Goal: Contribute content: Contribute content

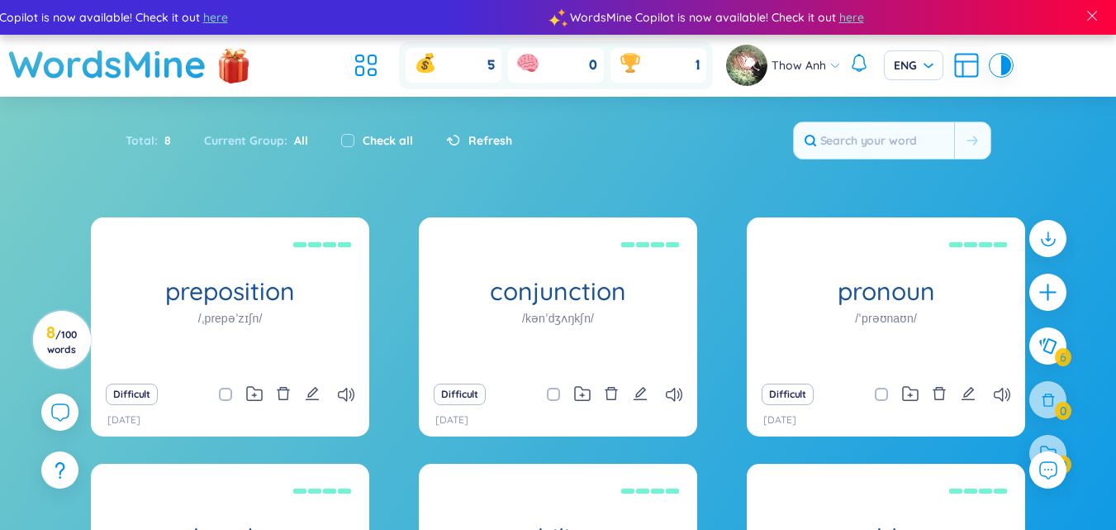
scroll to position [38, 0]
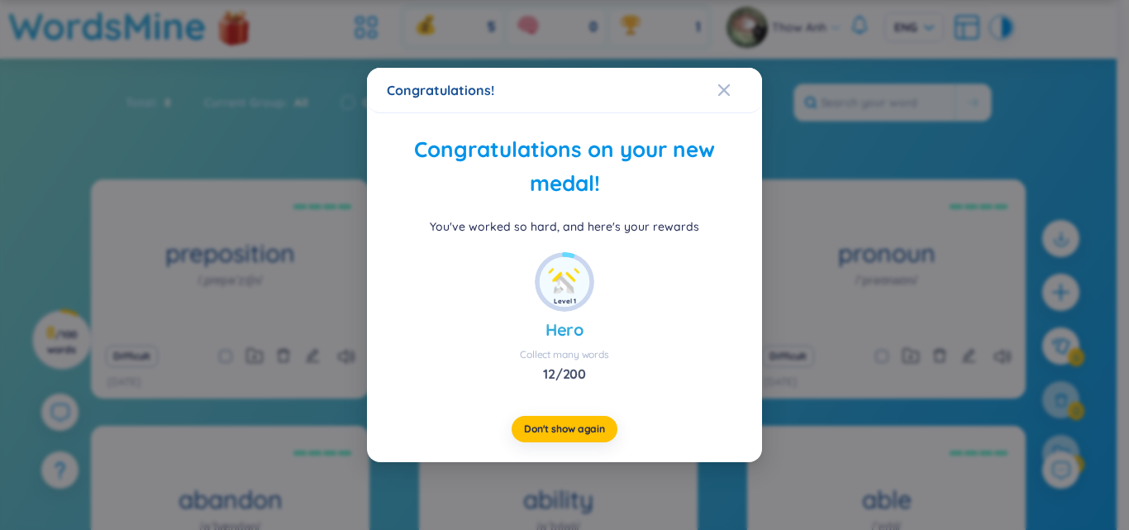
click at [720, 194] on div "Congratulations on your new medal!" at bounding box center [564, 167] width 355 height 68
click at [734, 214] on div "Congratulations on your new medal! You've worked so hard, and here's your rewar…" at bounding box center [564, 184] width 355 height 102
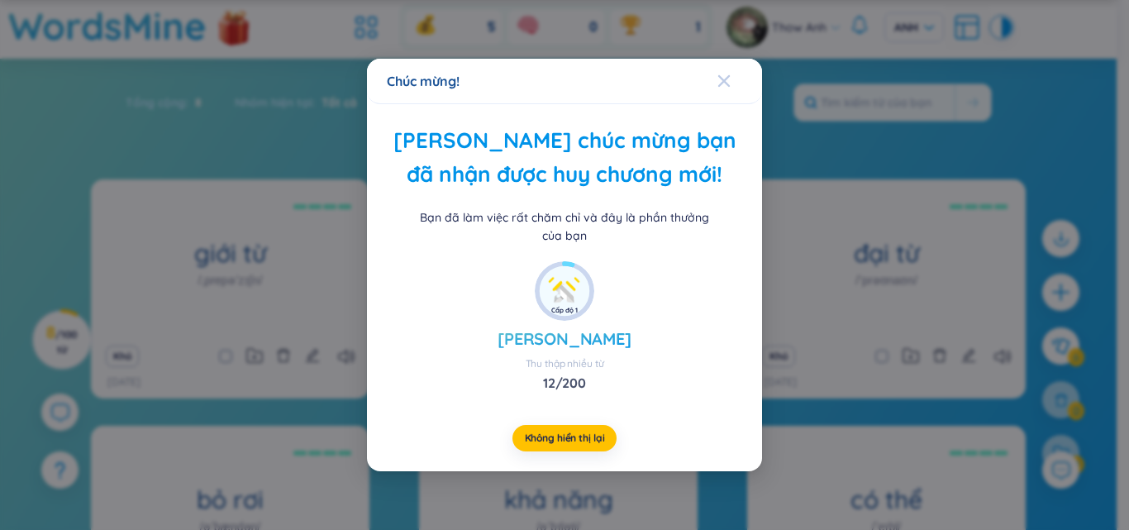
click at [719, 81] on icon "Đóng" at bounding box center [723, 80] width 13 height 13
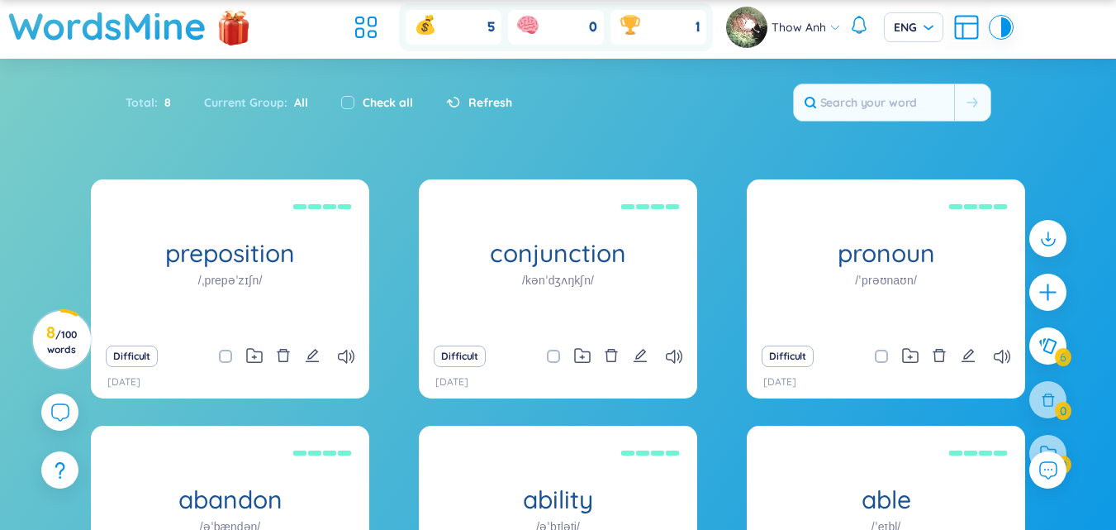
click at [736, 157] on section "Sort Alphabet Ascending Alphabet Descending Time-based Ascending Time-based Des…" at bounding box center [558, 404] width 1116 height 691
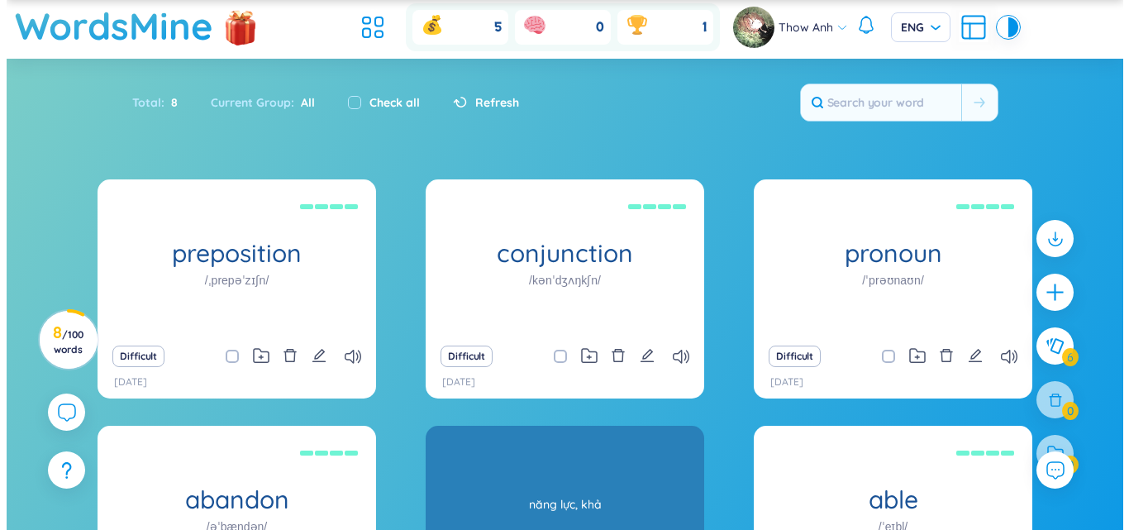
scroll to position [291, 0]
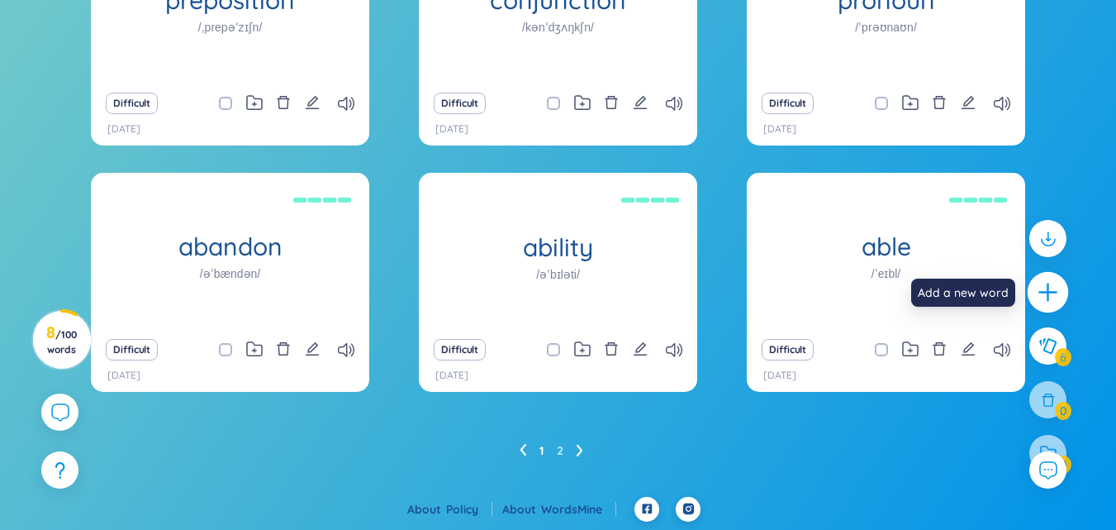
click at [1044, 288] on icon "plus" at bounding box center [1048, 292] width 23 height 23
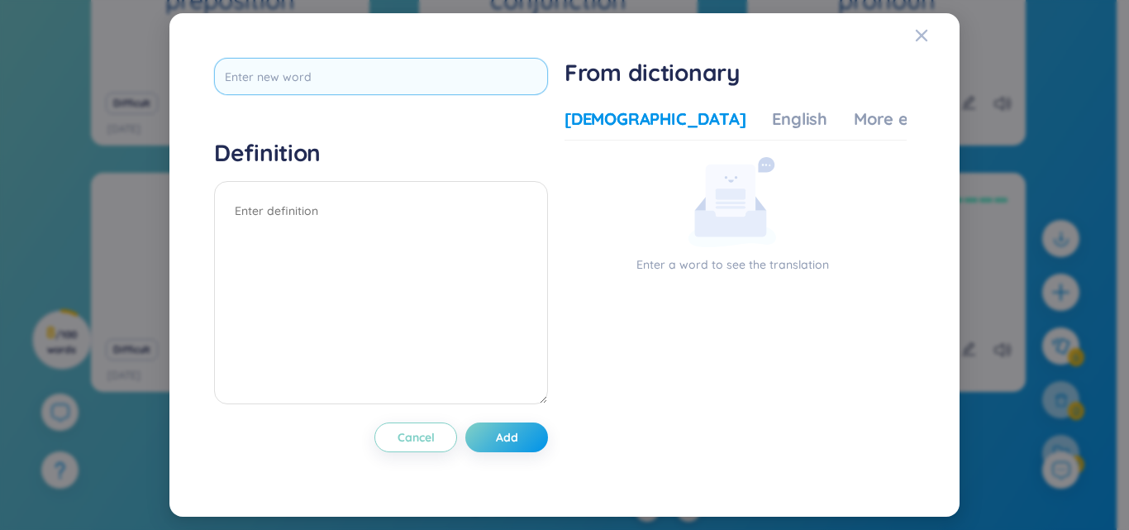
click at [343, 83] on input "text" at bounding box center [381, 76] width 334 height 37
type input "factory worker"
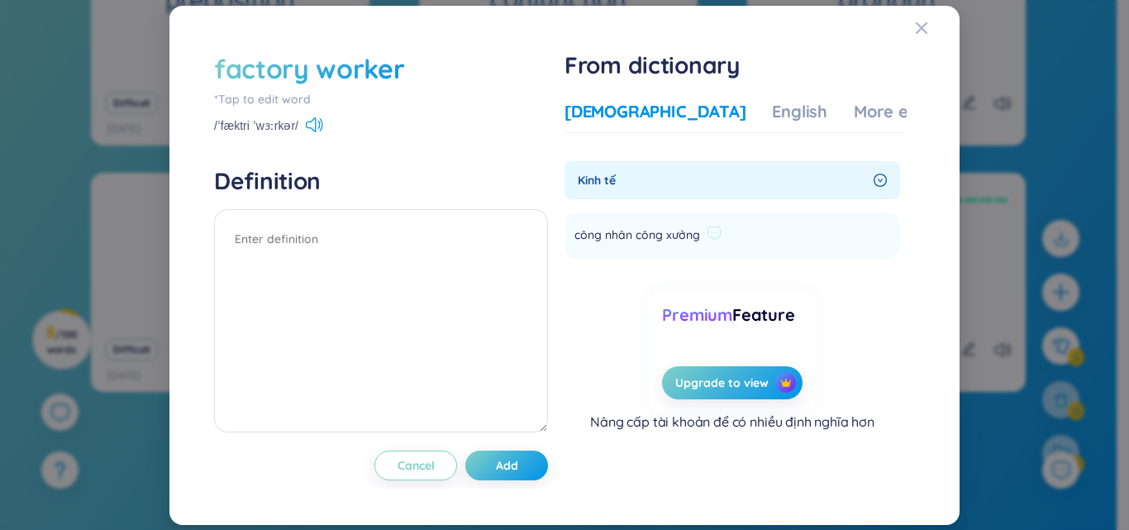
scroll to position [0, 0]
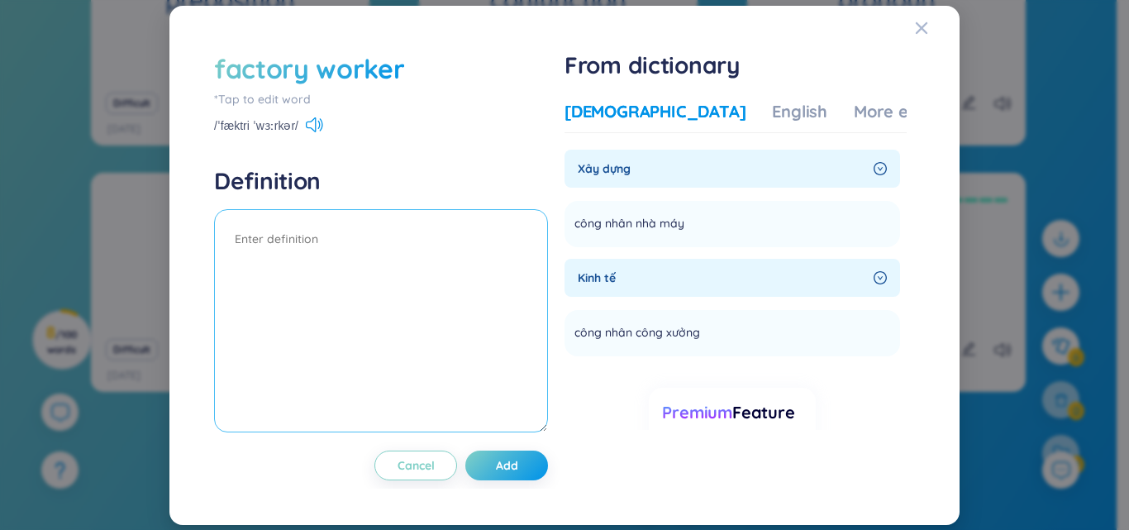
click at [312, 240] on textarea at bounding box center [381, 320] width 334 height 223
type textarea "công nhân nhà máy"
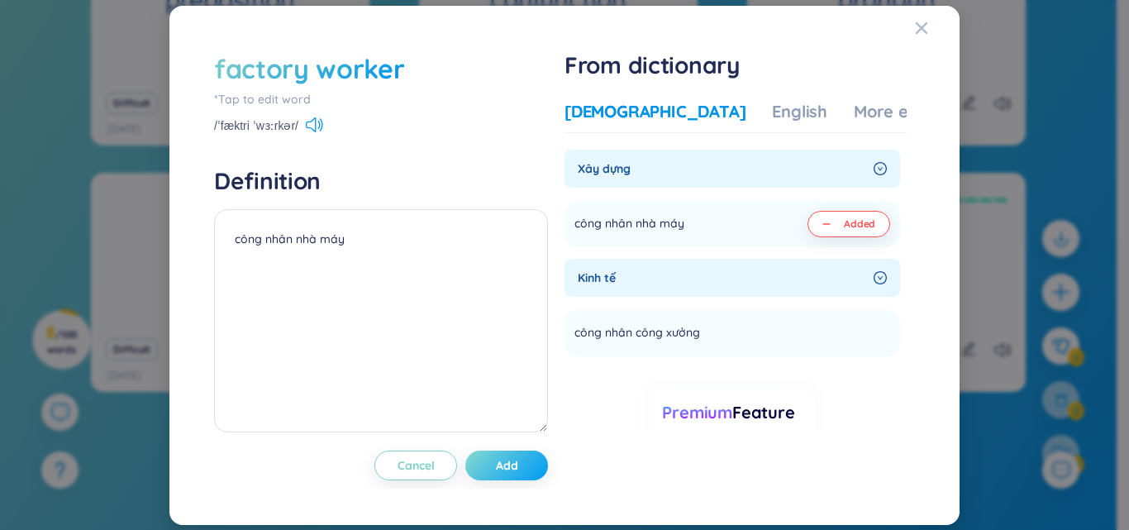
click at [516, 470] on span "Add" at bounding box center [507, 465] width 22 height 17
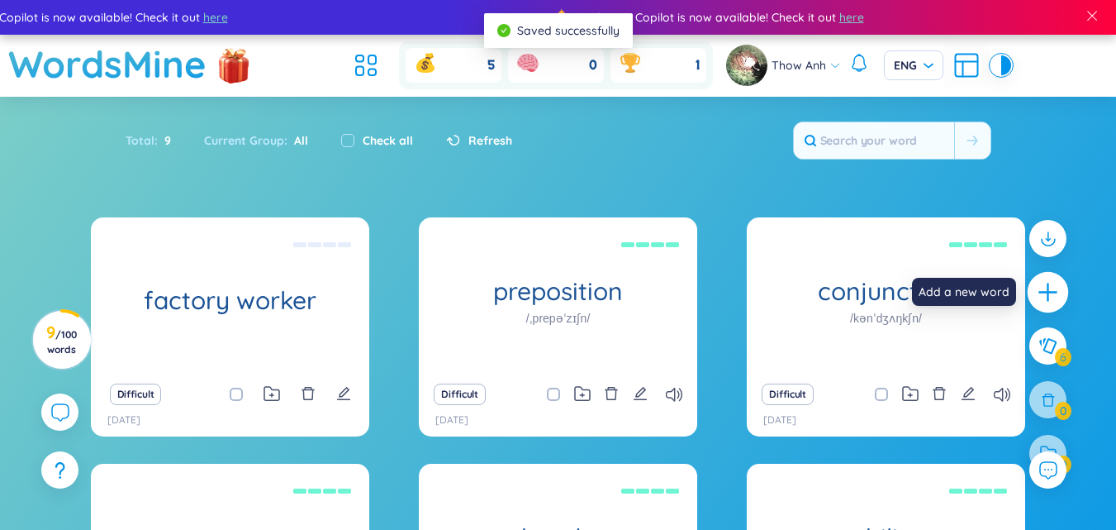
click at [1053, 300] on icon "plus" at bounding box center [1048, 292] width 23 height 23
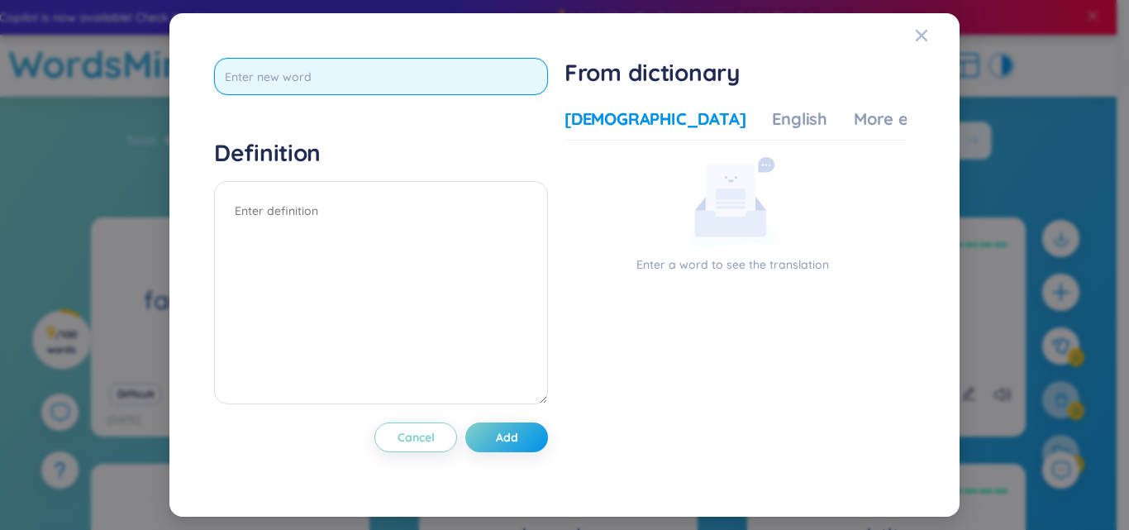
click at [394, 64] on input "text" at bounding box center [381, 76] width 334 height 37
type input "baby"
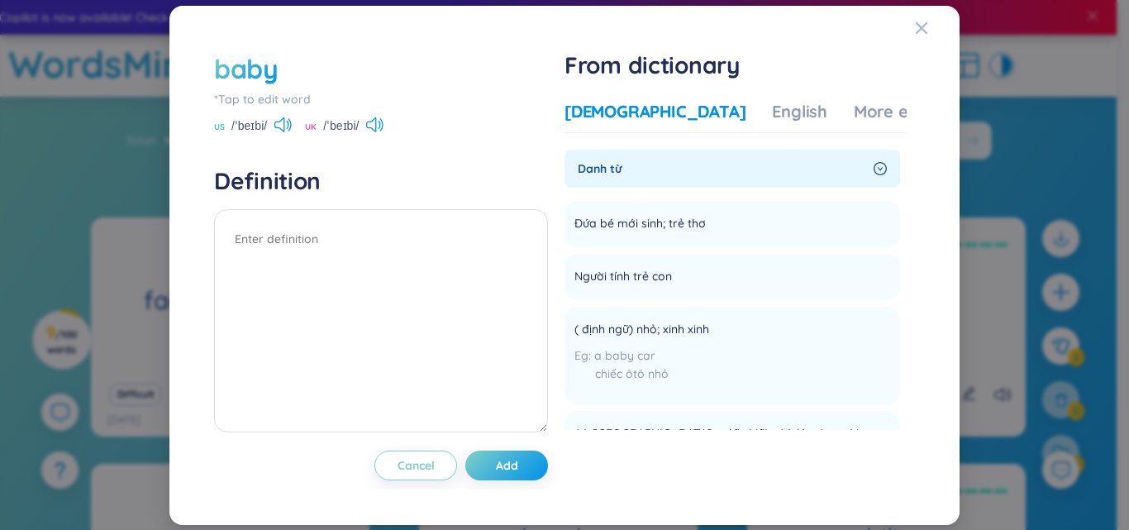
click at [334, 73] on div "baby" at bounding box center [381, 68] width 334 height 36
click at [313, 72] on div "baby" at bounding box center [381, 68] width 334 height 36
click at [286, 75] on div "baby" at bounding box center [381, 68] width 334 height 36
click at [275, 66] on div "baby" at bounding box center [246, 68] width 64 height 36
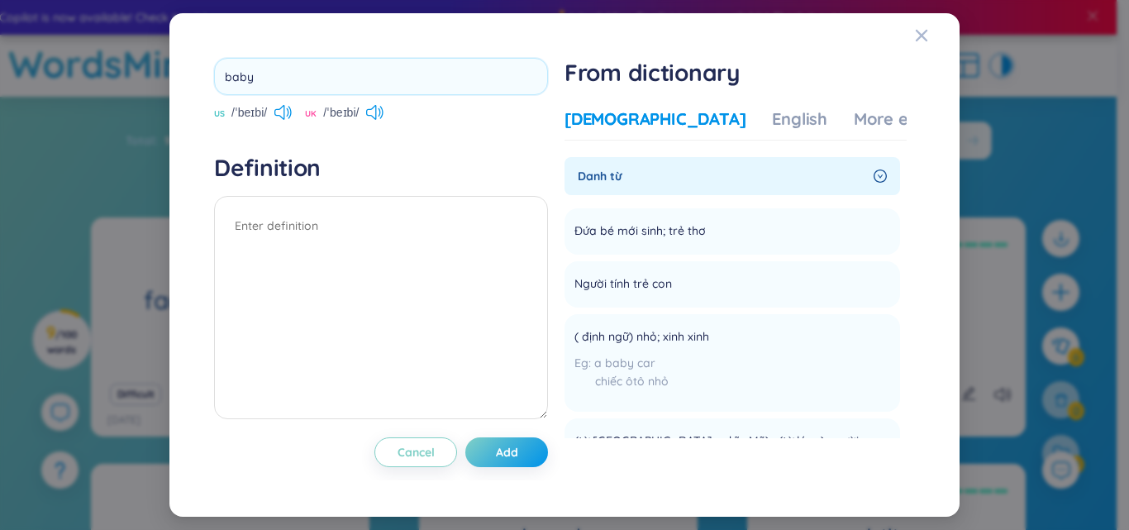
click at [273, 76] on input "baby" at bounding box center [381, 76] width 334 height 37
type input "baby sitter"
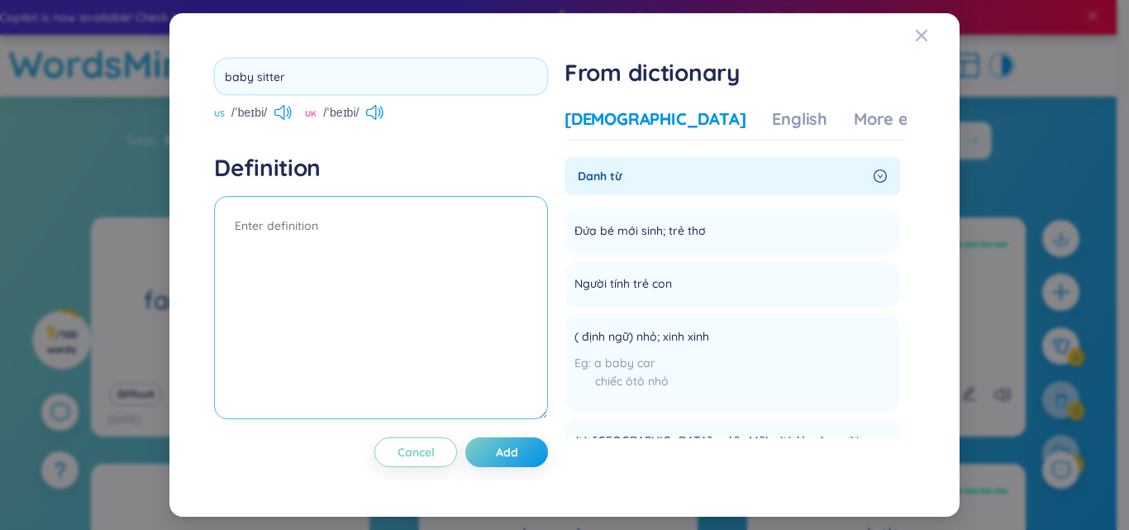
click at [278, 361] on textarea at bounding box center [381, 307] width 334 height 223
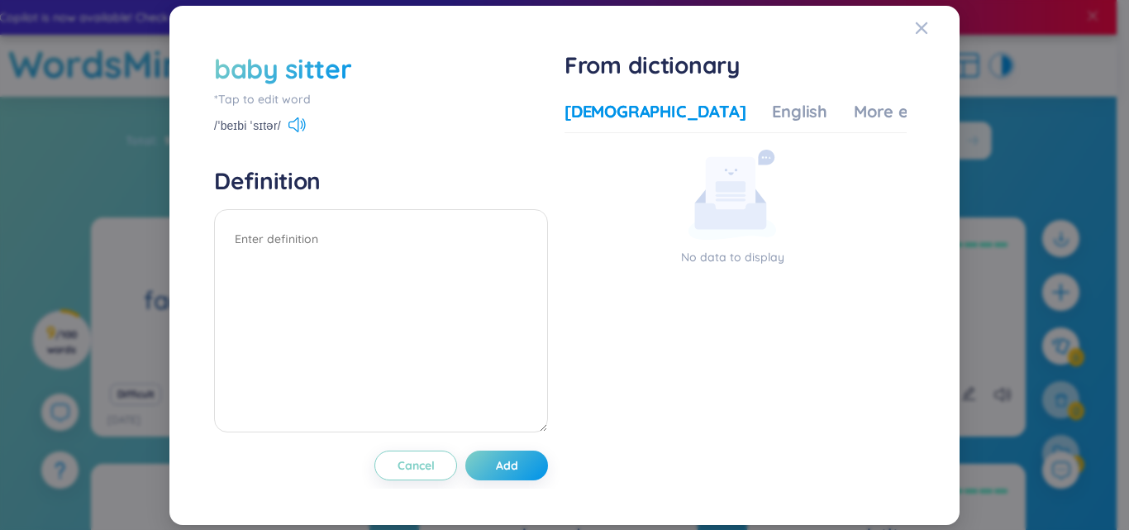
click at [298, 73] on div "baby sitter" at bounding box center [282, 68] width 137 height 36
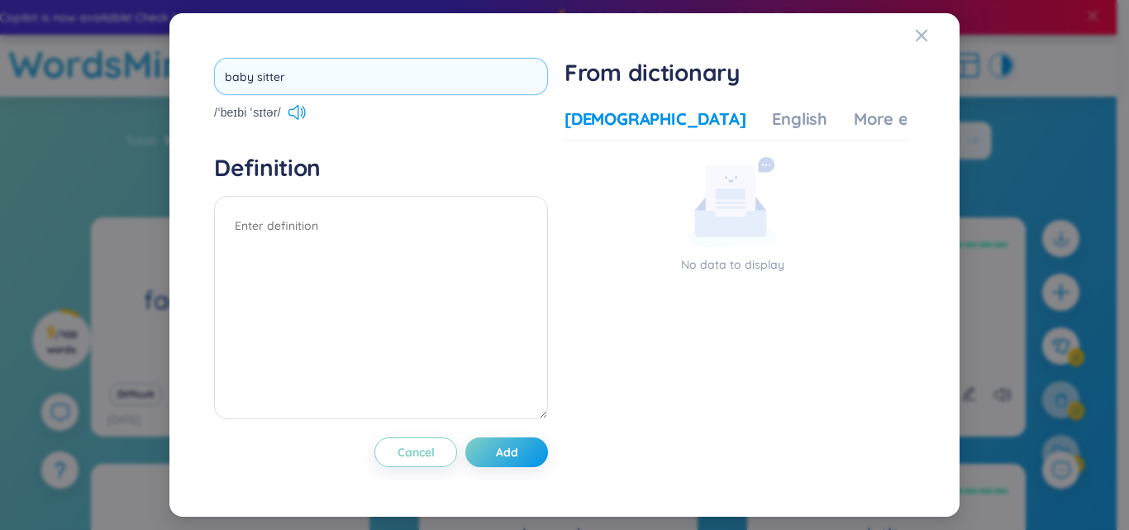
type input "babysitter"
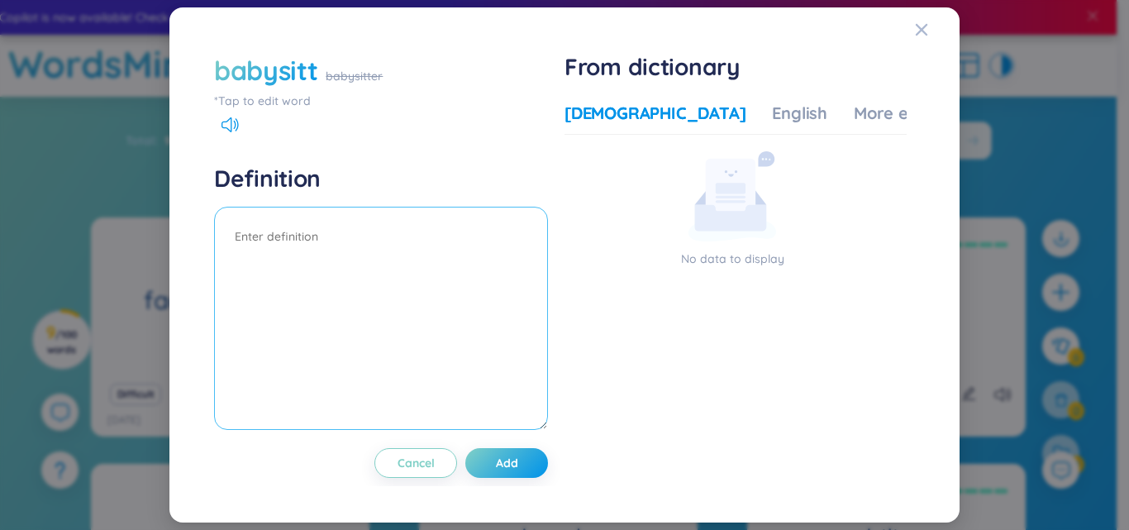
click at [340, 252] on textarea at bounding box center [381, 318] width 334 height 223
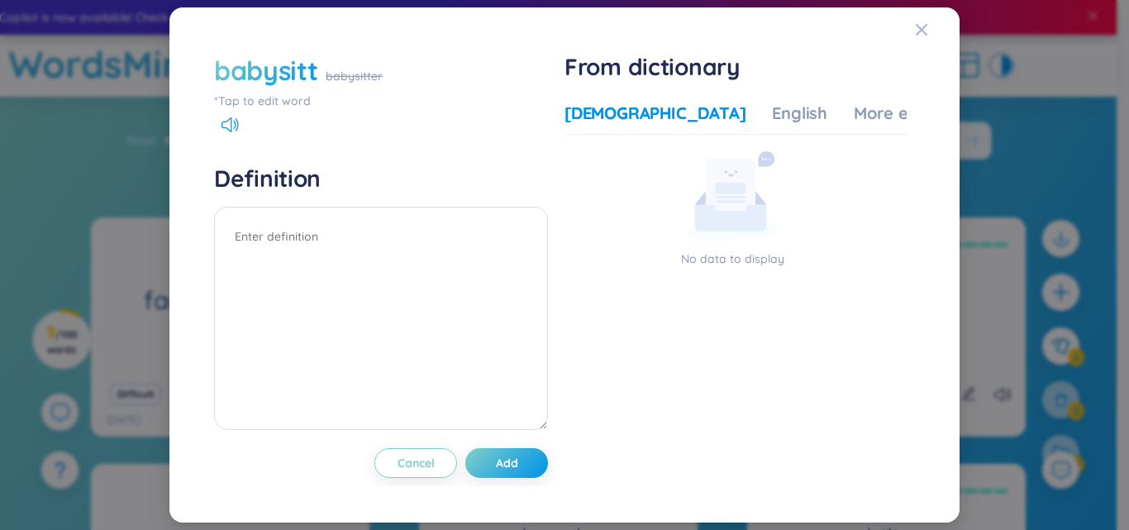
click at [312, 64] on div "babysitt" at bounding box center [265, 70] width 103 height 36
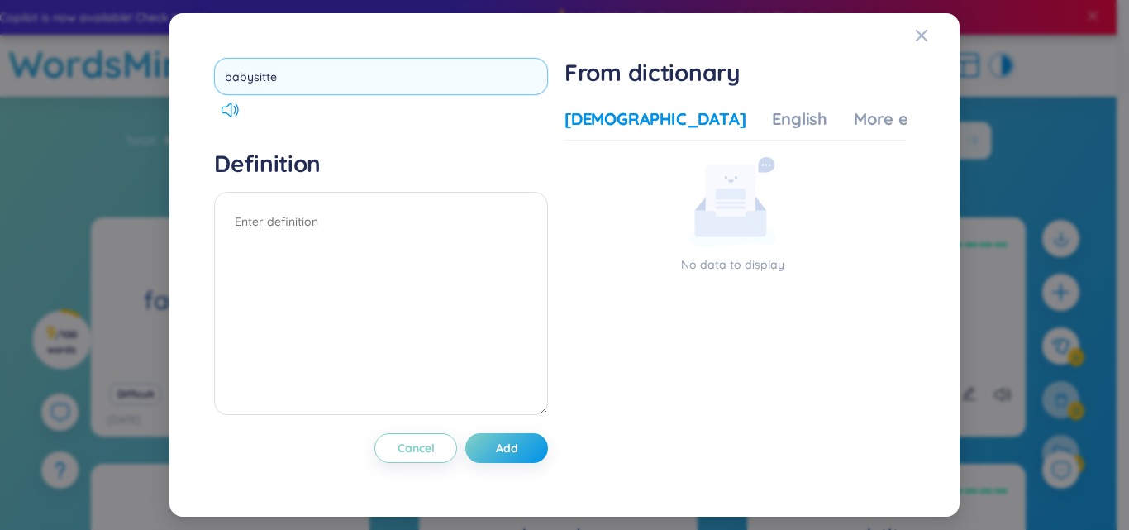
type input "babysitter"
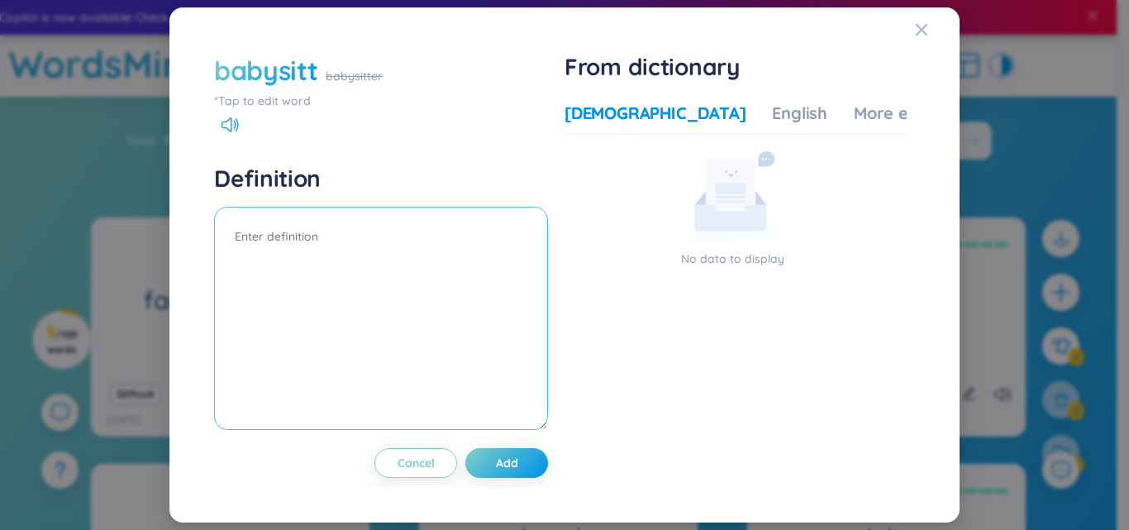
click at [335, 236] on textarea at bounding box center [381, 318] width 334 height 223
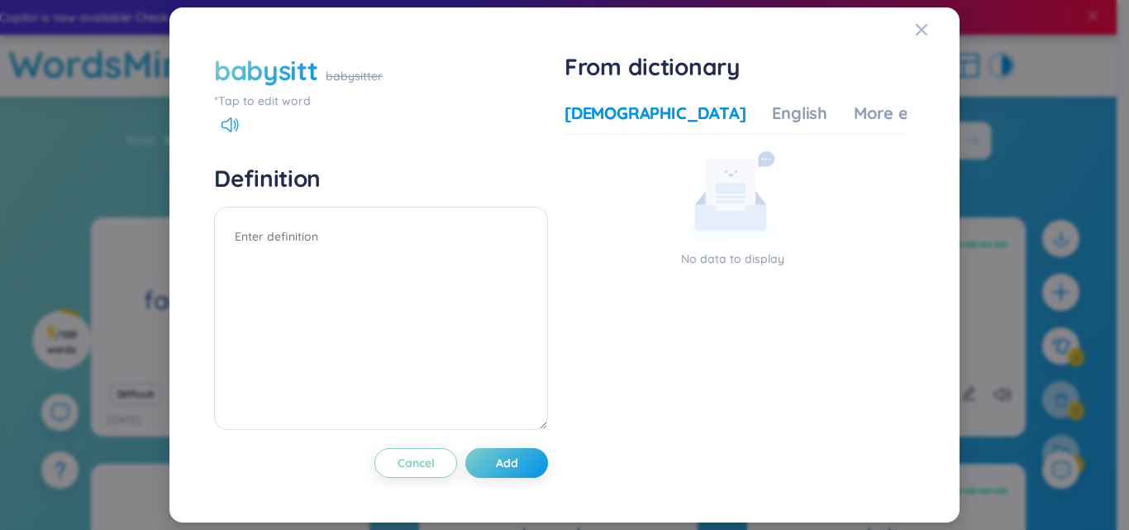
click at [358, 83] on div "babysitter" at bounding box center [354, 76] width 57 height 18
click at [326, 70] on div "babysitter" at bounding box center [354, 76] width 57 height 18
click at [316, 70] on div "babysitt" at bounding box center [265, 70] width 103 height 36
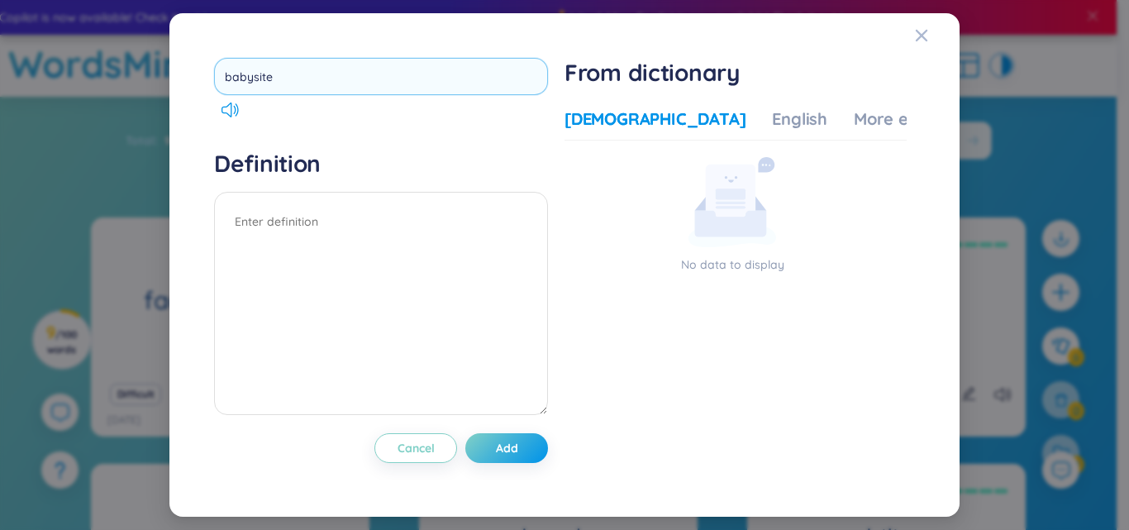
type input "babysiter"
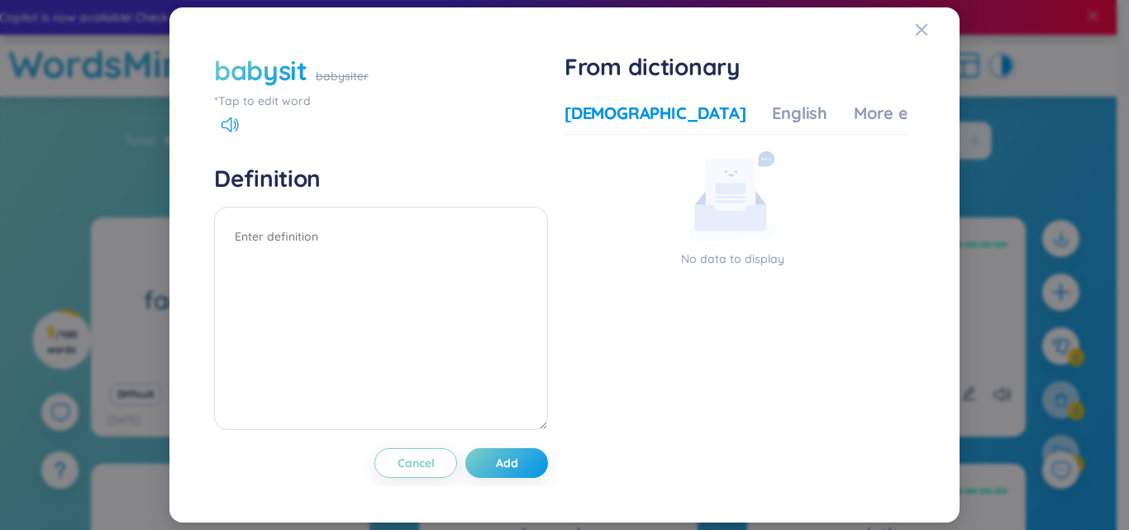
click at [330, 74] on div "babysiter" at bounding box center [342, 76] width 53 height 18
click at [336, 79] on div "babysiter" at bounding box center [342, 76] width 53 height 18
click at [338, 80] on div "babysiter" at bounding box center [342, 76] width 53 height 18
click at [340, 81] on div "babysiter" at bounding box center [342, 76] width 53 height 18
click at [302, 76] on div "babysit" at bounding box center [260, 70] width 93 height 36
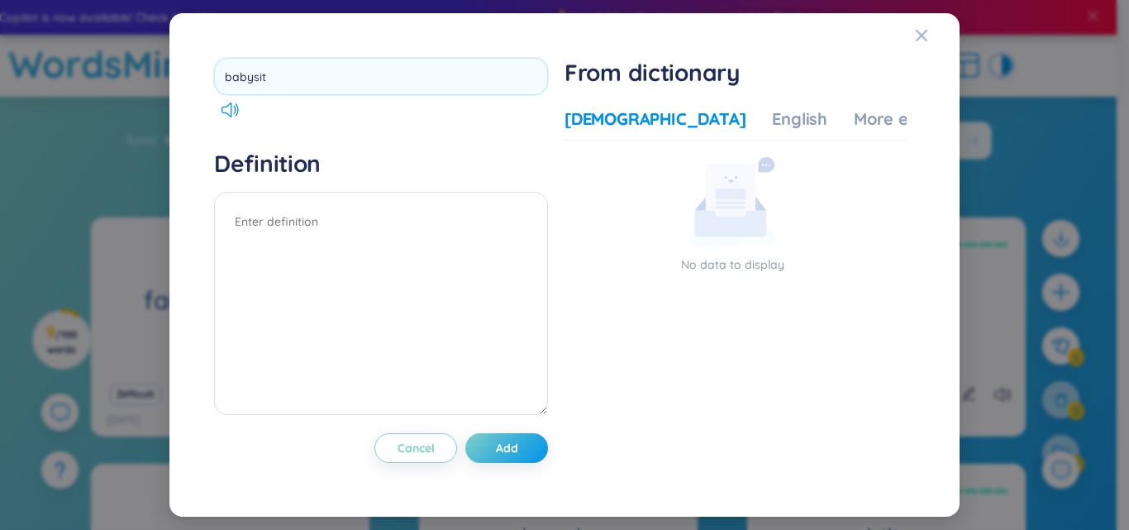
click at [302, 76] on input "babysit" at bounding box center [381, 76] width 334 height 37
type input "babysitter"
click at [336, 134] on div "babysitter Definition Cancel Add" at bounding box center [381, 265] width 334 height 414
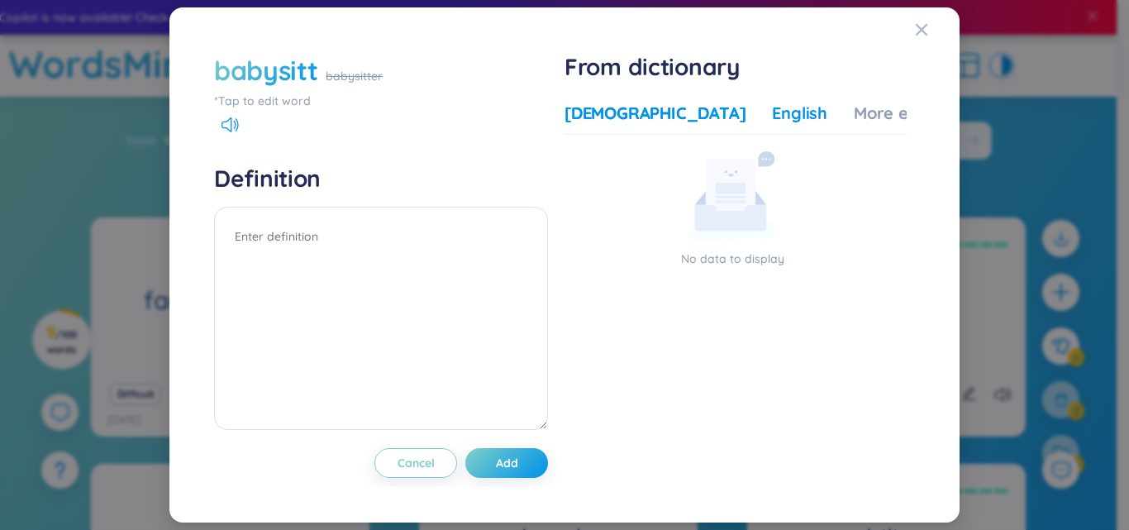
click at [772, 117] on div "English" at bounding box center [799, 113] width 55 height 23
click at [653, 123] on div "[DEMOGRAPHIC_DATA]" at bounding box center [654, 113] width 181 height 23
click at [286, 59] on div "babysitt" at bounding box center [265, 70] width 103 height 36
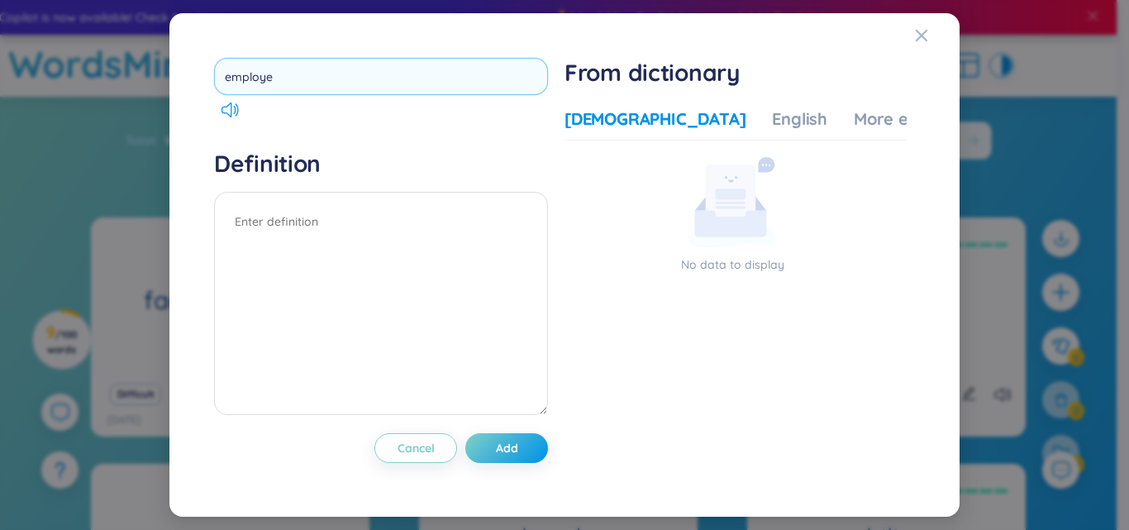
type input "employee"
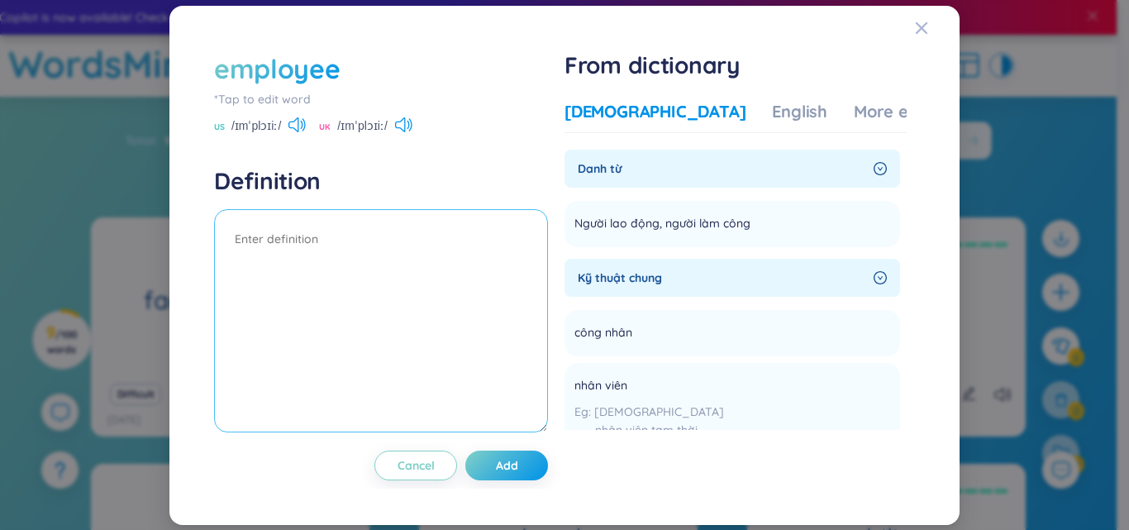
click at [382, 256] on textarea at bounding box center [381, 320] width 334 height 223
type textarea "nhân viên"
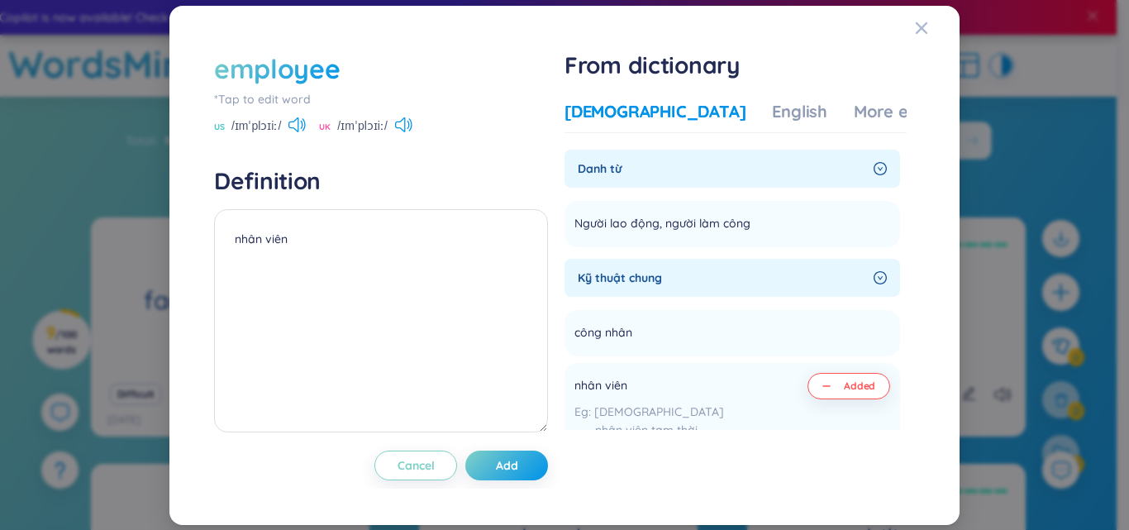
click at [506, 474] on button "Add" at bounding box center [506, 465] width 83 height 30
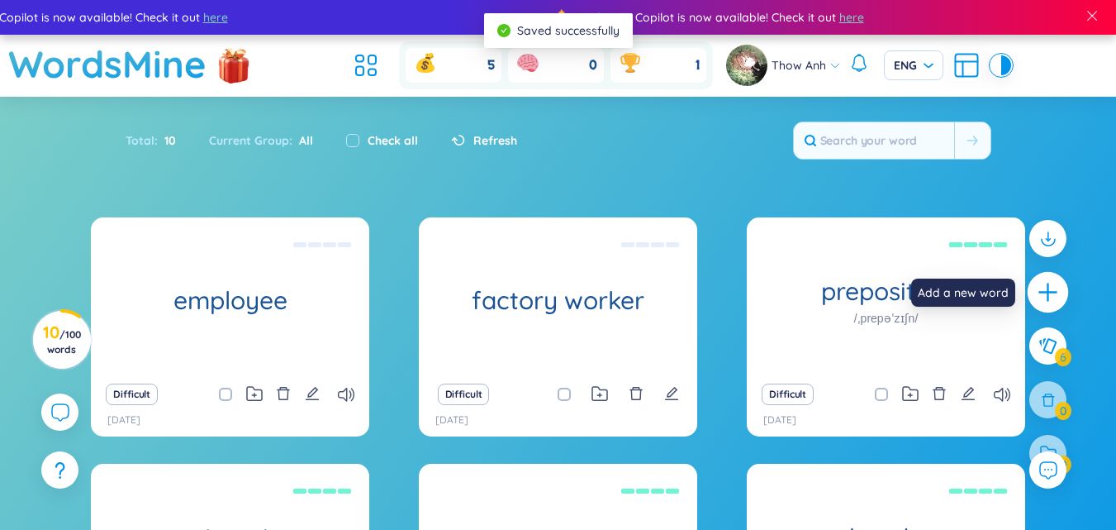
click at [1042, 293] on icon "plus" at bounding box center [1048, 292] width 23 height 23
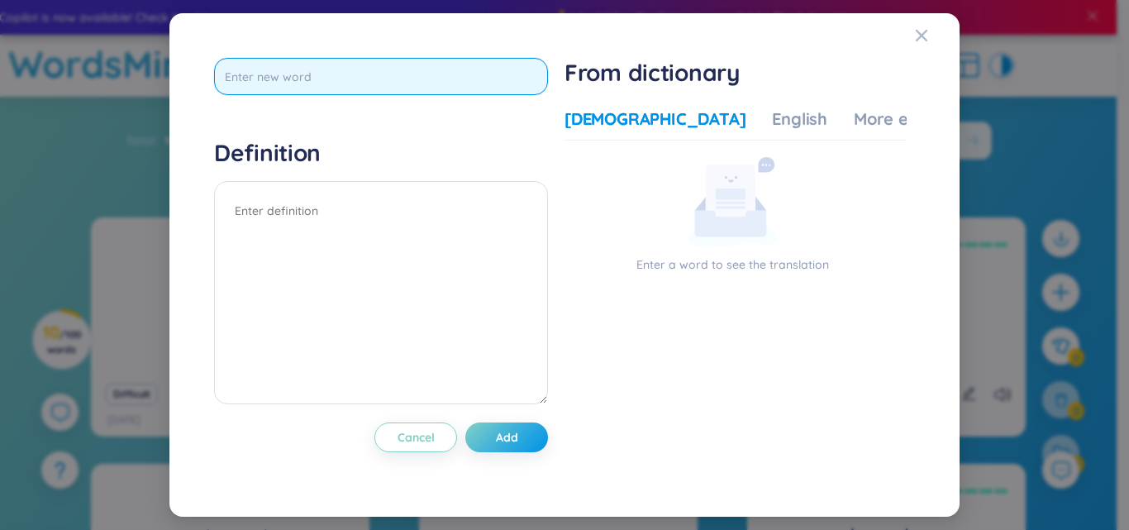
click at [260, 83] on input "text" at bounding box center [381, 76] width 334 height 37
type input "emloyer"
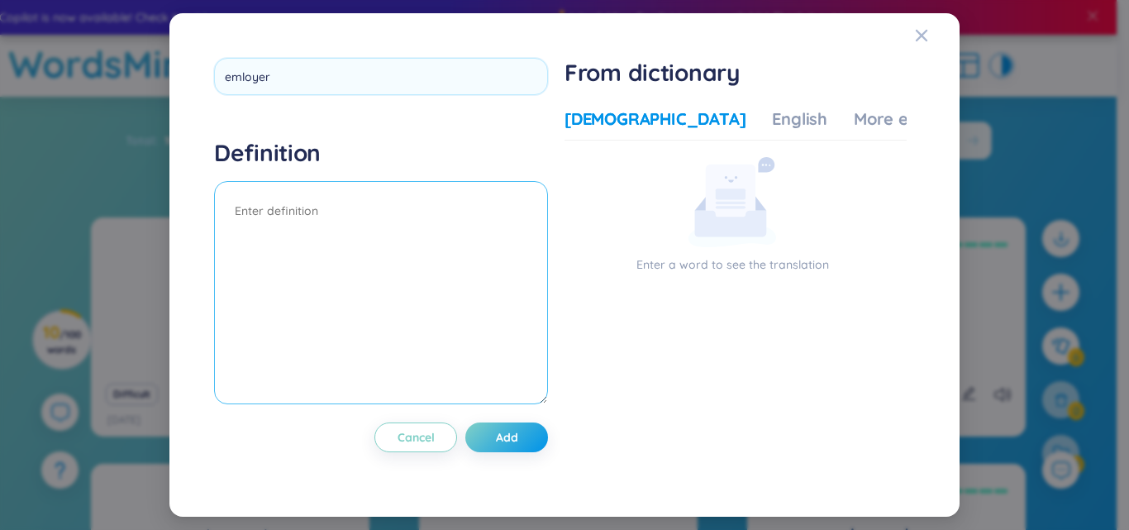
click at [349, 278] on textarea at bounding box center [381, 292] width 334 height 223
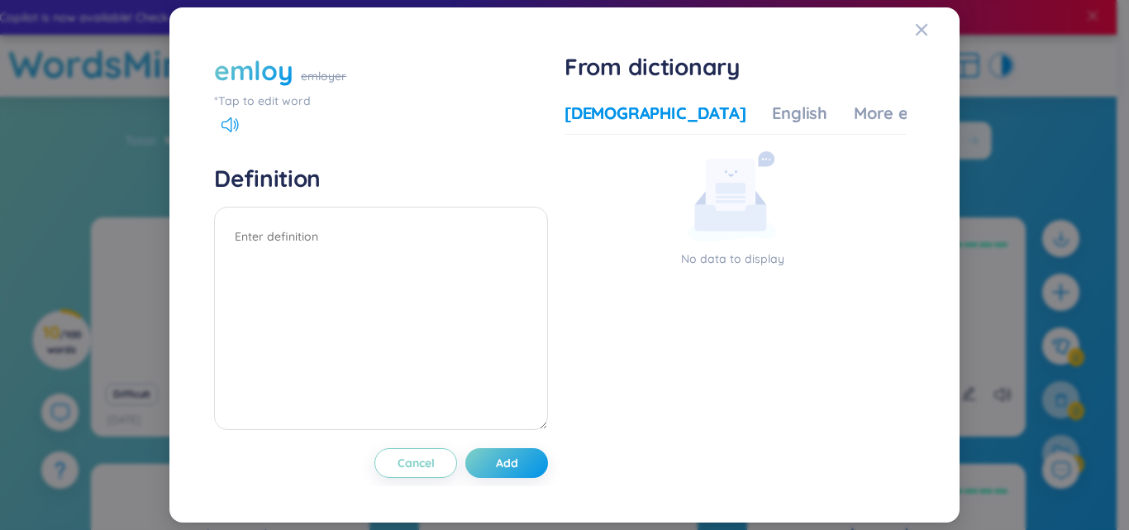
click at [290, 75] on div "emloy" at bounding box center [253, 70] width 78 height 36
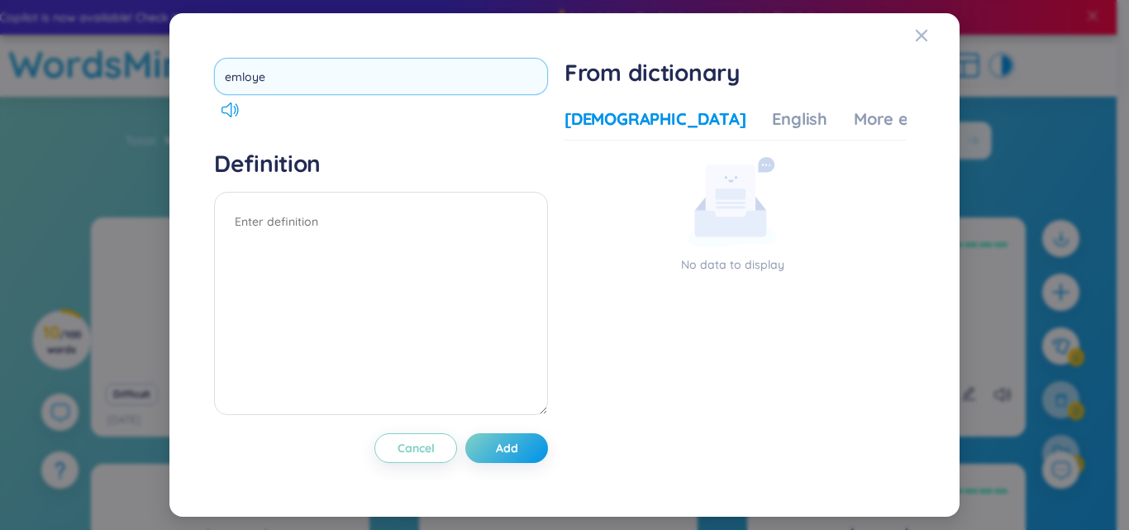
type input "emloyee"
click at [313, 297] on textarea at bounding box center [381, 303] width 334 height 223
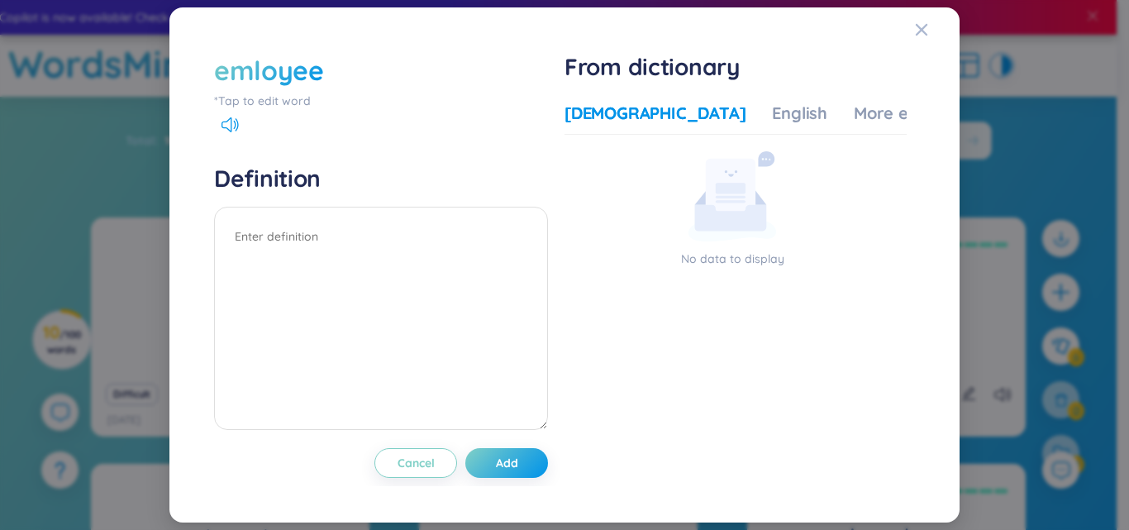
click at [311, 79] on div "emloyee" at bounding box center [269, 70] width 110 height 36
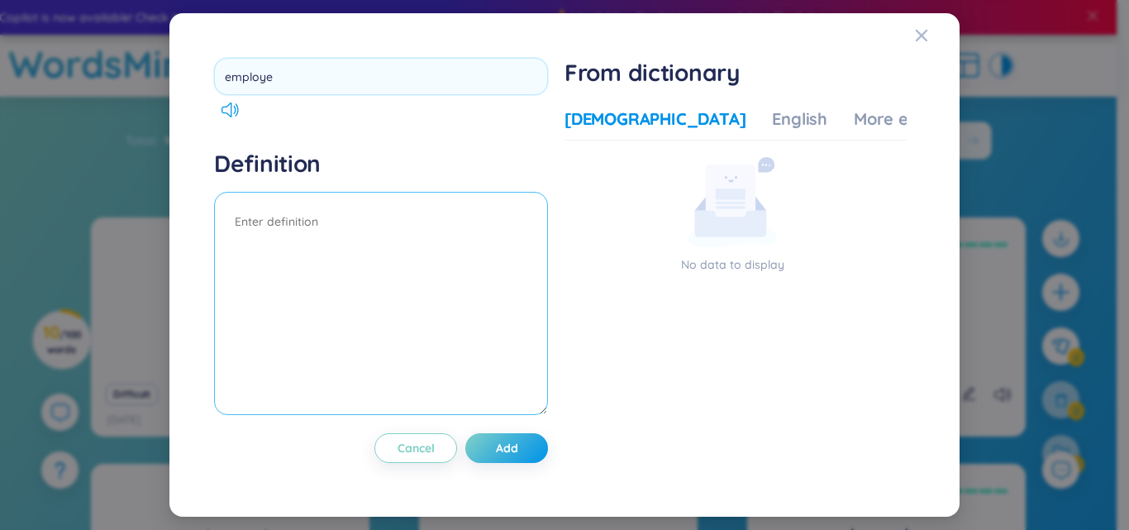
type input "employer"
click at [390, 309] on textarea at bounding box center [381, 303] width 334 height 223
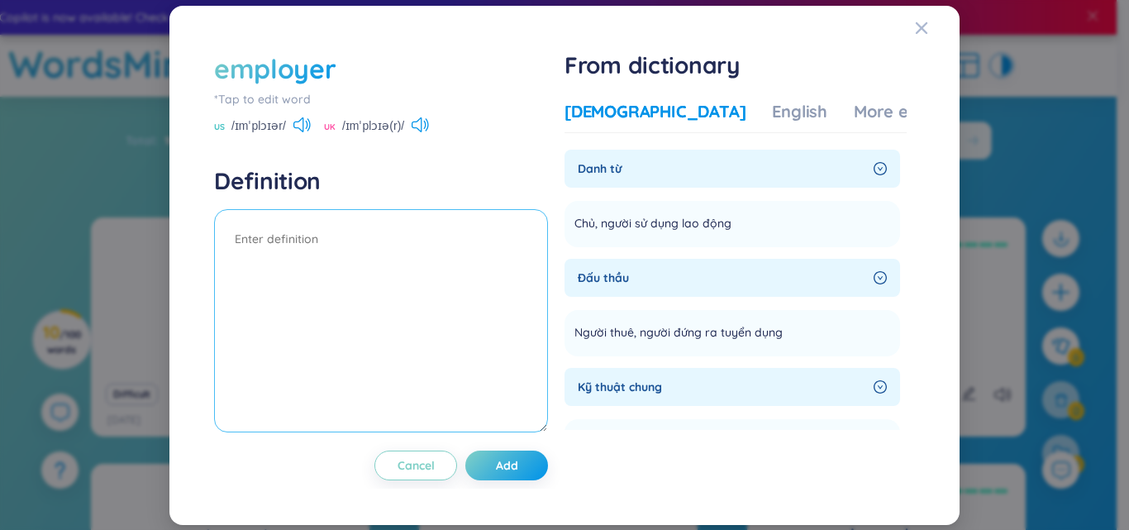
click at [357, 250] on textarea at bounding box center [381, 320] width 334 height 223
type textarea "người thuê"
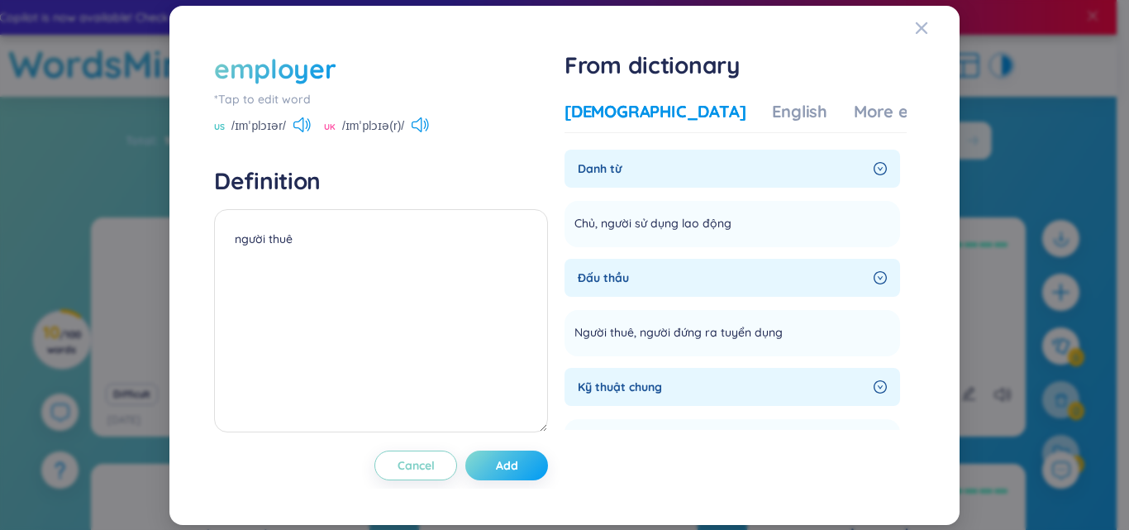
click at [516, 457] on span "Add" at bounding box center [507, 465] width 22 height 17
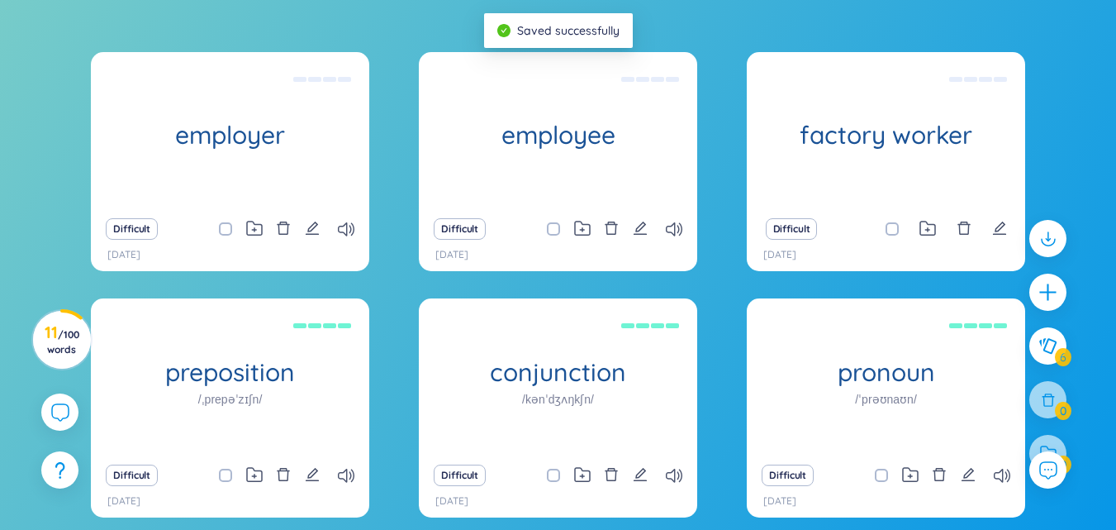
scroll to position [291, 0]
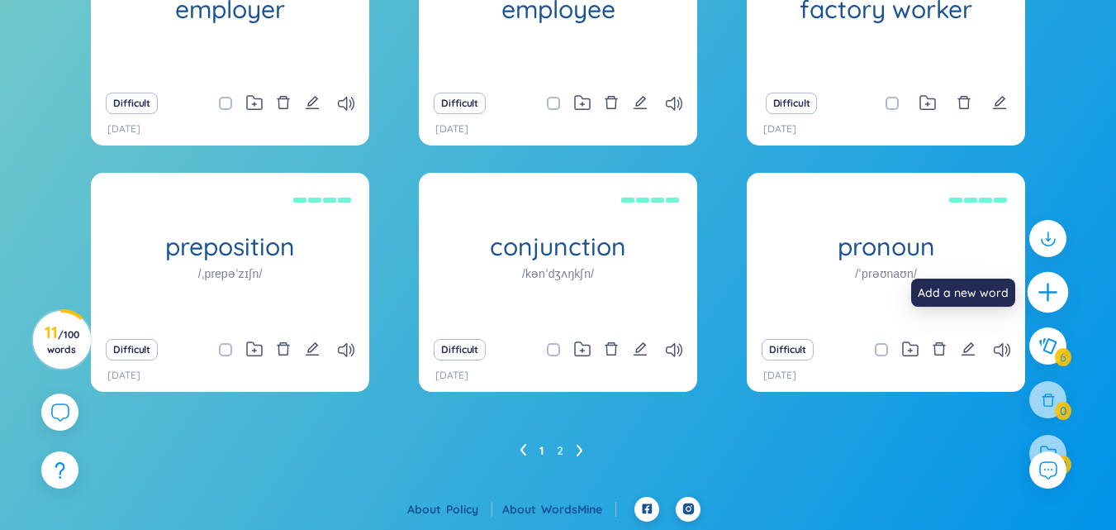
click at [1058, 295] on icon "plus" at bounding box center [1048, 292] width 23 height 23
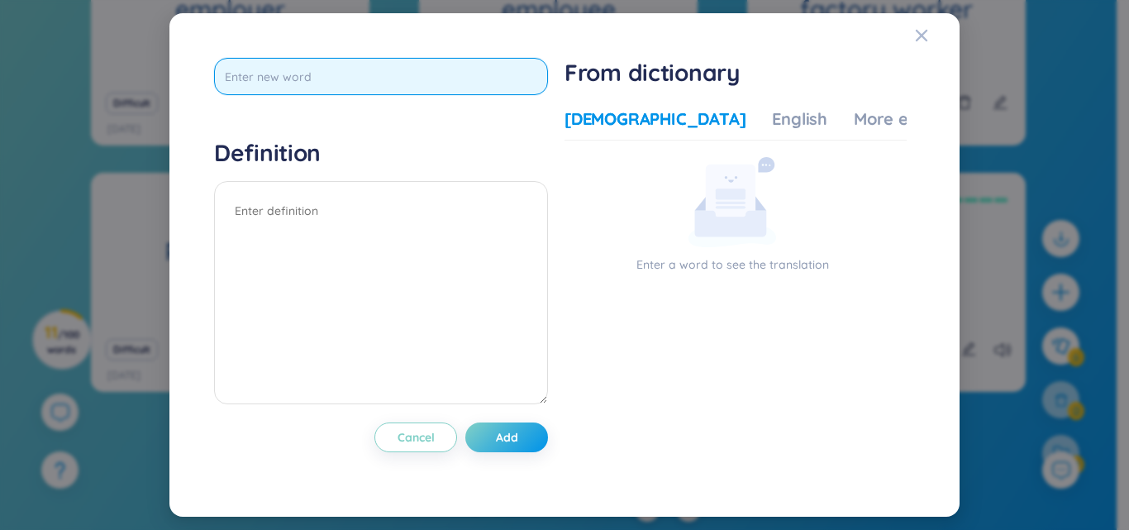
click at [292, 78] on input "text" at bounding box center [381, 76] width 334 height 37
type input "shop assistant"
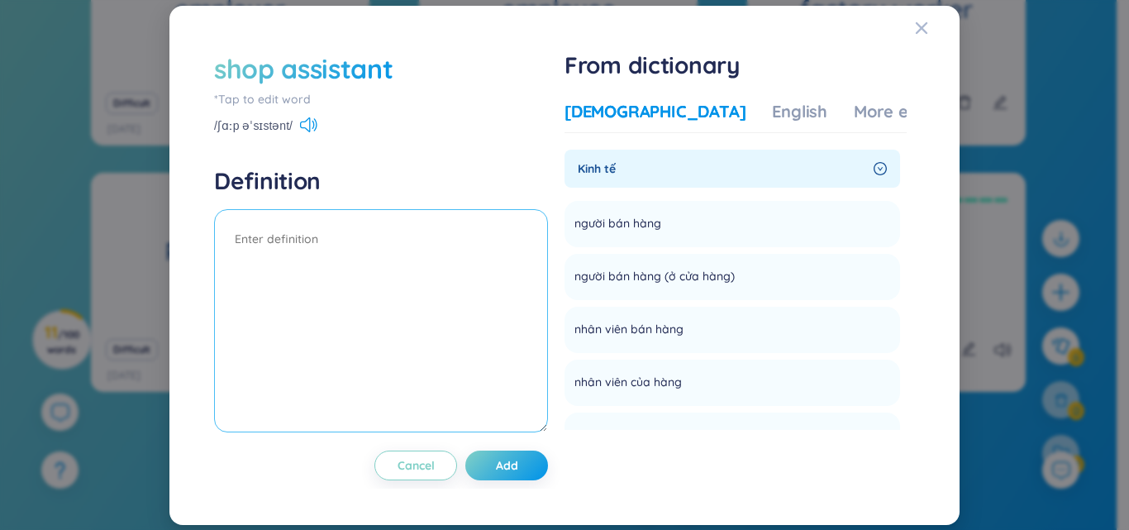
click at [363, 255] on textarea at bounding box center [381, 320] width 334 height 223
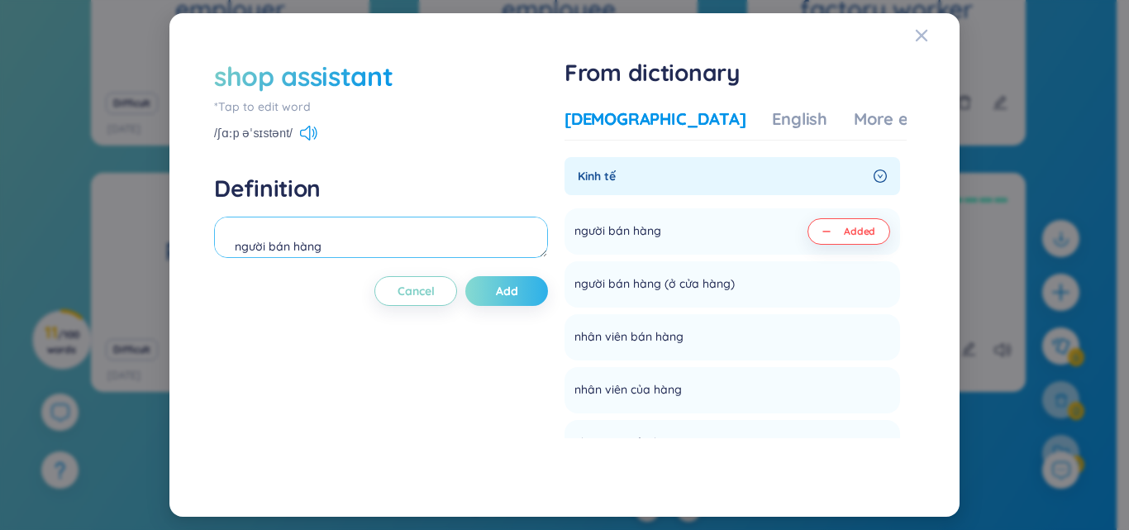
type textarea "người bán hàng"
click at [501, 296] on span "Add" at bounding box center [507, 291] width 22 height 17
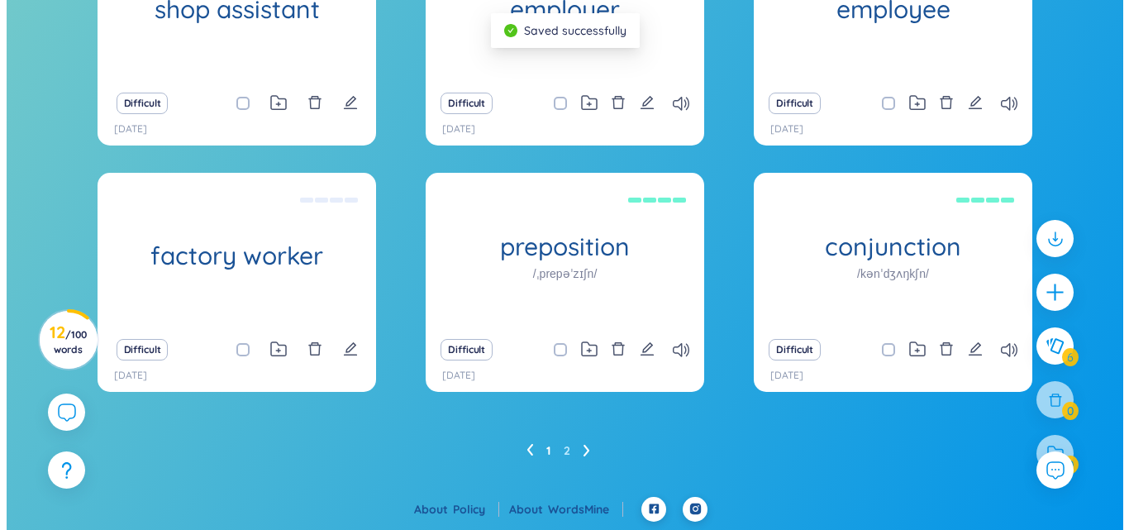
scroll to position [0, 0]
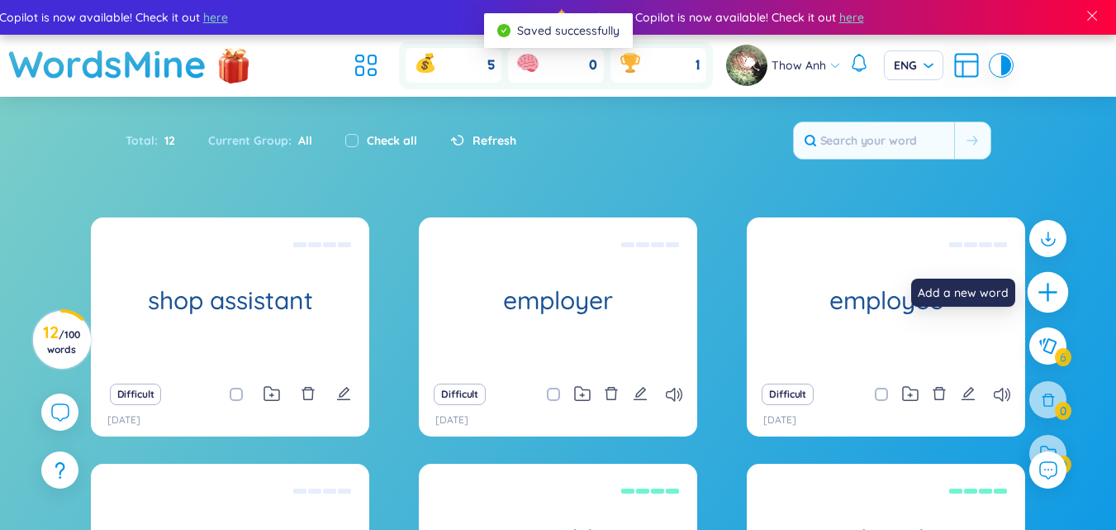
click at [1053, 290] on icon "plus" at bounding box center [1048, 292] width 23 height 23
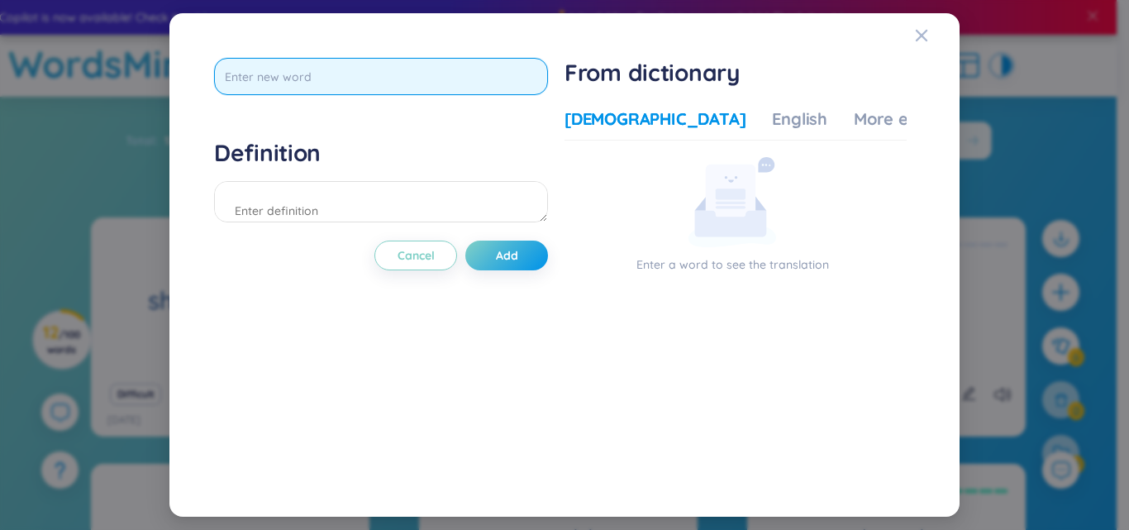
click at [271, 86] on input "text" at bounding box center [381, 76] width 334 height 37
type input "server"
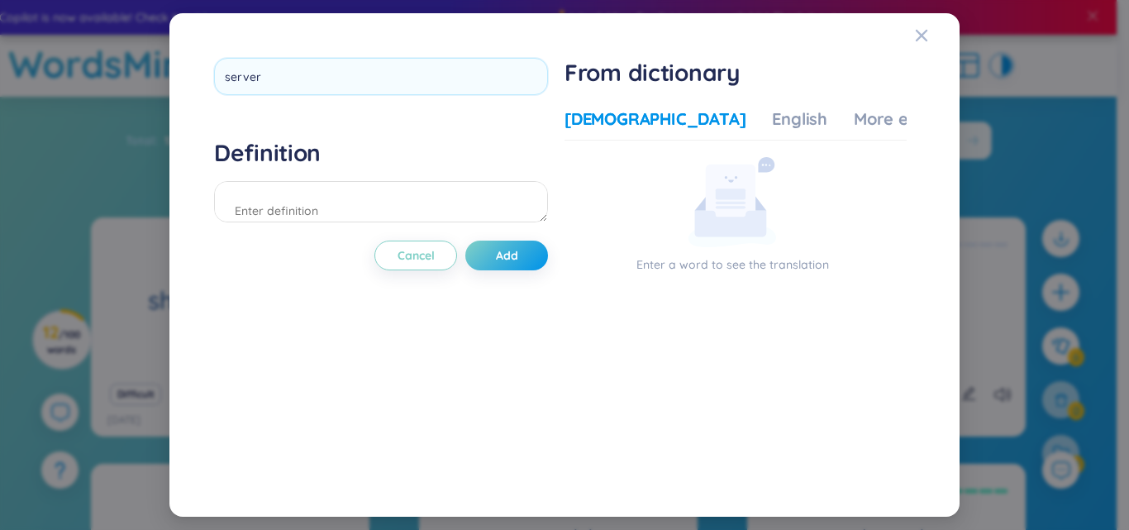
click at [459, 325] on div "server Definition Cancel Add" at bounding box center [381, 265] width 334 height 414
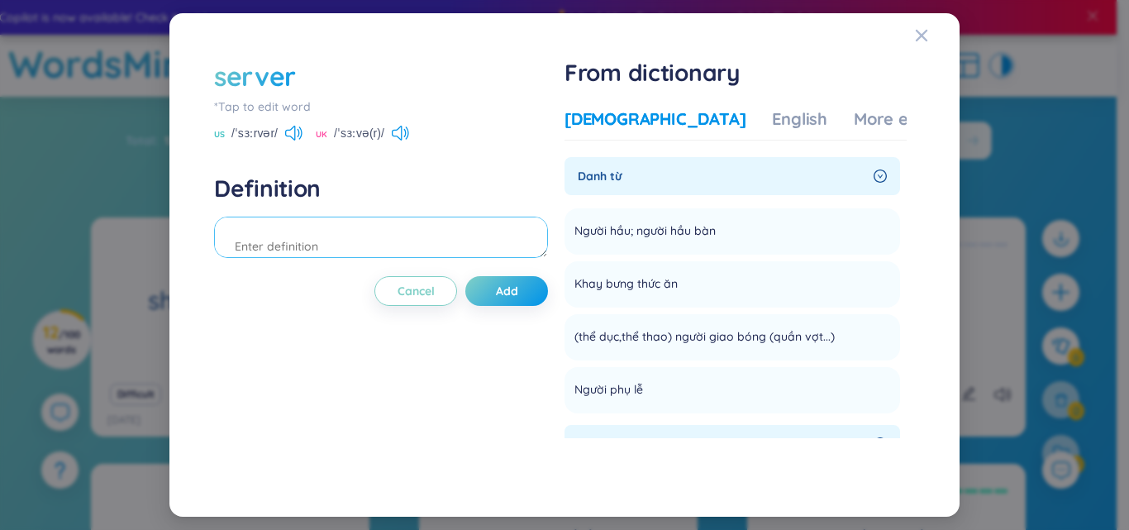
click at [257, 240] on textarea at bounding box center [381, 236] width 334 height 41
type textarea "lễ tân"
click at [522, 289] on button "Add" at bounding box center [506, 291] width 83 height 30
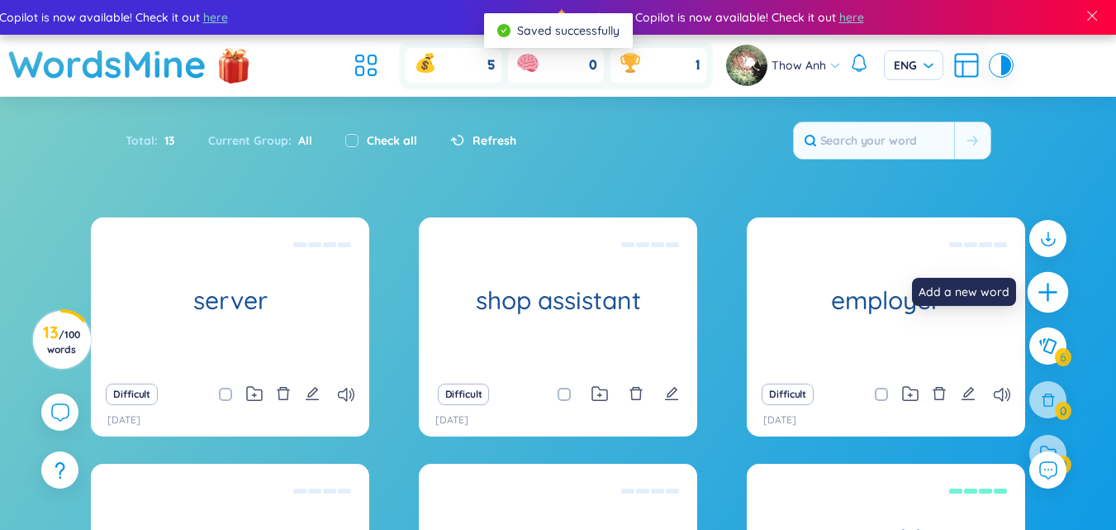
click at [1044, 291] on icon "plus" at bounding box center [1048, 292] width 23 height 23
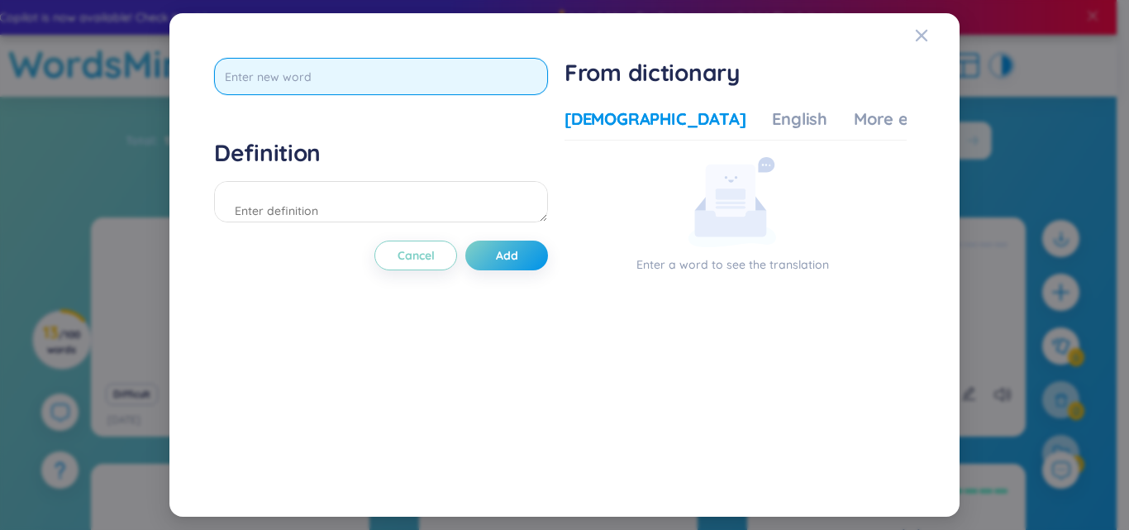
click at [340, 69] on input "text" at bounding box center [381, 76] width 334 height 37
type input "teaching assistant"
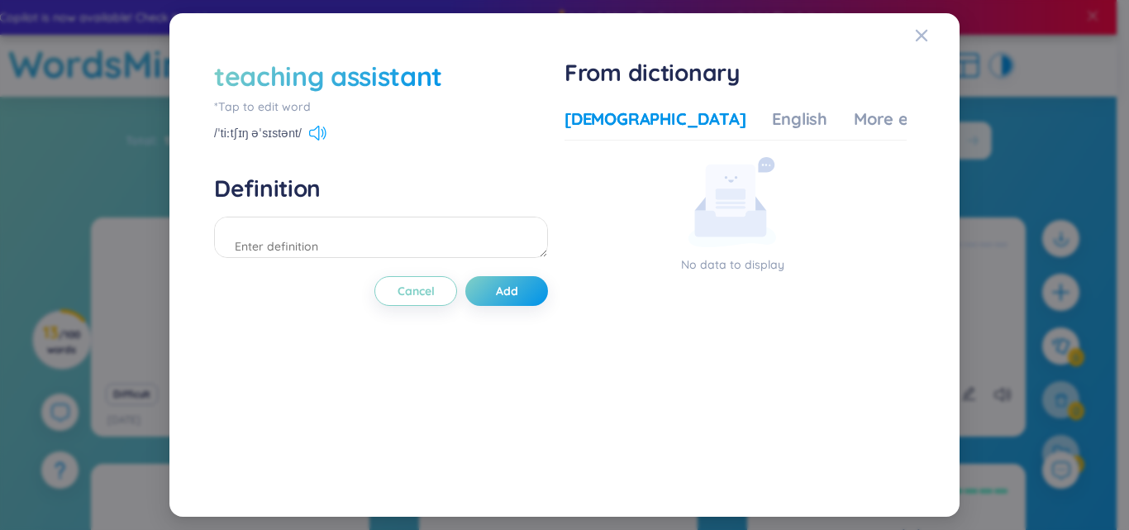
click at [320, 136] on icon at bounding box center [317, 133] width 17 height 15
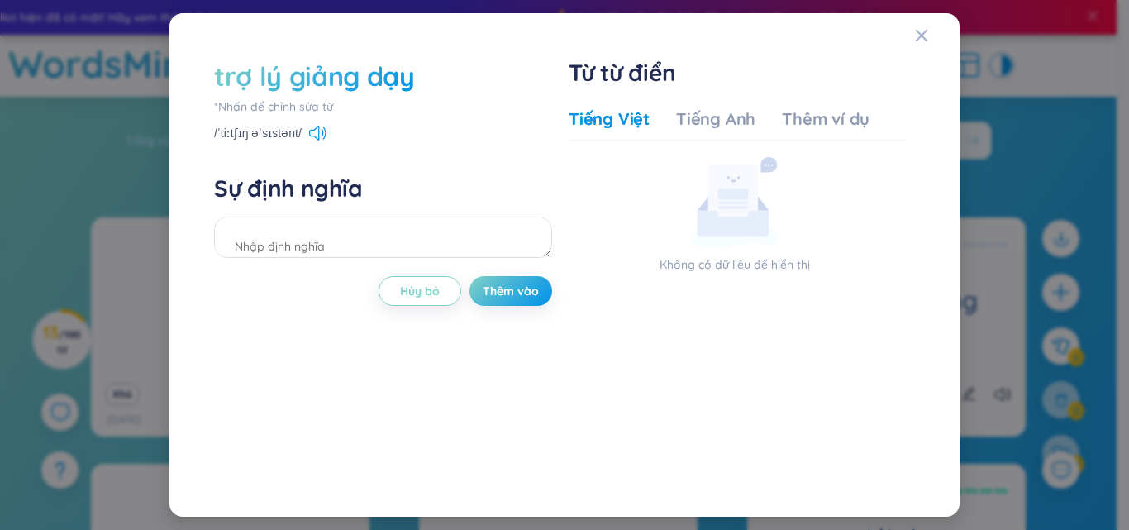
click at [679, 189] on div "Không có dữ liệu để hiển thị" at bounding box center [733, 215] width 331 height 116
click at [372, 243] on textarea at bounding box center [383, 236] width 338 height 41
type textarea "trợ lý giảng dạy"
click at [540, 292] on button "Thêm vào" at bounding box center [510, 291] width 83 height 30
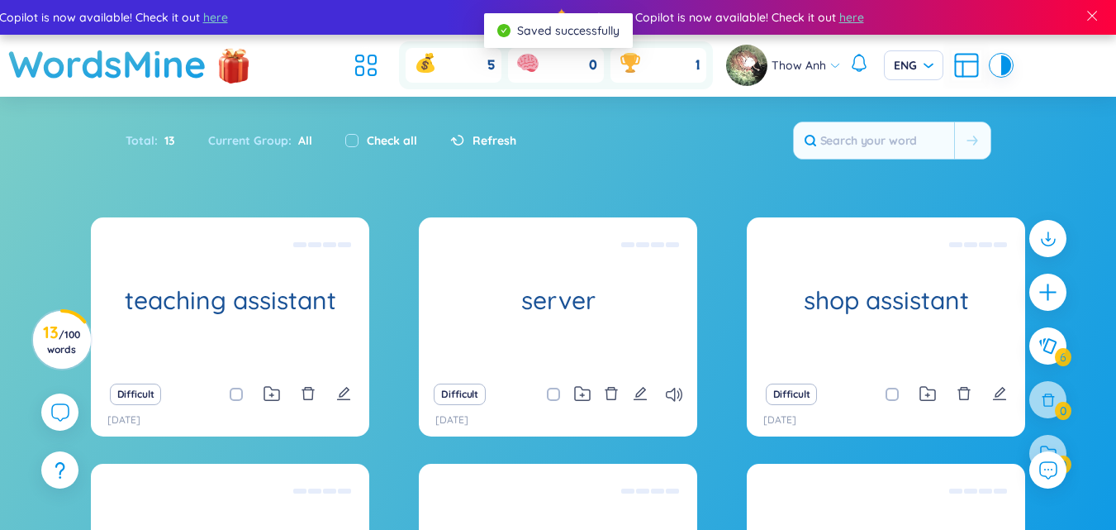
click at [720, 198] on section "Sort Alphabet Ascending Alphabet Descending Time-based Ascending Time-based Des…" at bounding box center [558, 442] width 1116 height 691
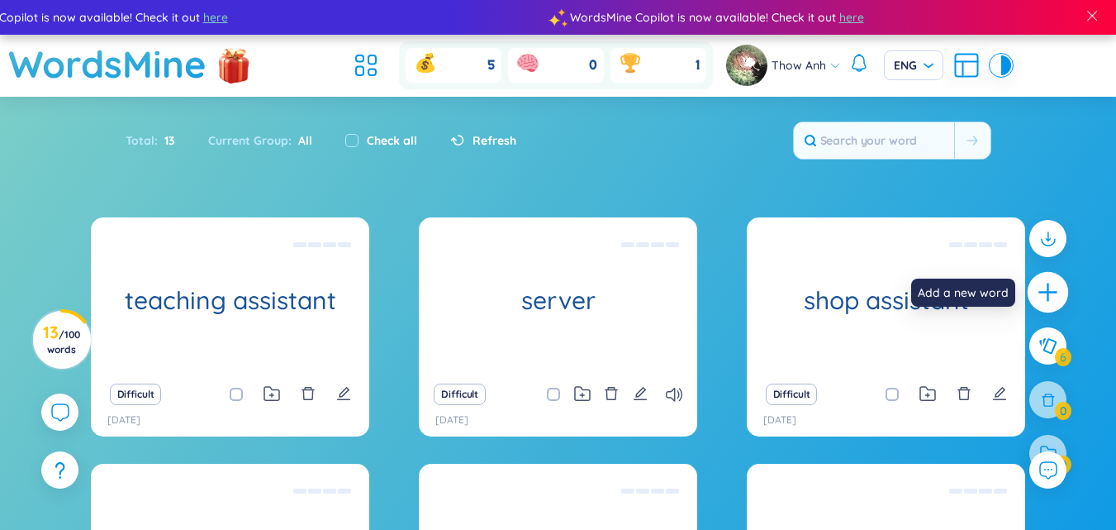
click at [1044, 292] on icon "plus" at bounding box center [1048, 293] width 18 height 2
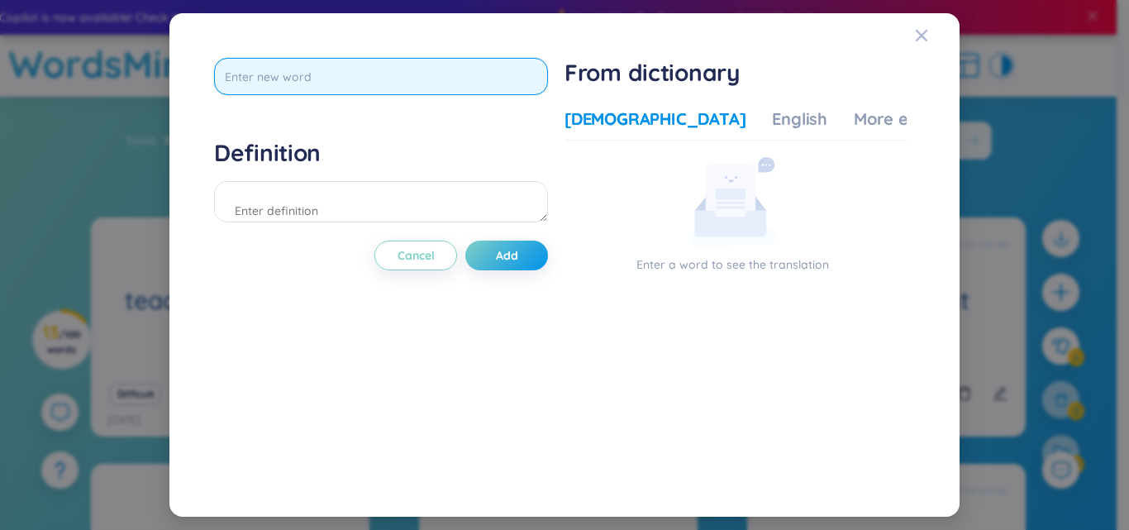
click at [337, 82] on input "text" at bounding box center [381, 76] width 334 height 37
click at [240, 81] on input "evant volunteer" at bounding box center [381, 76] width 334 height 37
type input "event volunteer"
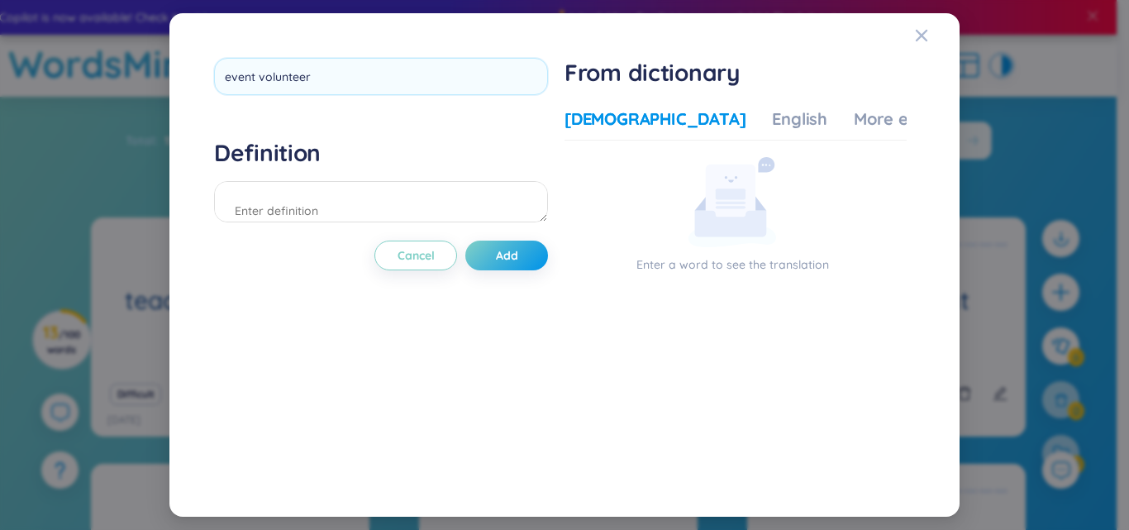
click at [480, 126] on div "event volunteer Definition Cancel Add" at bounding box center [381, 265] width 334 height 414
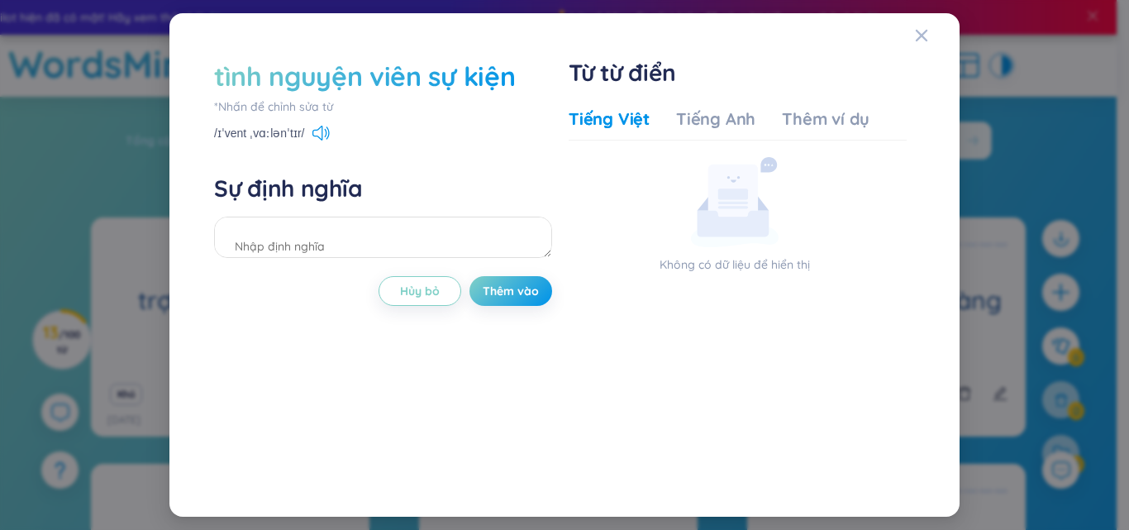
click at [516, 137] on div "/ɪˈvent ˌvɑːlənˈtɪr/" at bounding box center [383, 134] width 338 height 15
click at [354, 247] on textarea at bounding box center [383, 236] width 338 height 41
type textarea "tình nguyện viên sự kiện"
click at [513, 300] on button "Thêm vào" at bounding box center [510, 291] width 83 height 30
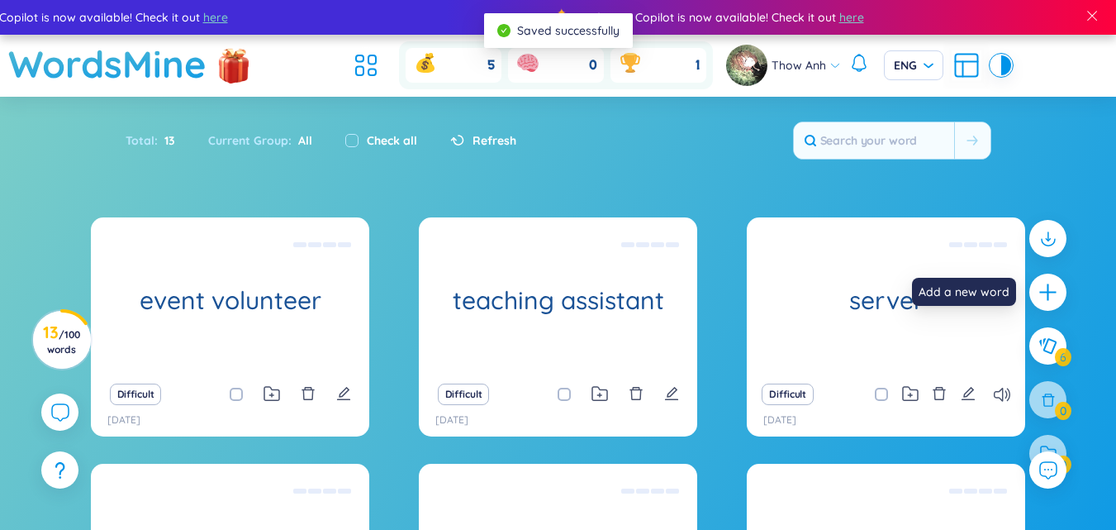
drag, startPoint x: 1042, startPoint y: 288, endPoint x: 1020, endPoint y: 284, distance: 22.7
click at [1042, 288] on icon "plus" at bounding box center [1048, 292] width 21 height 21
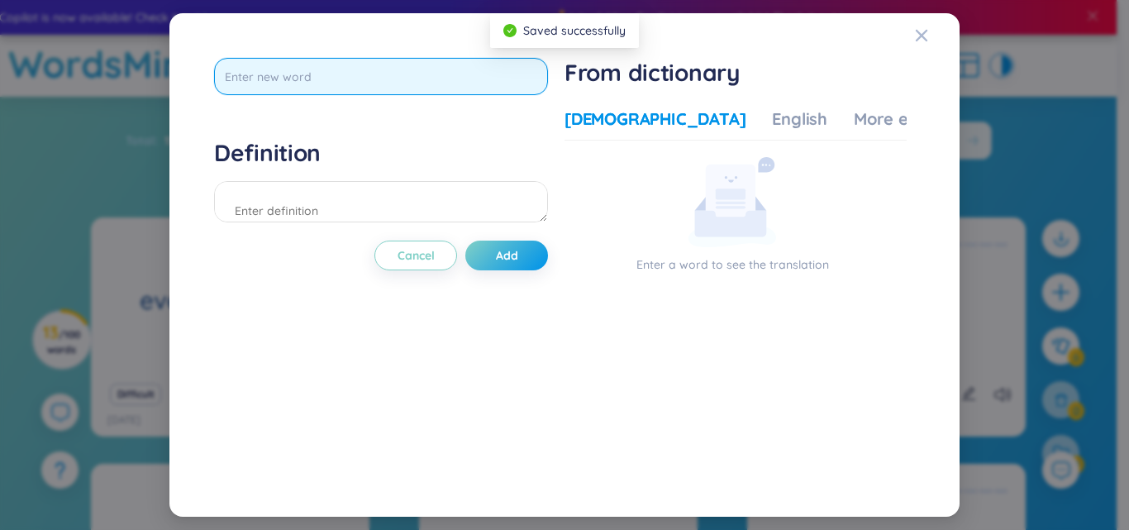
click at [294, 78] on input "text" at bounding box center [381, 76] width 334 height 37
type input "product reviewer"
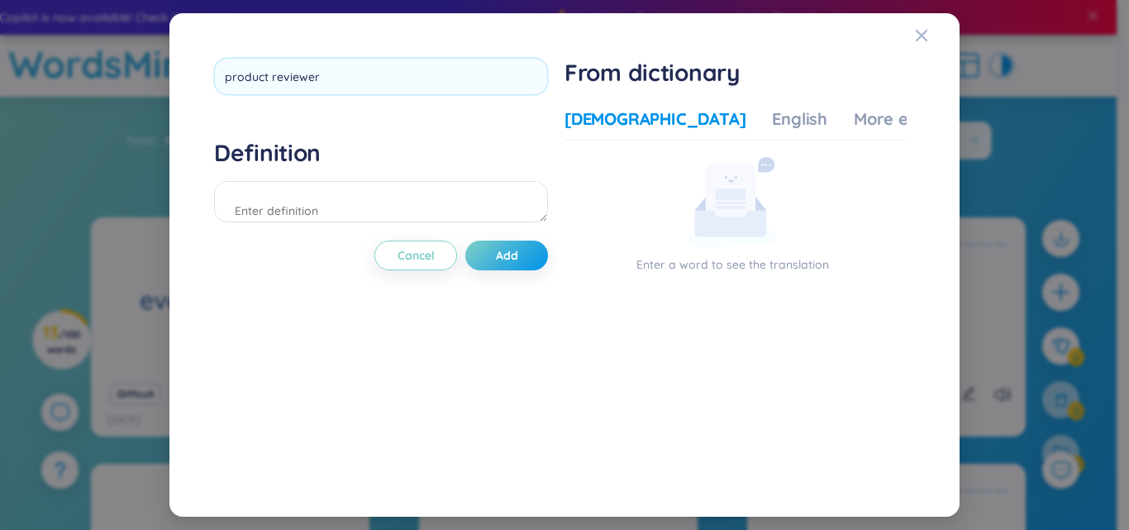
click at [385, 316] on div "product reviewer Definition Cancel Add" at bounding box center [381, 265] width 334 height 414
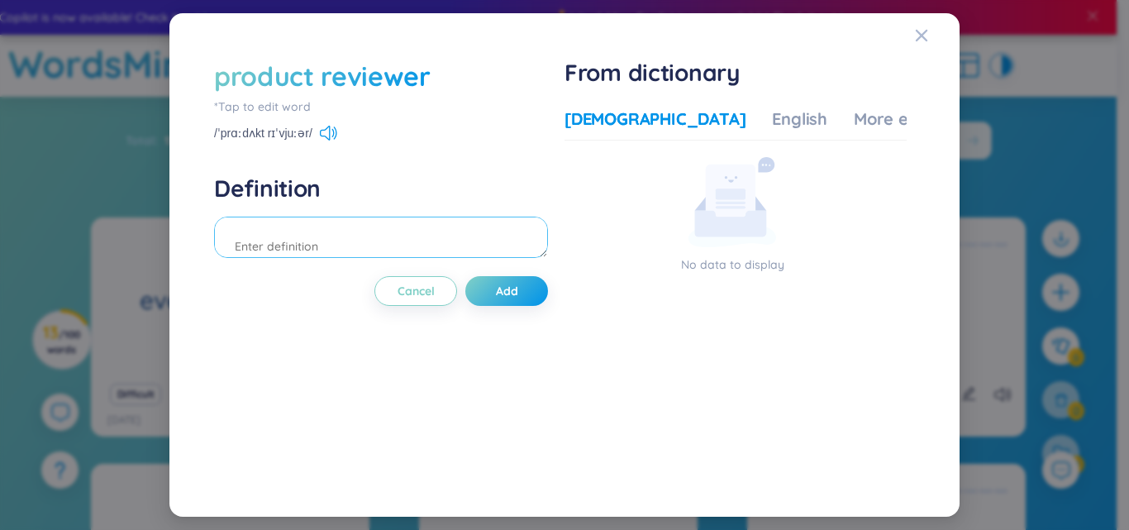
click at [292, 246] on textarea at bounding box center [381, 236] width 334 height 41
type textarea "người đánh giá sản phẩm"
click at [500, 301] on button "Add" at bounding box center [506, 291] width 83 height 30
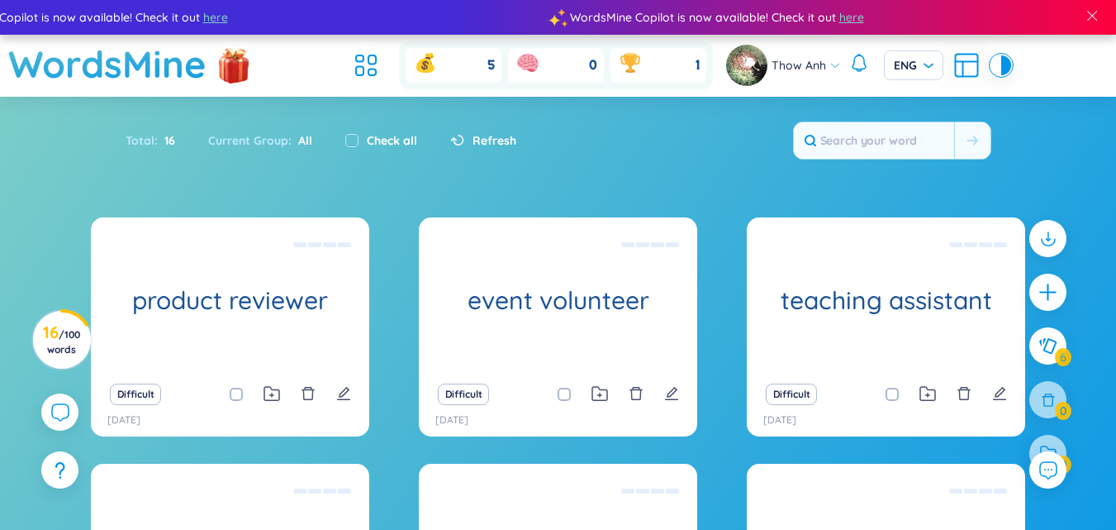
drag, startPoint x: 1057, startPoint y: 293, endPoint x: 985, endPoint y: 295, distance: 71.9
click at [1057, 292] on icon "plus" at bounding box center [1048, 292] width 21 height 21
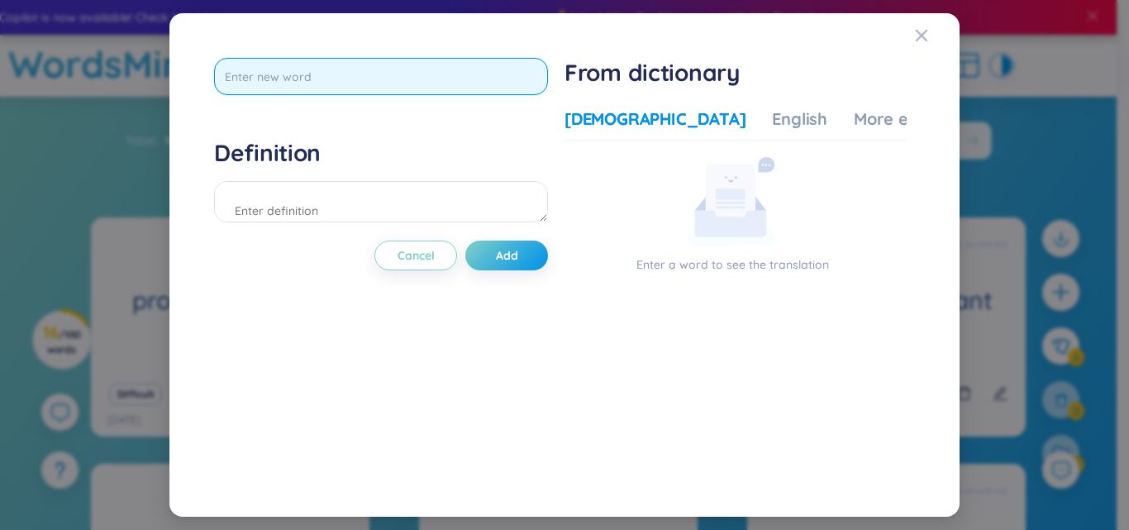
click at [302, 69] on input "text" at bounding box center [381, 76] width 334 height 37
type input "accountant"
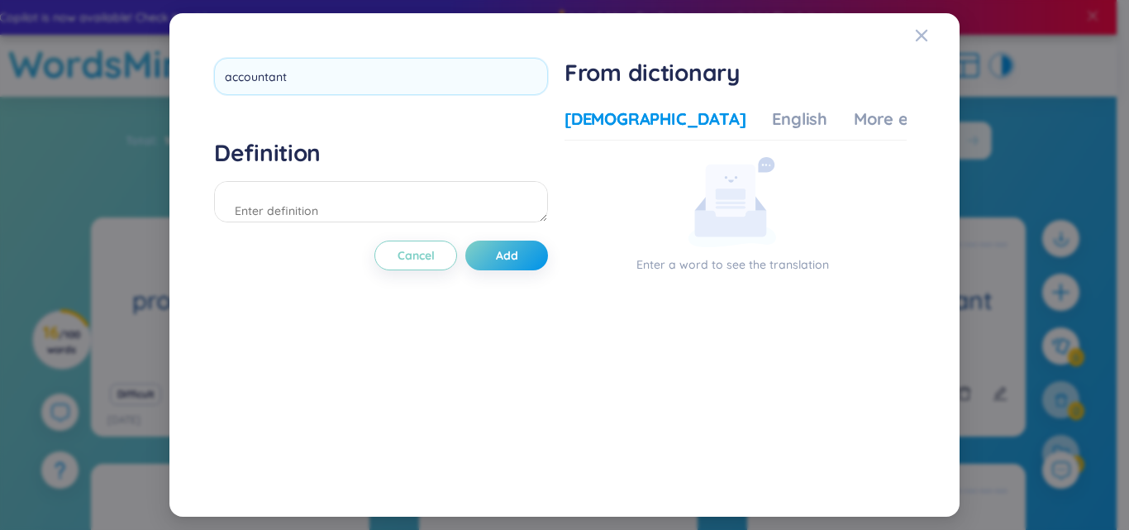
click at [465, 316] on div "accountant Definition Cancel Add" at bounding box center [381, 265] width 334 height 414
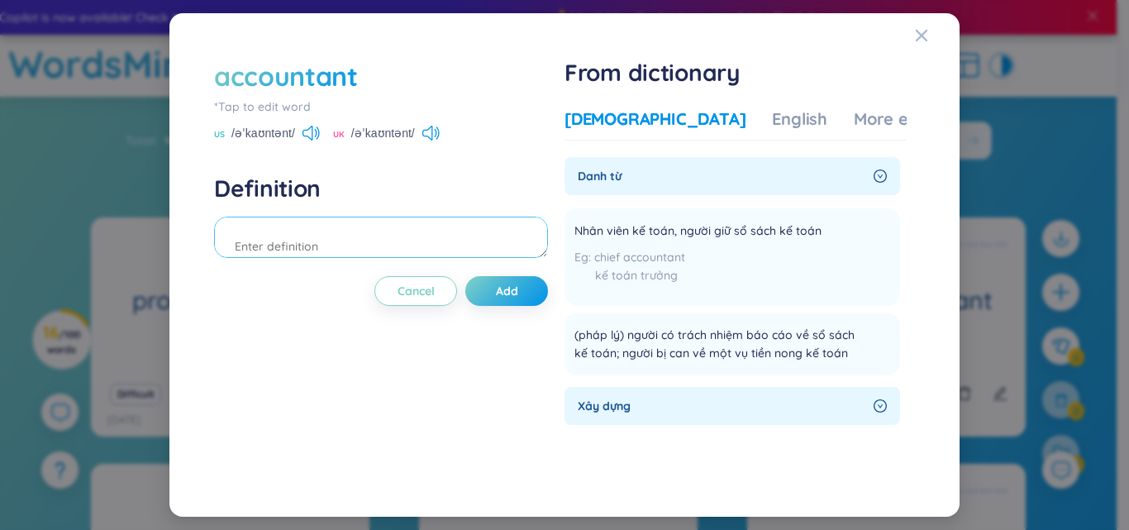
click at [359, 249] on textarea at bounding box center [381, 236] width 334 height 41
type textarea "kế toán viên"
click at [516, 290] on span "Add" at bounding box center [507, 291] width 22 height 17
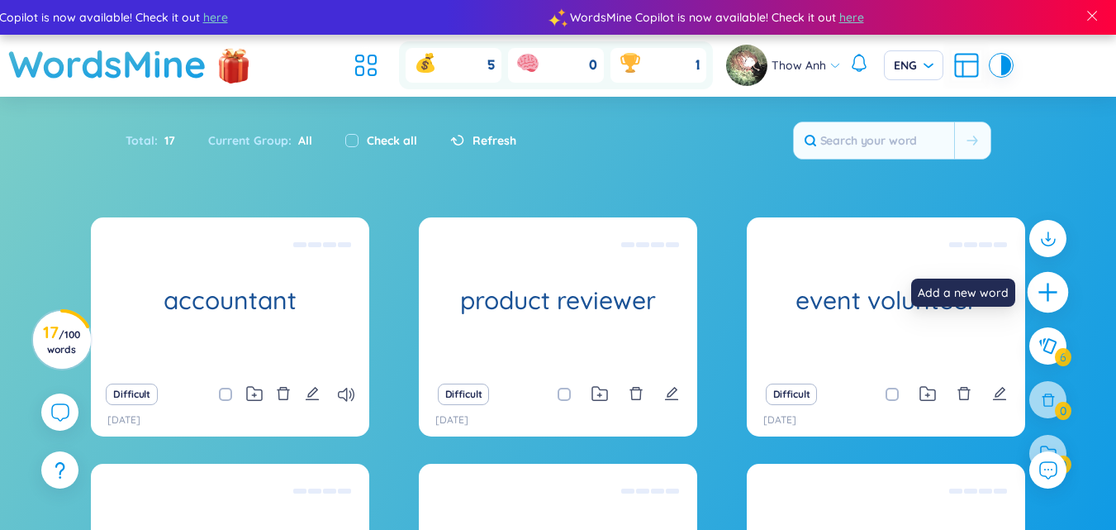
click at [1057, 307] on div at bounding box center [1048, 292] width 41 height 41
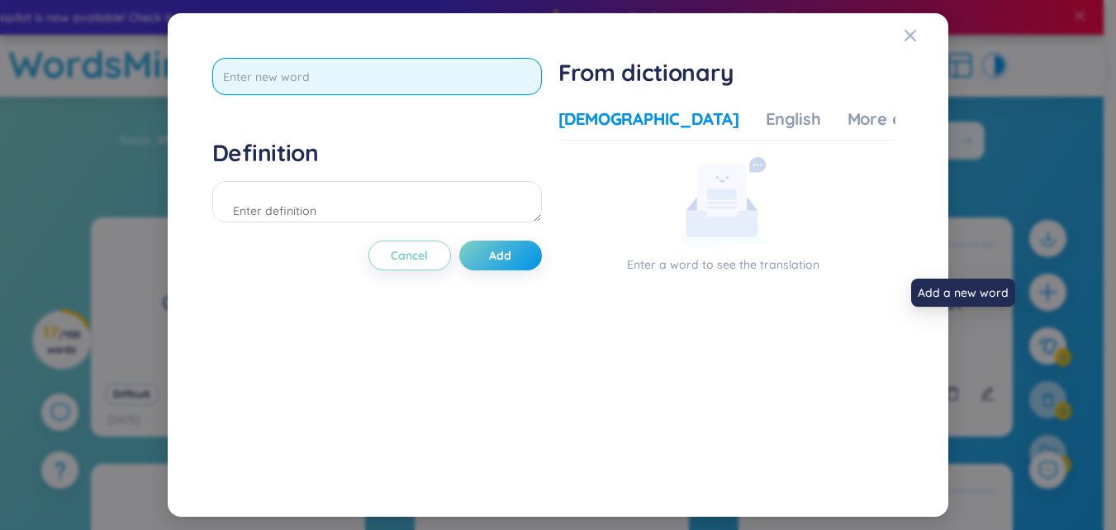
click at [345, 64] on input "text" at bounding box center [377, 76] width 330 height 37
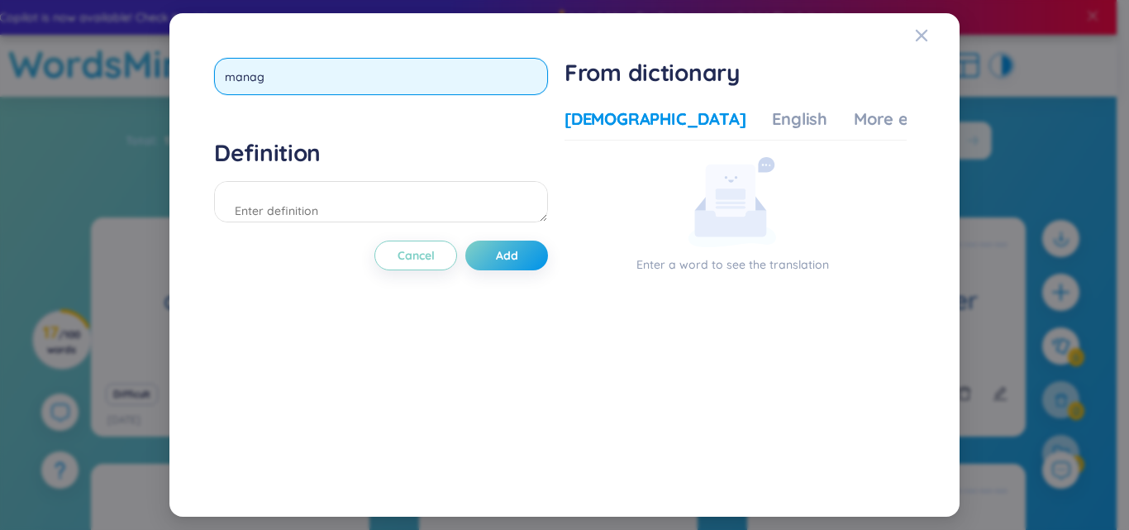
type input "manage"
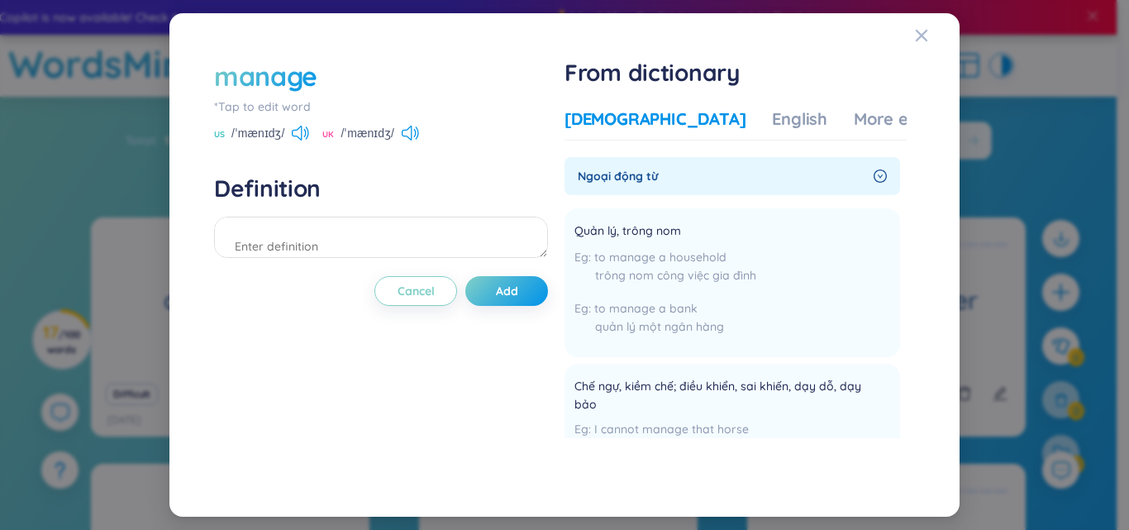
click at [626, 180] on span "Ngoại động từ" at bounding box center [722, 176] width 289 height 18
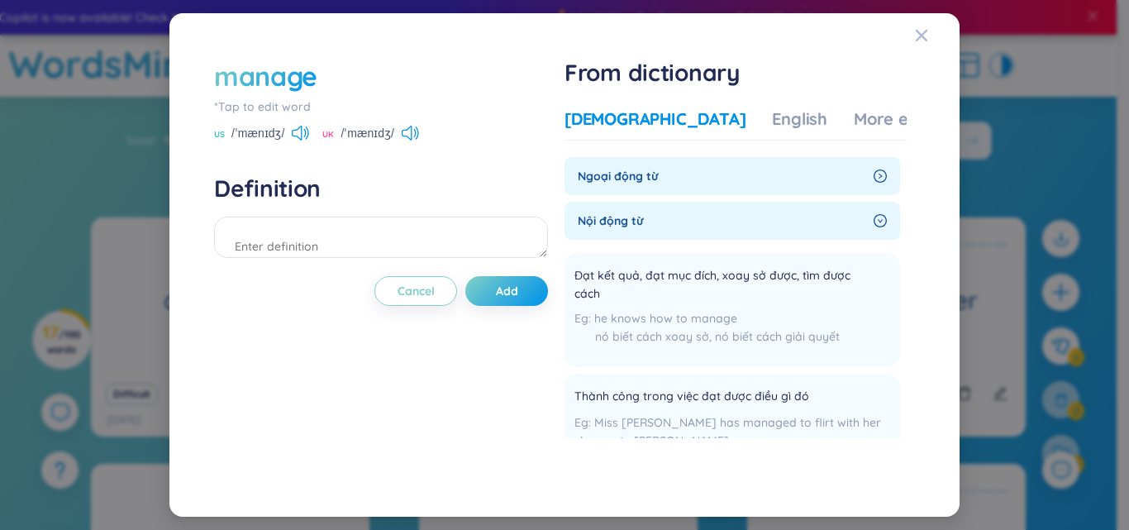
click at [547, 159] on div "manage *Tap to edit word US /ˈmænɪdʒ/ UK /ˈmænɪdʒ/ Definition Cancel Add" at bounding box center [381, 265] width 334 height 414
click at [483, 89] on div "manage" at bounding box center [381, 76] width 334 height 36
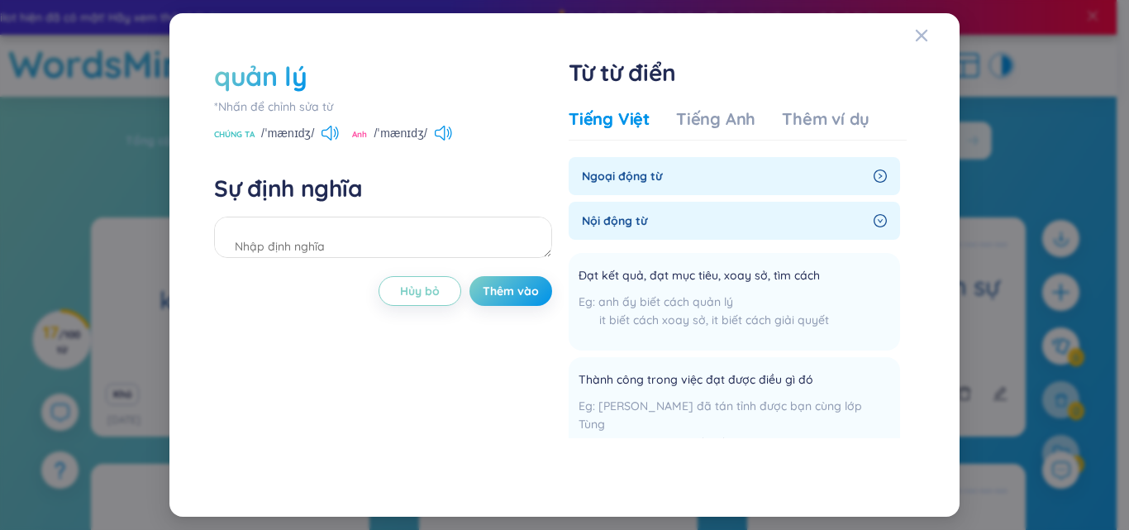
drag, startPoint x: 920, startPoint y: 36, endPoint x: 815, endPoint y: 21, distance: 106.1
click at [921, 36] on icon "Đóng" at bounding box center [921, 36] width 12 height 12
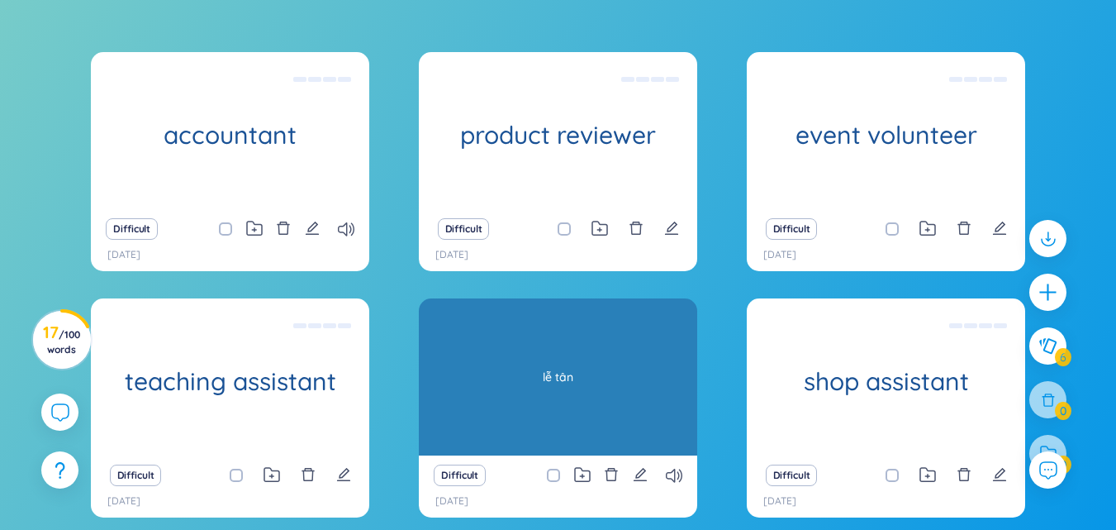
scroll to position [291, 0]
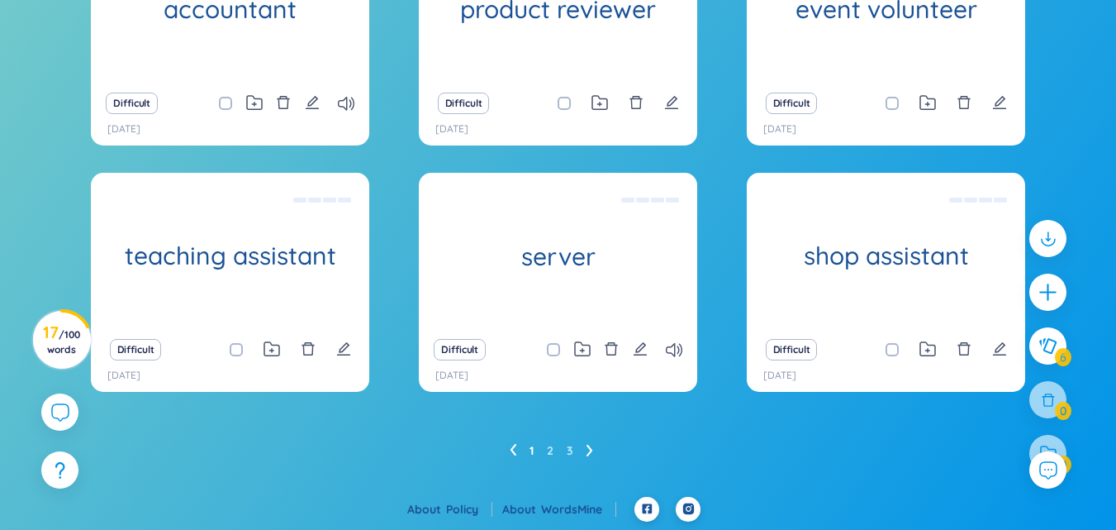
click at [520, 451] on ul "1 2 3" at bounding box center [558, 450] width 97 height 26
click at [514, 453] on icon at bounding box center [514, 450] width 6 height 12
click at [588, 452] on icon at bounding box center [590, 450] width 7 height 12
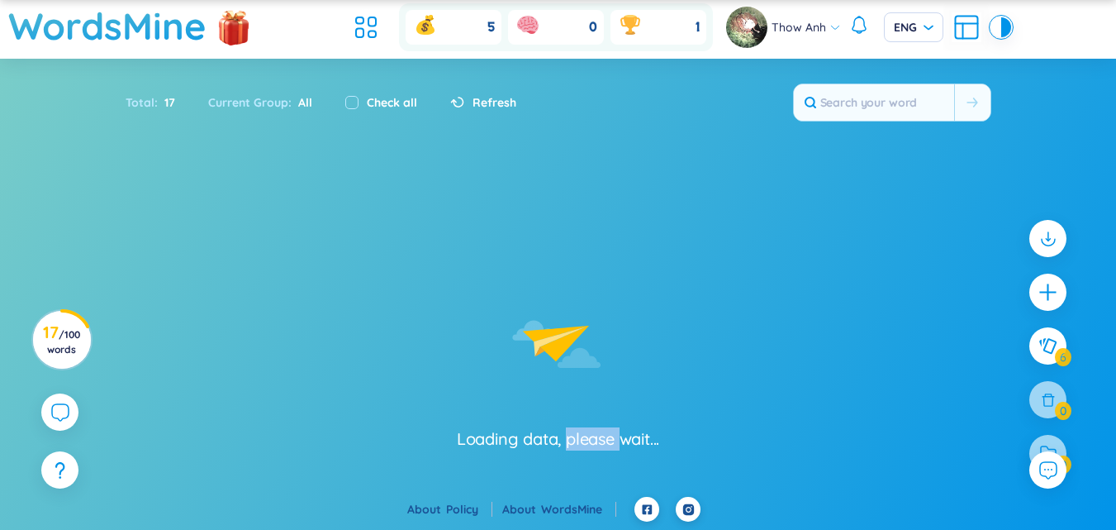
click at [588, 452] on section "Loading data, please wait..." at bounding box center [558, 338] width 1116 height 318
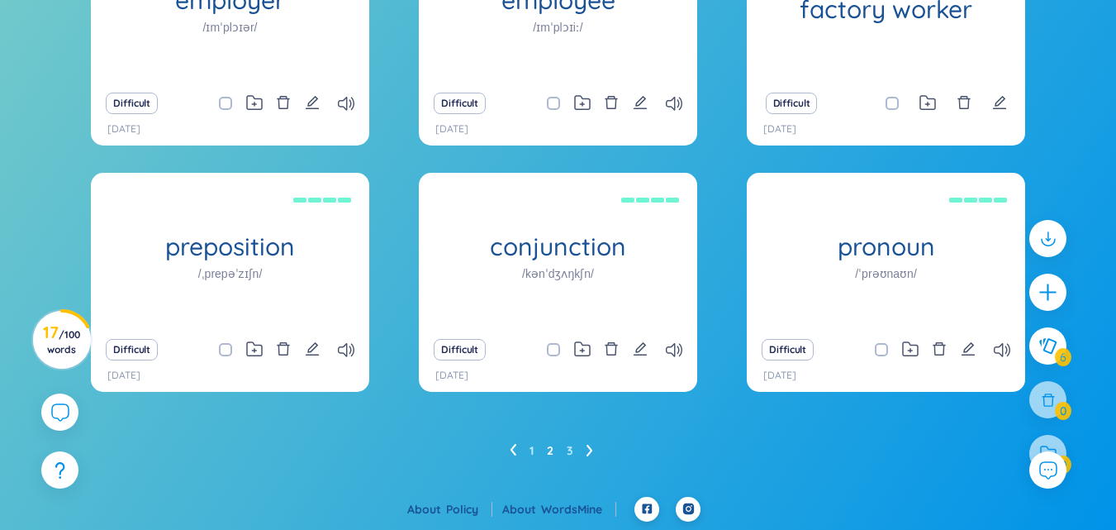
click at [588, 453] on icon at bounding box center [590, 450] width 7 height 12
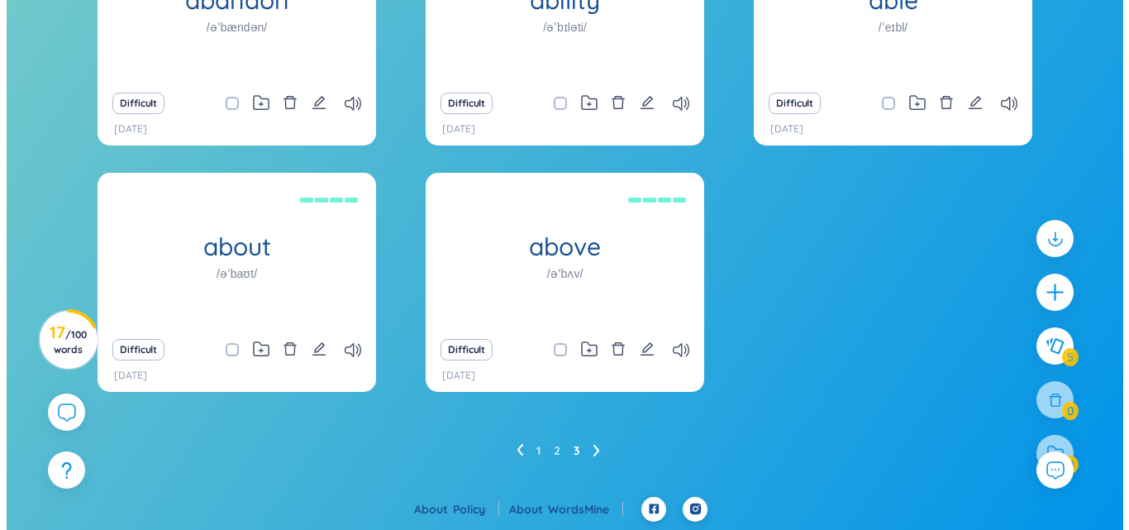
scroll to position [126, 0]
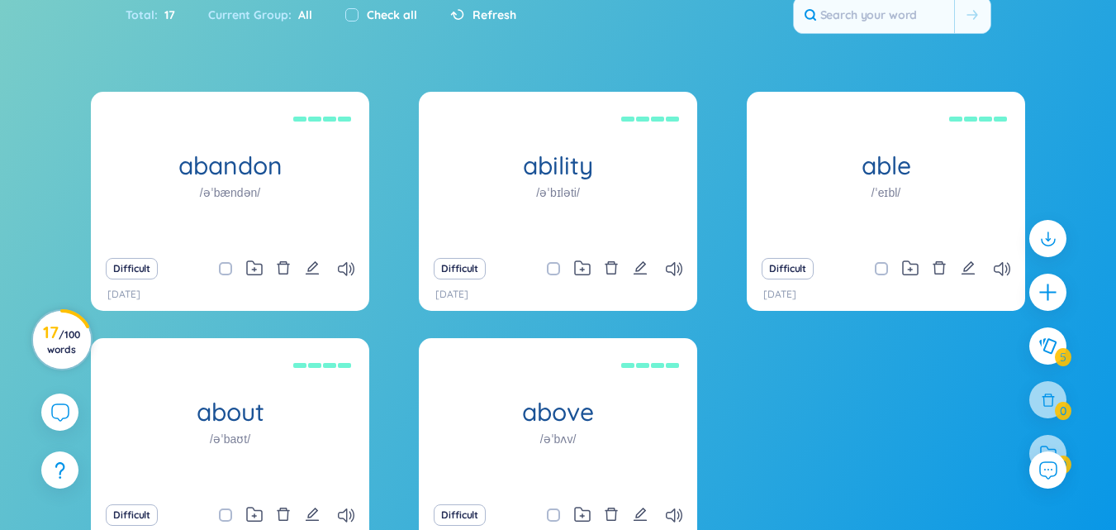
click at [63, 354] on span "/ 100 words" at bounding box center [63, 341] width 33 height 27
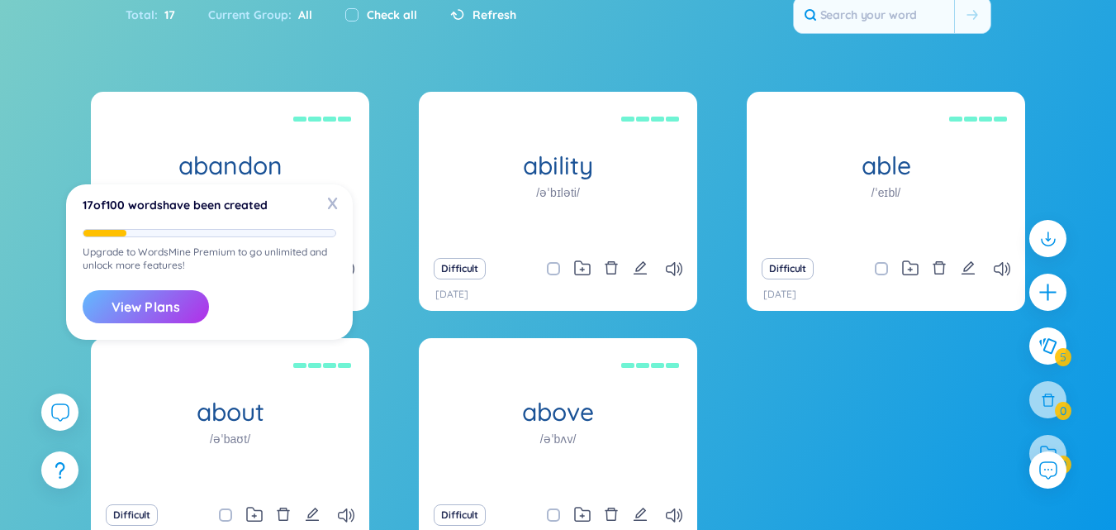
click at [155, 306] on button "View Plans" at bounding box center [146, 306] width 126 height 33
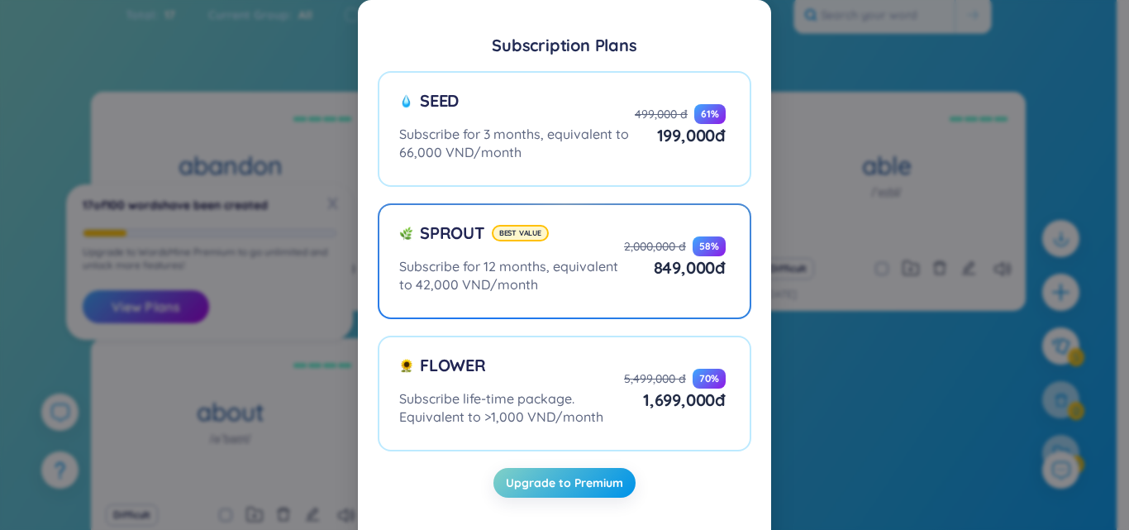
scroll to position [12, 0]
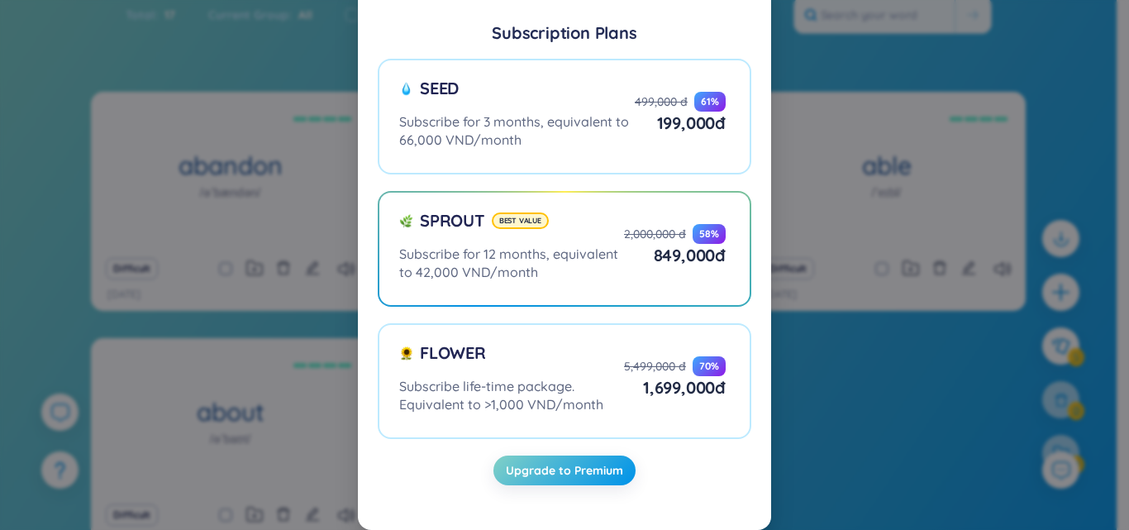
click at [972, 423] on div "Subscription Plans Seed Subscribe for 3 months, equivalent to 66,000 VND/month …" at bounding box center [564, 265] width 1129 height 530
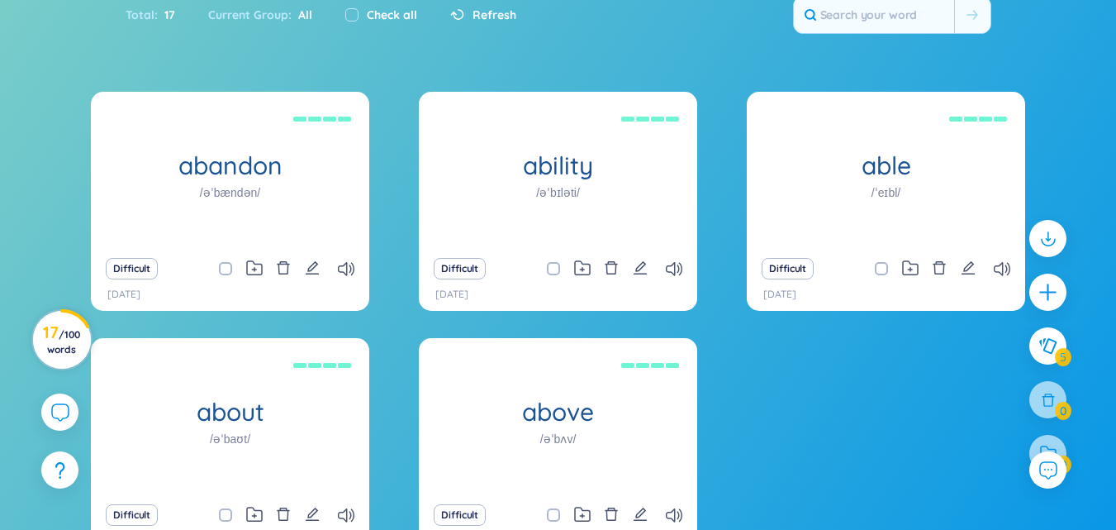
click at [47, 335] on h3 "17 / 100 words" at bounding box center [61, 341] width 37 height 30
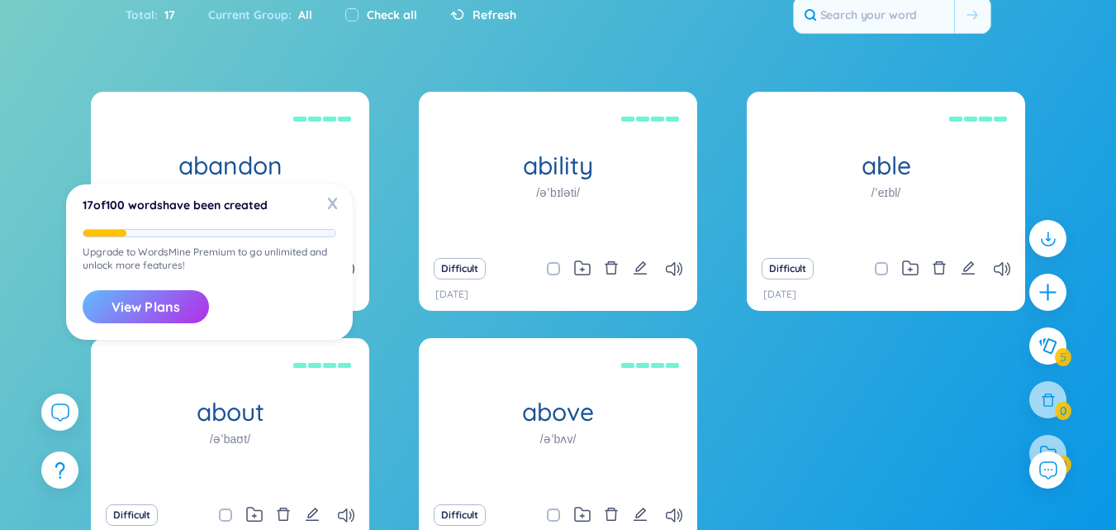
click at [148, 310] on button "View Plans" at bounding box center [146, 306] width 126 height 33
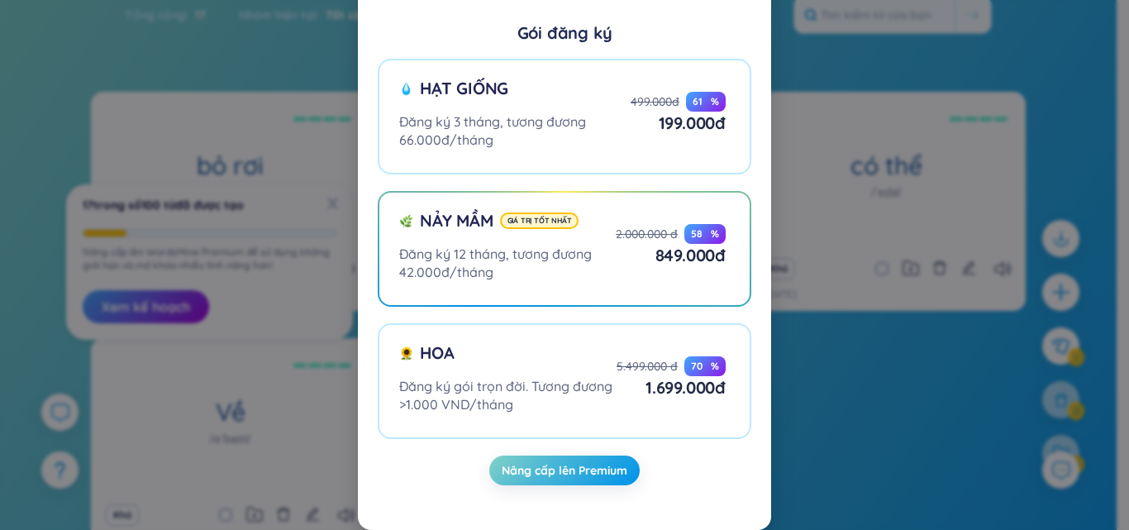
click at [565, 178] on div "Hạt giống Đăng ký 3 tháng, tương đương 66.000đ/tháng 499.000đ 61 % 199.000đ ​ N…" at bounding box center [564, 248] width 373 height 413
click at [795, 377] on div "Gói đăng ký Hạt giống Đăng ký 3 tháng, tương đương 66.000đ/tháng 499.000đ 61 % …" at bounding box center [564, 265] width 1129 height 530
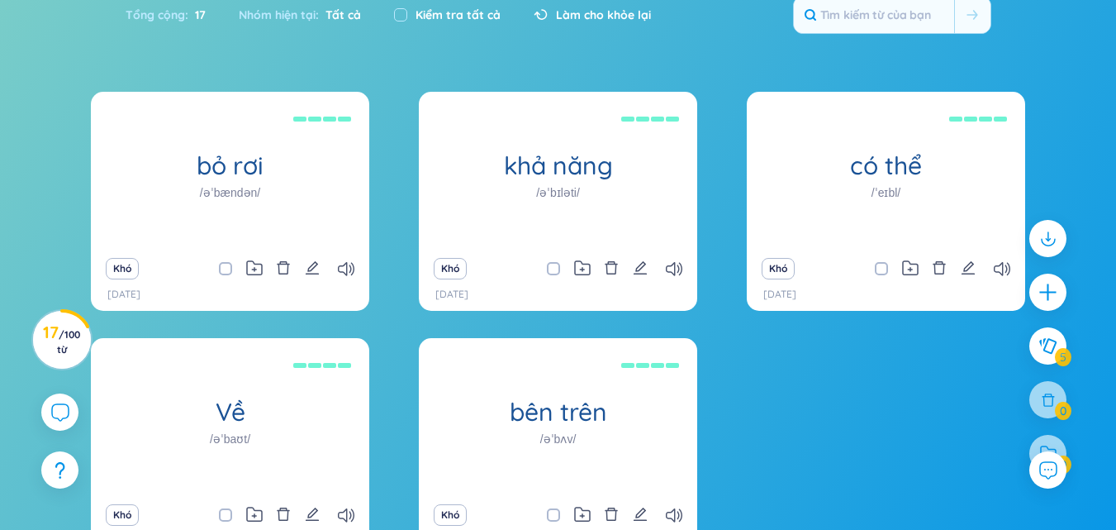
click at [570, 17] on font "Làm cho khỏe lại" at bounding box center [603, 14] width 95 height 15
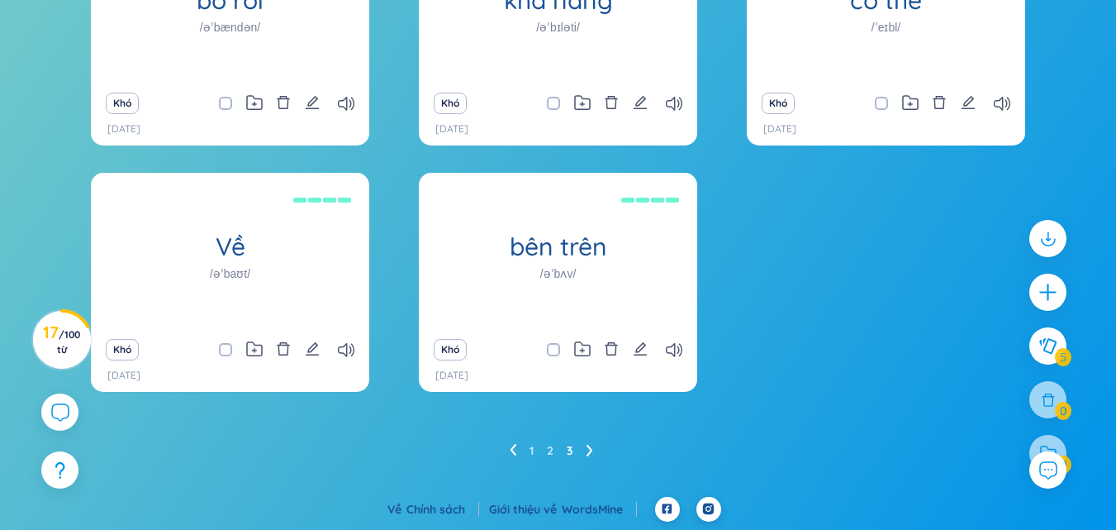
scroll to position [126, 0]
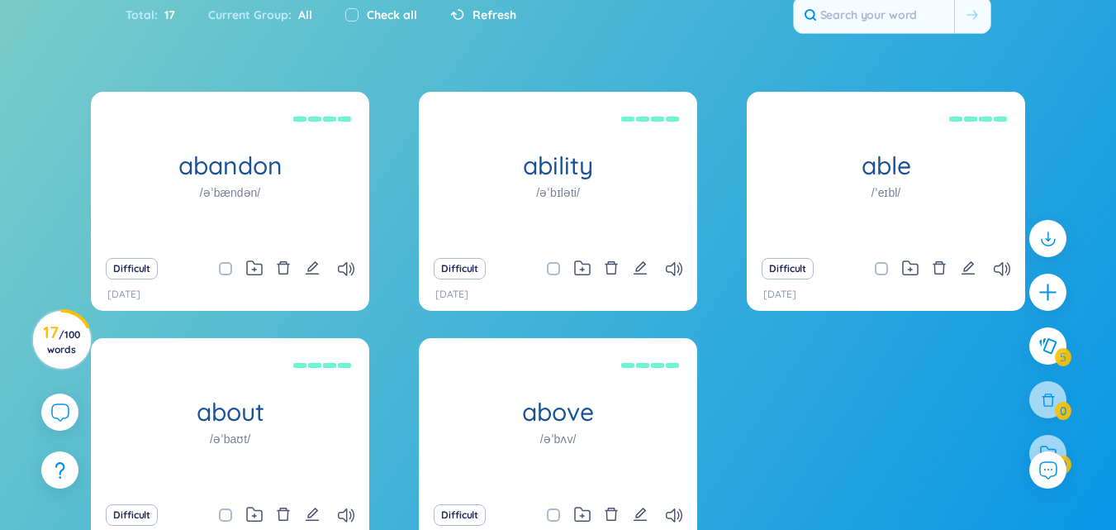
click at [525, 59] on section "Sort Alphabet Ascending Alphabet Descending Time-based Ascending Time-based Des…" at bounding box center [558, 316] width 1116 height 691
click at [381, 21] on label "Check all" at bounding box center [392, 15] width 50 height 18
checkbox input "true"
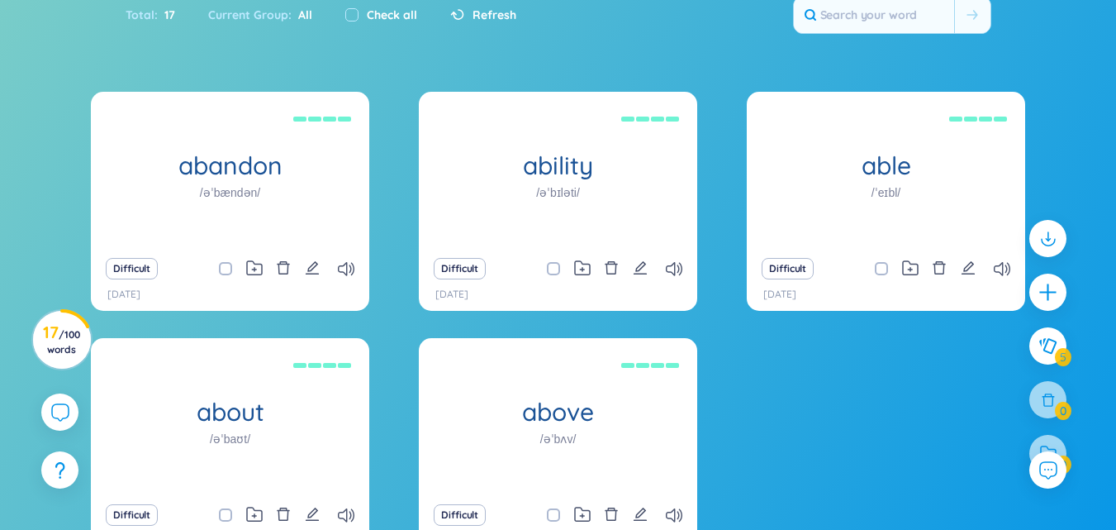
checkbox input "true"
click at [367, 21] on label "Check all" at bounding box center [392, 15] width 50 height 18
checkbox input "false"
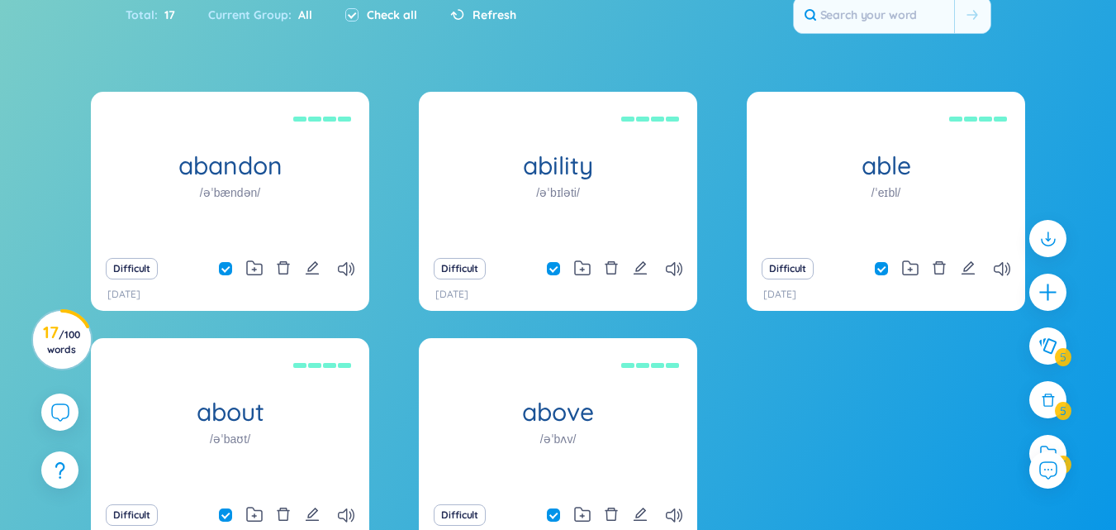
checkbox input "false"
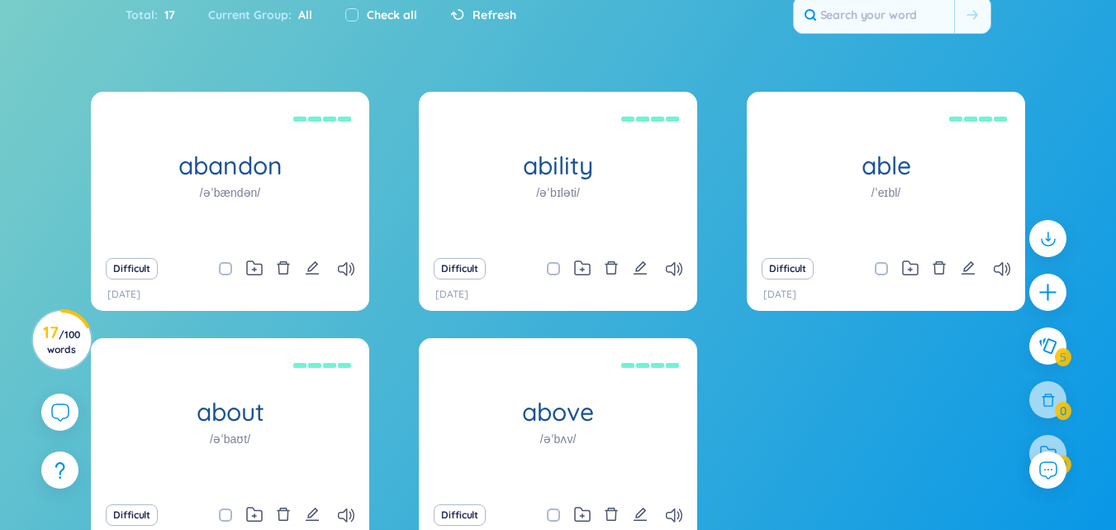
click at [367, 21] on label "Check all" at bounding box center [392, 15] width 50 height 18
checkbox input "true"
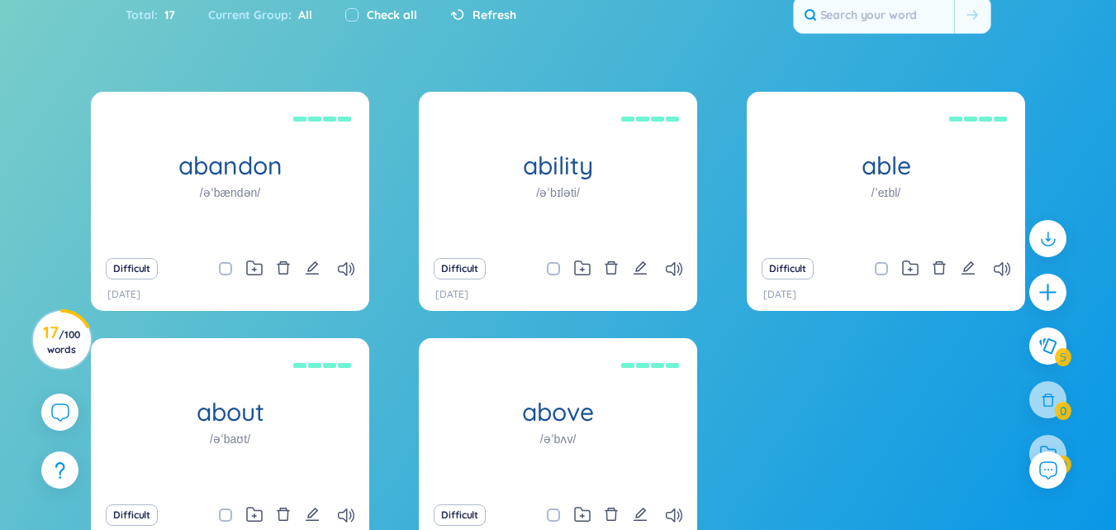
checkbox input "true"
click at [367, 21] on label "Check all" at bounding box center [392, 15] width 50 height 18
checkbox input "false"
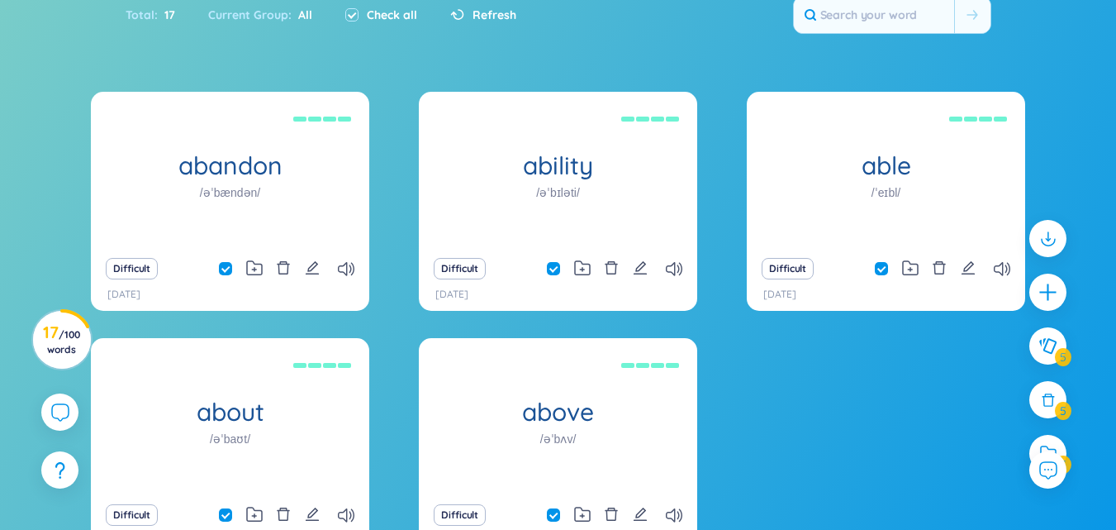
checkbox input "false"
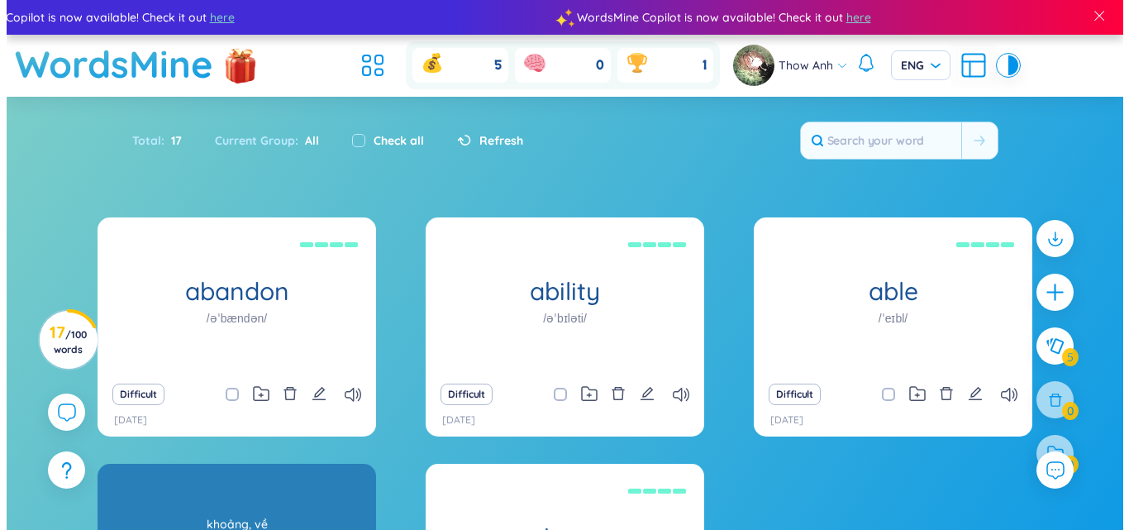
scroll to position [165, 0]
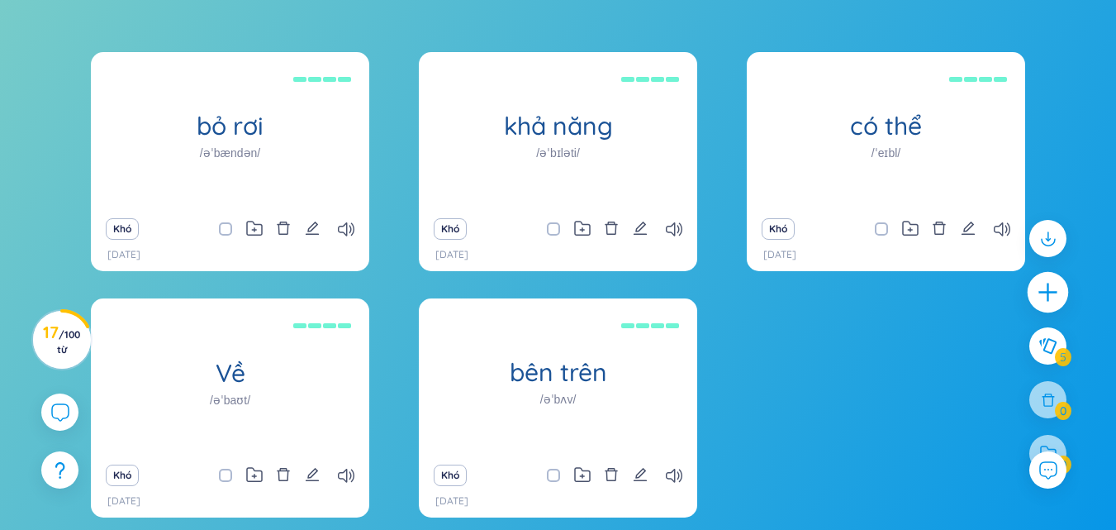
click at [1049, 305] on div at bounding box center [1048, 292] width 41 height 41
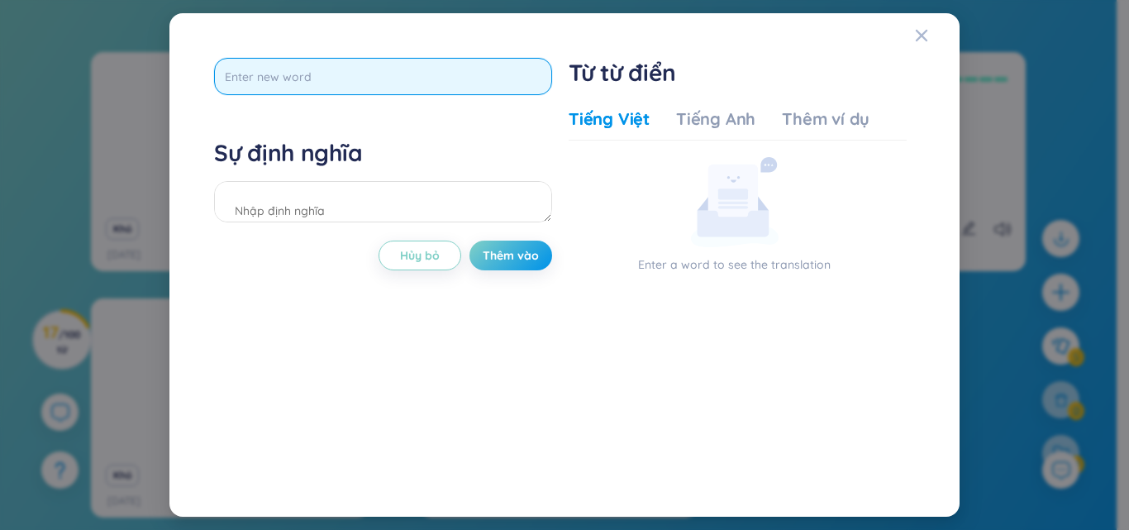
click at [402, 95] on input "text" at bounding box center [383, 76] width 338 height 37
type input "main"
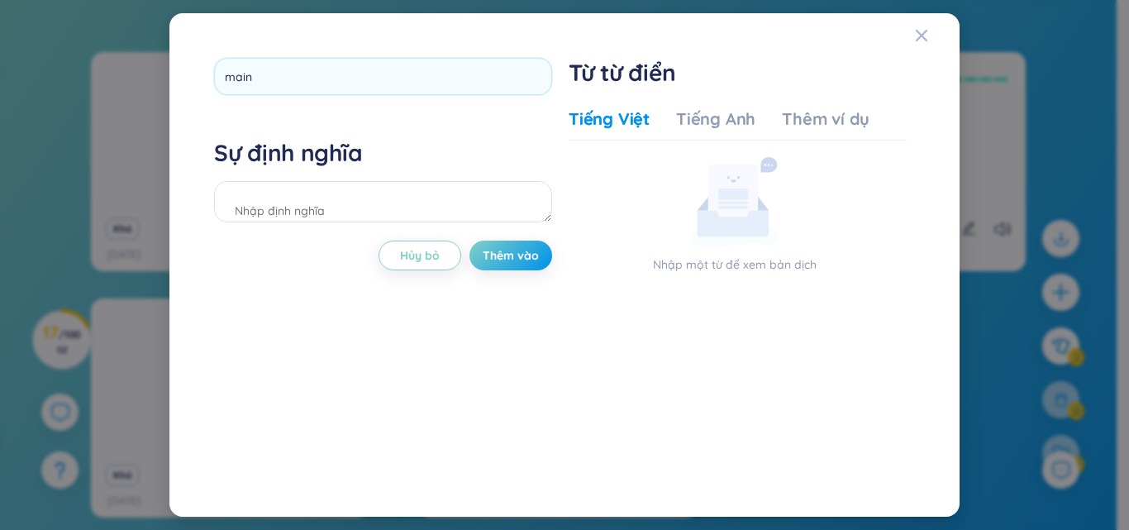
click at [489, 154] on div "main Sự định nghĩa Hủy bỏ Thêm vào" at bounding box center [383, 265] width 338 height 414
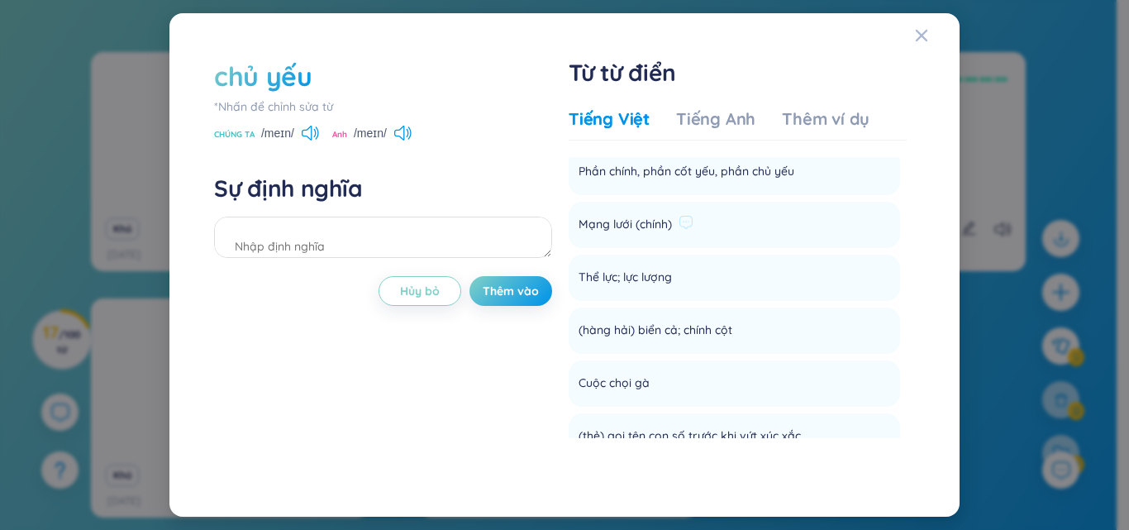
scroll to position [330, 0]
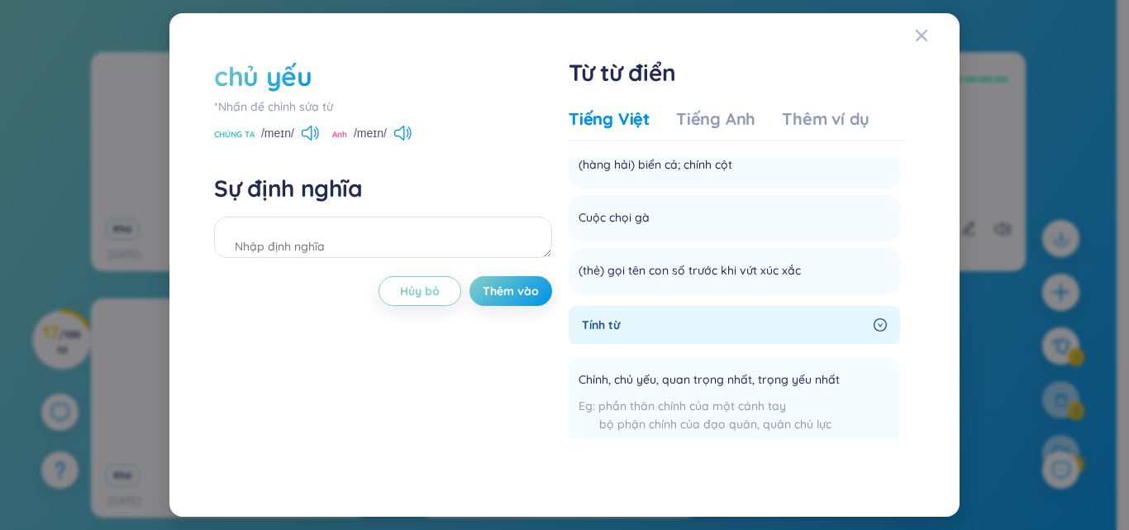
click at [313, 79] on div "chủ yếu" at bounding box center [383, 76] width 338 height 36
click at [307, 78] on font "chủ yếu" at bounding box center [263, 75] width 98 height 33
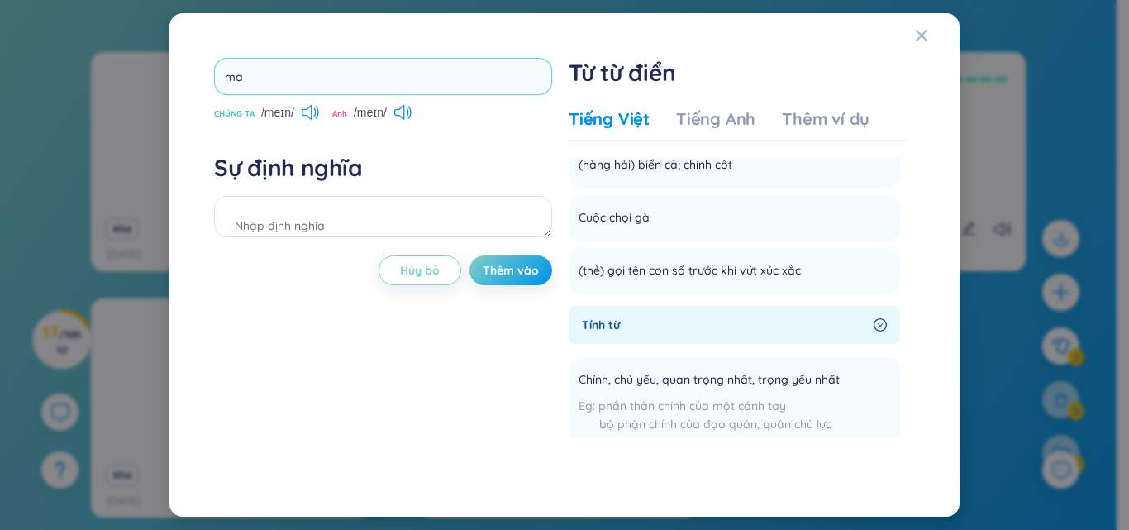
type input "m"
type input "as"
click at [308, 382] on div "as CHÚNG TA /meɪn/ Anh /meɪn/ Sự định nghĩa Hủy bỏ Thêm vào" at bounding box center [383, 265] width 338 height 414
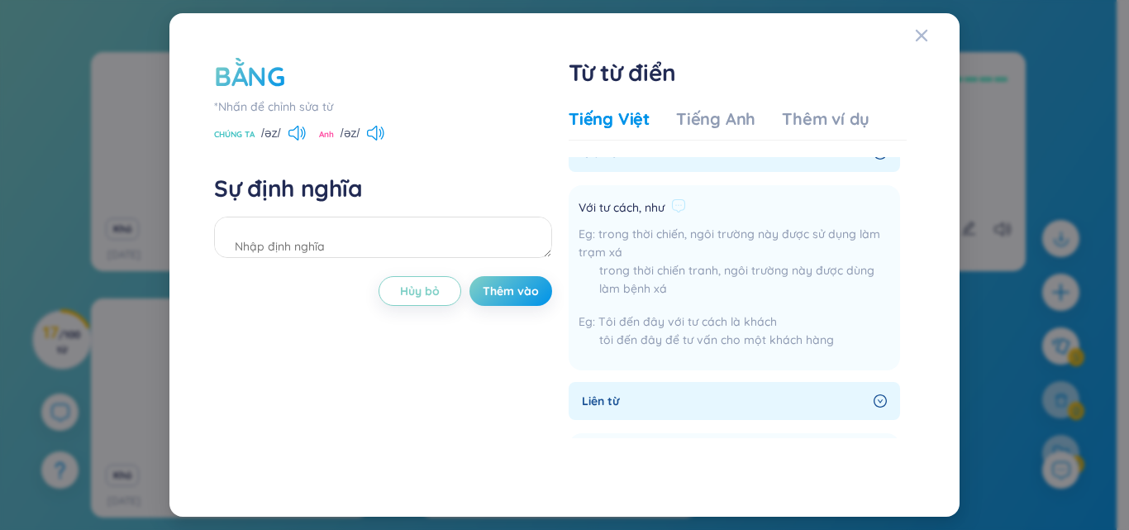
scroll to position [661, 0]
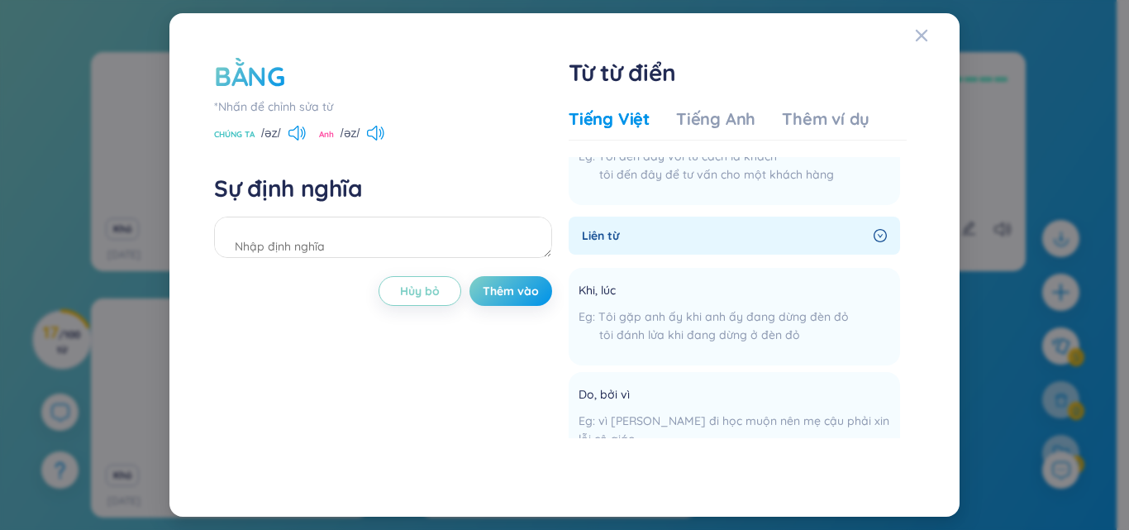
drag, startPoint x: 327, startPoint y: 62, endPoint x: 292, endPoint y: 74, distance: 37.4
click at [316, 65] on div "BẰNG" at bounding box center [383, 76] width 338 height 36
click at [283, 79] on div "BẰNG" at bounding box center [383, 76] width 338 height 36
click at [277, 79] on font "BẰNG" at bounding box center [249, 75] width 71 height 33
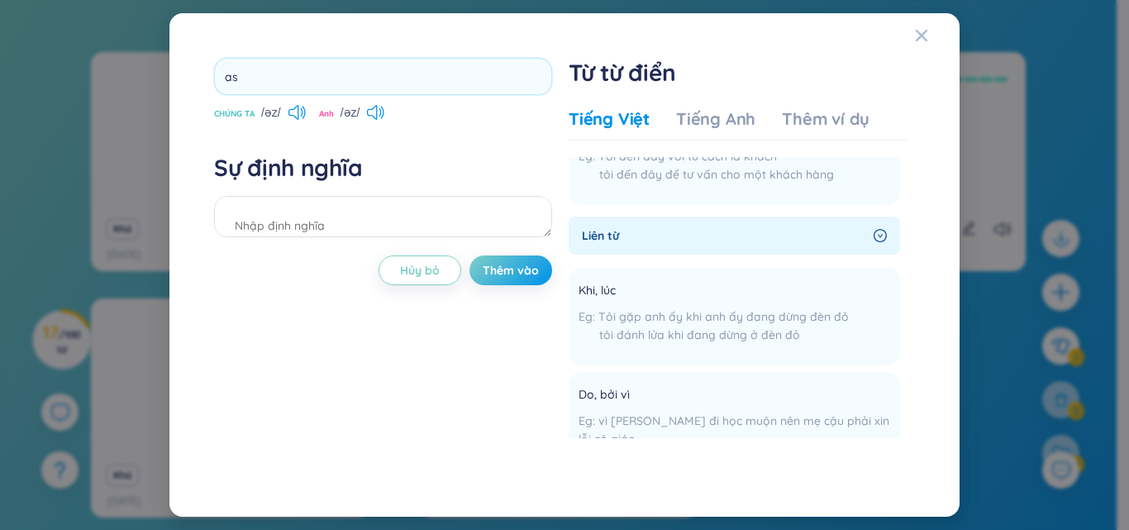
click at [278, 79] on input "as" at bounding box center [383, 76] width 338 height 37
type input "a"
type input "enjoys"
click at [269, 353] on div "enjoys CHÚNG TA /əz/ Anh /əz/ Sự định nghĩa Hủy bỏ Thêm vào" at bounding box center [383, 265] width 338 height 414
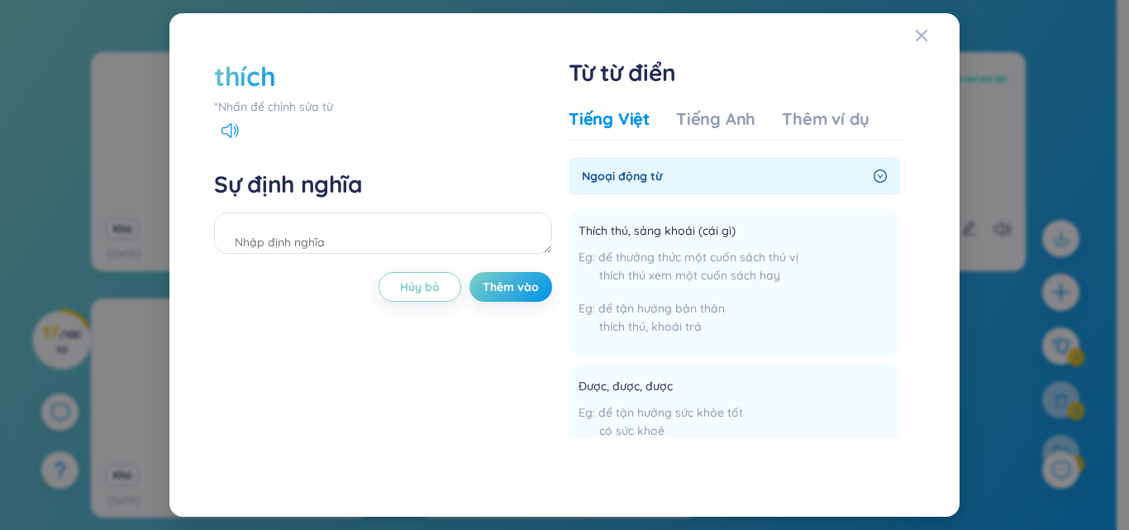
click at [269, 82] on font "thích" at bounding box center [244, 75] width 61 height 33
click at [285, 74] on div "thích" at bounding box center [383, 76] width 338 height 36
click at [257, 79] on font "thích" at bounding box center [244, 75] width 61 height 33
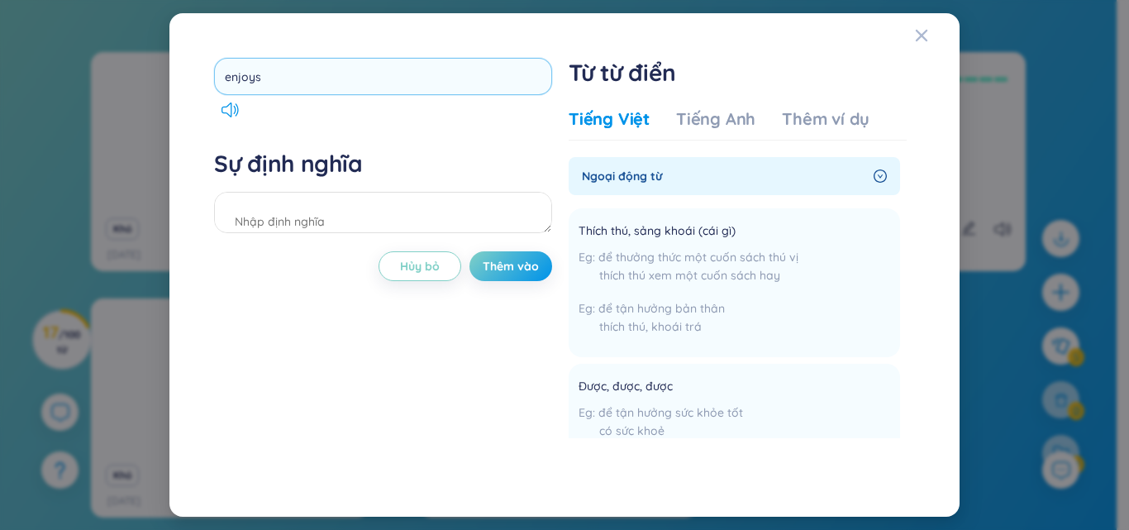
drag, startPoint x: 258, startPoint y: 78, endPoint x: 216, endPoint y: 85, distance: 41.8
click at [216, 85] on input "enjoys" at bounding box center [383, 76] width 338 height 37
type input "being"
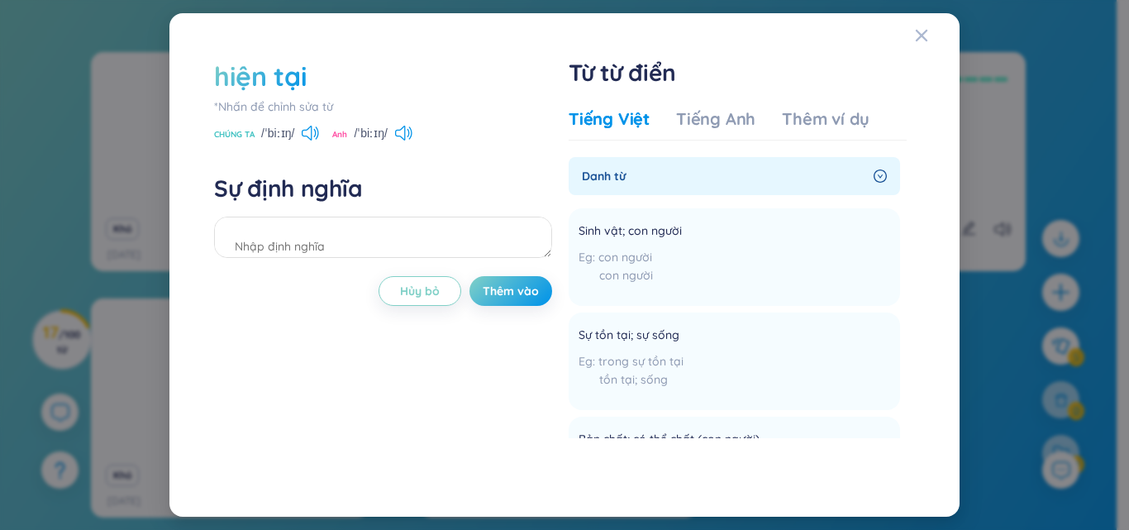
click at [259, 74] on font "hiện tại" at bounding box center [260, 75] width 93 height 33
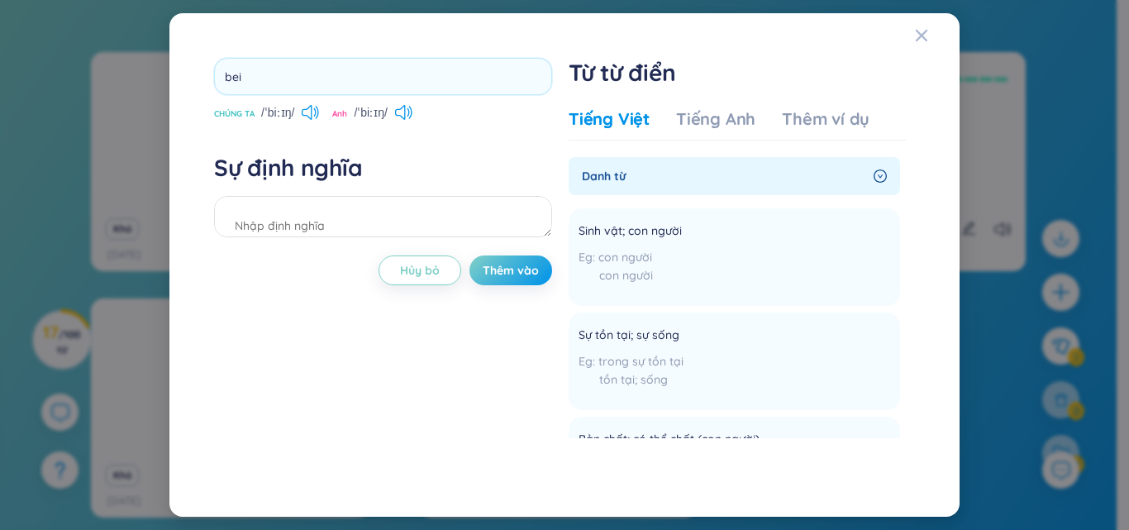
type input "be"
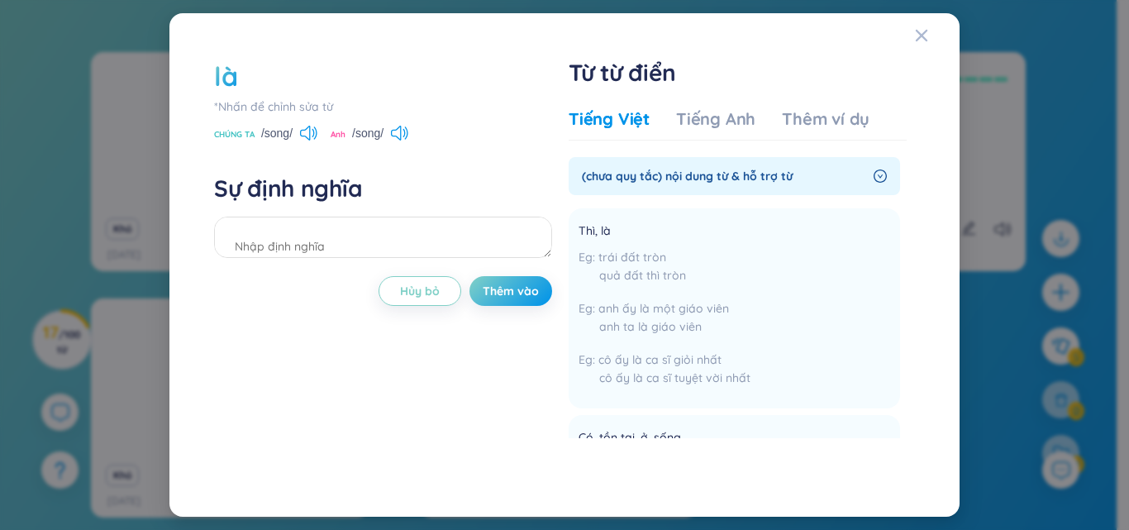
click at [251, 80] on div "là" at bounding box center [383, 76] width 338 height 36
click at [239, 80] on div "là" at bounding box center [383, 76] width 338 height 36
click at [238, 71] on div "là" at bounding box center [383, 76] width 338 height 36
click at [227, 81] on font "là" at bounding box center [225, 75] width 23 height 33
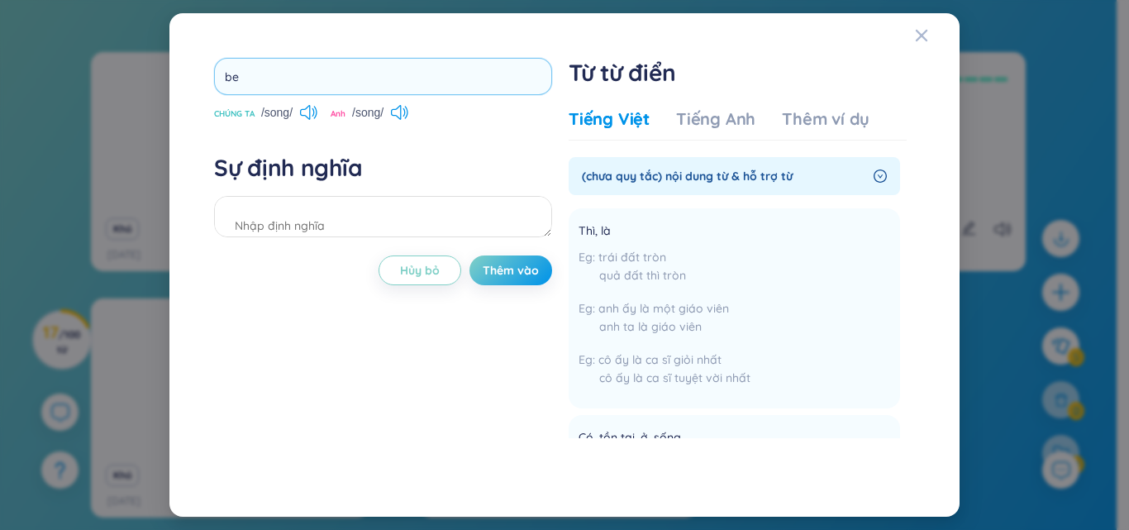
type input "b"
type input "gets"
click at [485, 197] on div "Sự định nghĩa" at bounding box center [383, 197] width 338 height 89
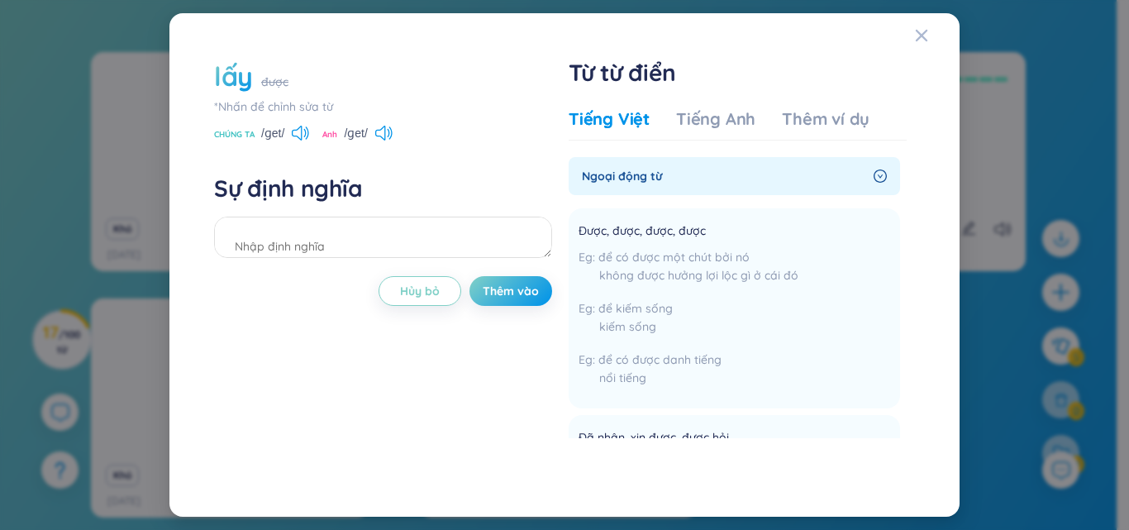
click at [277, 91] on div "lấy được" at bounding box center [383, 76] width 338 height 36
click at [259, 75] on div "lấy được" at bounding box center [383, 76] width 338 height 36
click at [249, 79] on font "lấy" at bounding box center [233, 75] width 39 height 33
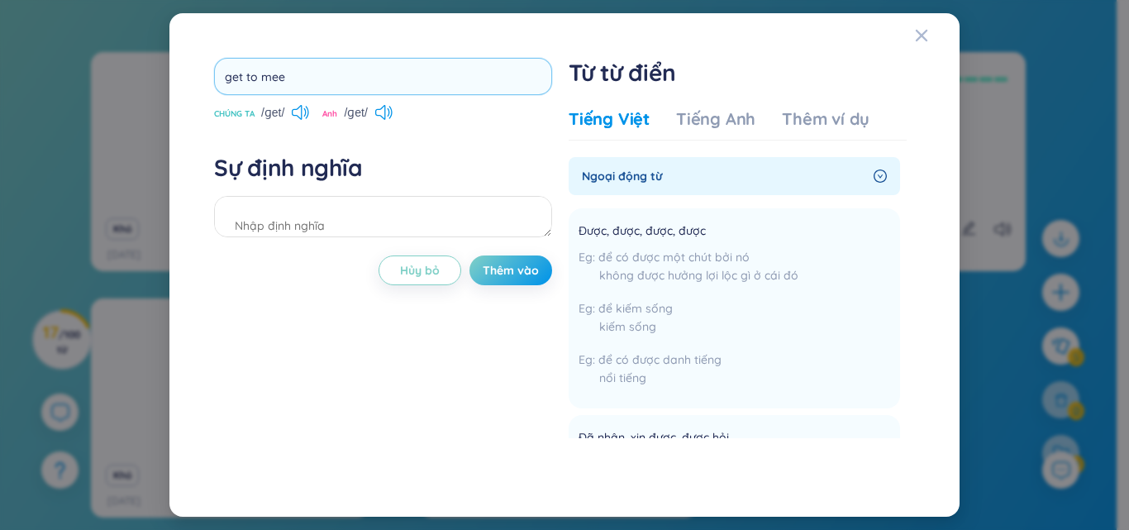
type input "get to meet"
click at [259, 386] on div "get to meet CHÚNG TA /ɡet/ Anh /ɡet/ Sự định nghĩa Hủy bỏ Thêm vào" at bounding box center [383, 265] width 338 height 414
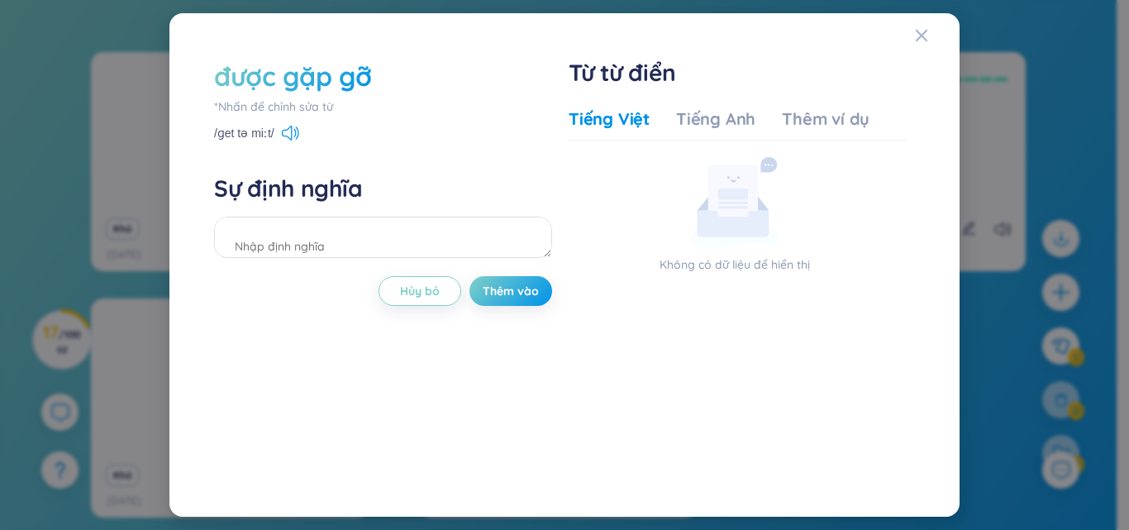
click at [489, 409] on div "được gặp gỡ *Nhấn để chỉnh sửa từ /ɡet tə miːt/ Sự định nghĩa Hủy bỏ Thêm vào" at bounding box center [383, 265] width 338 height 414
click at [353, 78] on font "được gặp gỡ" at bounding box center [292, 75] width 157 height 33
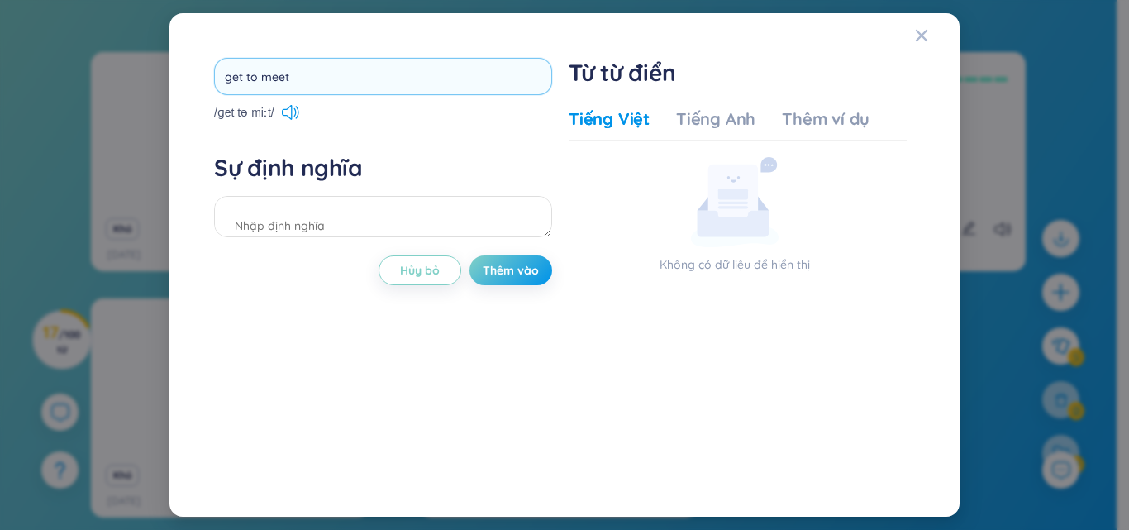
click at [254, 78] on input "get to meet" at bounding box center [383, 76] width 338 height 37
drag, startPoint x: 254, startPoint y: 78, endPoint x: 185, endPoint y: 75, distance: 68.6
click at [185, 75] on div "get to meet /ɡet tə miːt/ Sự định nghĩa Hủy bỏ Thêm vào Từ từ điển Tiếng Việt T…" at bounding box center [564, 264] width 790 height 503
type input "meet"
click at [327, 362] on div "meet /ɡet tə miːt/ Sự định nghĩa Hủy bỏ Thêm vào" at bounding box center [383, 265] width 338 height 414
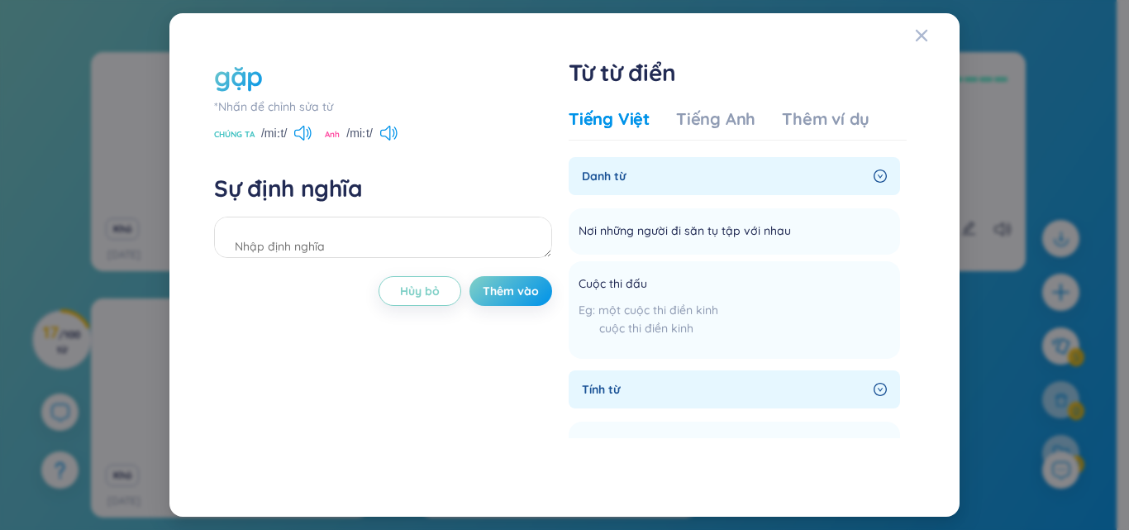
click at [239, 97] on div "*Nhấn để chỉnh sửa từ" at bounding box center [383, 106] width 338 height 18
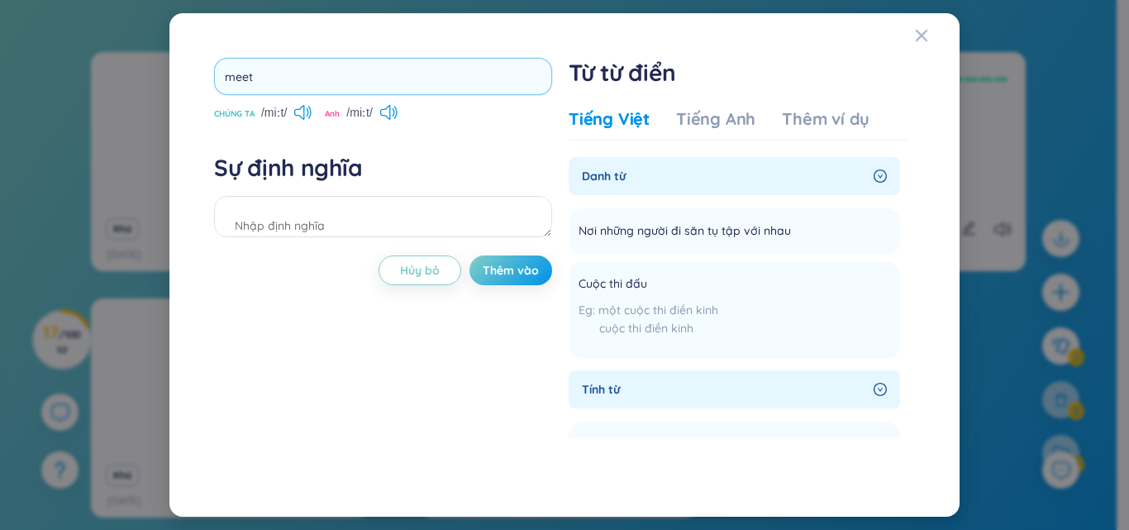
click at [242, 85] on input "meet" at bounding box center [383, 76] width 338 height 37
drag, startPoint x: 251, startPoint y: 78, endPoint x: 184, endPoint y: 78, distance: 66.9
click at [184, 78] on div "meet CHÚNG TA /miːt/ Anh /miːt/ Sự định nghĩa Hủy bỏ Thêm vào Từ từ điển Tiếng …" at bounding box center [564, 264] width 790 height 503
type input "as"
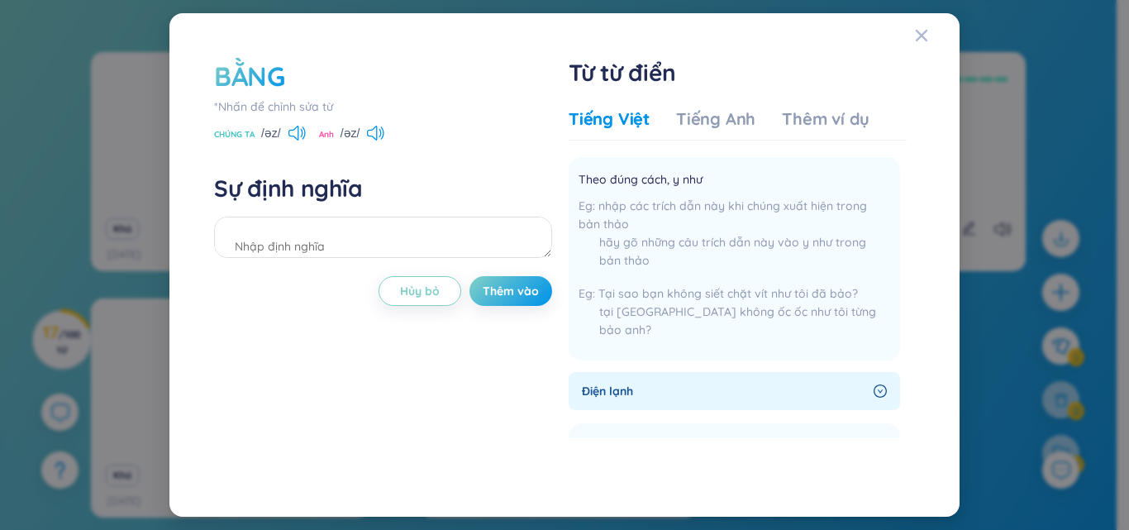
scroll to position [1322, 0]
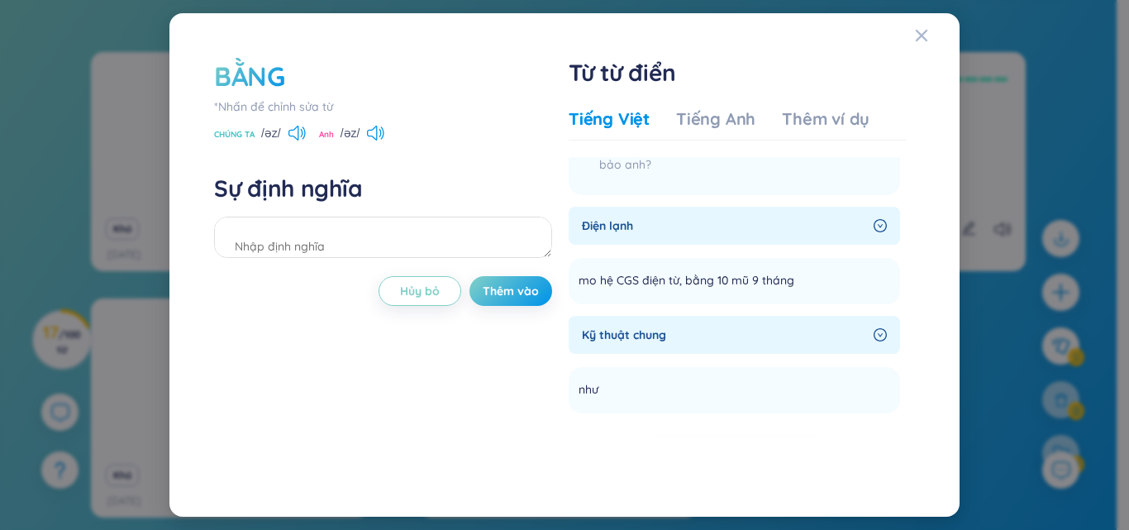
click at [112, 375] on div "BẰNG *Nhấn để chỉnh sửa từ CHÚNG TA /əz/ Anh /əz/ Sự định nghĩa Hủy bỏ Thêm vào…" at bounding box center [564, 265] width 1129 height 530
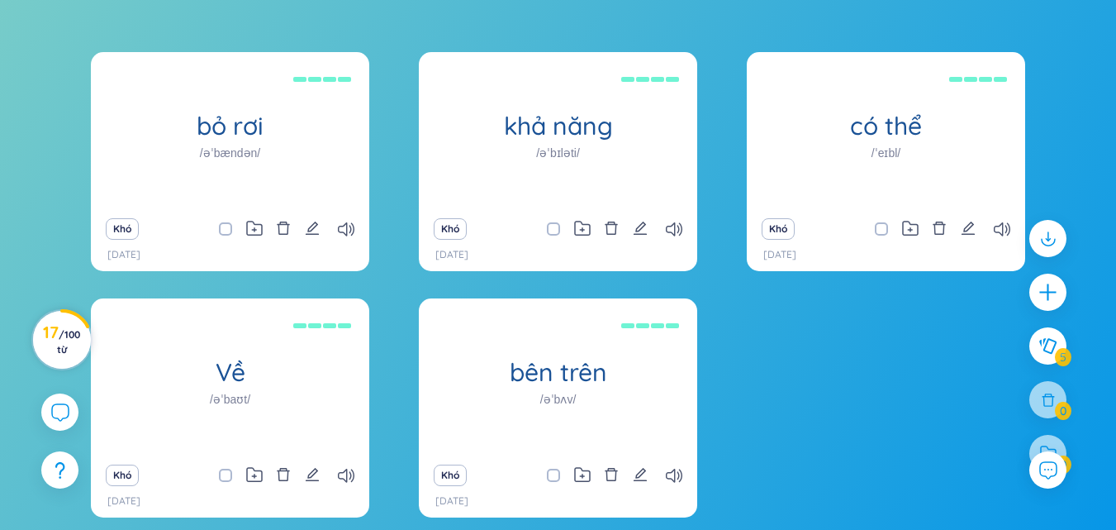
click at [80, 351] on h3 "17 / 100 từ" at bounding box center [61, 341] width 37 height 30
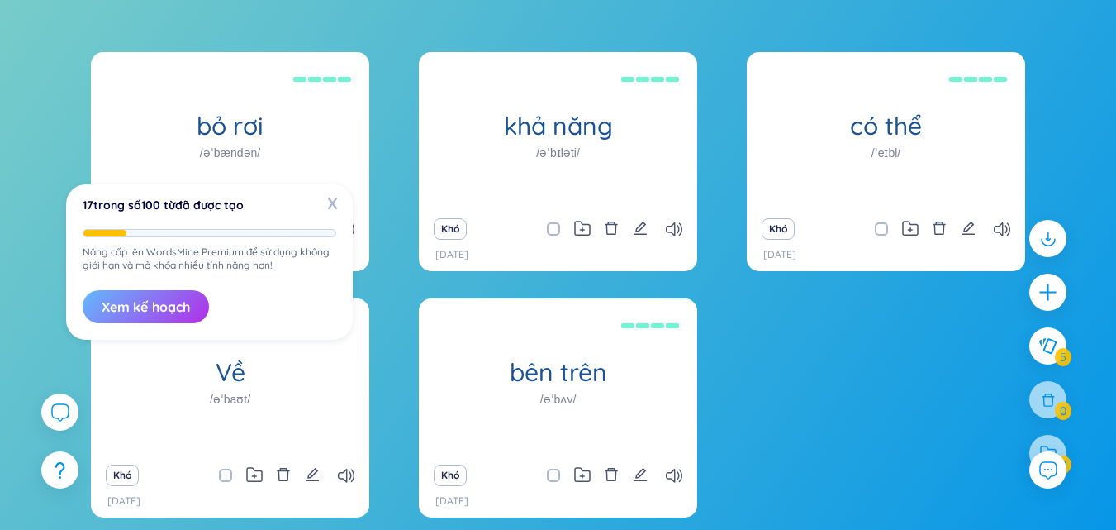
click at [122, 307] on font "Xem kế hoạch" at bounding box center [146, 306] width 88 height 17
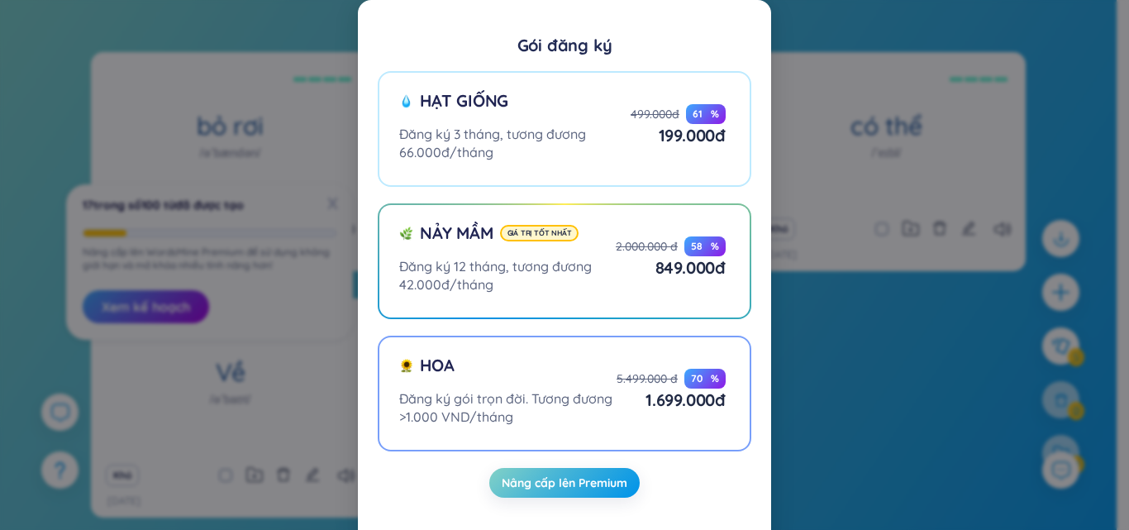
scroll to position [12, 0]
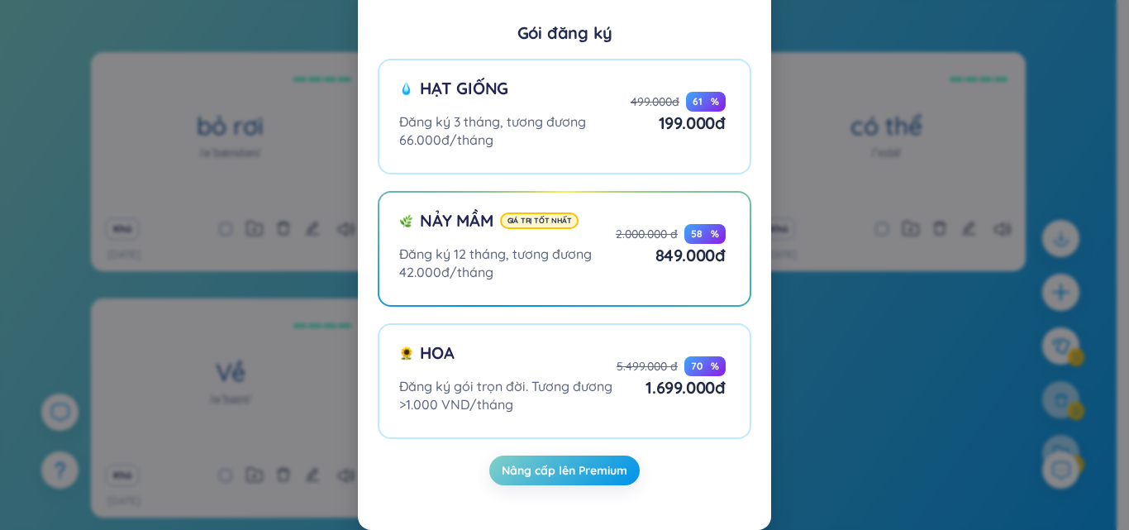
click at [859, 389] on div "Gói đăng ký Hạt giống Đăng ký 3 tháng, tương đương 66.000đ/tháng 499.000đ 61 % …" at bounding box center [564, 265] width 1129 height 530
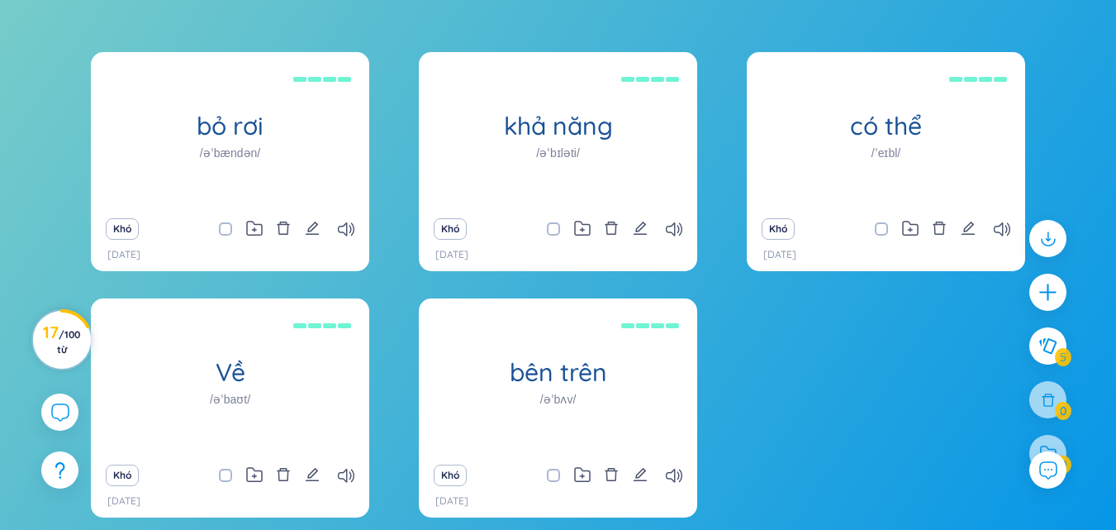
click at [56, 335] on font "17" at bounding box center [51, 331] width 16 height 21
click at [773, 366] on div "bỏ rơi /əˈbændən/ từ bỏ, bỏ Khó 17/9/2025 khả năng /əˈbɪləti/ năng lực, khả Khó…" at bounding box center [558, 295] width 934 height 486
click at [50, 338] on font "17" at bounding box center [51, 331] width 16 height 21
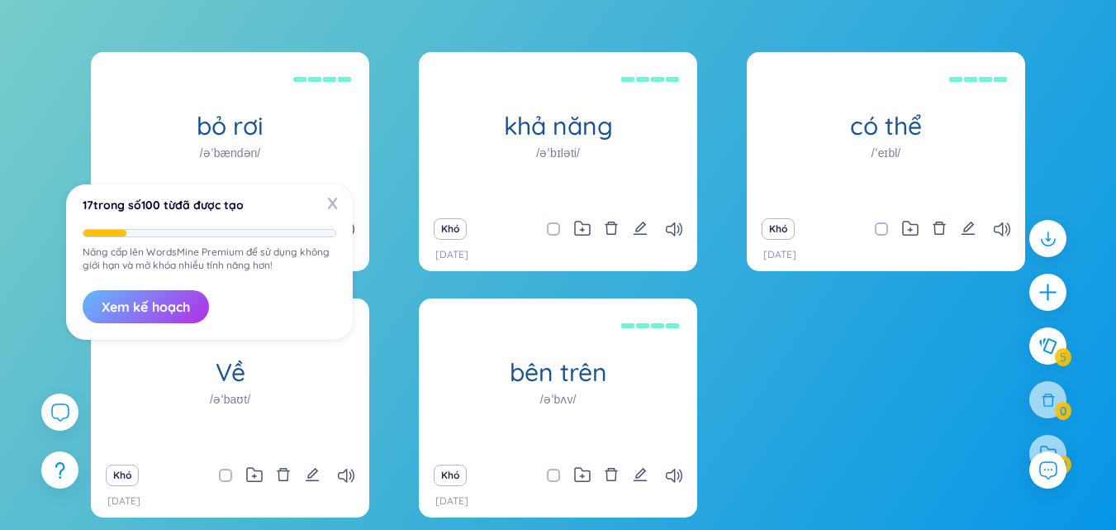
click at [169, 315] on button "Xem kế hoạch" at bounding box center [146, 306] width 126 height 33
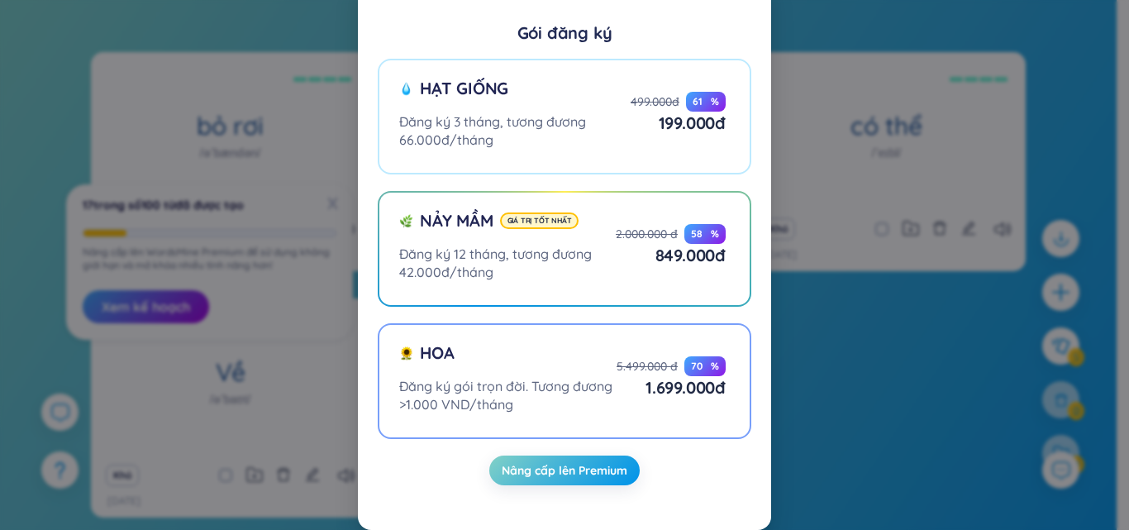
click at [597, 391] on font "Đăng ký gói trọn đời. Tương đương >1.000 VND/tháng" at bounding box center [505, 395] width 213 height 35
click at [0, 0] on input "Hoa Đăng ký gói trọn đời. Tương đương >1.000 VND/tháng 5.499.000 đ 70 % 1.699.0…" at bounding box center [0, 0] width 0 height 0
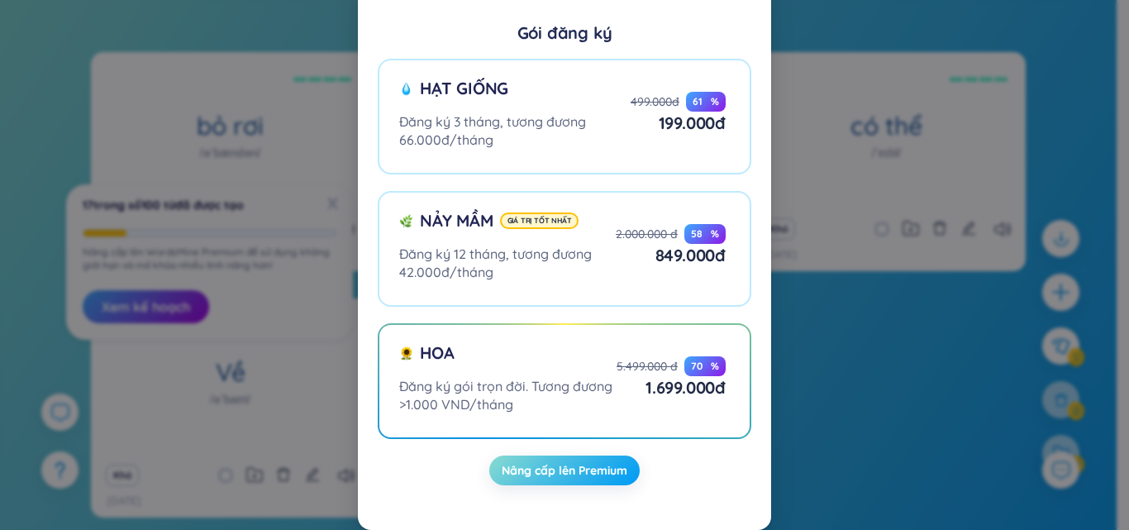
click at [559, 481] on button "Nâng cấp lên Premium" at bounding box center [564, 470] width 150 height 30
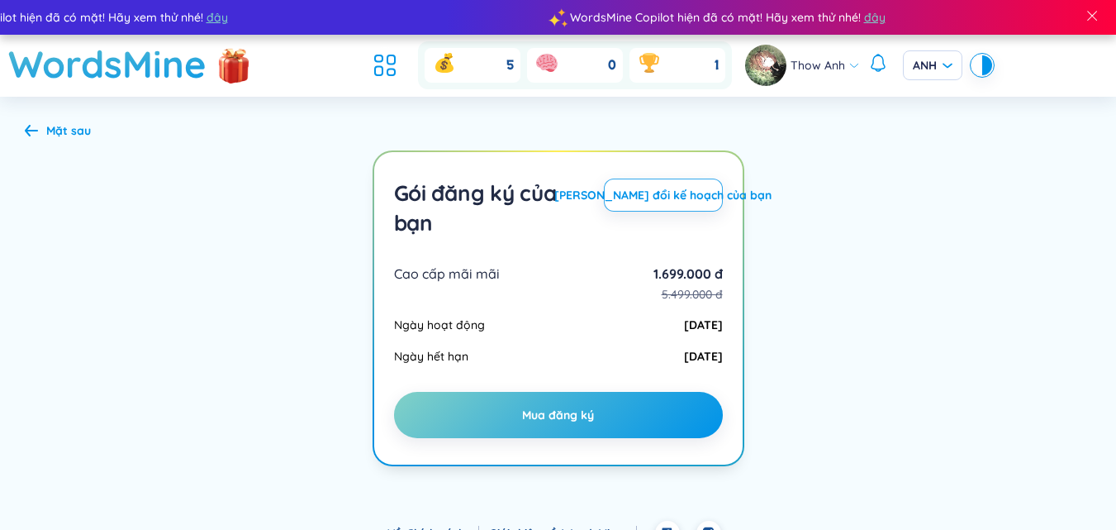
click at [863, 303] on section "Mặt sau Gói đăng ký của bạn Thay đổi kế hoạch của bạn Cao cấp mãi mãi 1.699.000…" at bounding box center [558, 309] width 1116 height 424
click at [35, 132] on icon at bounding box center [31, 130] width 13 height 12
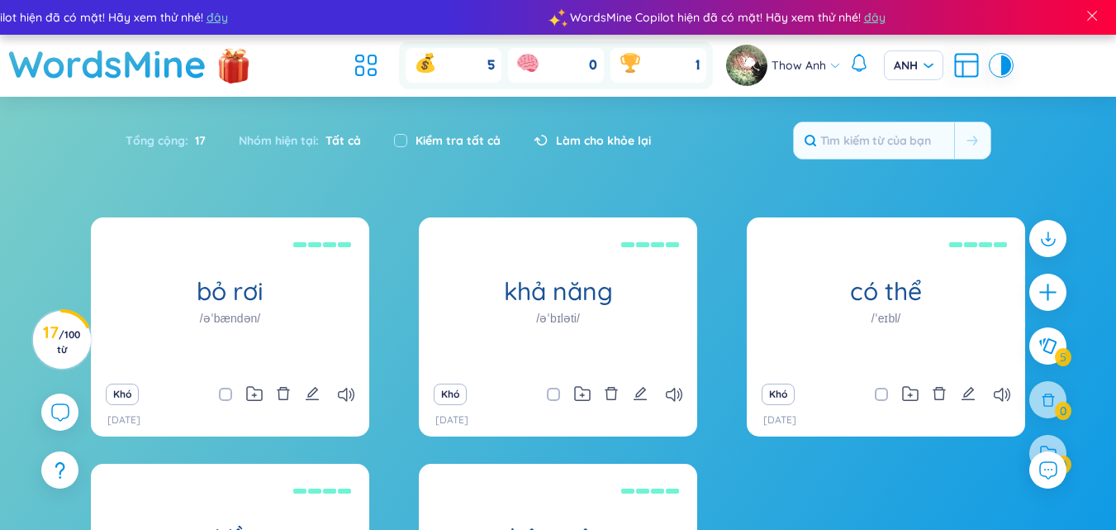
scroll to position [291, 0]
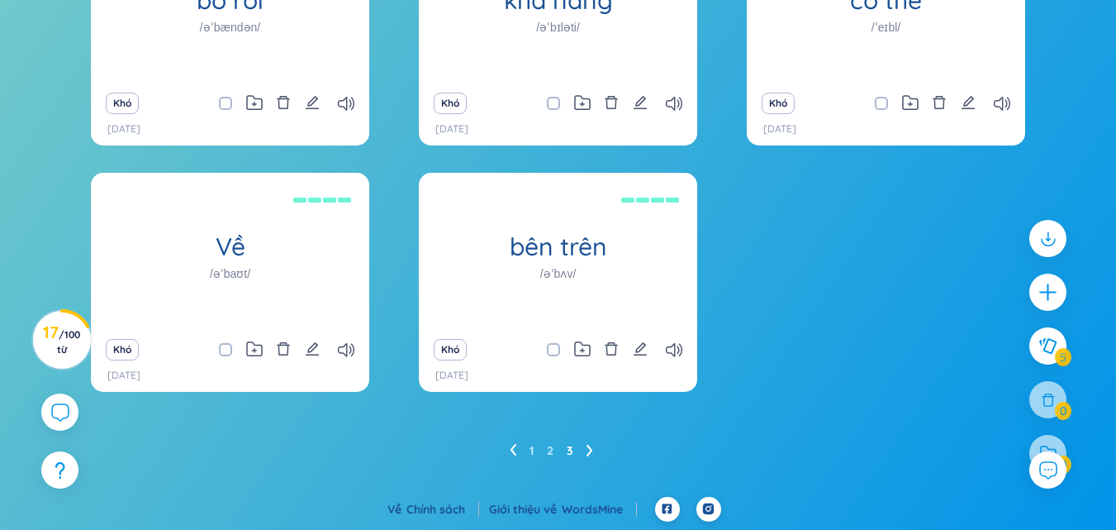
click at [1061, 442] on div at bounding box center [1047, 453] width 37 height 37
click at [1052, 443] on div at bounding box center [1047, 453] width 37 height 37
click at [1053, 441] on div "Nhận xét" at bounding box center [1048, 426] width 62 height 40
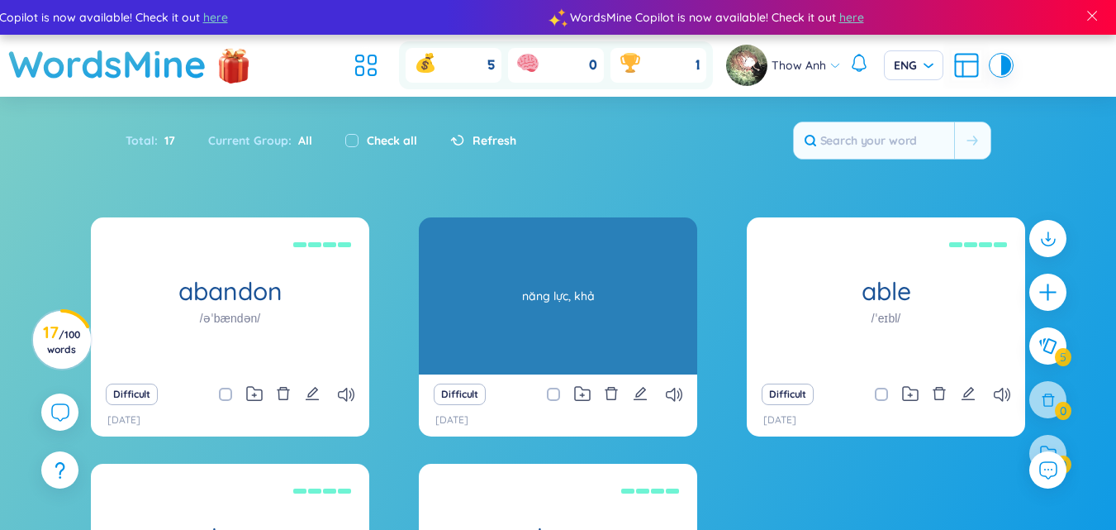
click at [665, 221] on div "ability /əˈbɪləti/ năng lực, khả" at bounding box center [558, 295] width 278 height 157
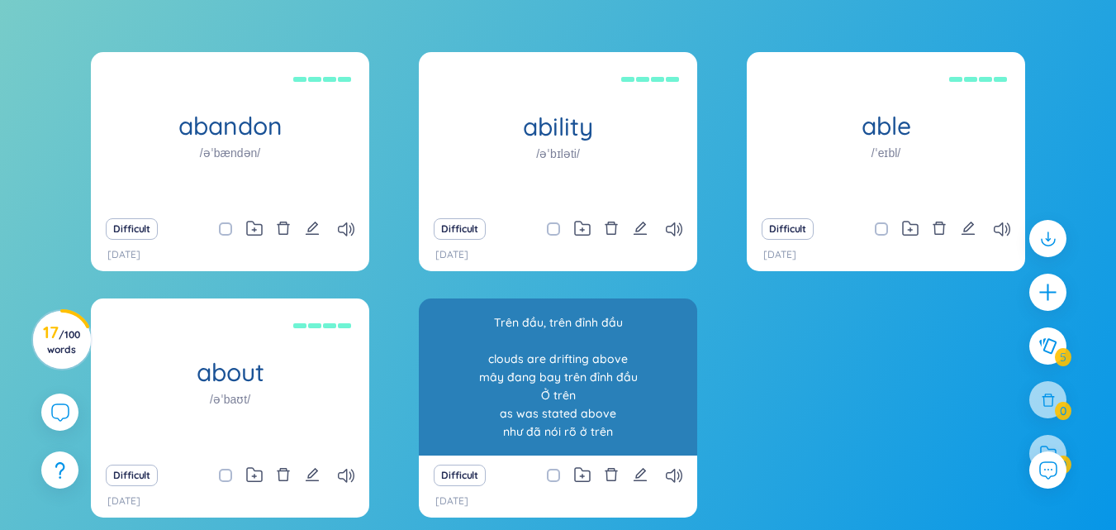
scroll to position [291, 0]
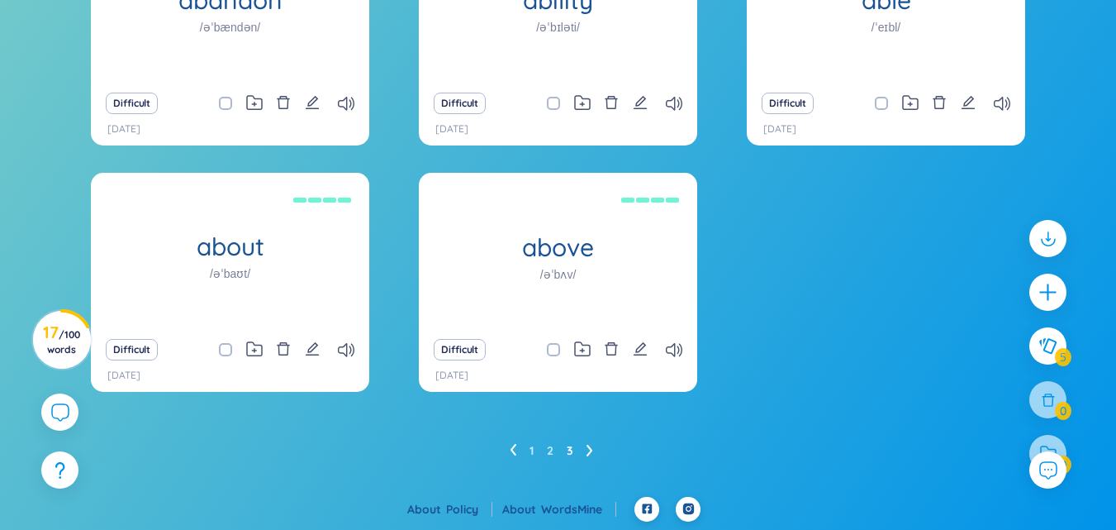
click at [510, 449] on icon at bounding box center [513, 450] width 7 height 12
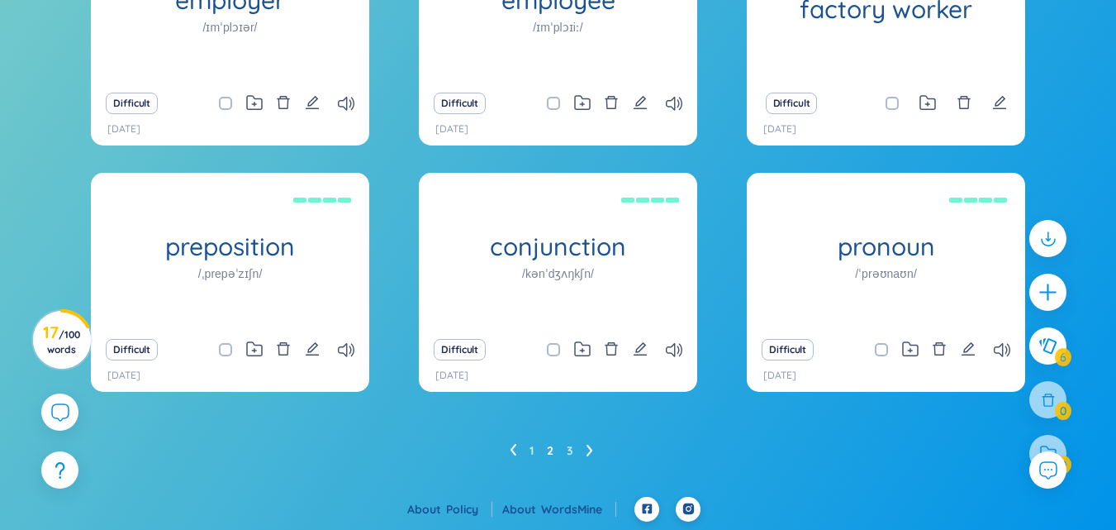
click at [511, 454] on icon at bounding box center [513, 450] width 7 height 12
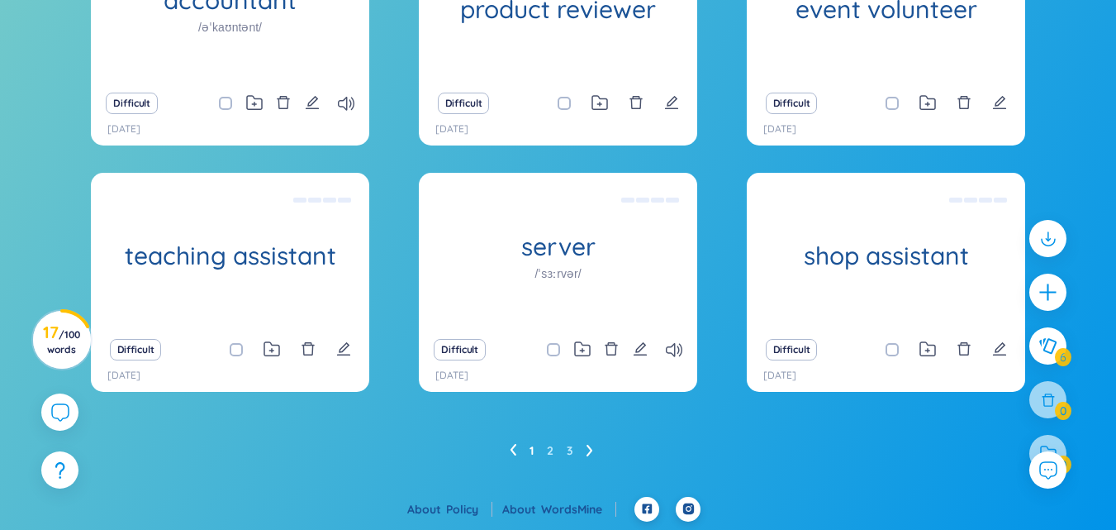
click at [590, 460] on li at bounding box center [590, 450] width 7 height 26
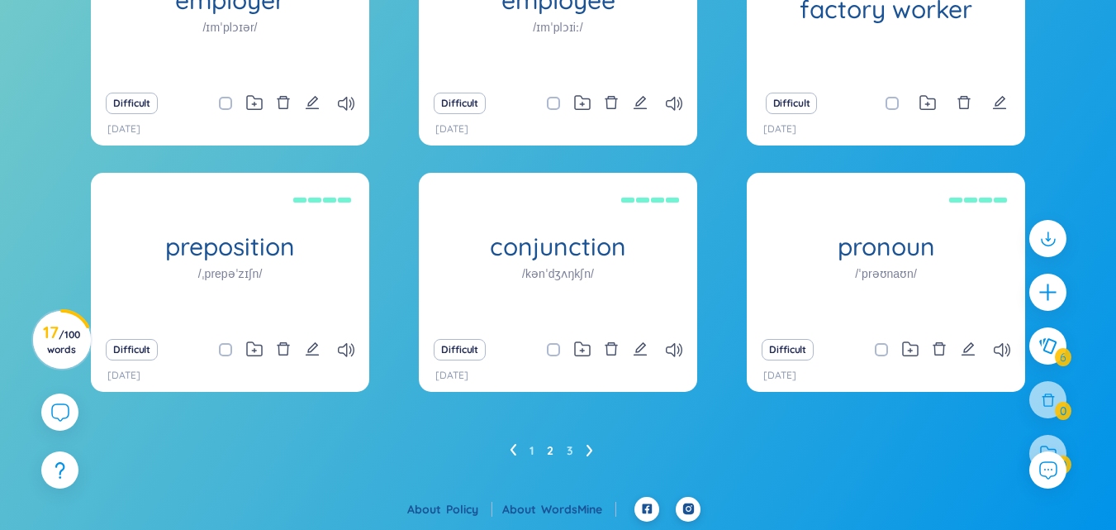
scroll to position [126, 0]
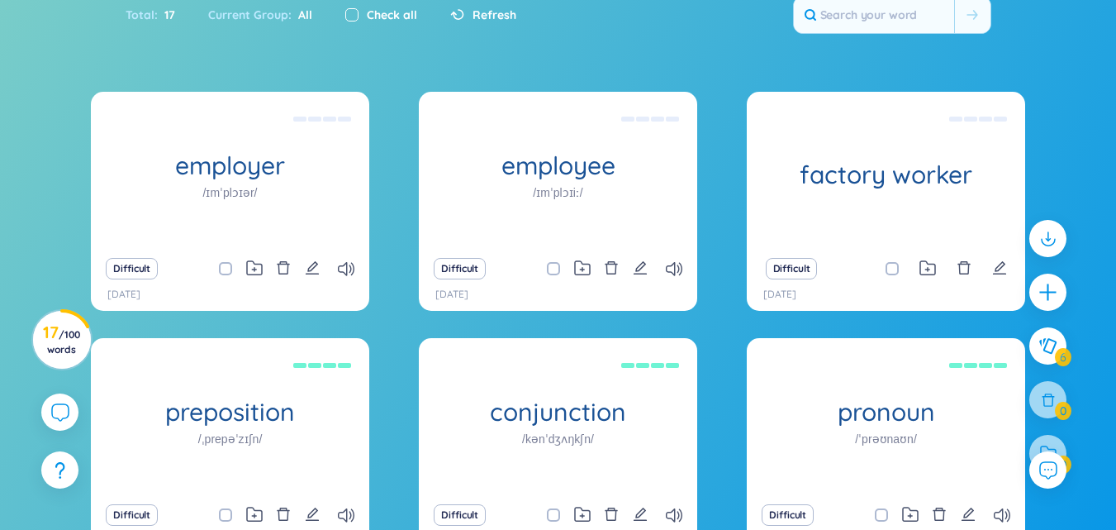
click at [349, 17] on input "checkbox" at bounding box center [351, 14] width 13 height 13
checkbox input "true"
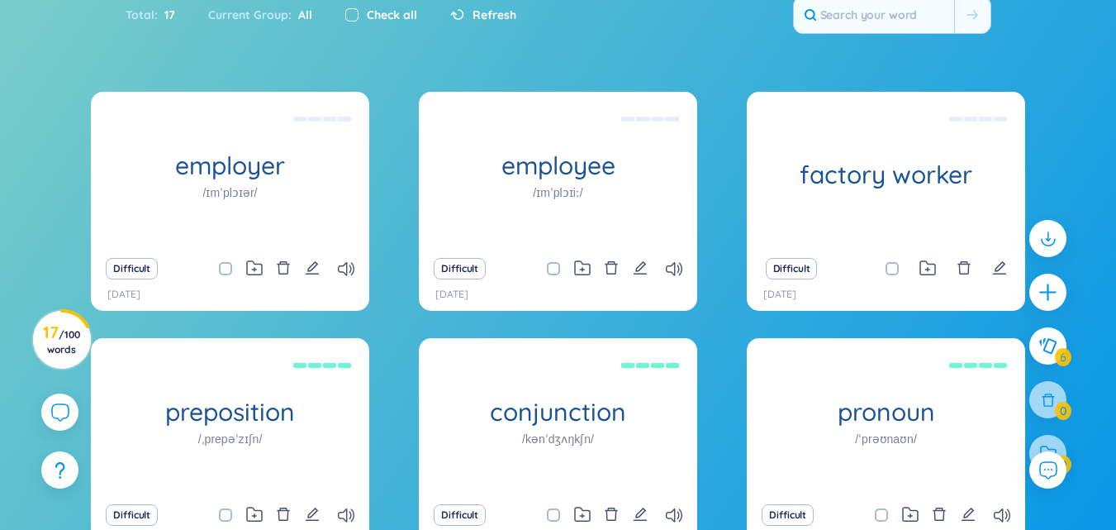
checkbox input "true"
click at [411, 342] on div "employer /ɪmˈplɔɪər/ người thuê Difficult 20/9/2025 employee /ɪmˈplɔɪiː/ nhân v…" at bounding box center [558, 335] width 934 height 486
click at [349, 15] on input "checkbox" at bounding box center [351, 14] width 13 height 13
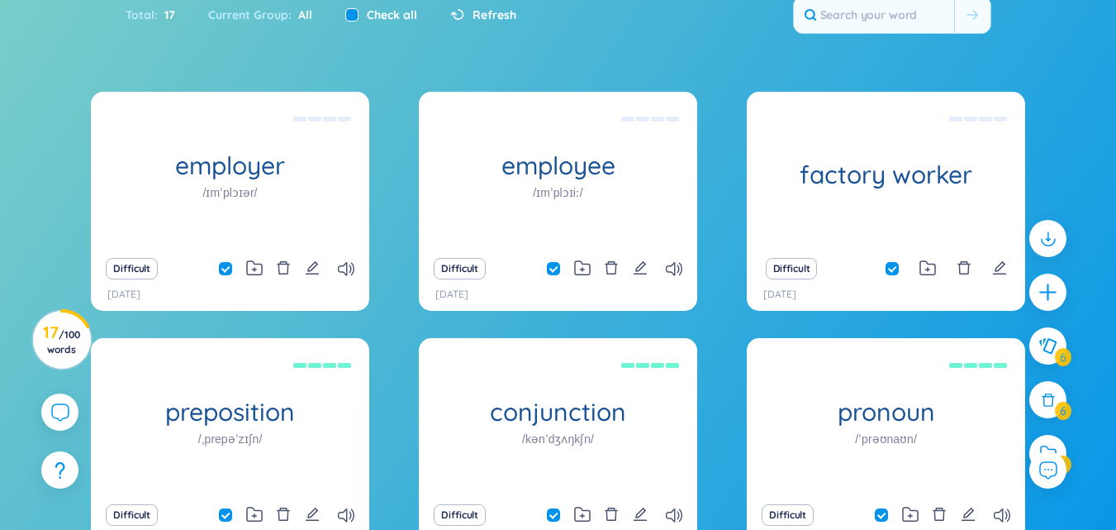
checkbox input "false"
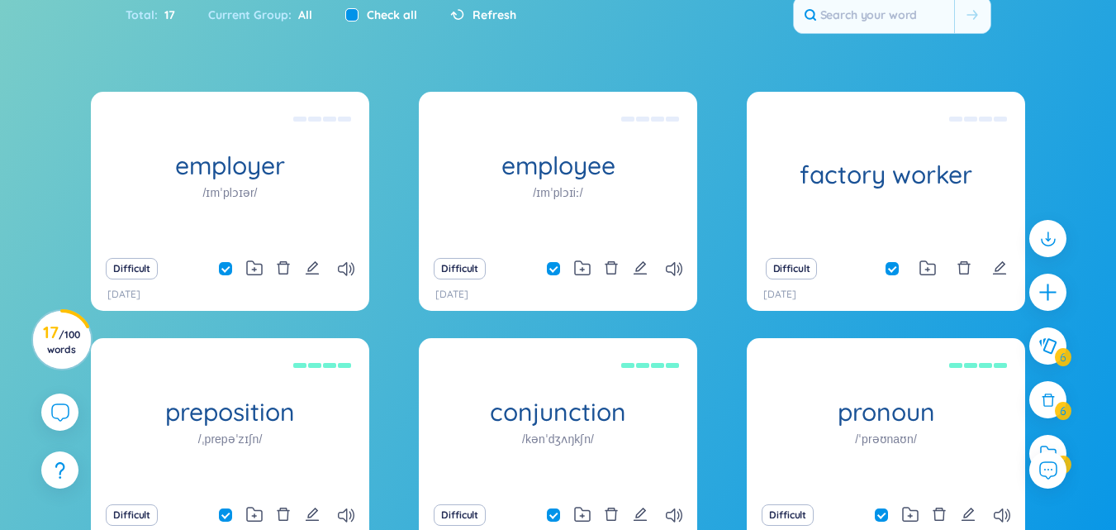
checkbox input "false"
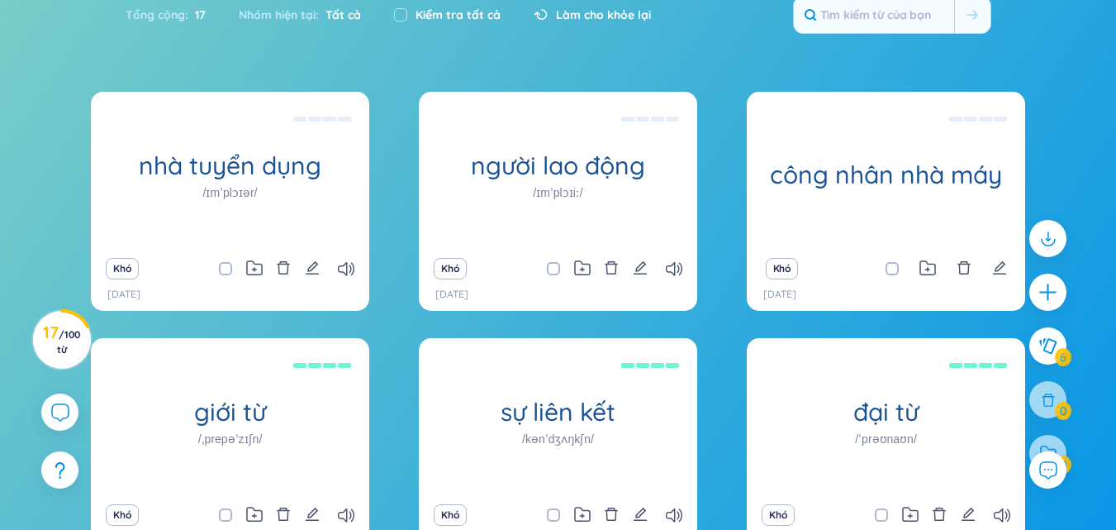
click at [453, 45] on div "Tổng cộng : 17 Nhóm hiện tại : Tất cả Kiểm tra tất cả Làm cho khỏe lại" at bounding box center [558, 23] width 1031 height 71
click at [592, 16] on font "Làm cho khỏe lại" at bounding box center [603, 14] width 95 height 15
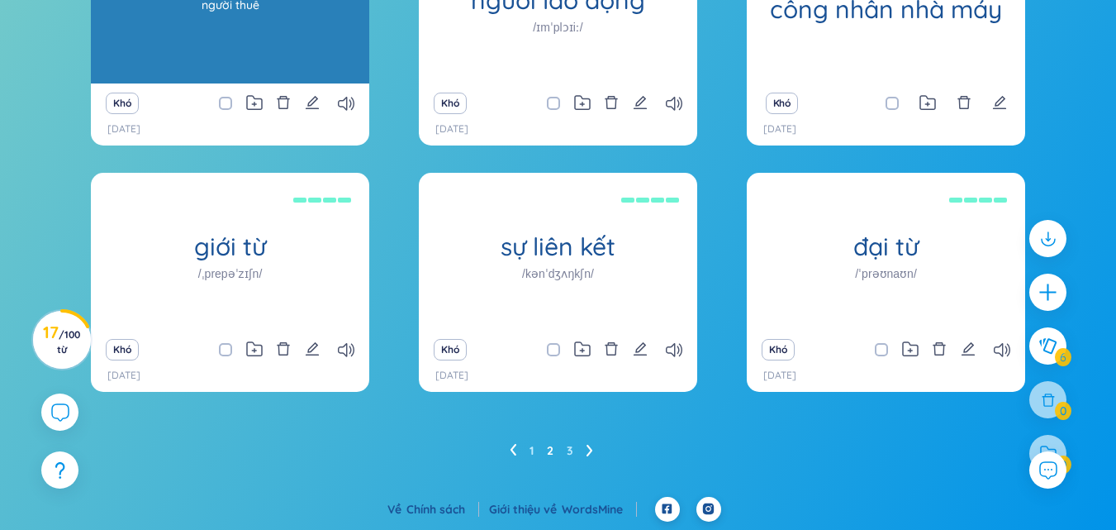
scroll to position [0, 0]
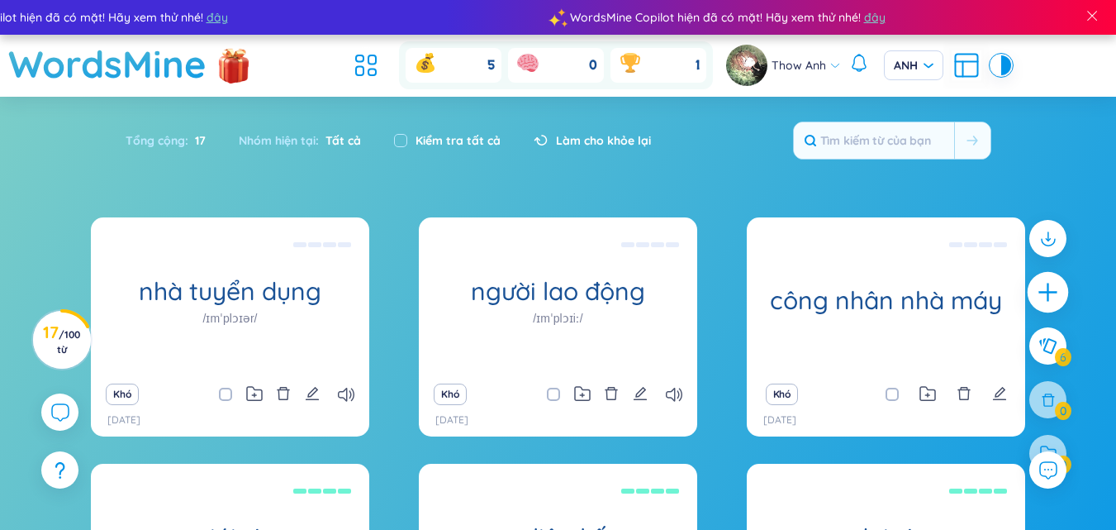
click at [1048, 300] on icon "cộng thêm" at bounding box center [1048, 292] width 2 height 18
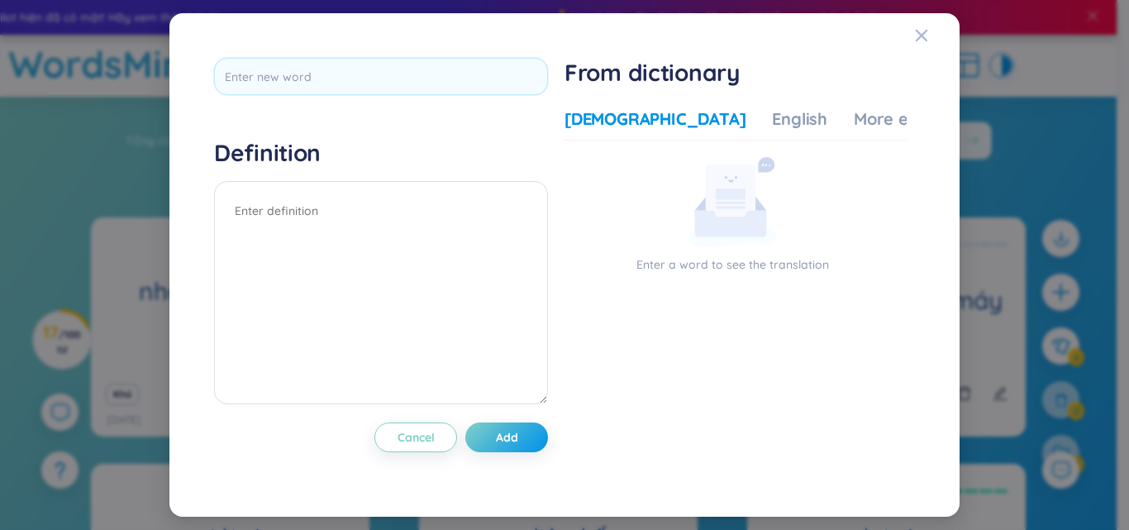
click at [149, 219] on div "Definition Cancel Add From dictionary Vietnamese English More examples Enter a …" at bounding box center [564, 265] width 1129 height 530
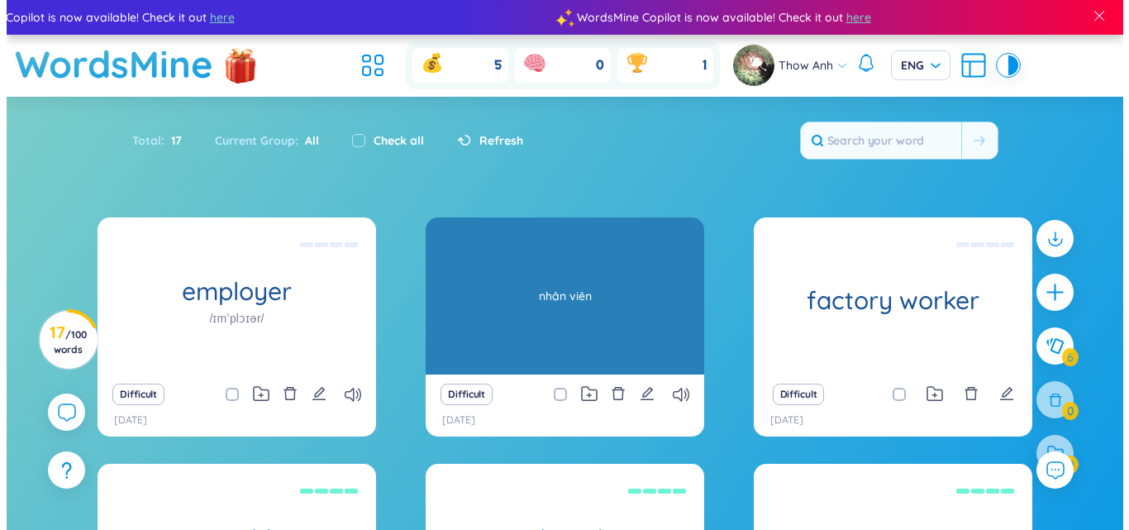
scroll to position [165, 0]
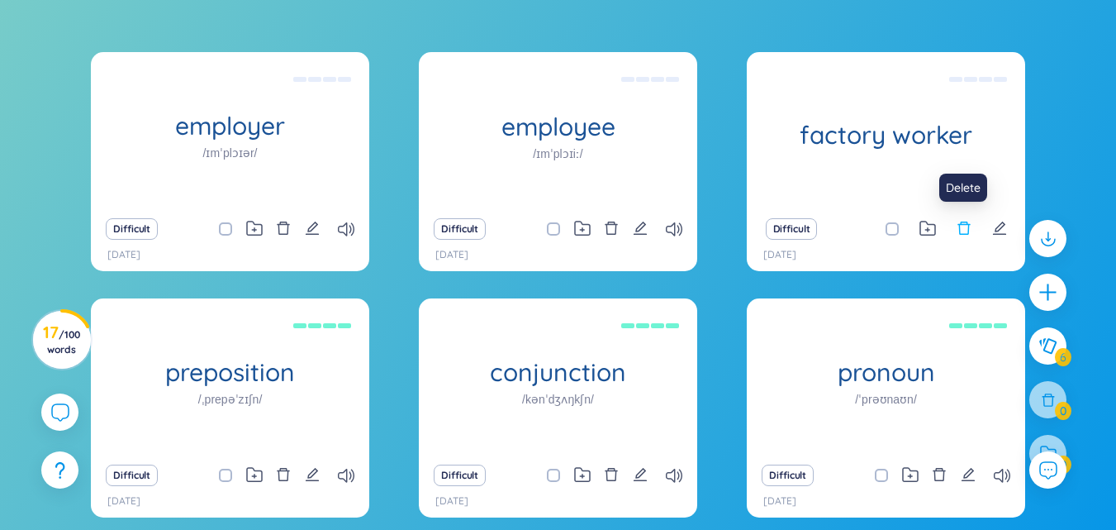
click at [967, 228] on icon "delete" at bounding box center [964, 228] width 15 height 15
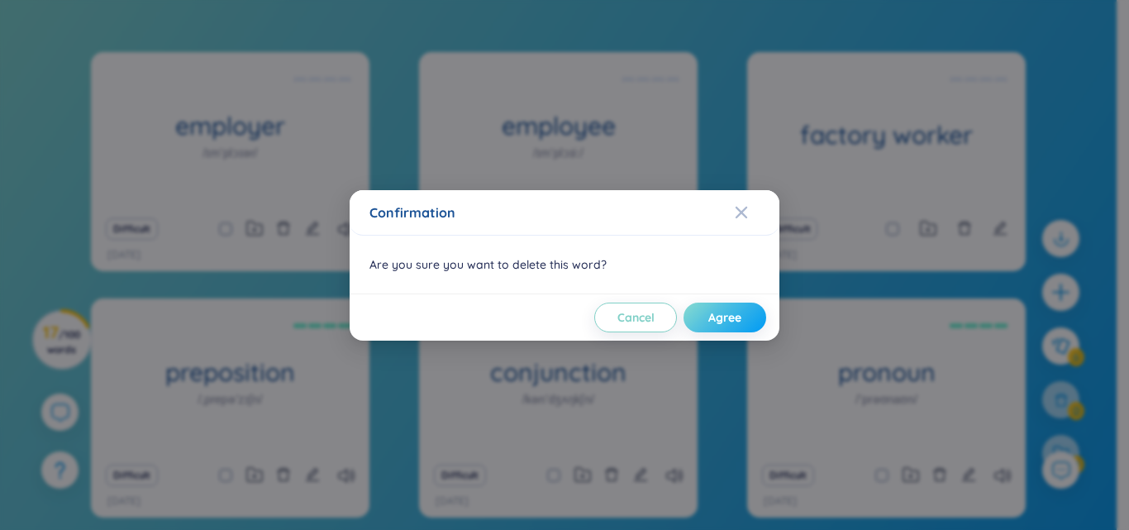
click at [719, 322] on span "Agree" at bounding box center [724, 317] width 33 height 17
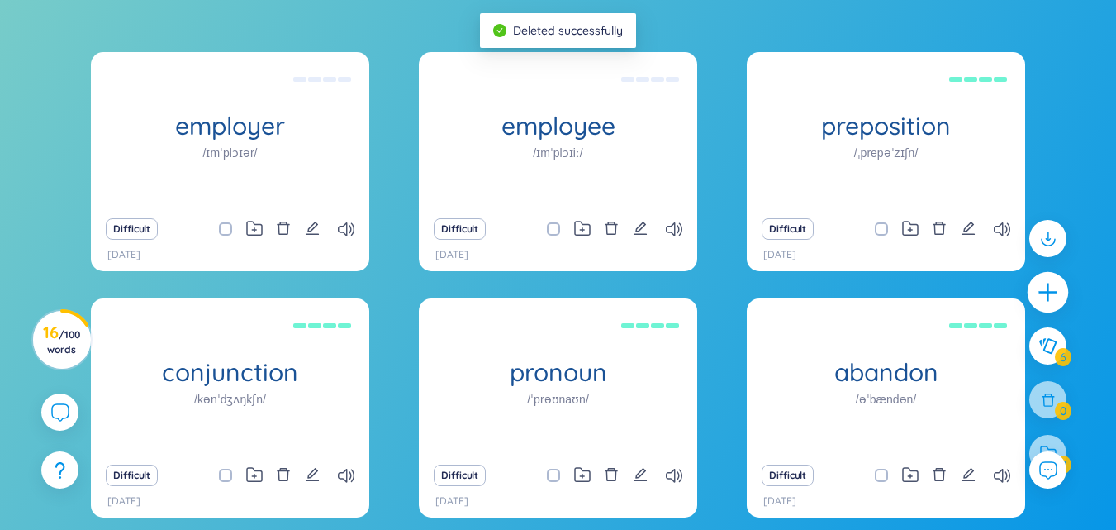
click at [1053, 295] on icon "plus" at bounding box center [1048, 292] width 23 height 23
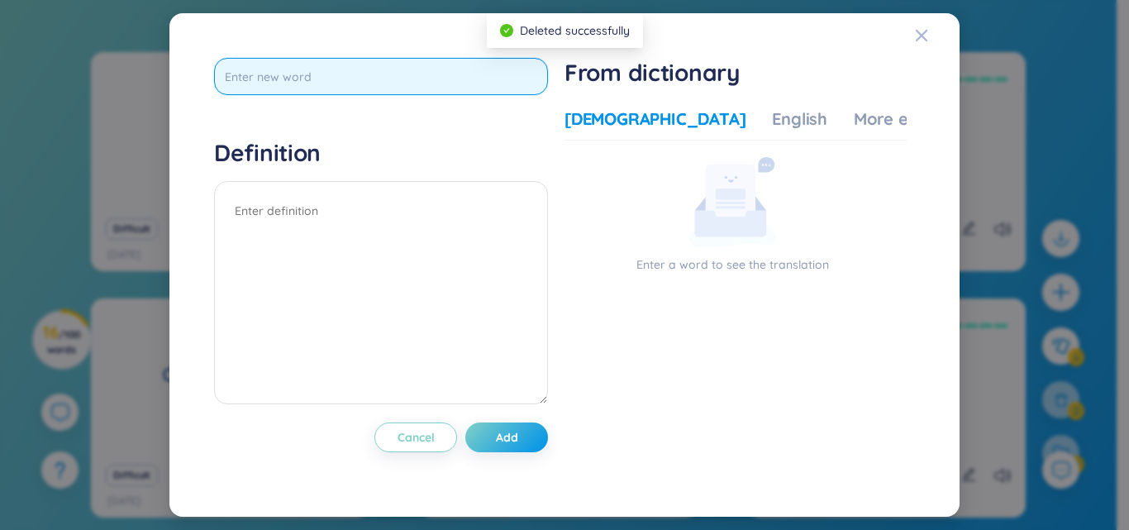
click at [326, 86] on input "text" at bounding box center [381, 76] width 334 height 37
type input "factory worker"
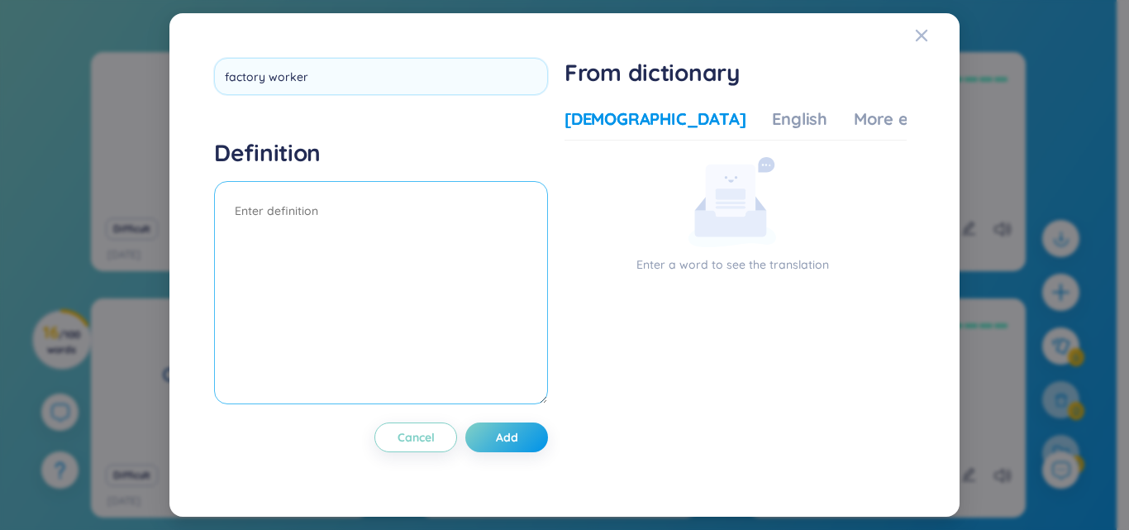
drag, startPoint x: 359, startPoint y: 226, endPoint x: 320, endPoint y: 191, distance: 52.6
click at [359, 227] on textarea at bounding box center [381, 292] width 334 height 223
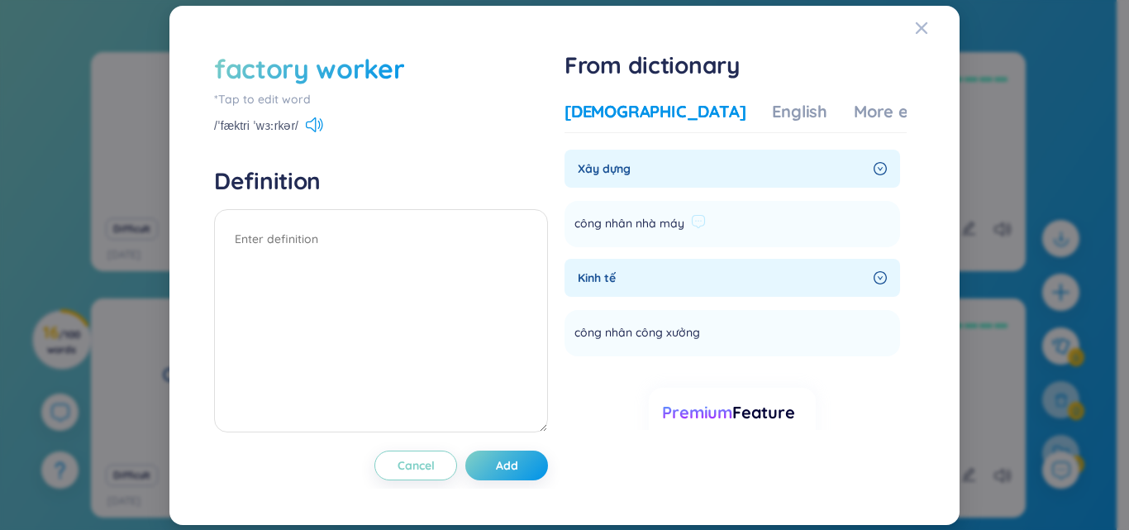
click at [648, 237] on li "công nhân nhà máy Add" at bounding box center [731, 224] width 335 height 46
click at [659, 223] on span "công nhân nhà máy" at bounding box center [629, 224] width 110 height 20
click at [755, 223] on li "công nhân nhà máy Add" at bounding box center [731, 224] width 335 height 46
drag, startPoint x: 682, startPoint y: 228, endPoint x: 659, endPoint y: 230, distance: 24.0
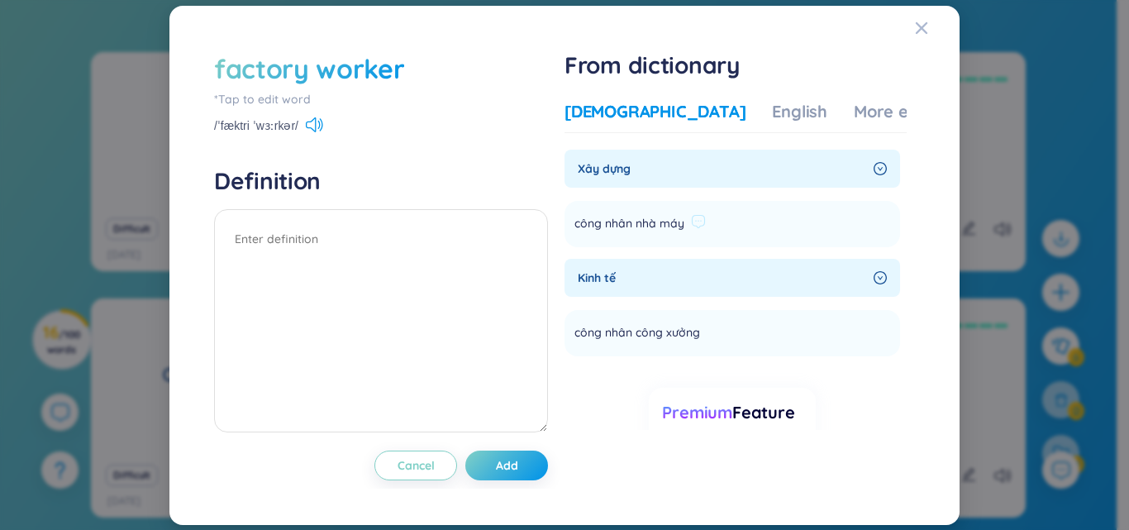
click at [678, 230] on span "công nhân nhà máy" at bounding box center [629, 224] width 110 height 20
drag, startPoint x: 665, startPoint y: 229, endPoint x: 566, endPoint y: 230, distance: 99.2
click at [566, 230] on div "factory worker *Tap to edit word /ˈfæktri ˈwɜːrkər/ Definition Cancel Add From …" at bounding box center [564, 265] width 717 height 446
click at [711, 221] on li "công nhân nhà máy Add" at bounding box center [731, 224] width 335 height 46
click at [698, 221] on icon at bounding box center [698, 221] width 15 height 15
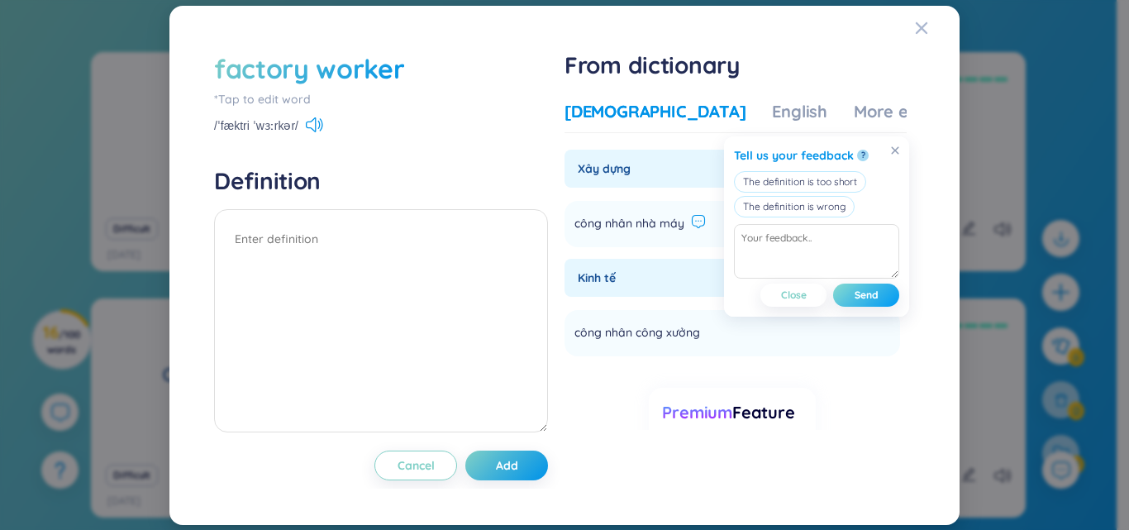
click at [854, 295] on span "Send" at bounding box center [866, 294] width 24 height 13
click at [623, 208] on li "công nhân nhà máy Add" at bounding box center [731, 224] width 335 height 46
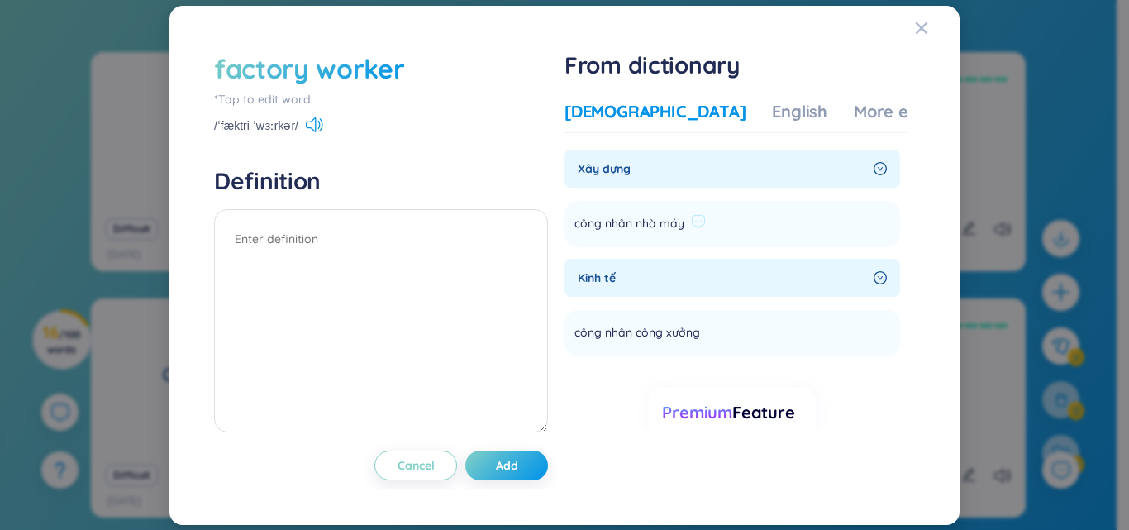
click at [678, 222] on span "công nhân nhà máy" at bounding box center [629, 224] width 110 height 20
drag, startPoint x: 687, startPoint y: 223, endPoint x: 583, endPoint y: 226, distance: 103.3
click at [565, 229] on div "factory worker *Tap to edit word /ˈfæktri ˈwɜːrkər/ Definition Cancel Add From …" at bounding box center [564, 265] width 717 height 446
click at [756, 216] on li "công nhân nhà máy Add" at bounding box center [731, 224] width 335 height 46
click at [699, 223] on icon at bounding box center [698, 221] width 15 height 15
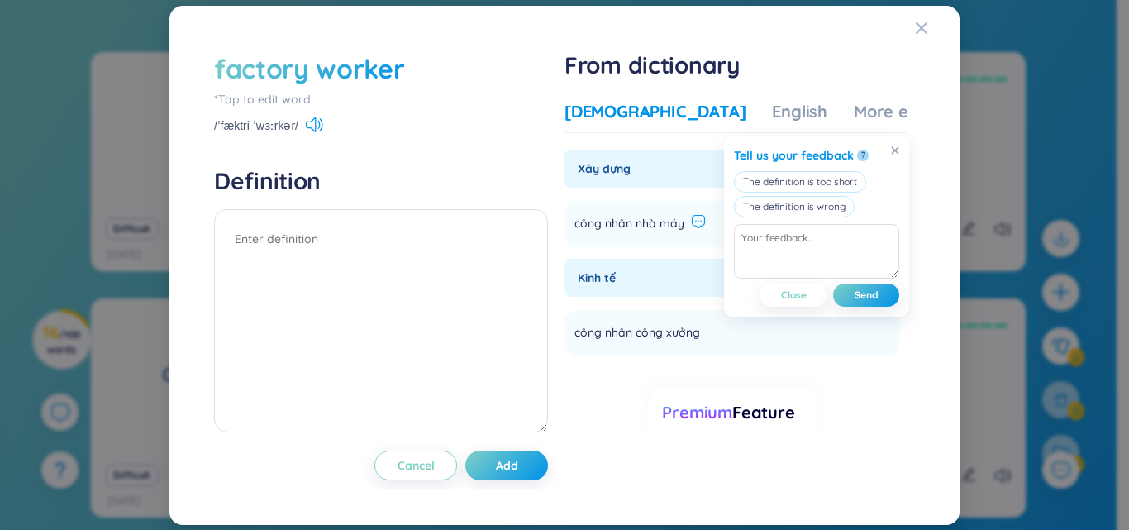
click at [579, 255] on section "Xây dựng công nhân nhà máy Add Kinh tế công nhân công xưởng Add Premium Feature…" at bounding box center [735, 290] width 342 height 281
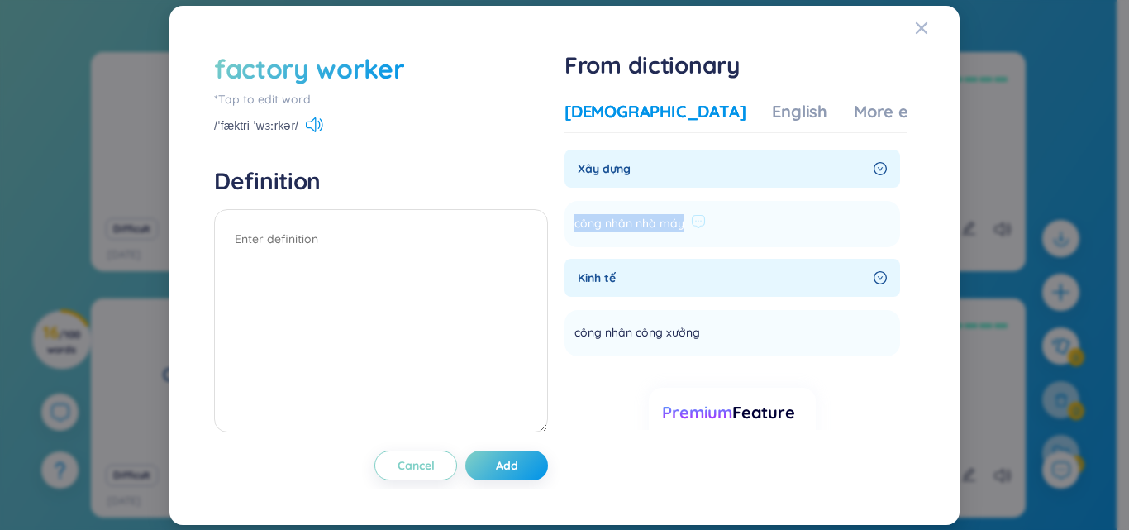
drag, startPoint x: 686, startPoint y: 223, endPoint x: 578, endPoint y: 231, distance: 108.5
click at [578, 231] on li "công nhân nhà máy Add" at bounding box center [731, 224] width 335 height 46
copy span "công nhân nhà máy"
click at [336, 236] on textarea at bounding box center [381, 320] width 334 height 223
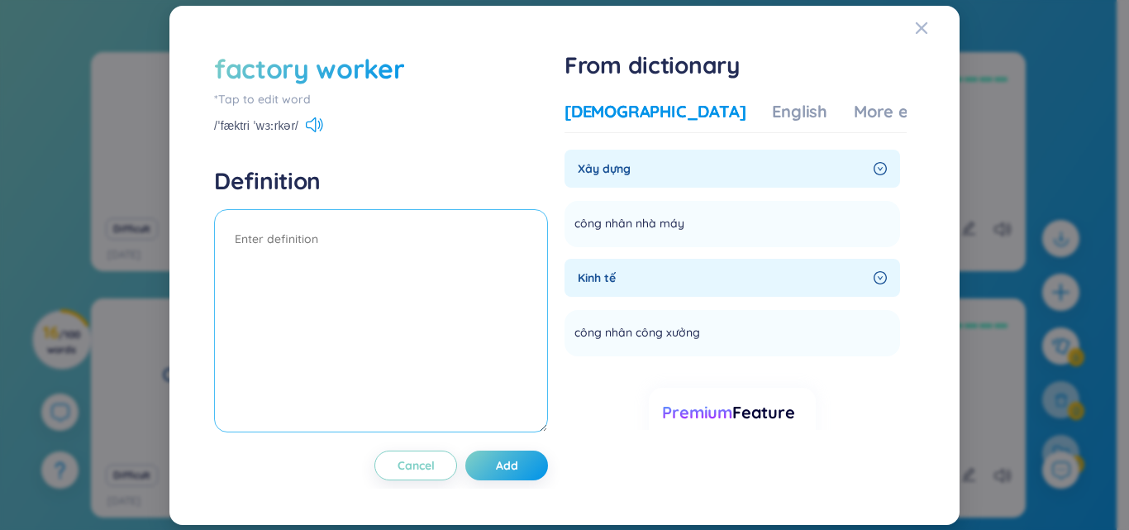
paste textarea "công nhân nhà máy"
click at [467, 334] on textarea "công nhân nhà máy" at bounding box center [381, 320] width 334 height 223
type textarea "công nhân nhà máy"
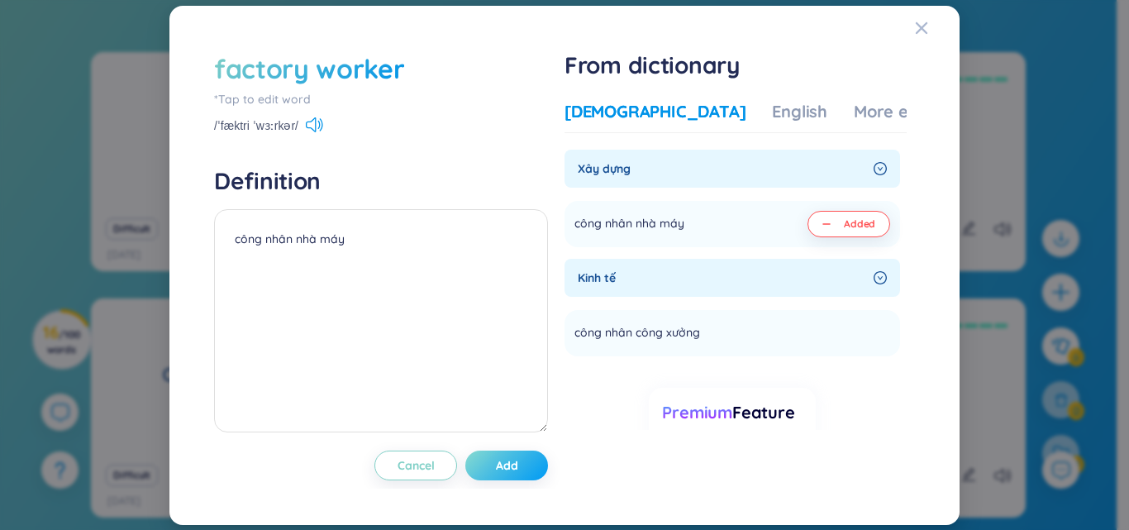
click at [522, 474] on button "Add" at bounding box center [506, 465] width 83 height 30
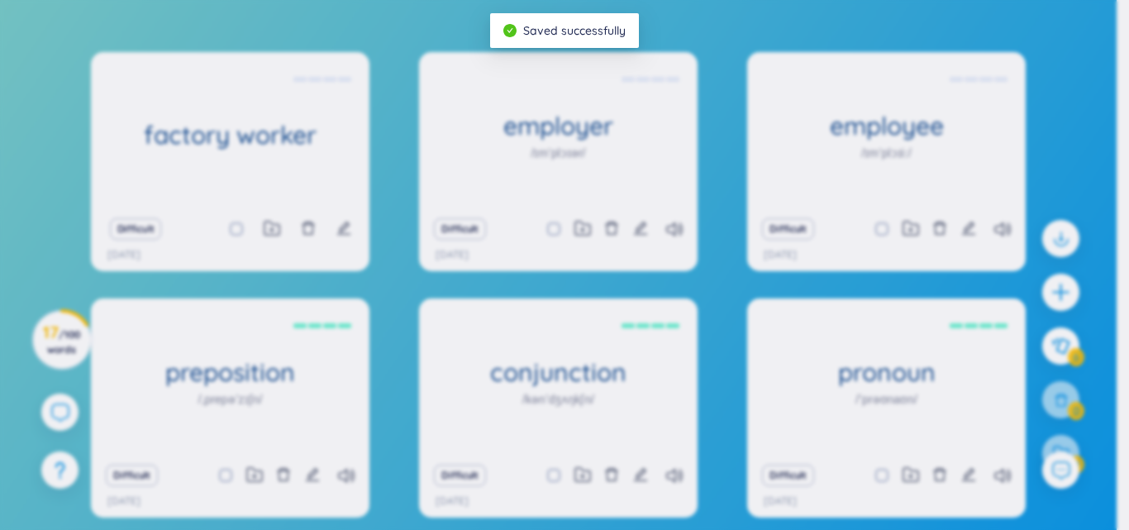
scroll to position [0, 0]
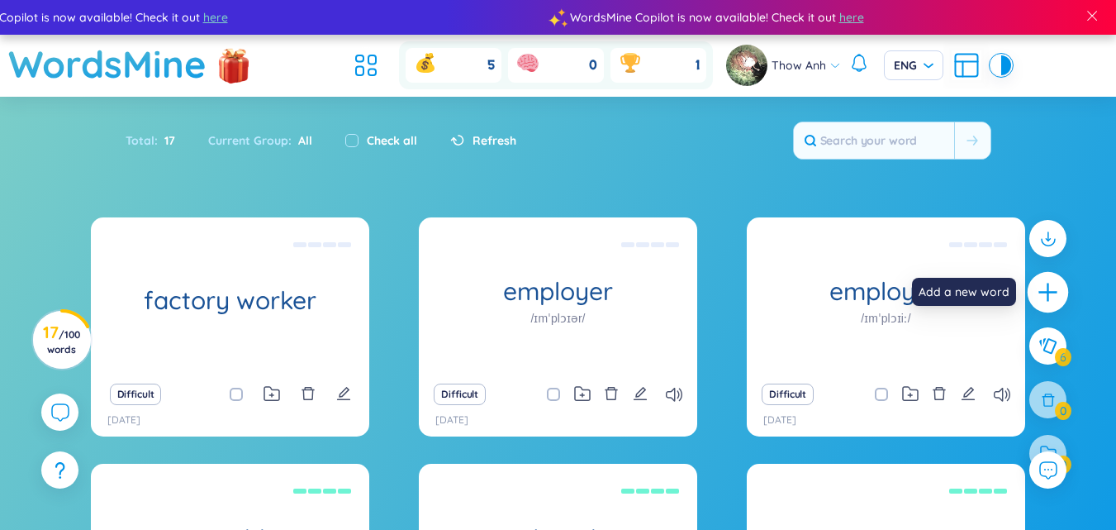
click at [1050, 297] on icon "plus" at bounding box center [1048, 292] width 23 height 23
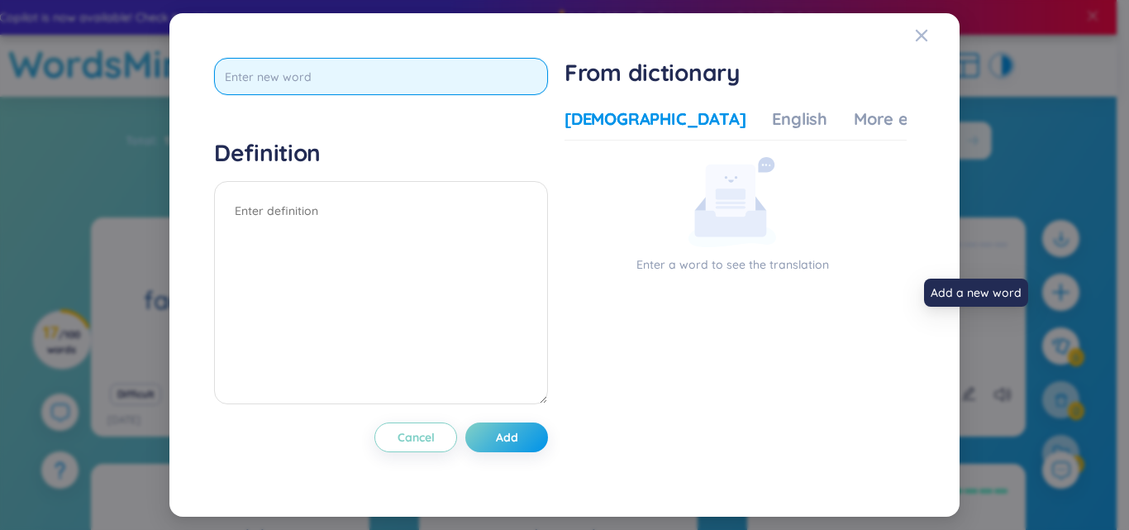
click at [302, 88] on input "text" at bounding box center [381, 76] width 334 height 37
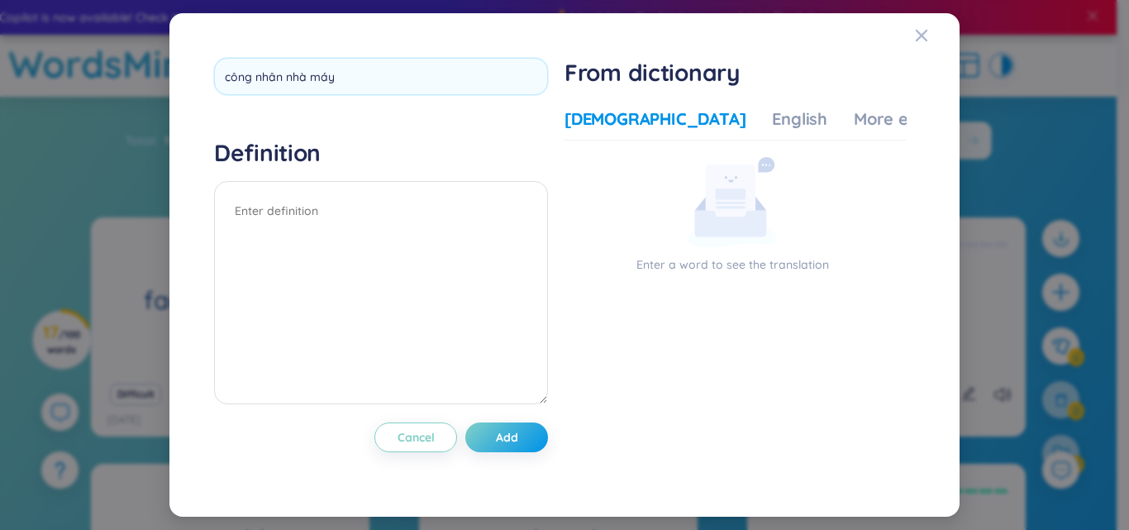
click at [501, 131] on div "công nhân nhà máy Definition Cancel Add" at bounding box center [381, 265] width 334 height 414
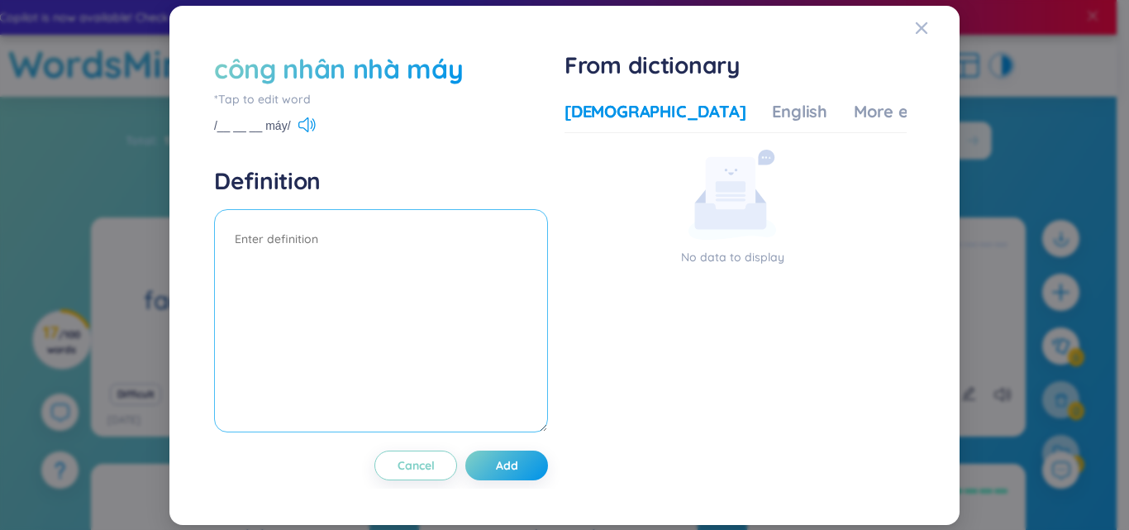
click at [304, 257] on textarea at bounding box center [381, 320] width 334 height 223
type textarea "công nhân nhà máy"
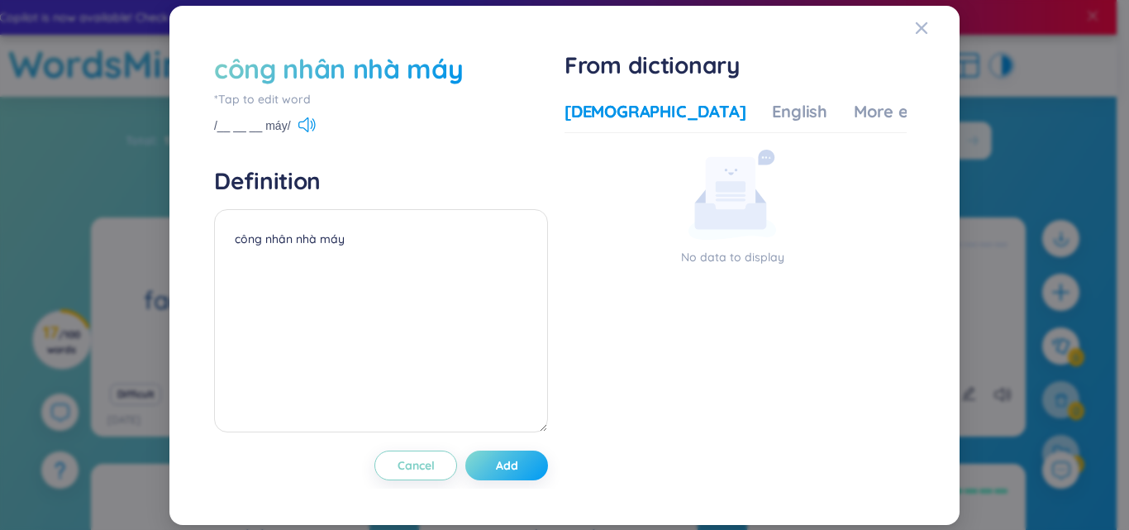
click at [502, 460] on span "Add" at bounding box center [507, 465] width 22 height 17
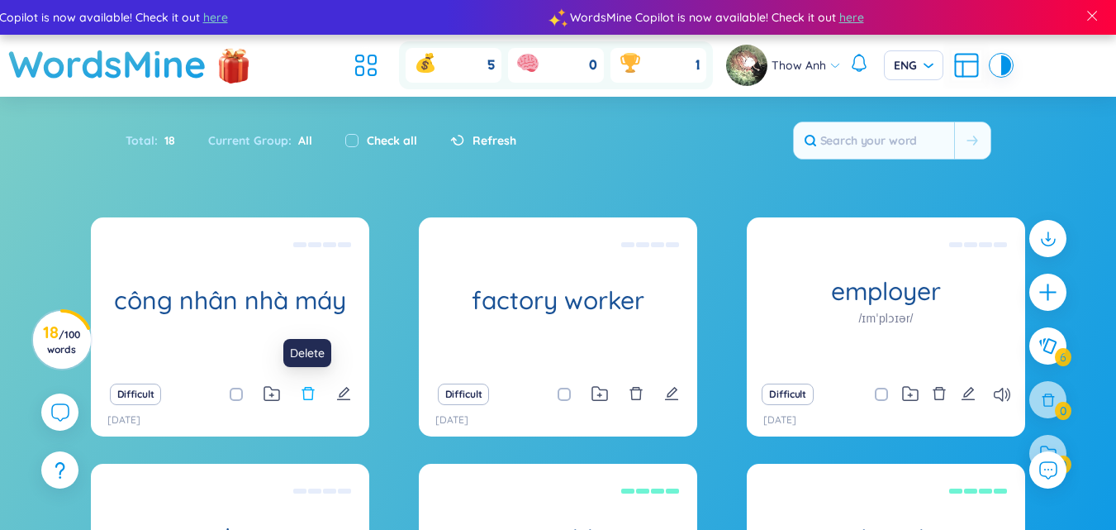
click at [301, 394] on icon "delete" at bounding box center [308, 393] width 15 height 15
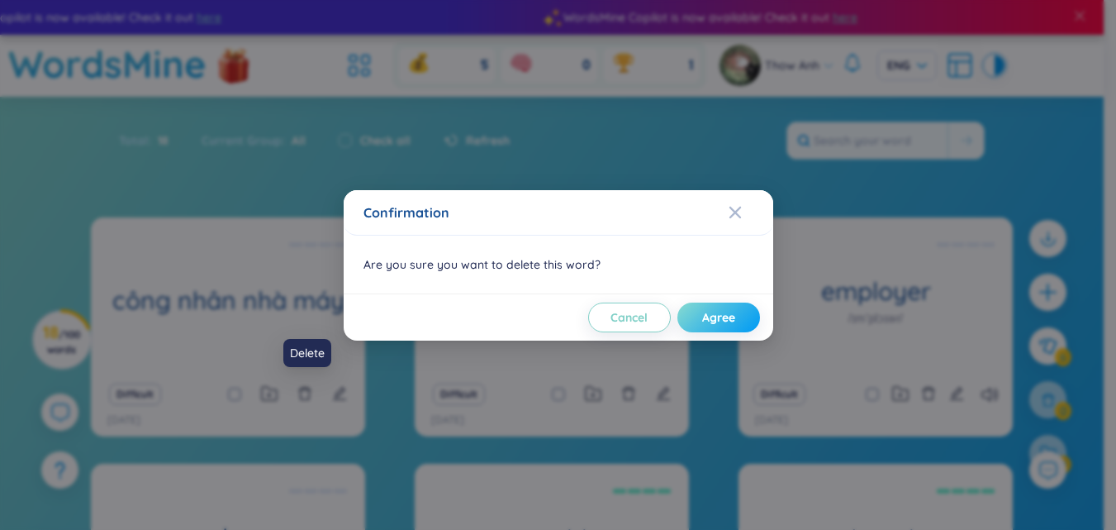
click at [725, 312] on span "Agree" at bounding box center [718, 317] width 33 height 17
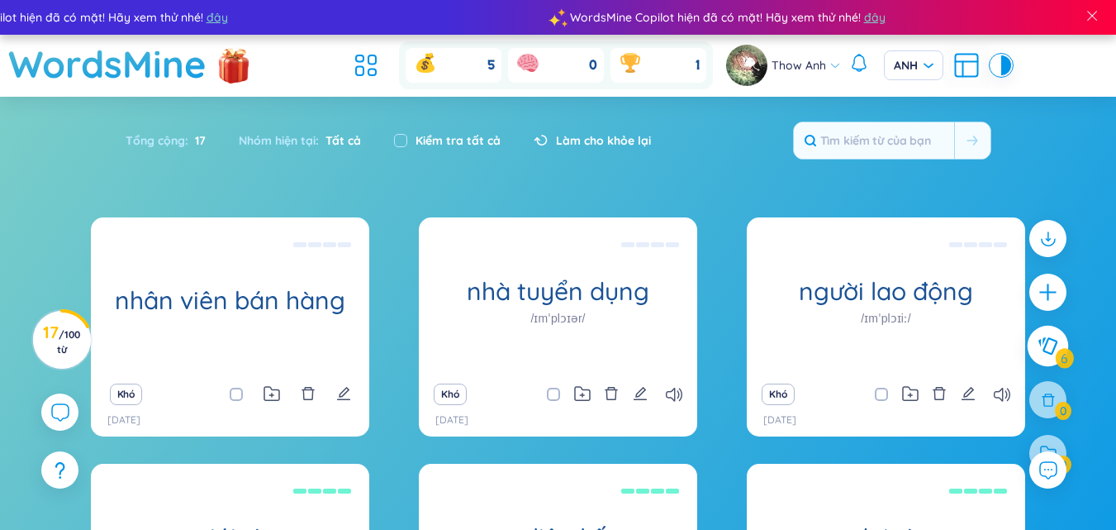
click at [1050, 359] on button at bounding box center [1048, 346] width 41 height 41
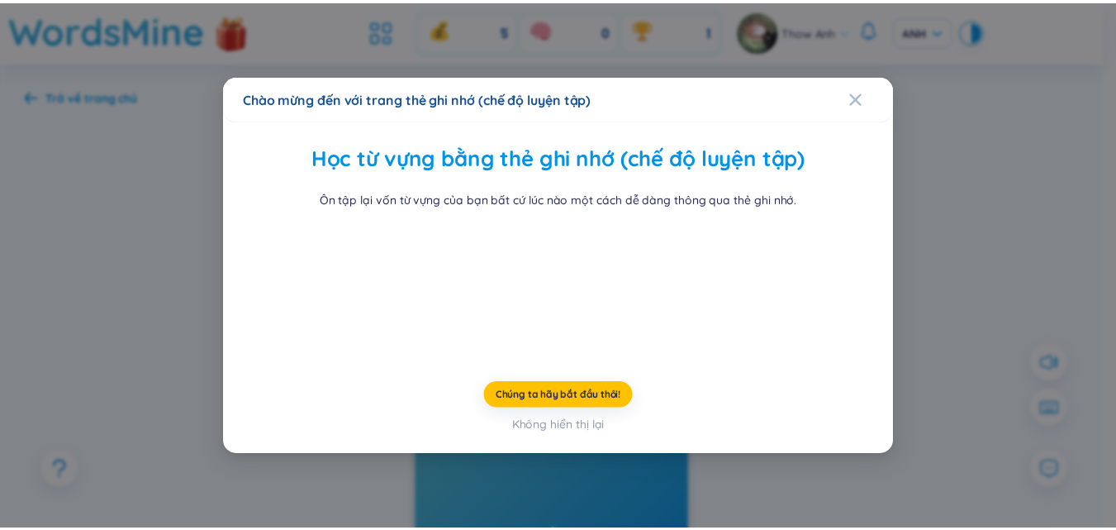
scroll to position [64, 0]
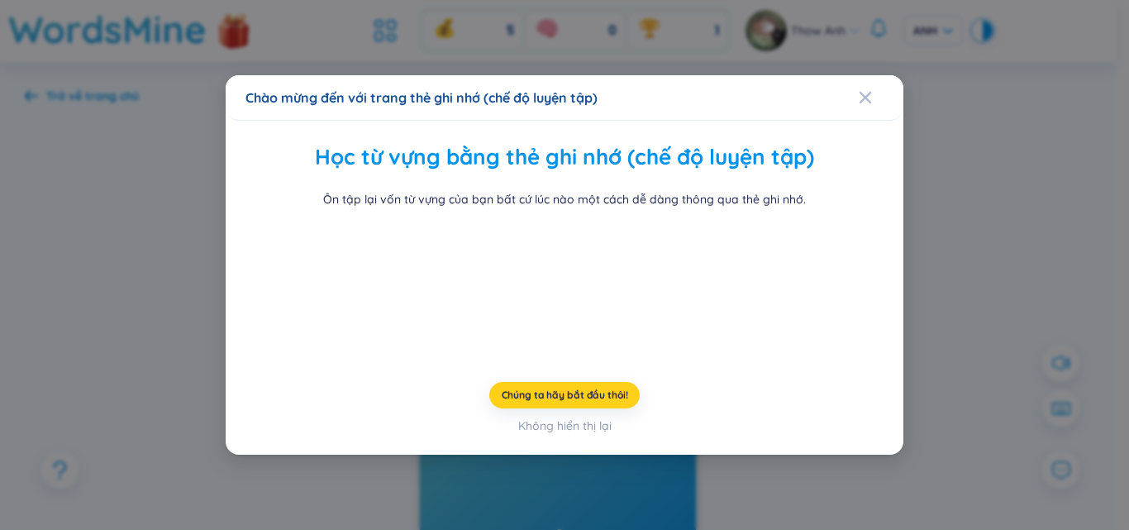
click at [560, 401] on font "Chúng ta hãy bắt đầu thôi!" at bounding box center [565, 394] width 126 height 12
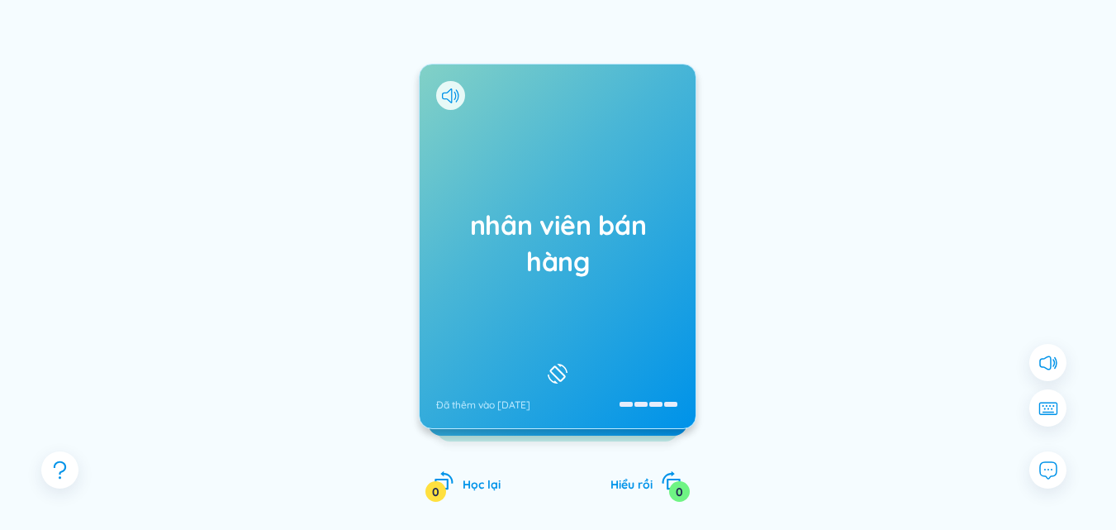
scroll to position [228, 0]
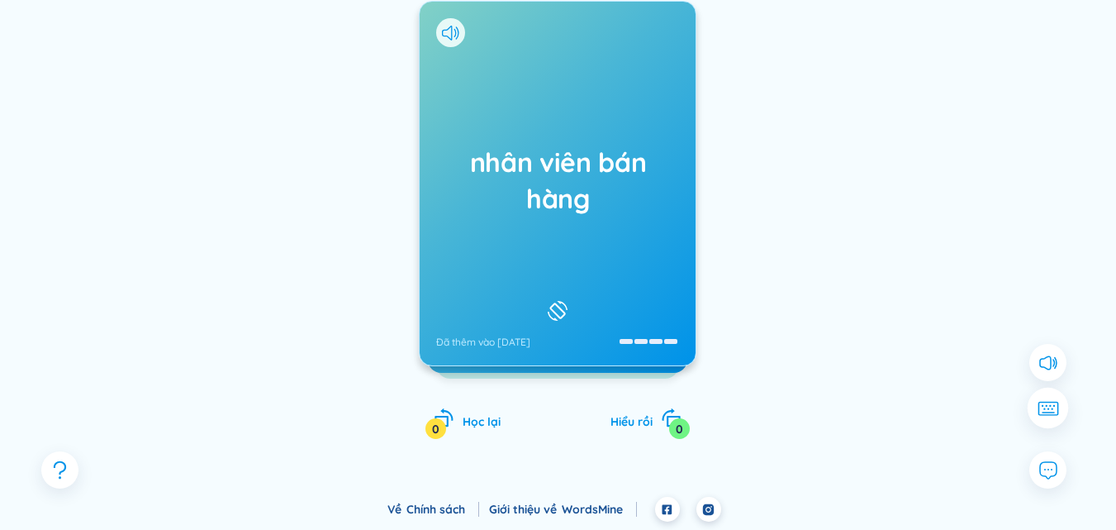
click at [1046, 407] on icon at bounding box center [1047, 408] width 21 height 15
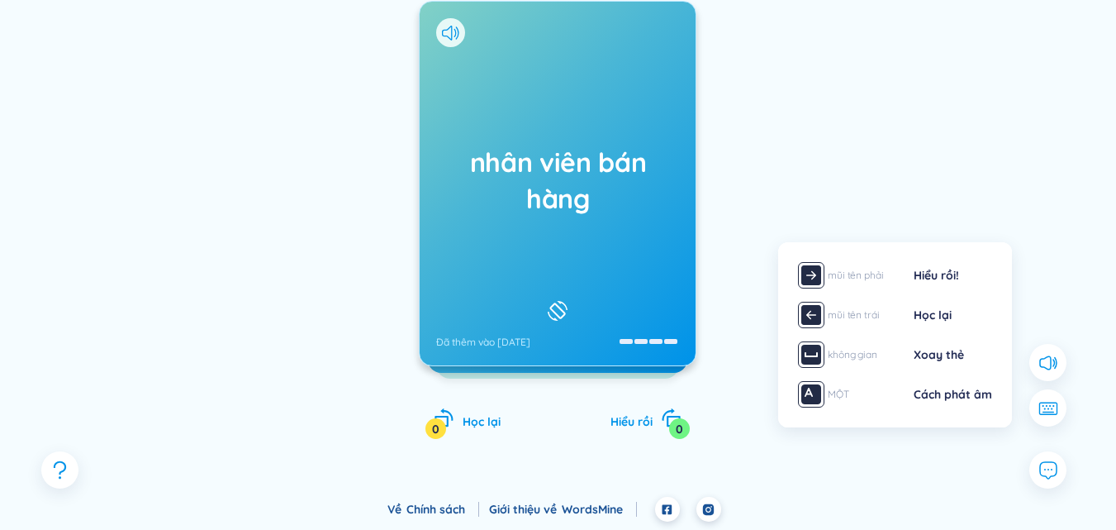
click at [906, 177] on div at bounding box center [919, 236] width 248 height 330
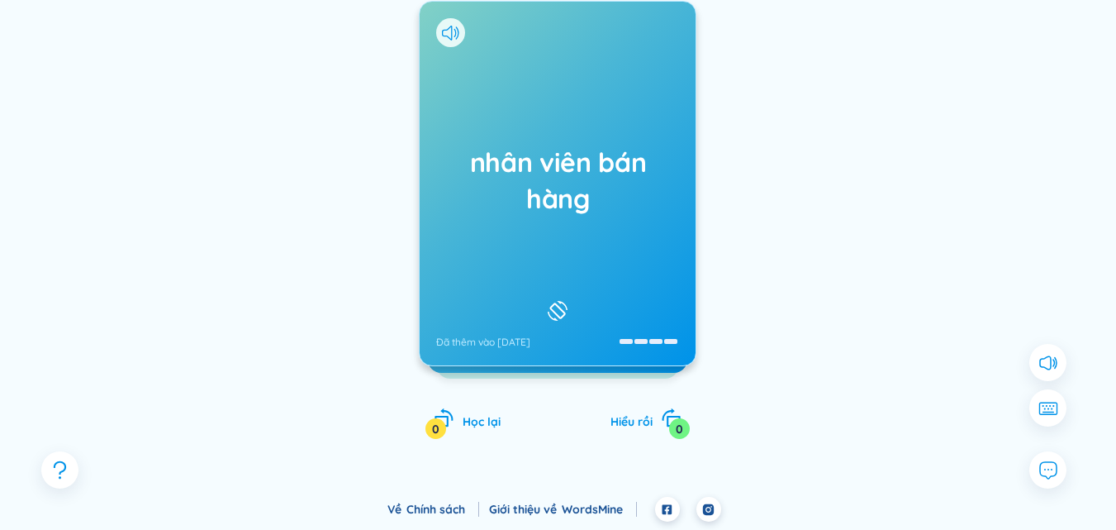
scroll to position [0, 0]
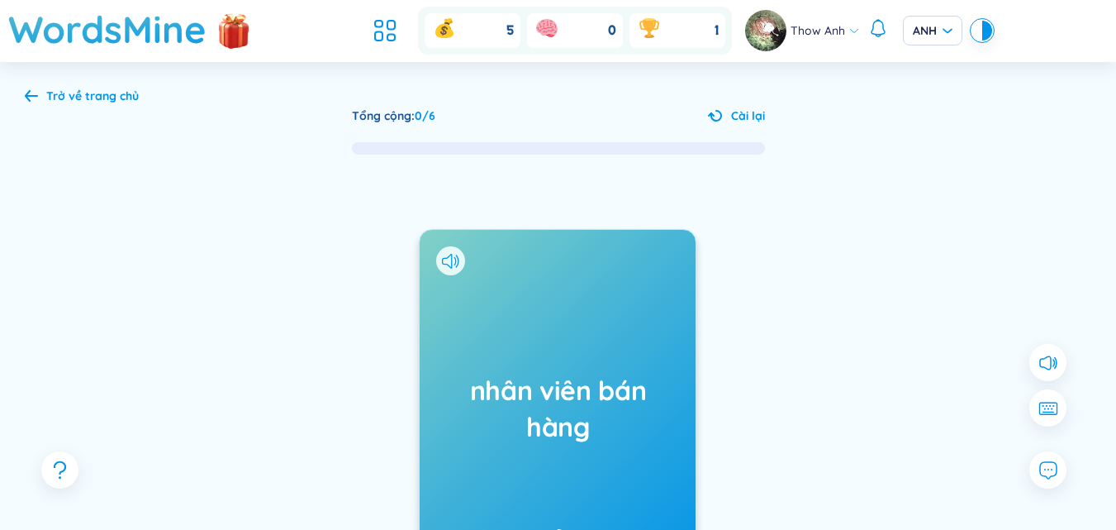
click at [110, 102] on font "Trở về trang chủ" at bounding box center [92, 95] width 93 height 15
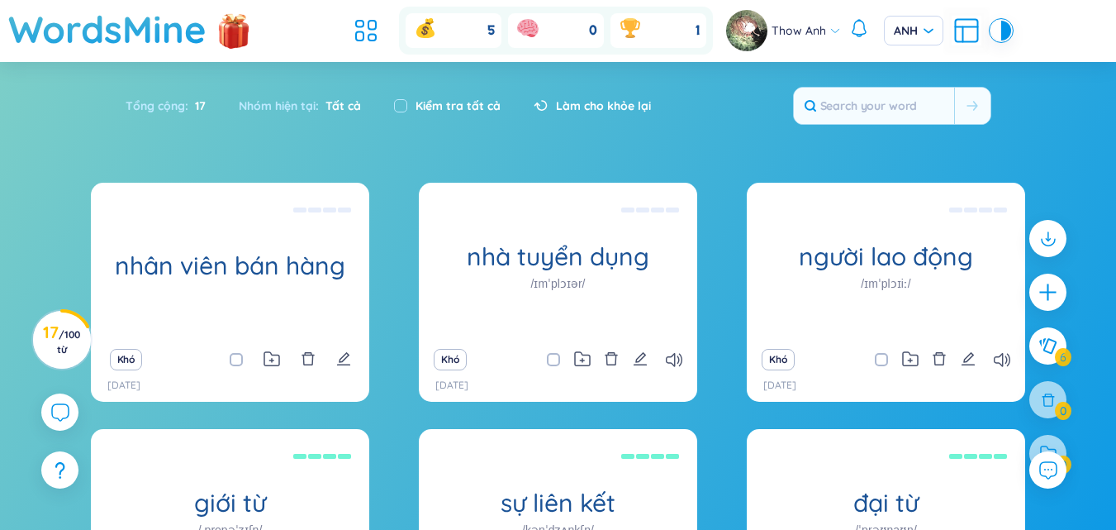
drag, startPoint x: 1058, startPoint y: 145, endPoint x: 895, endPoint y: 145, distance: 162.8
click at [1055, 146] on div "Tổng cộng : 17 Nhóm hiện tại : Tất cả Kiểm tra tất cả Làm cho khỏe lại" at bounding box center [558, 113] width 1031 height 71
click at [585, 105] on font "Làm cho khỏe lại" at bounding box center [603, 105] width 95 height 15
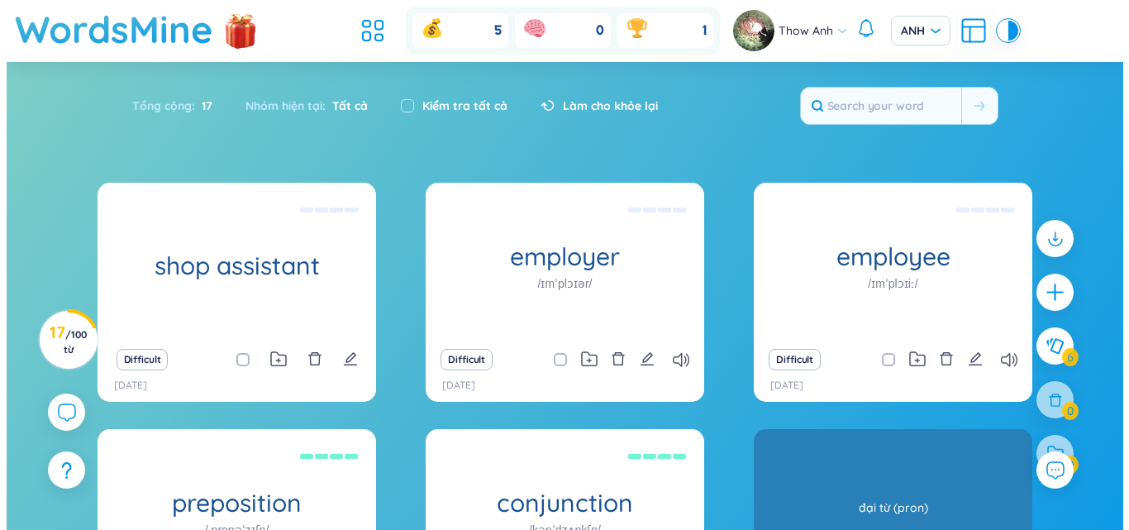
scroll to position [256, 0]
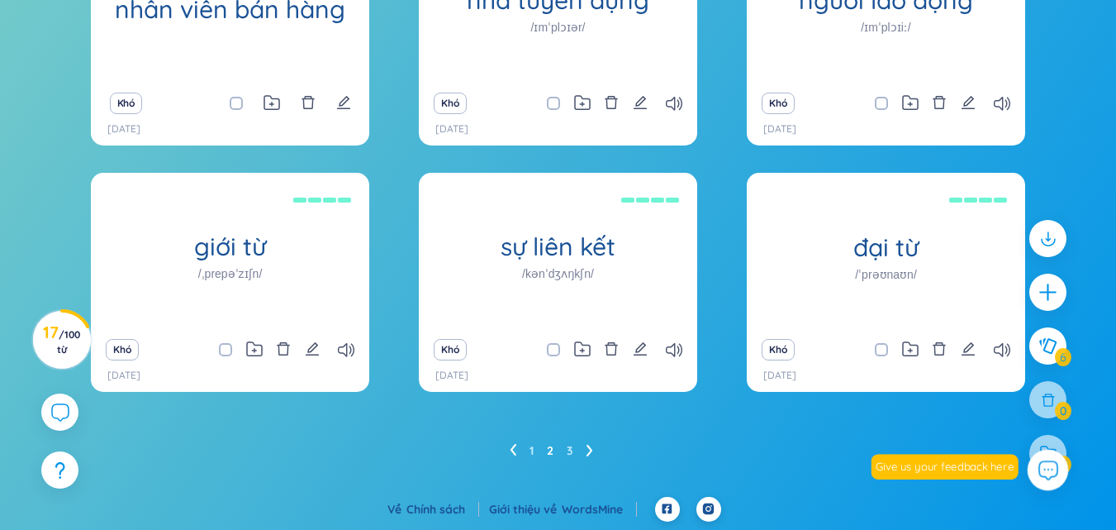
click at [1037, 459] on div at bounding box center [1047, 469] width 21 height 21
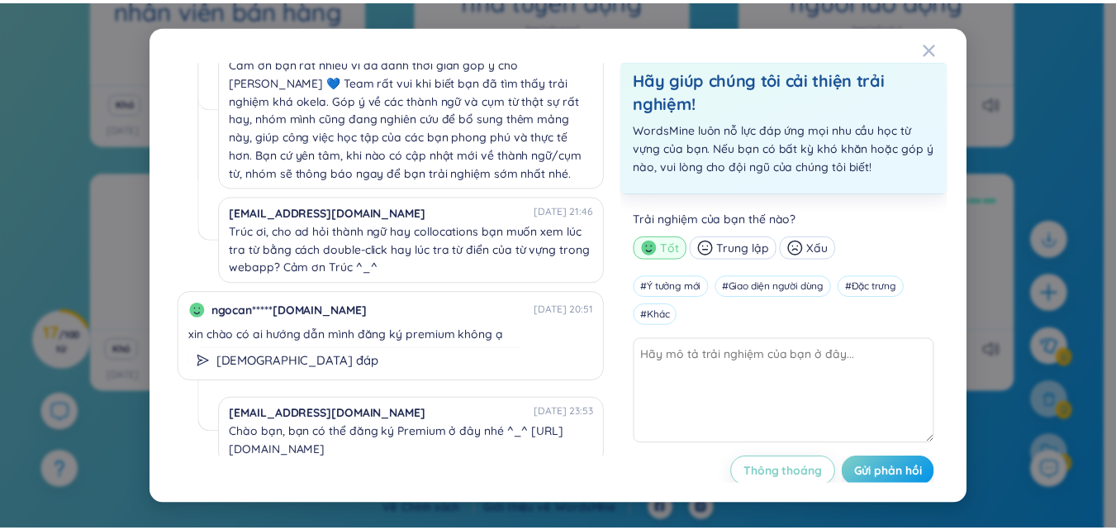
scroll to position [330, 0]
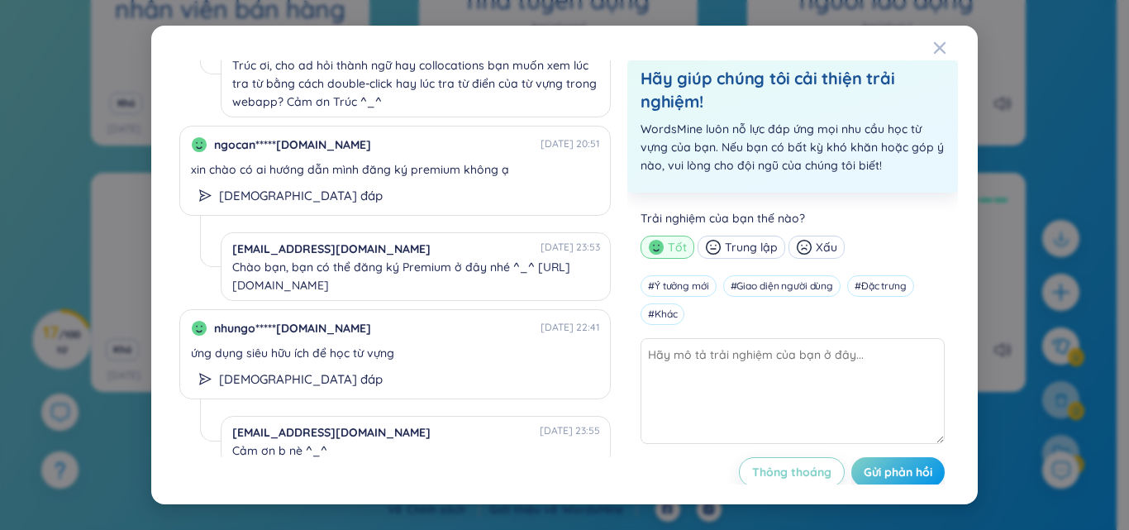
click at [925, 48] on div "ngotruc*****@gmail.com 02/09/2025 16:55 mọi thứ khác okela, có thông tin cho th…" at bounding box center [564, 265] width 826 height 478
click at [928, 54] on div "ngotruc*****@gmail.com 02/09/2025 16:55 mọi thứ khác okela, có thông tin cho th…" at bounding box center [564, 265] width 826 height 478
click at [939, 46] on icon "Đóng" at bounding box center [939, 47] width 13 height 13
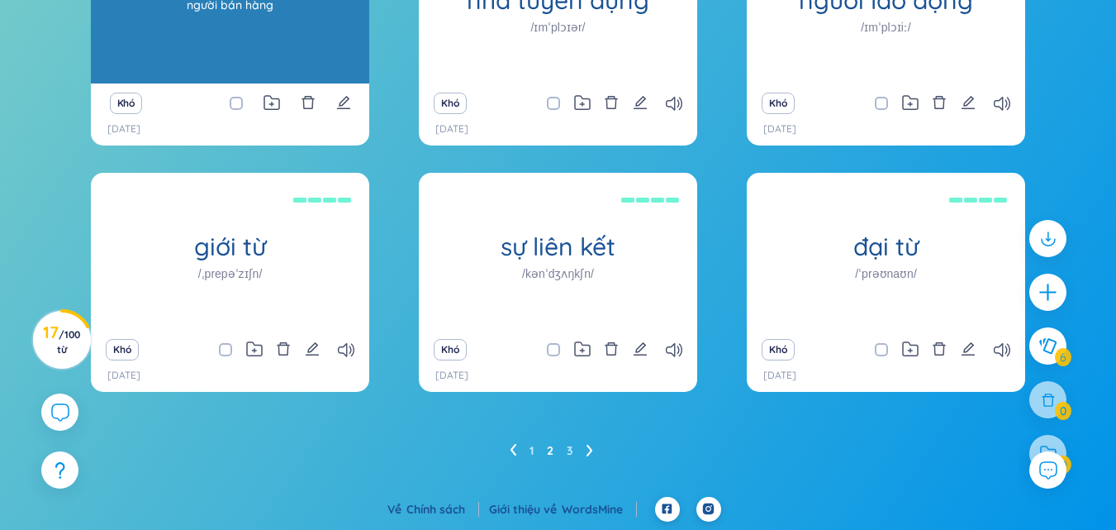
scroll to position [0, 0]
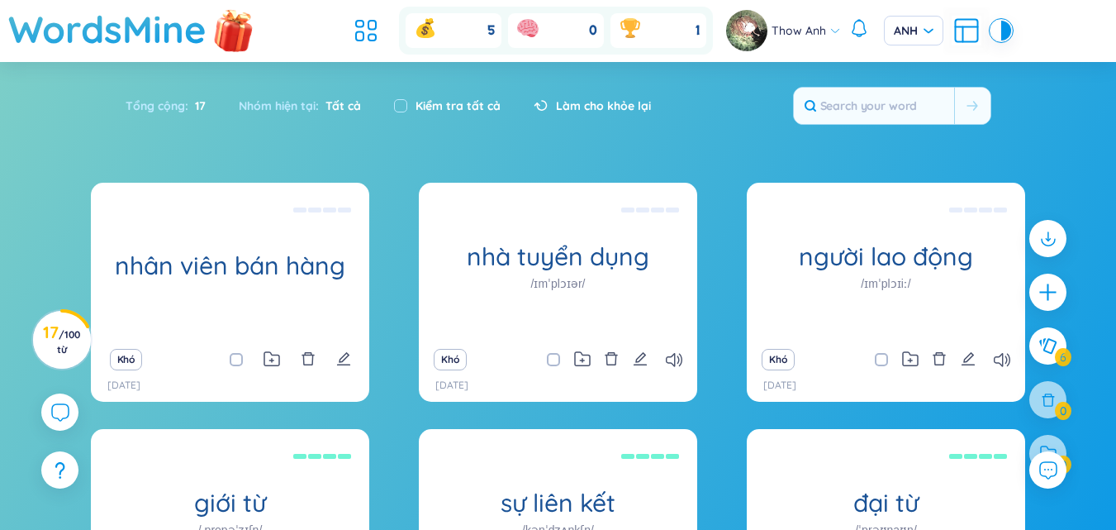
click at [241, 37] on img at bounding box center [234, 29] width 50 height 65
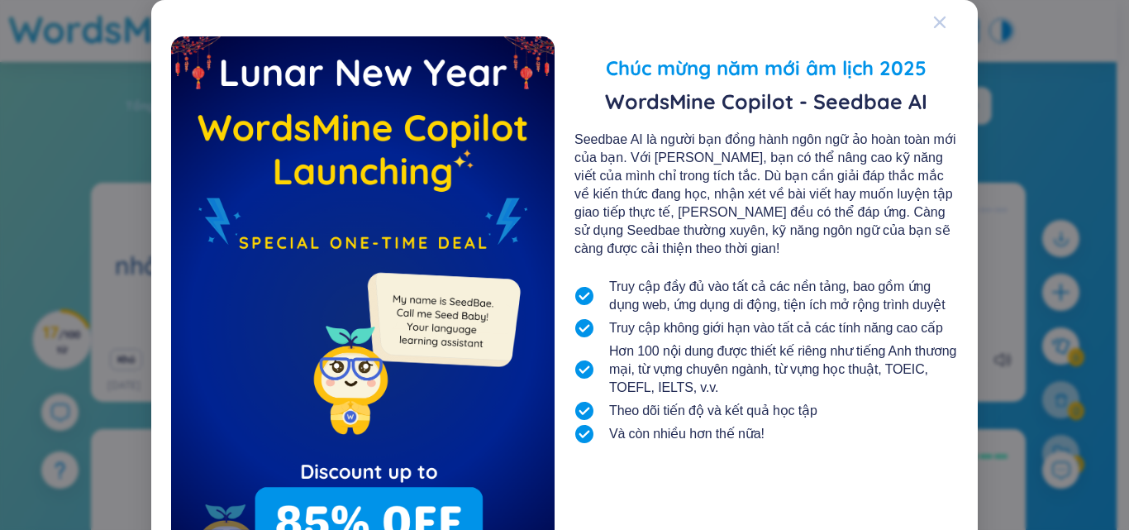
click at [940, 21] on span "Đóng" at bounding box center [955, 22] width 45 height 45
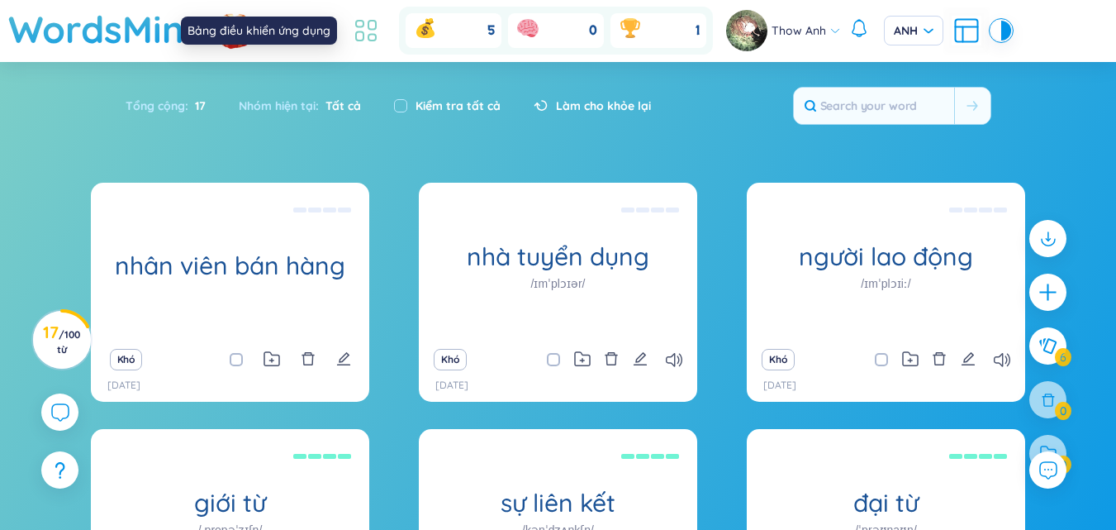
click at [372, 30] on icon at bounding box center [372, 25] width 7 height 9
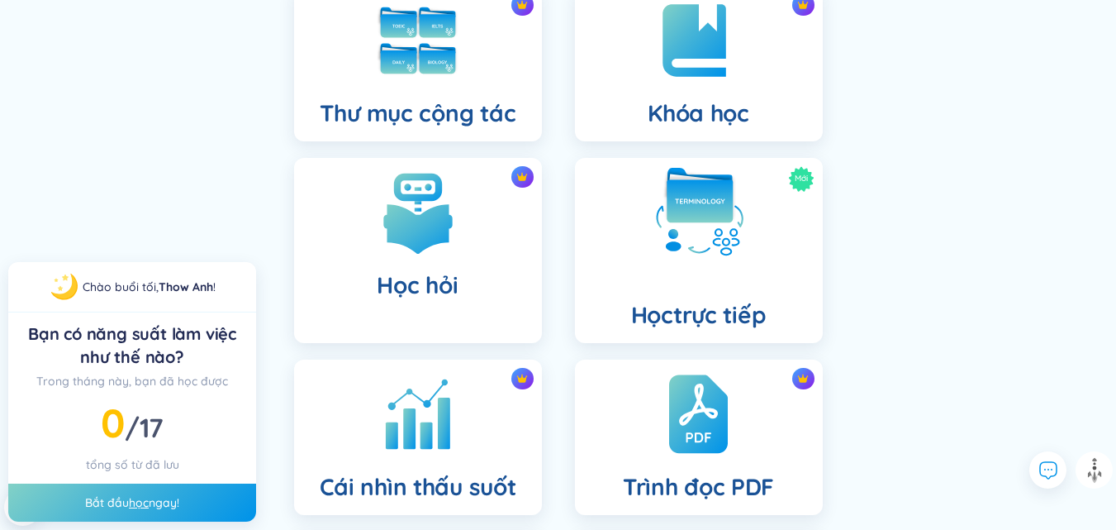
scroll to position [496, 0]
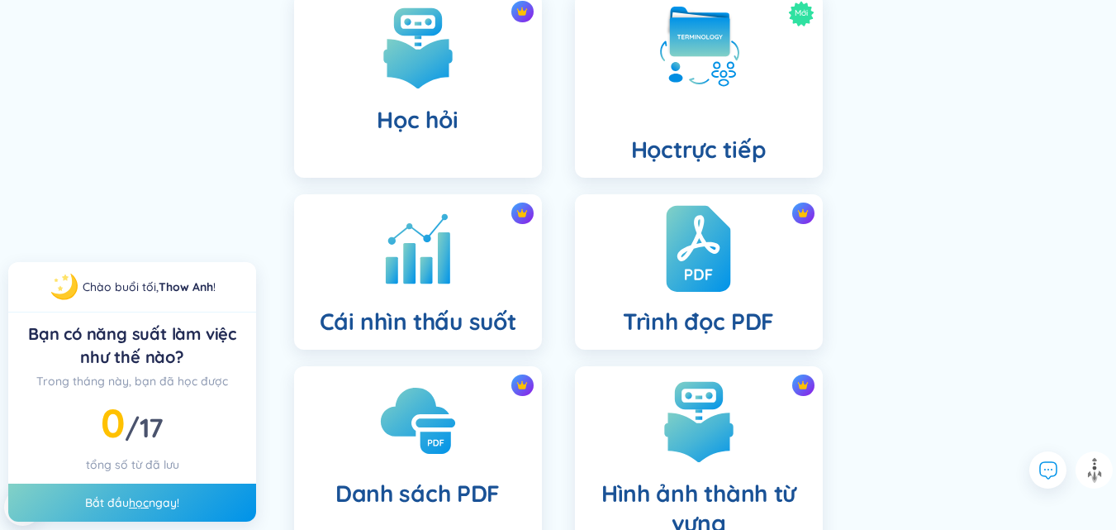
click at [706, 267] on img at bounding box center [698, 248] width 64 height 91
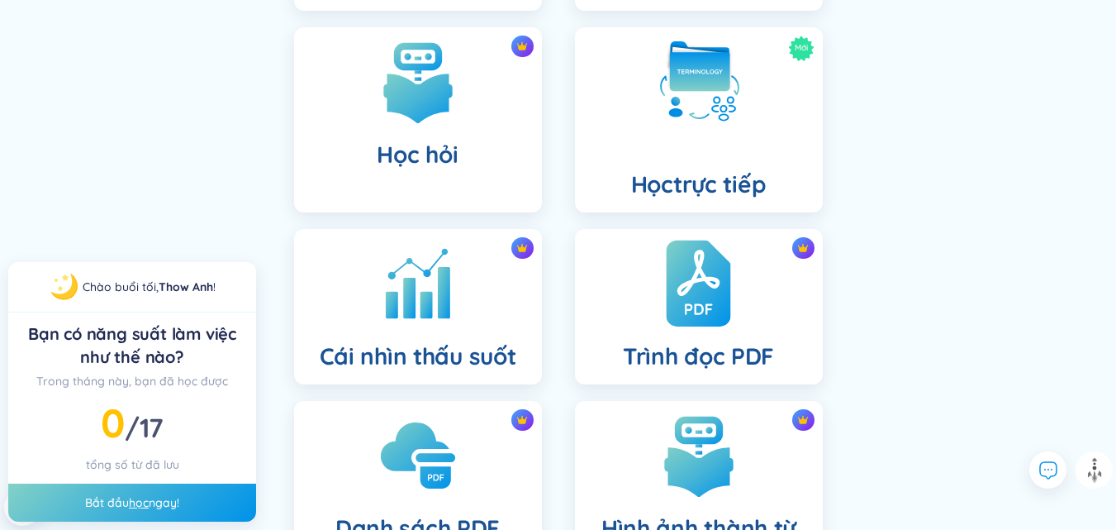
scroll to position [643, 0]
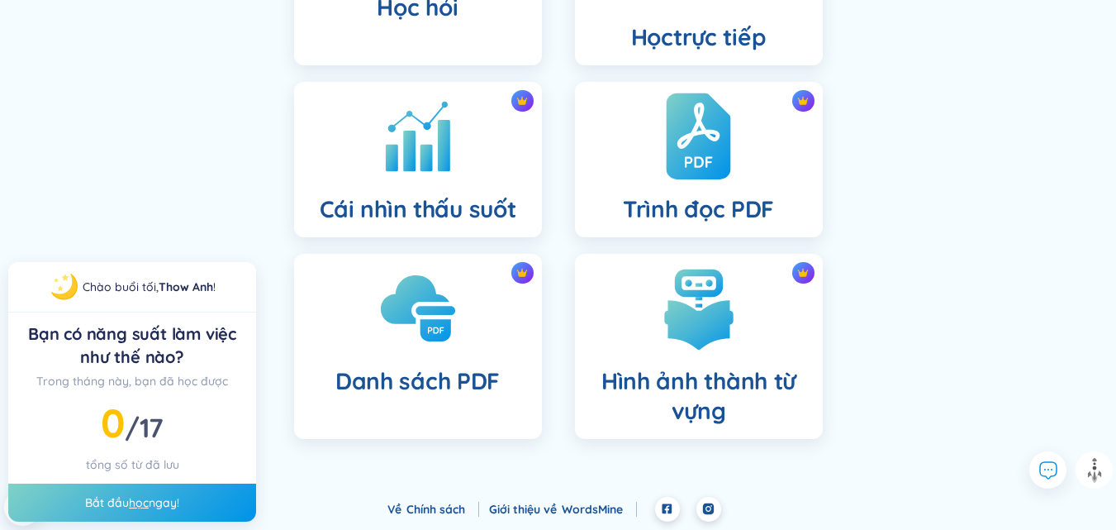
click at [641, 200] on font "Trình đọc PDF" at bounding box center [698, 208] width 151 height 29
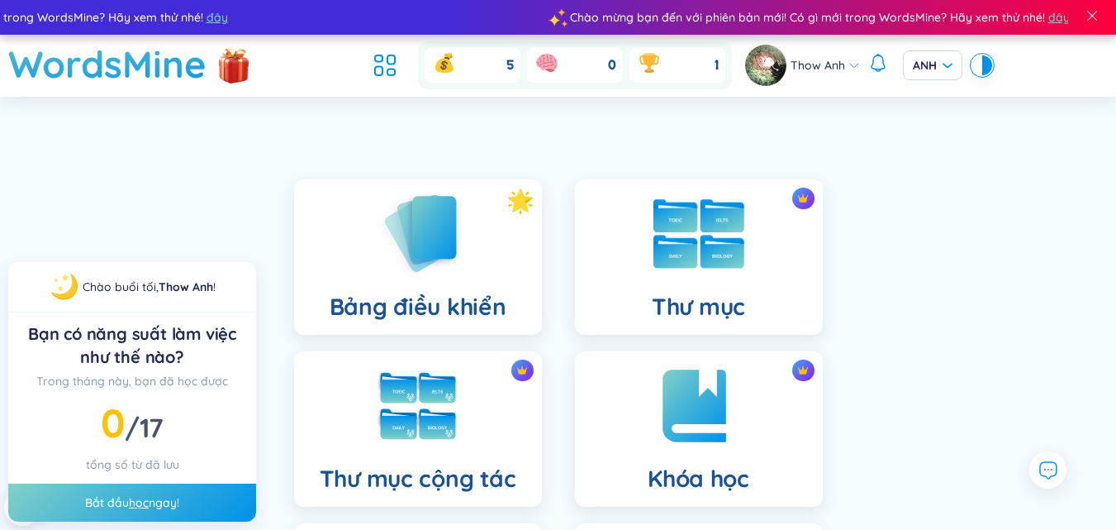
click at [630, 264] on div "Thư mục" at bounding box center [699, 256] width 248 height 155
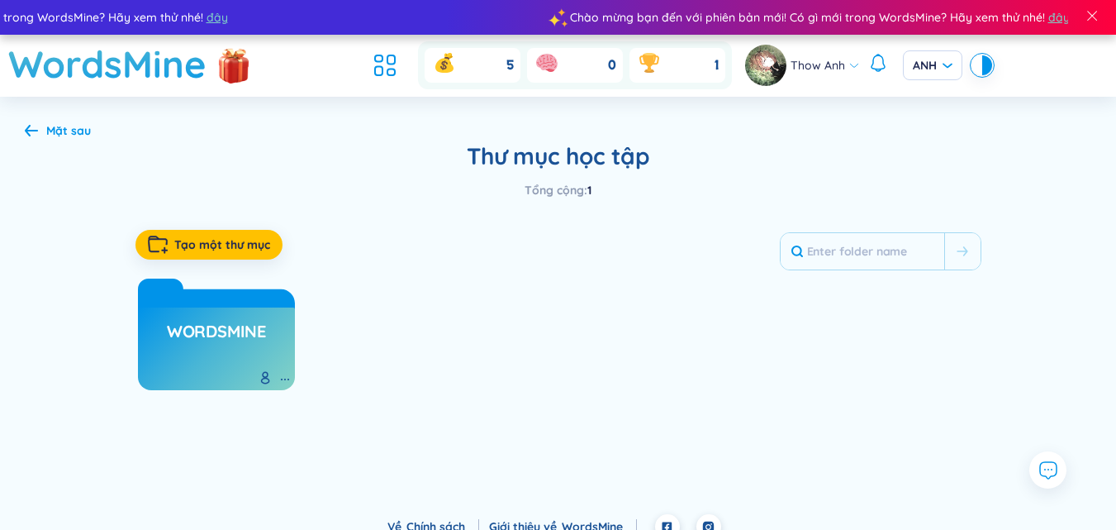
click at [193, 317] on link "WordsMine" at bounding box center [216, 331] width 99 height 31
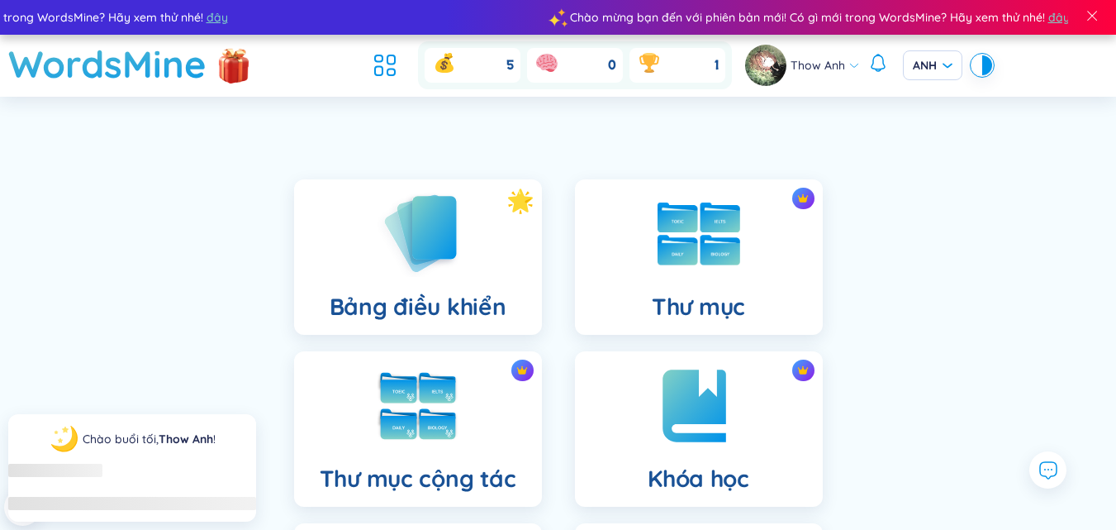
scroll to position [165, 0]
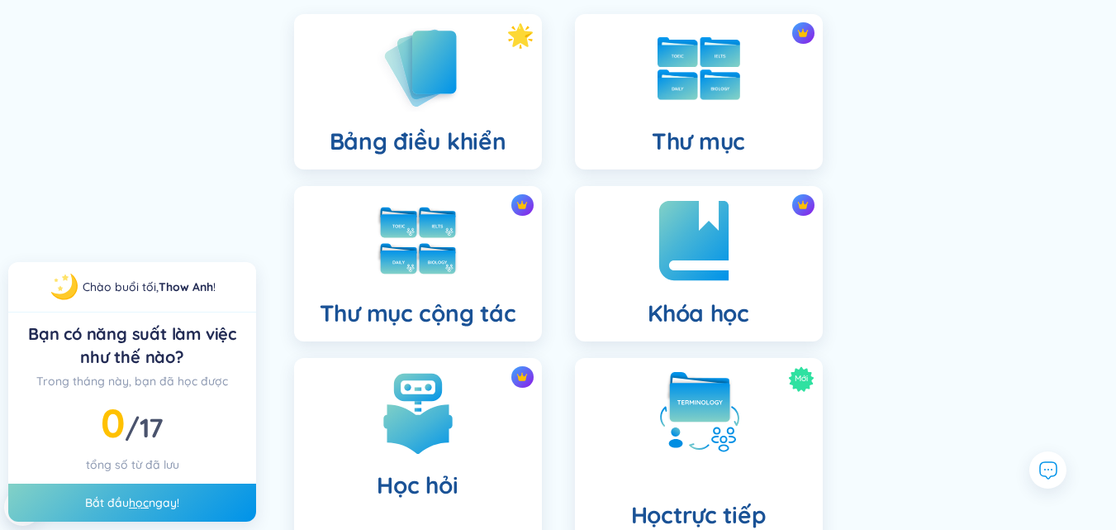
click at [600, 290] on div "Khóa học" at bounding box center [699, 263] width 248 height 155
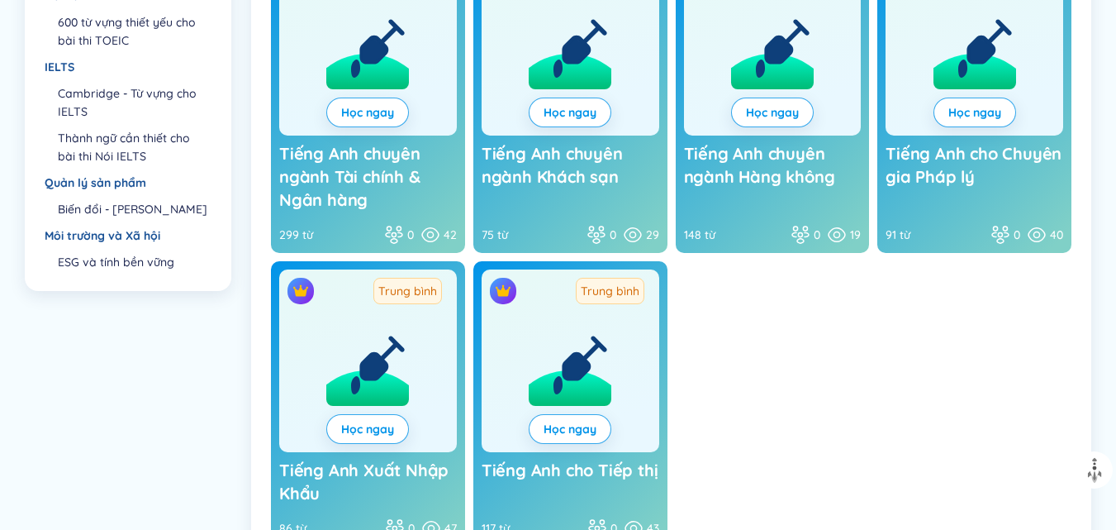
scroll to position [806, 0]
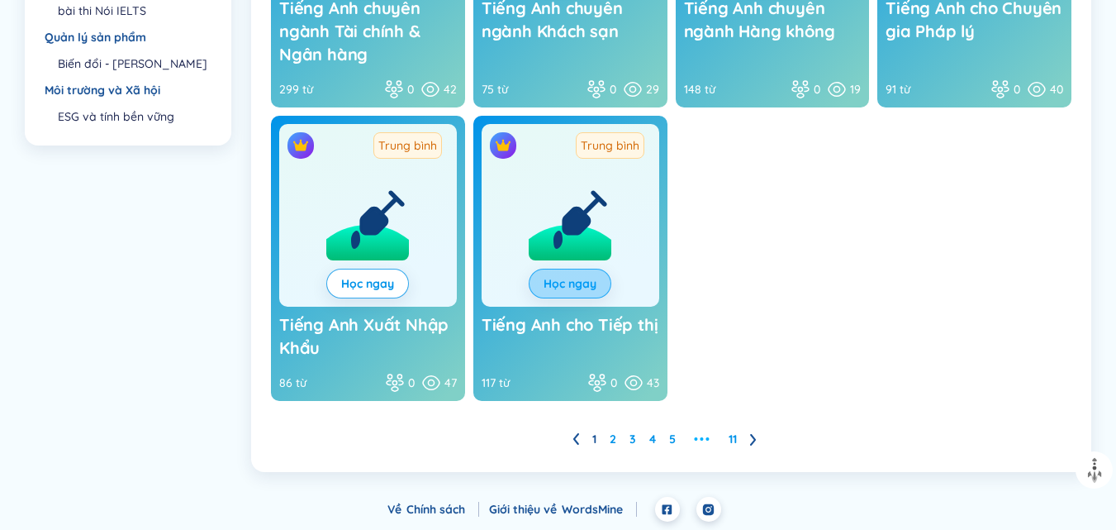
click at [592, 287] on font "Học ngay" at bounding box center [570, 283] width 53 height 15
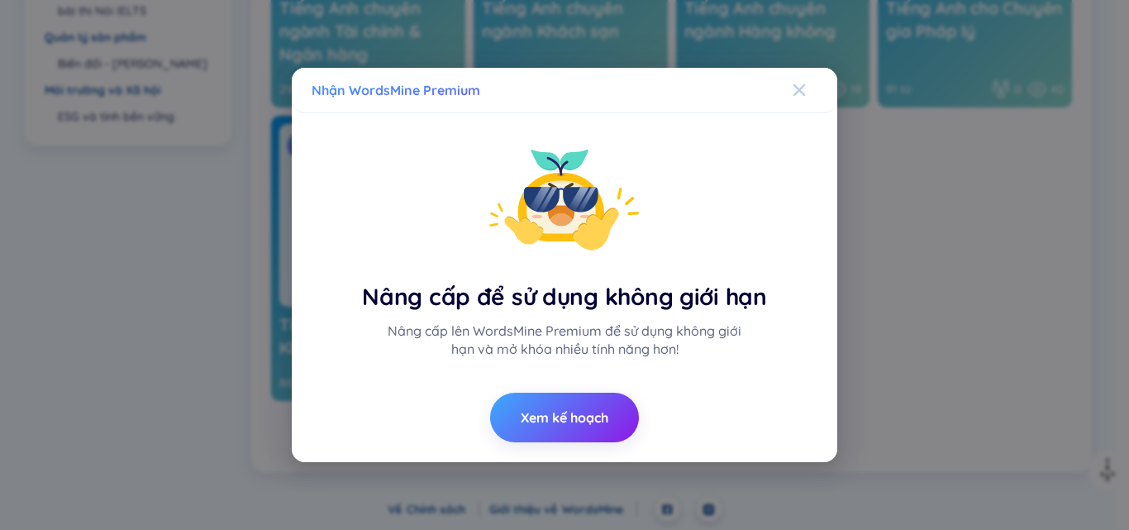
click at [795, 93] on icon "Đóng" at bounding box center [799, 90] width 12 height 12
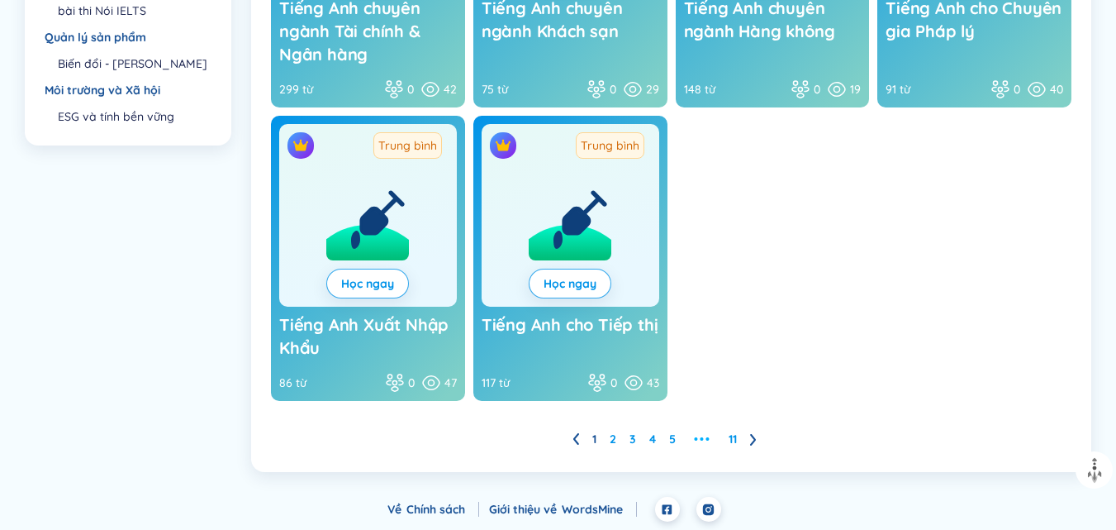
scroll to position [641, 0]
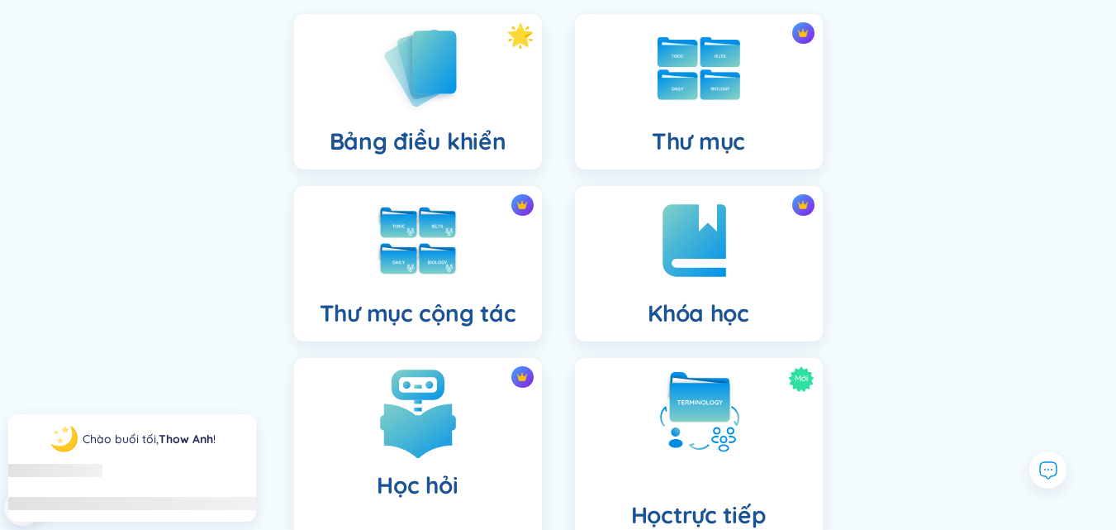
scroll to position [330, 0]
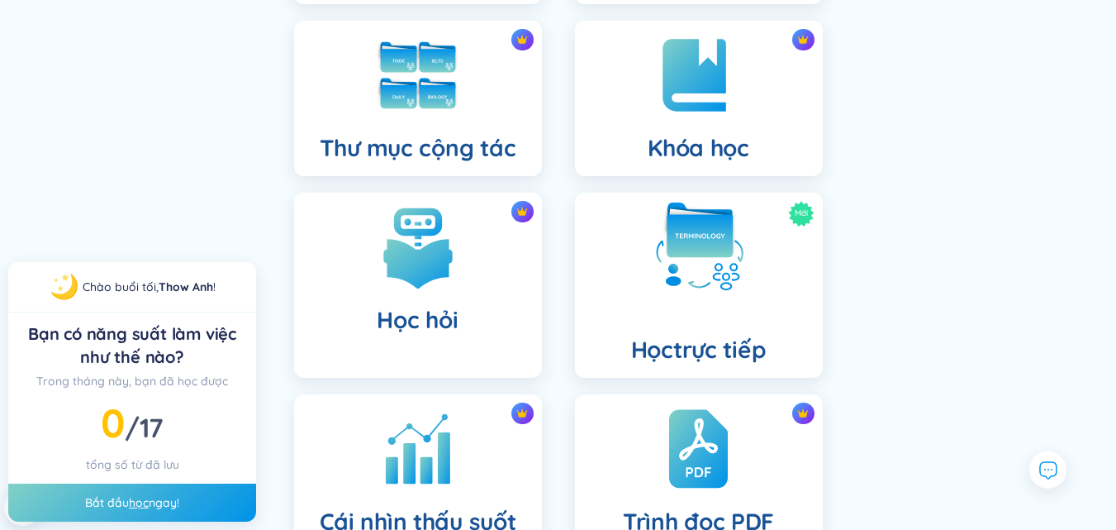
click at [649, 288] on div "Mới Học trực tiếp" at bounding box center [699, 285] width 248 height 185
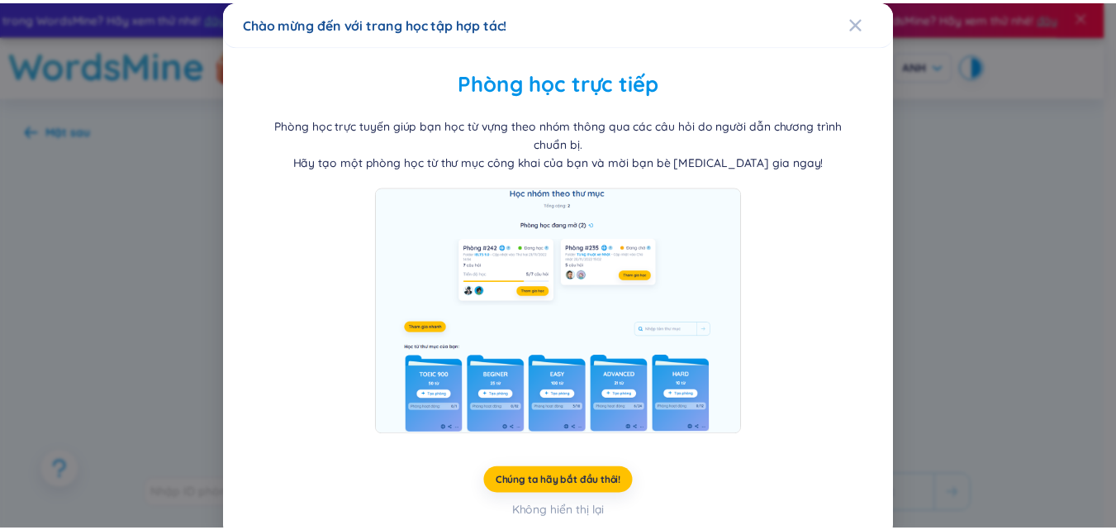
scroll to position [11, 0]
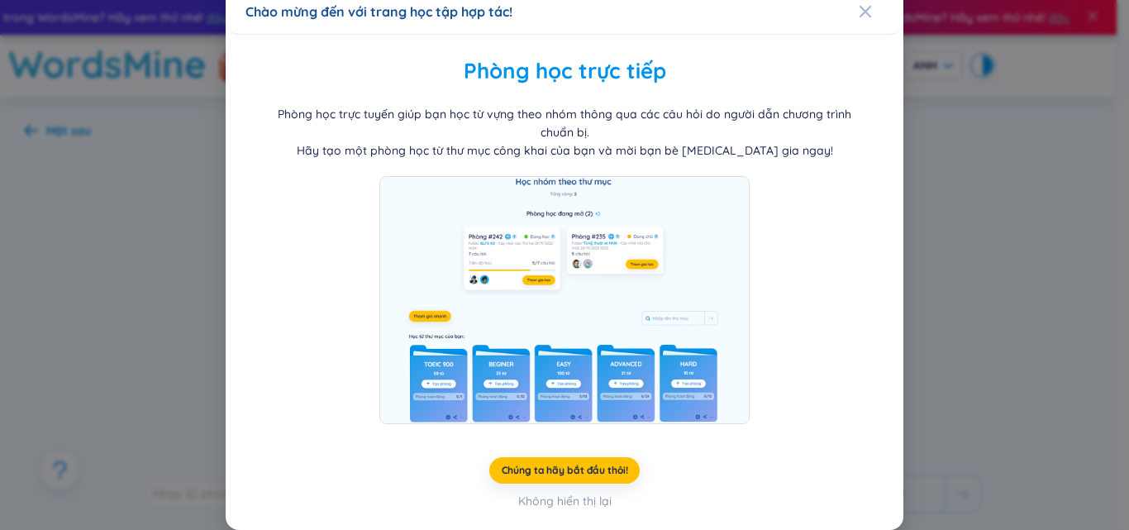
click at [843, 14] on div "Chào mừng đến với trang học tập hợp tác!" at bounding box center [564, 11] width 638 height 18
click at [858, 12] on icon "Đóng" at bounding box center [864, 11] width 13 height 13
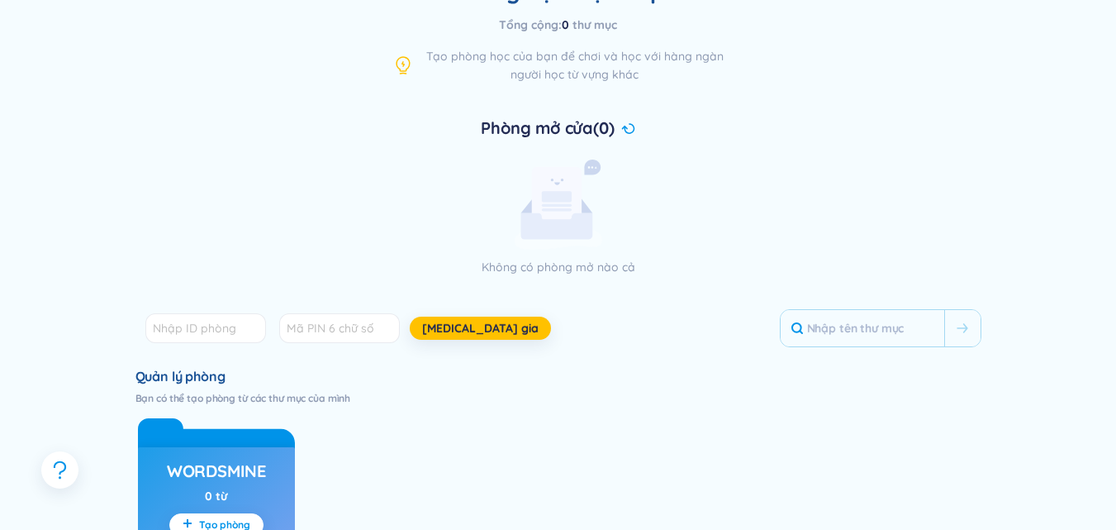
scroll to position [496, 0]
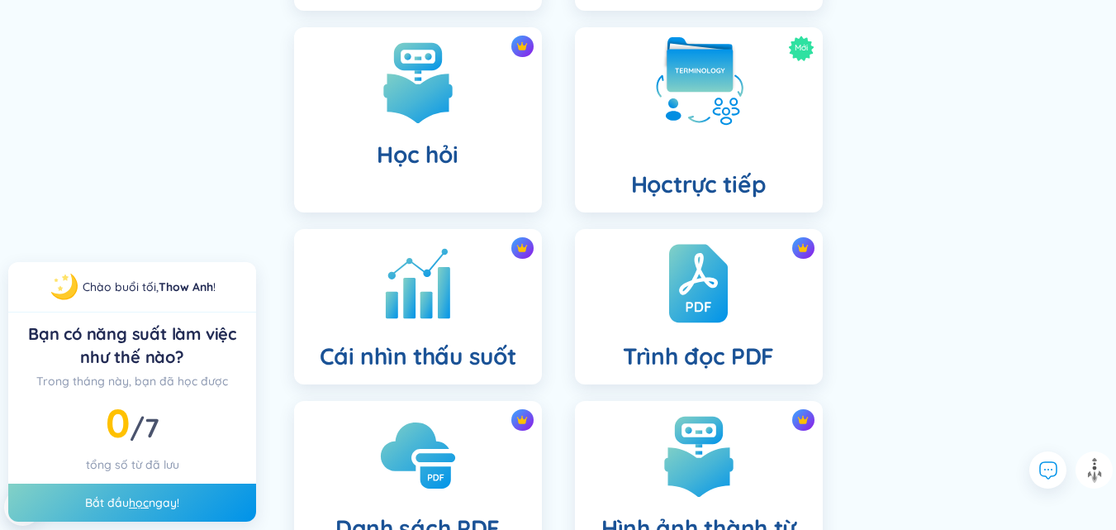
scroll to position [643, 0]
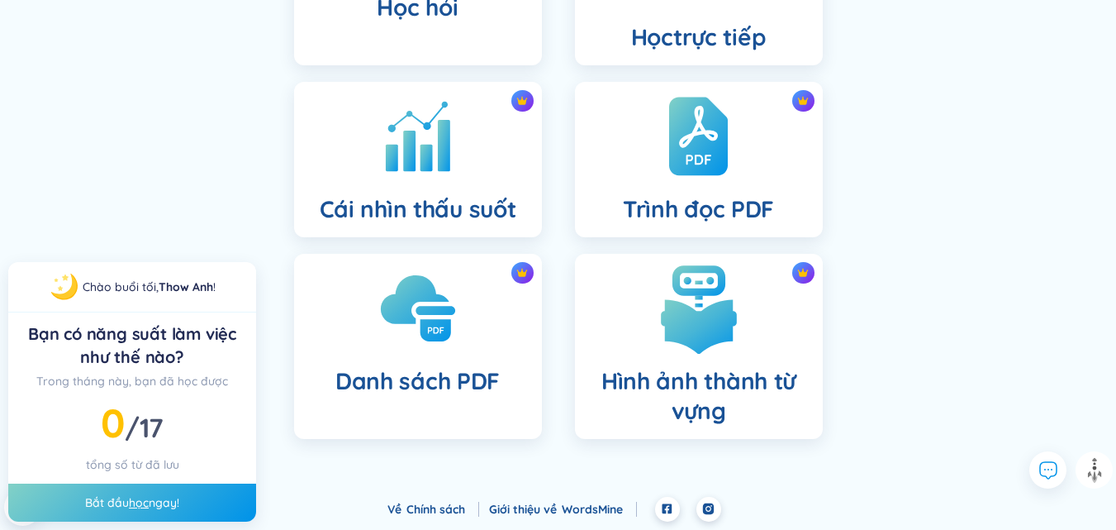
click at [625, 302] on div "Hình ảnh thành từ vựng" at bounding box center [699, 346] width 248 height 185
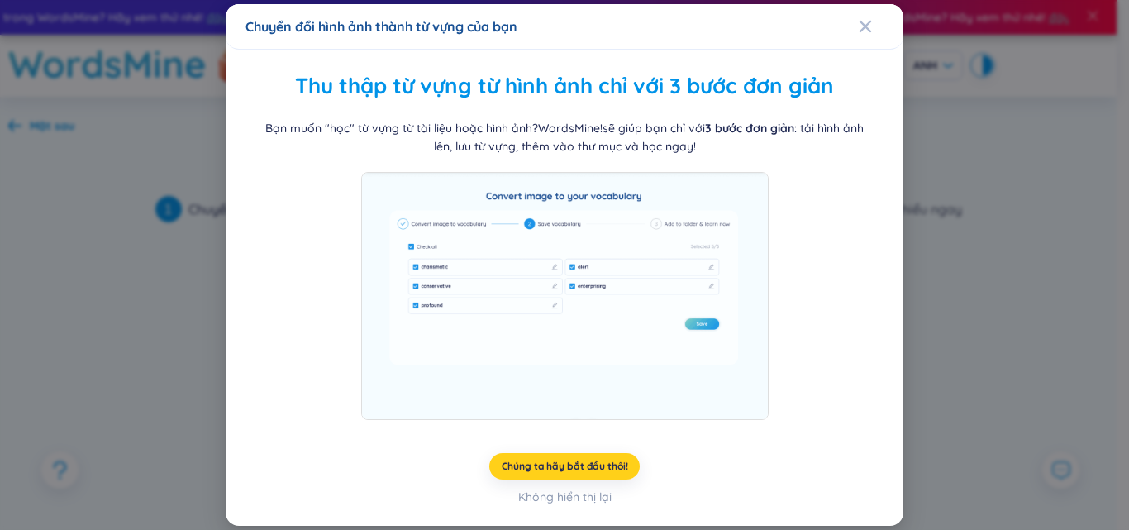
click at [598, 463] on font "Chúng ta hãy bắt đầu thôi!" at bounding box center [565, 465] width 126 height 12
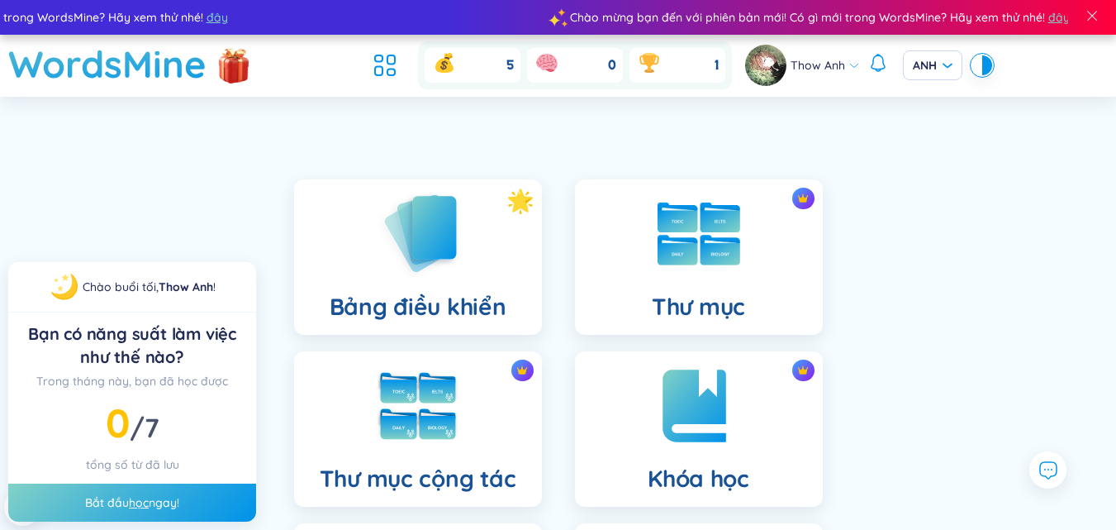
drag, startPoint x: 549, startPoint y: 150, endPoint x: 544, endPoint y: 140, distance: 11.5
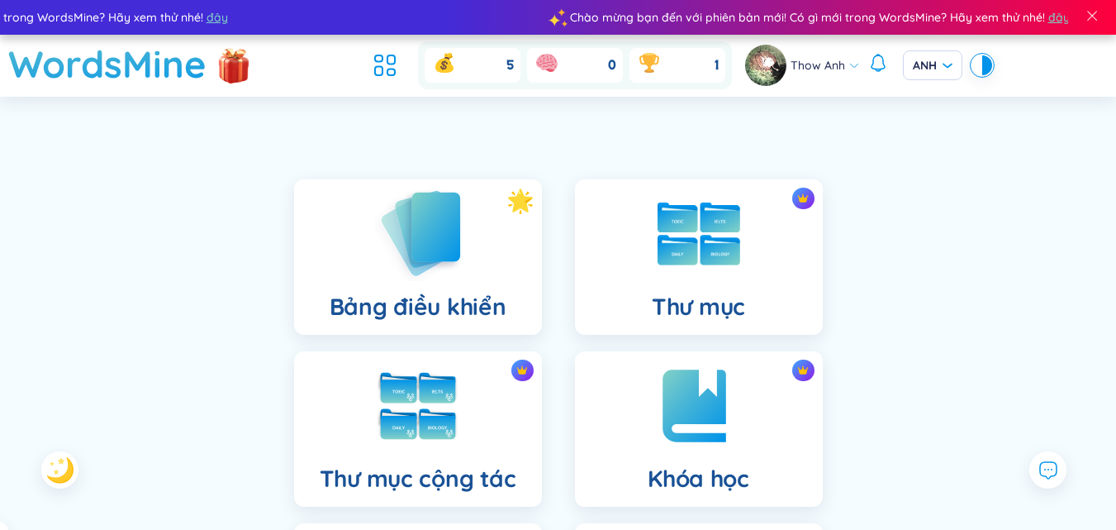
click at [479, 242] on div "Bảng điều khiển" at bounding box center [418, 256] width 248 height 155
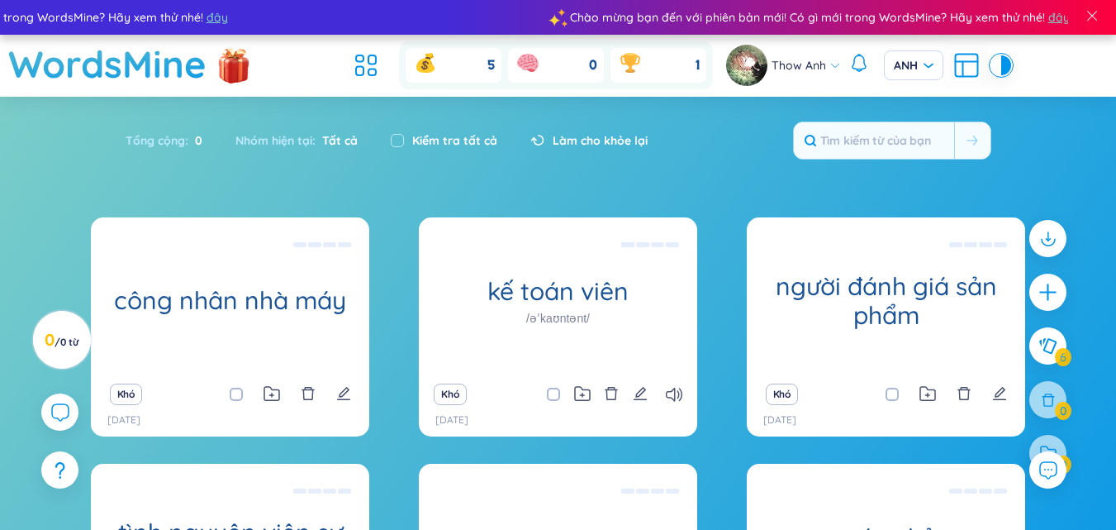
scroll to position [291, 0]
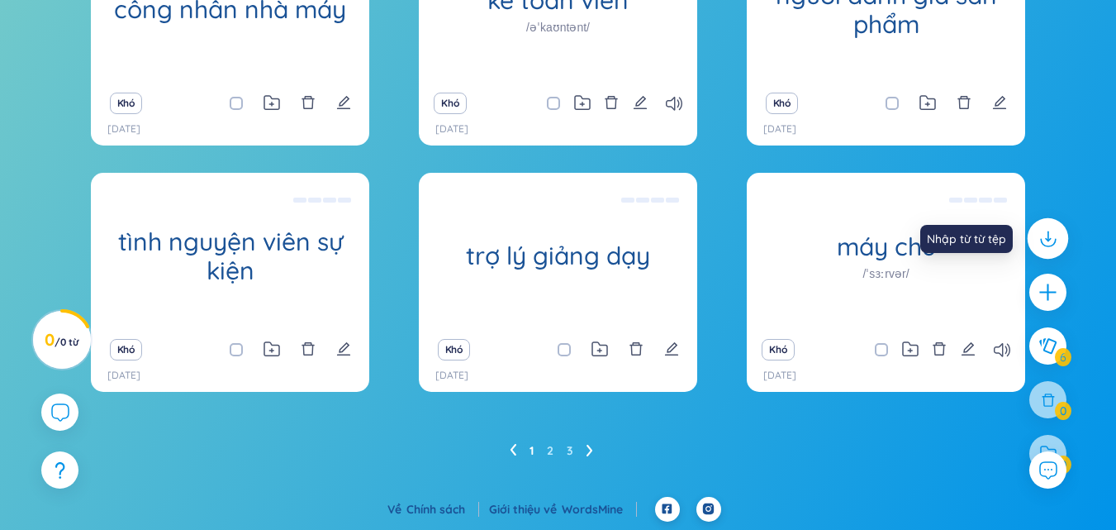
click at [1048, 236] on icon at bounding box center [1048, 235] width 0 height 9
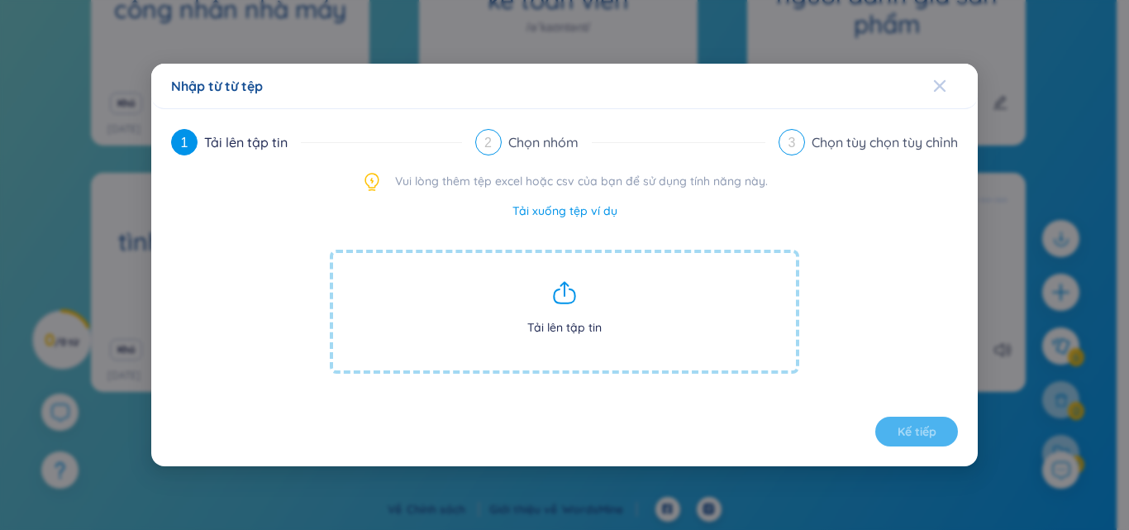
click at [939, 83] on icon "Đóng" at bounding box center [939, 85] width 13 height 13
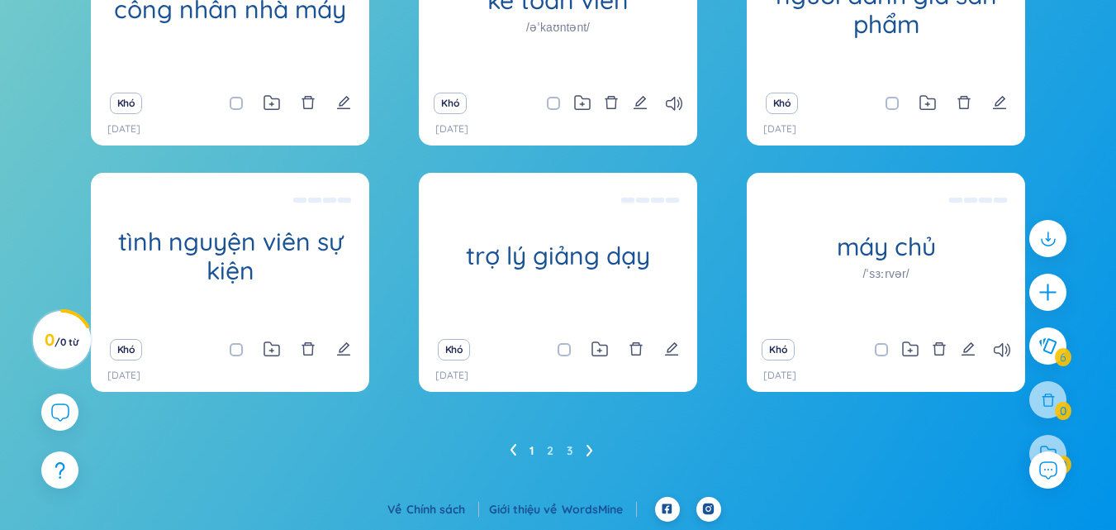
click at [1050, 441] on div at bounding box center [1047, 453] width 37 height 37
click at [1050, 401] on div at bounding box center [1048, 354] width 54 height 285
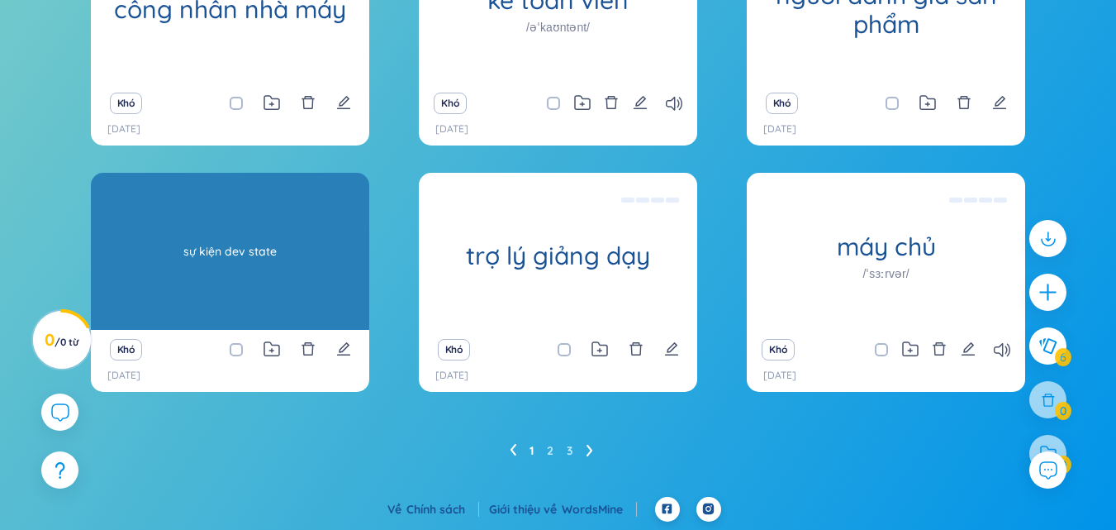
scroll to position [126, 0]
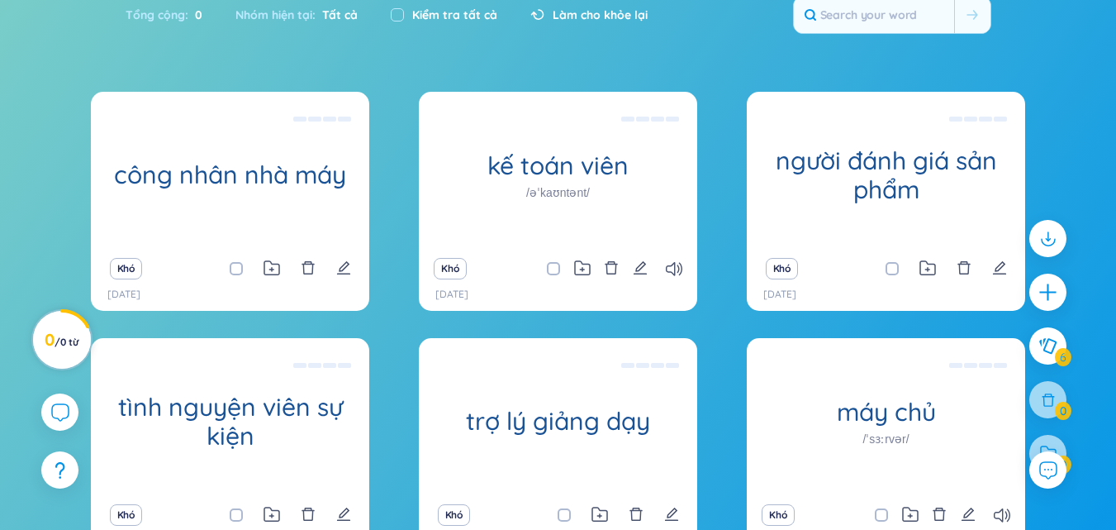
click at [46, 333] on h3 "0 / 0 từ" at bounding box center [62, 340] width 34 height 15
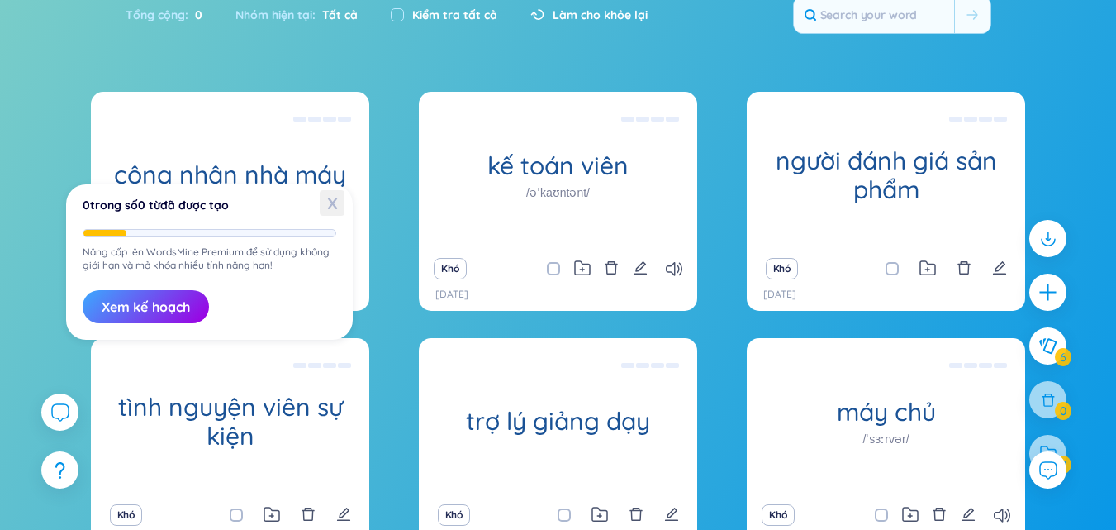
click at [336, 205] on font "X" at bounding box center [332, 203] width 11 height 21
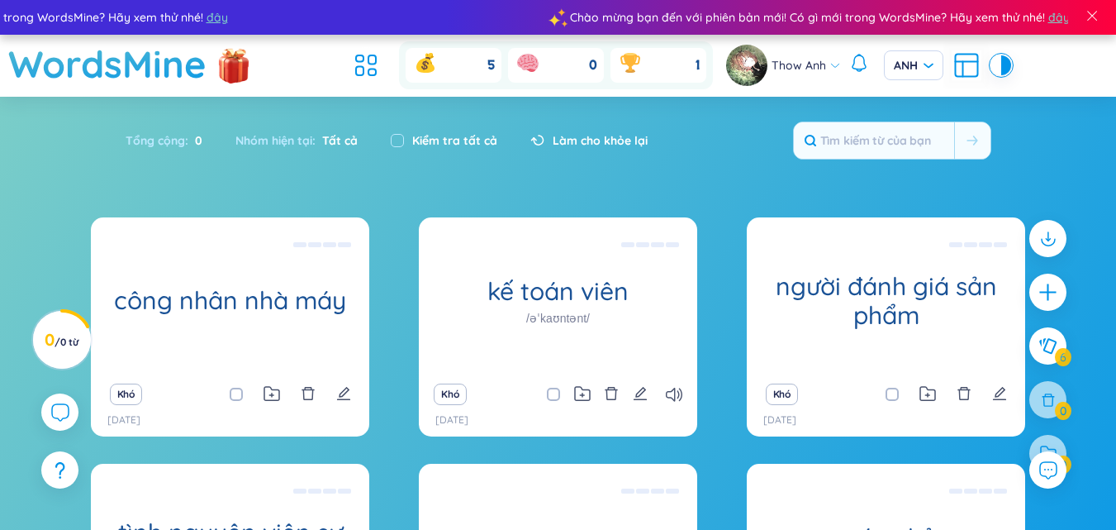
click at [434, 178] on div "Tổng cộng : 0 Nhóm hiện tại : Tất cả Kiểm tra tất cả Làm cho khỏe lại" at bounding box center [558, 148] width 1031 height 71
click at [68, 348] on h3 "0 / 0 từ" at bounding box center [62, 340] width 34 height 15
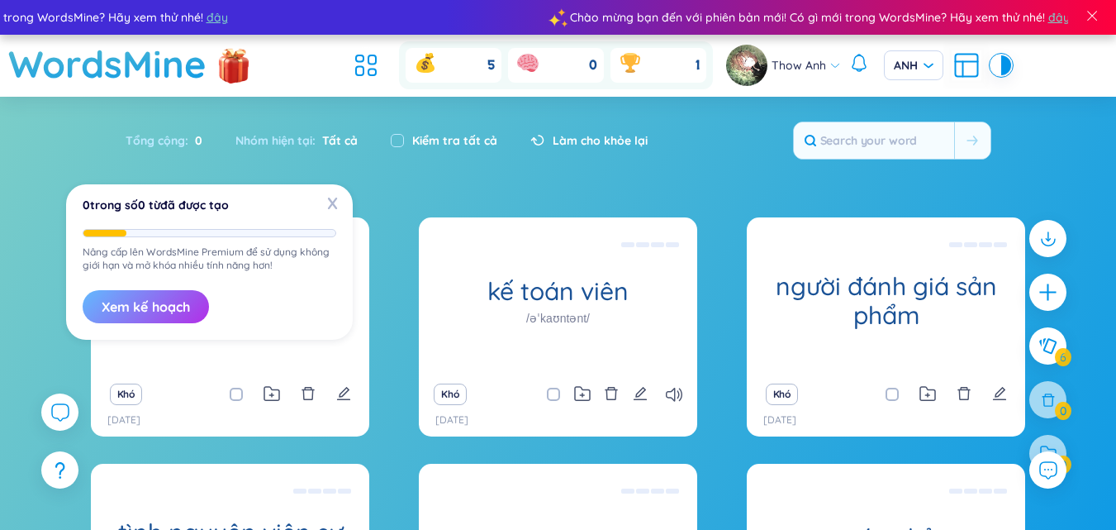
click at [138, 296] on button "Xem kế hoạch" at bounding box center [146, 306] width 126 height 33
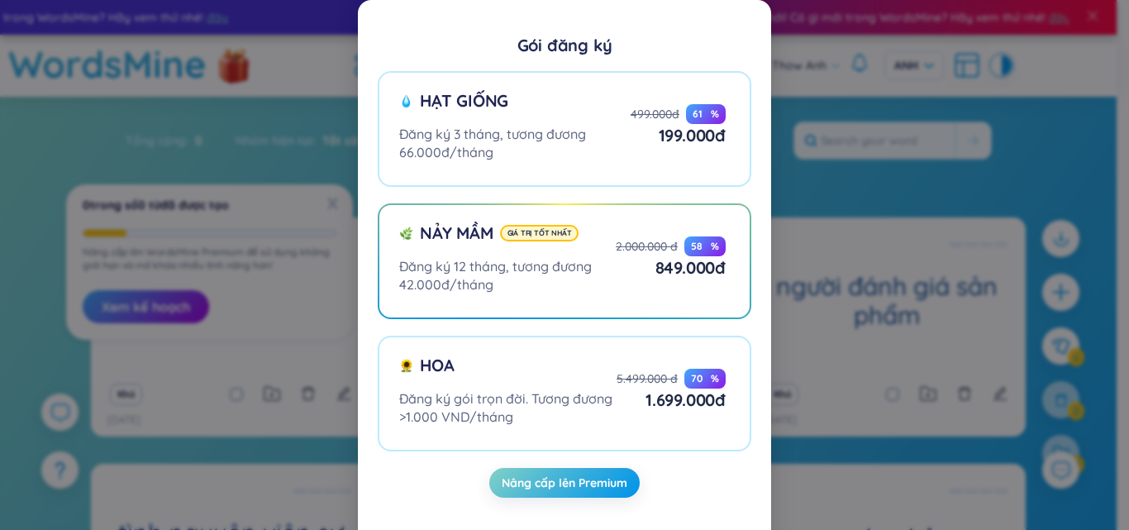
click at [293, 146] on div "Gói đăng ký Hạt giống Đăng ký 3 tháng, tương đương 66.000đ/tháng 499.000đ 61 % …" at bounding box center [564, 265] width 1129 height 530
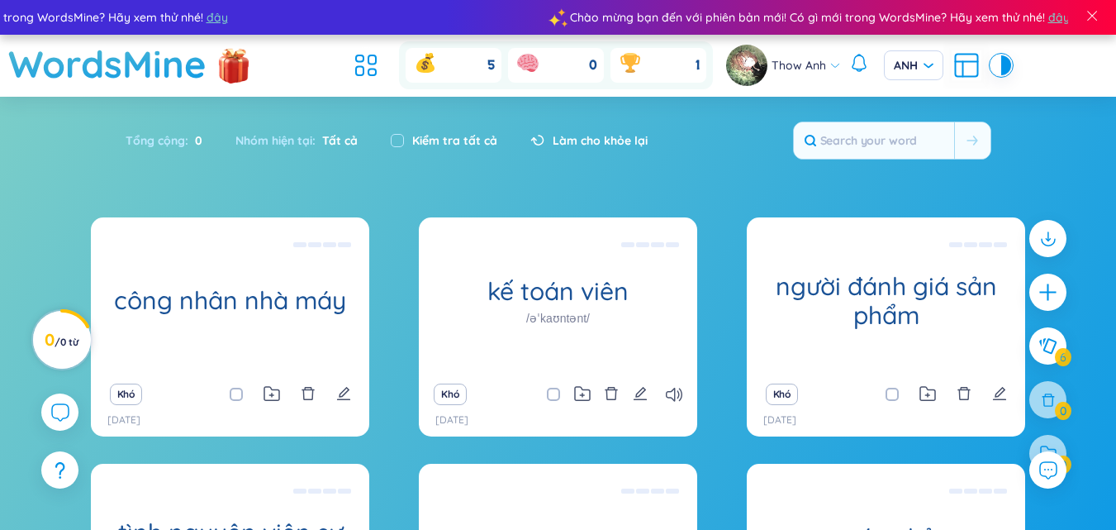
click at [55, 338] on font "0" at bounding box center [50, 339] width 10 height 21
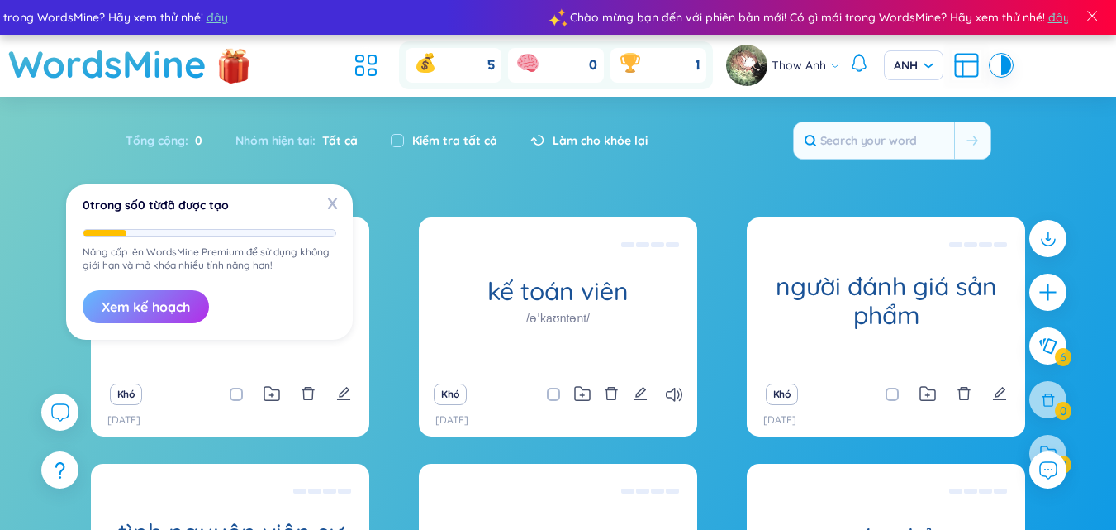
click at [125, 303] on font "Xem kế hoạch" at bounding box center [146, 306] width 88 height 17
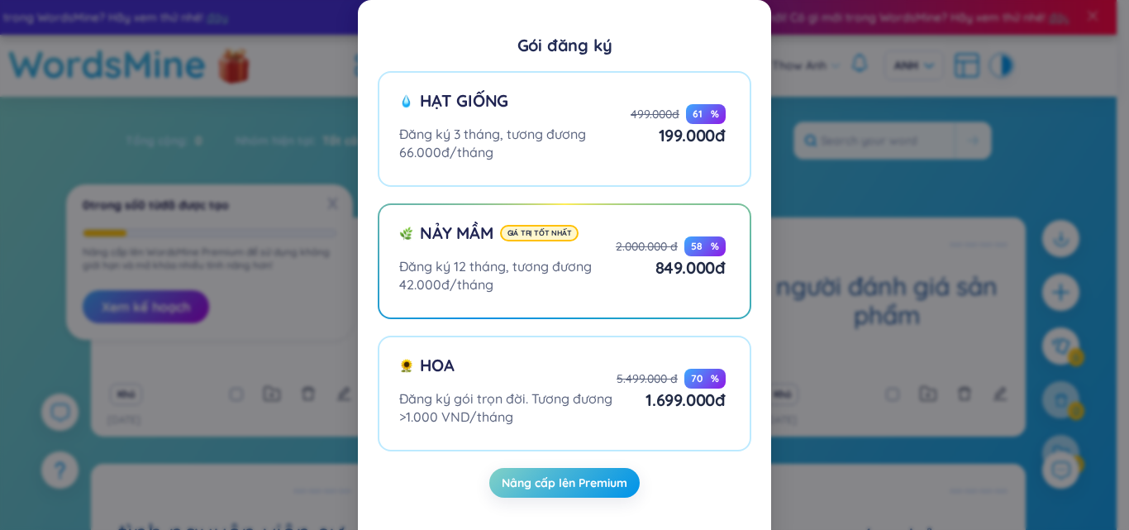
click at [906, 294] on div "Gói đăng ký Hạt giống Đăng ký 3 tháng, tương đương 66.000đ/tháng 499.000đ 61 % …" at bounding box center [564, 265] width 1129 height 530
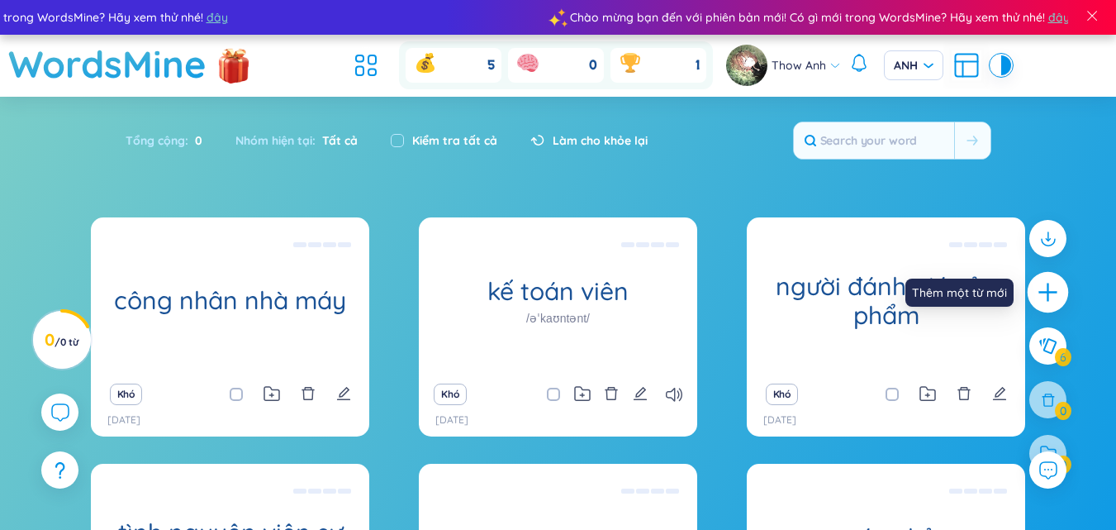
click at [1053, 290] on icon "cộng thêm" at bounding box center [1048, 292] width 23 height 23
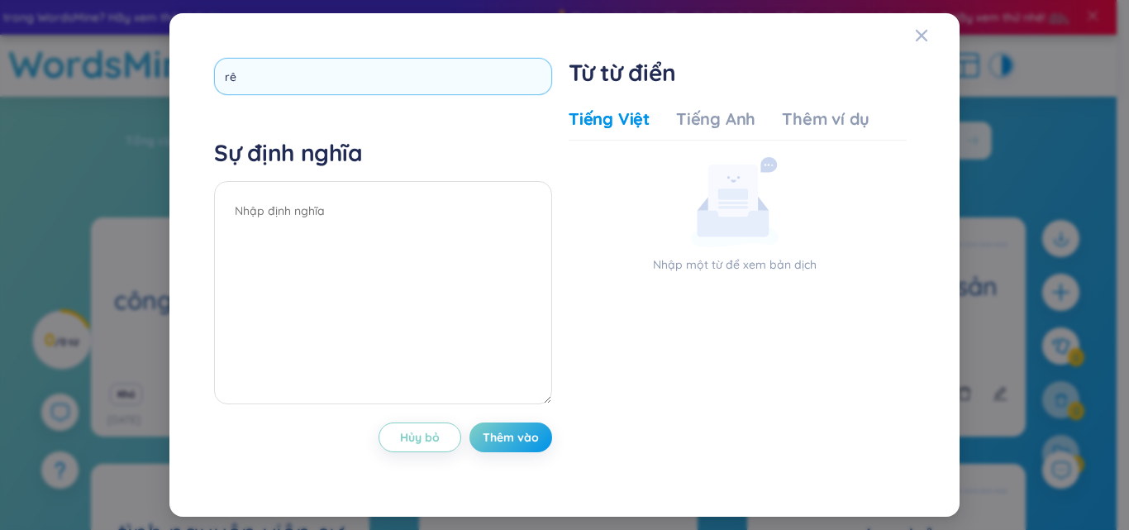
type input "r"
type input "receptionist"
click at [472, 193] on div "Sự định nghĩa" at bounding box center [383, 273] width 338 height 271
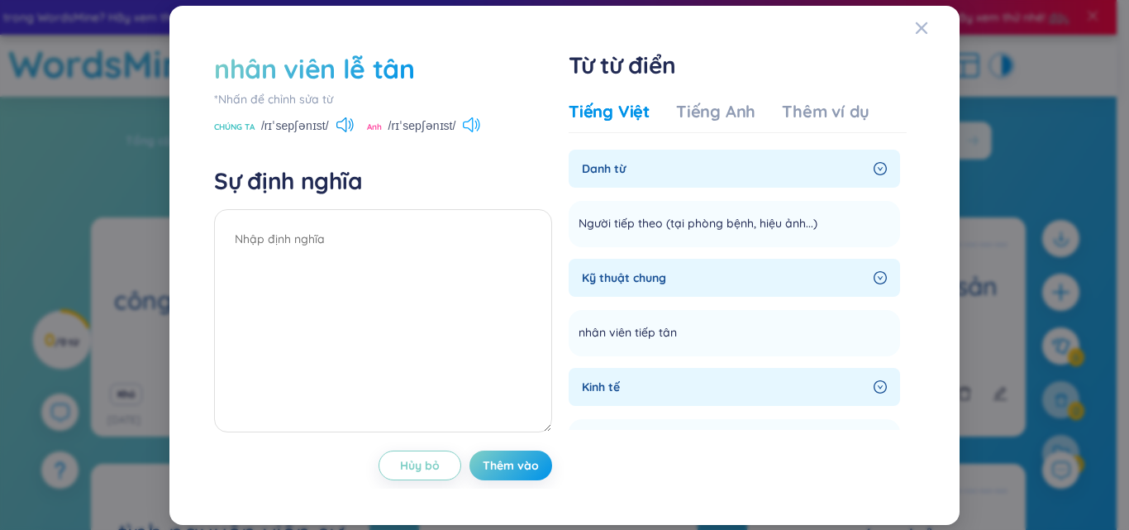
click at [470, 131] on icon at bounding box center [471, 124] width 17 height 15
click at [470, 131] on icon at bounding box center [468, 124] width 10 height 15
click at [345, 123] on icon at bounding box center [344, 124] width 17 height 15
click at [299, 130] on font "/rɪˈsepʃənɪst/" at bounding box center [295, 125] width 68 height 13
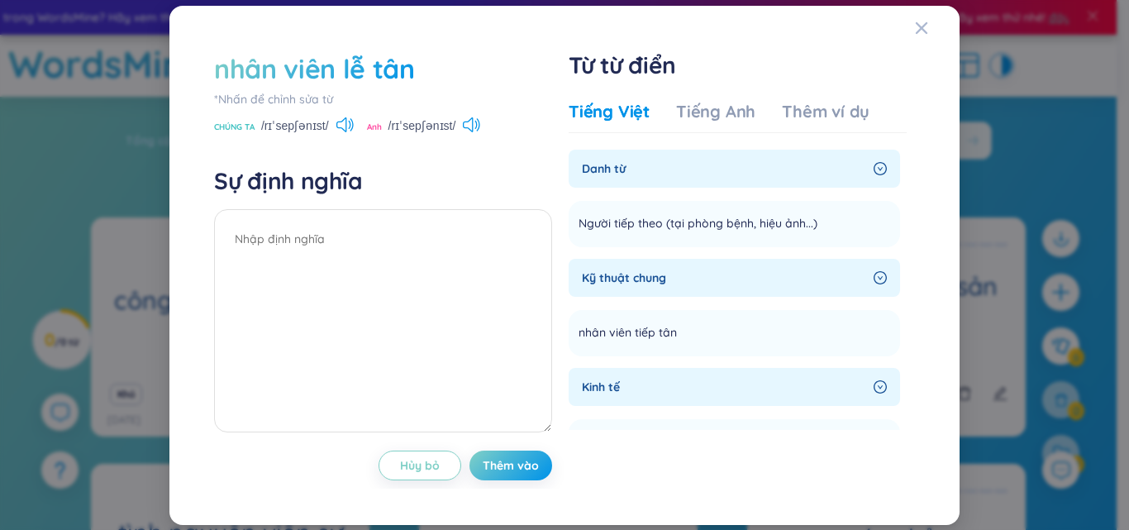
drag, startPoint x: 292, startPoint y: 128, endPoint x: 323, endPoint y: 128, distance: 30.6
click at [299, 128] on font "/rɪˈsepʃənɪst/" at bounding box center [295, 125] width 68 height 13
click at [323, 128] on font "/rɪˈsepʃənɪst/" at bounding box center [295, 125] width 68 height 13
drag, startPoint x: 321, startPoint y: 126, endPoint x: 295, endPoint y: 126, distance: 25.6
click at [295, 126] on font "/rɪˈsepʃənɪst/" at bounding box center [295, 125] width 68 height 13
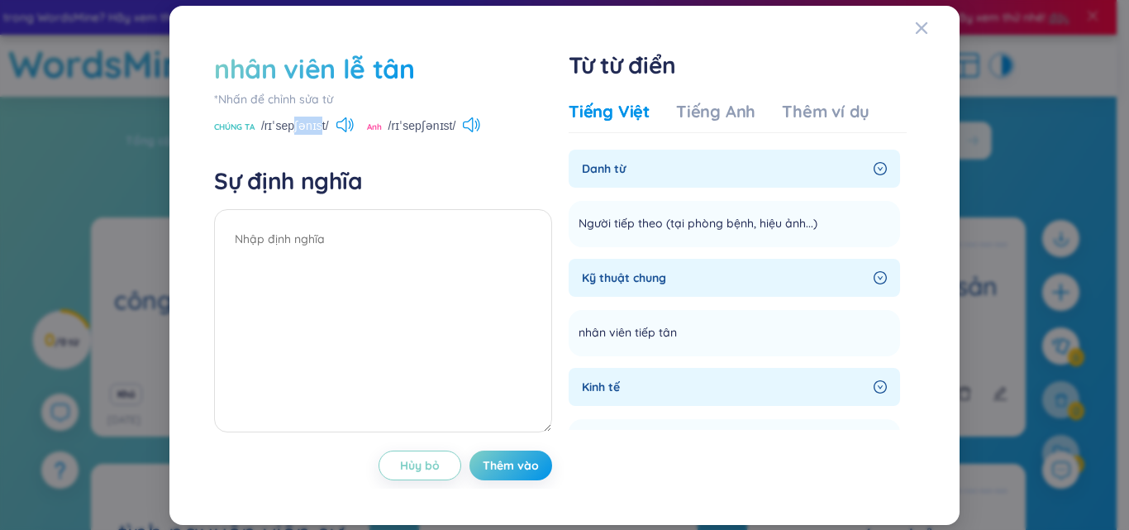
click at [295, 126] on font "/rɪˈsepʃənɪst/" at bounding box center [295, 125] width 68 height 13
click at [297, 126] on font "/rɪˈsepʃənɪst/" at bounding box center [295, 125] width 68 height 13
copy font "ʃ"
click at [347, 125] on icon at bounding box center [344, 124] width 17 height 15
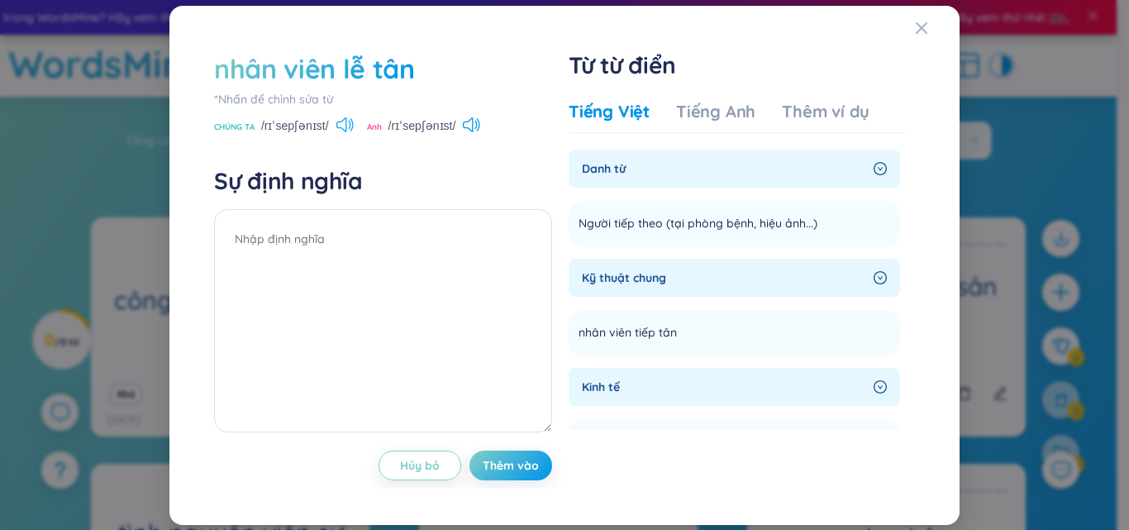
click at [347, 125] on icon at bounding box center [344, 124] width 17 height 15
click at [470, 122] on icon at bounding box center [471, 124] width 17 height 15
click at [463, 129] on icon at bounding box center [471, 124] width 17 height 15
click at [416, 64] on div "nhân viên lễ tân" at bounding box center [383, 68] width 338 height 36
drag, startPoint x: 410, startPoint y: 65, endPoint x: 164, endPoint y: 69, distance: 246.3
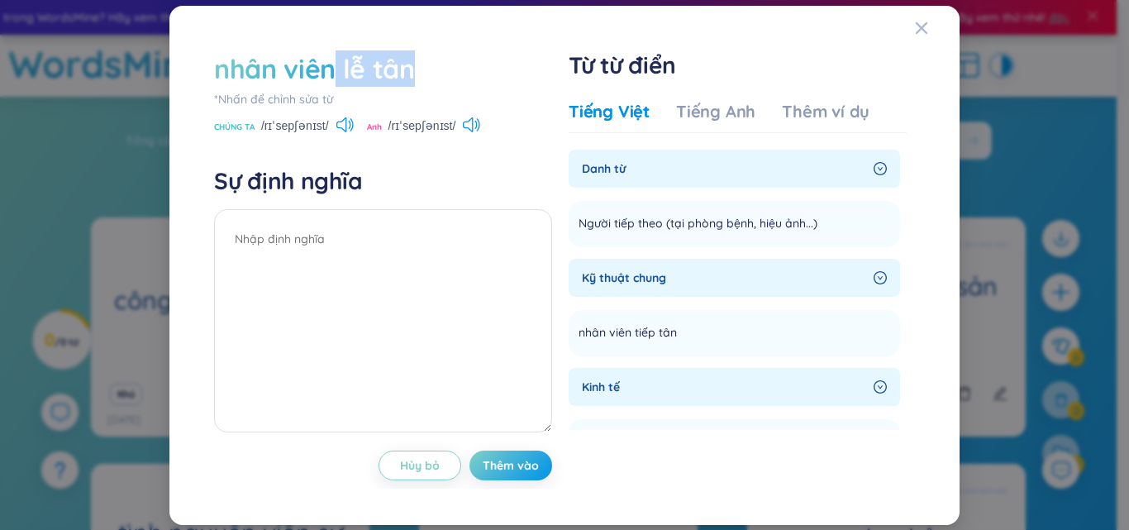
click at [164, 69] on div "nhân viên lễ tân *Nhấn để chỉnh sửa từ CHÚNG TA /rɪˈsepʃənɪst/ Anh /rɪˈsepʃənɪs…" at bounding box center [564, 265] width 1129 height 530
click at [397, 67] on font "nhân viên lễ tân" at bounding box center [314, 68] width 201 height 33
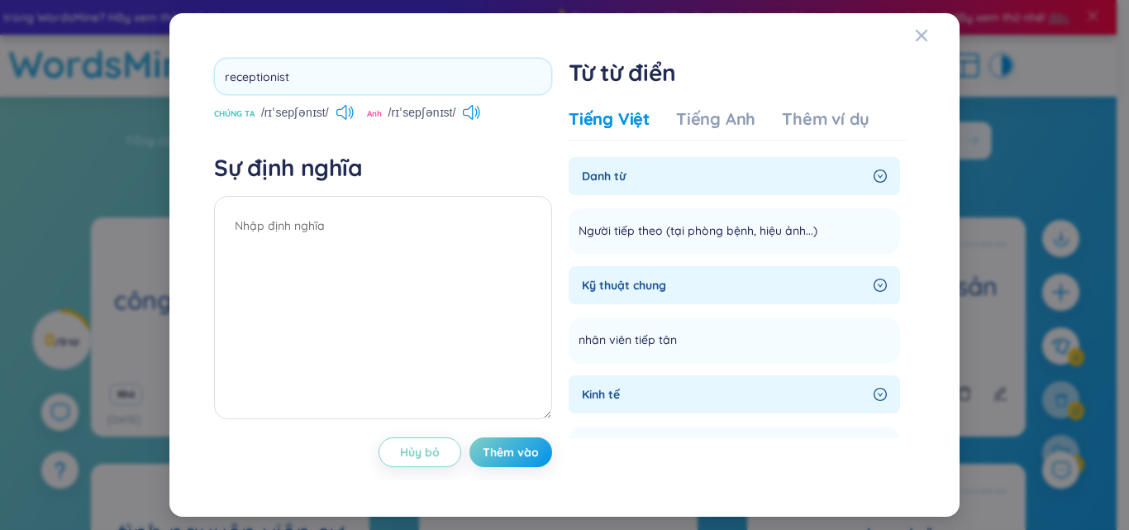
click at [397, 67] on input "receptionist" at bounding box center [383, 76] width 338 height 37
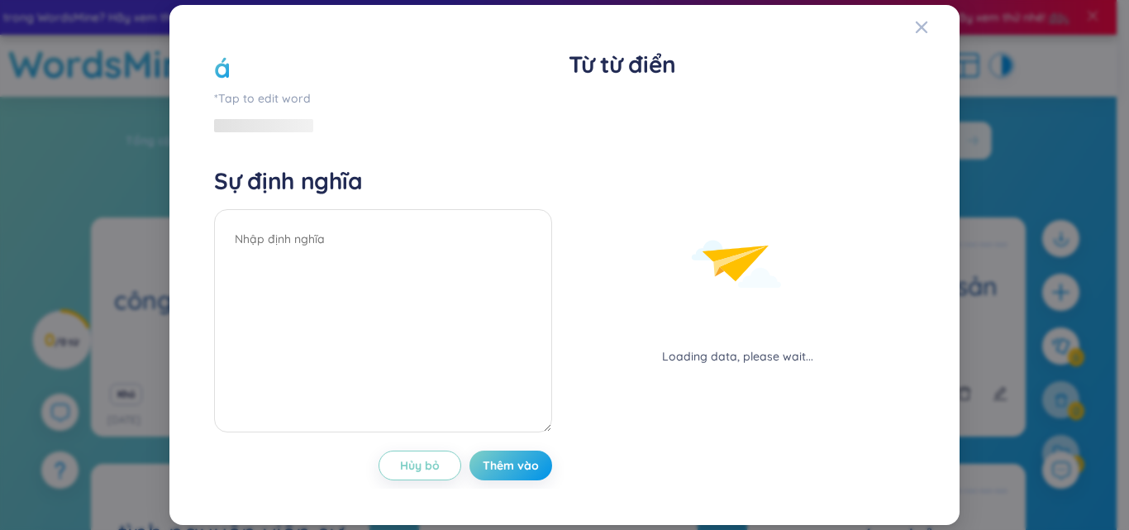
click at [270, 63] on div "á" at bounding box center [383, 68] width 338 height 36
click at [224, 72] on div "á" at bounding box center [222, 68] width 17 height 36
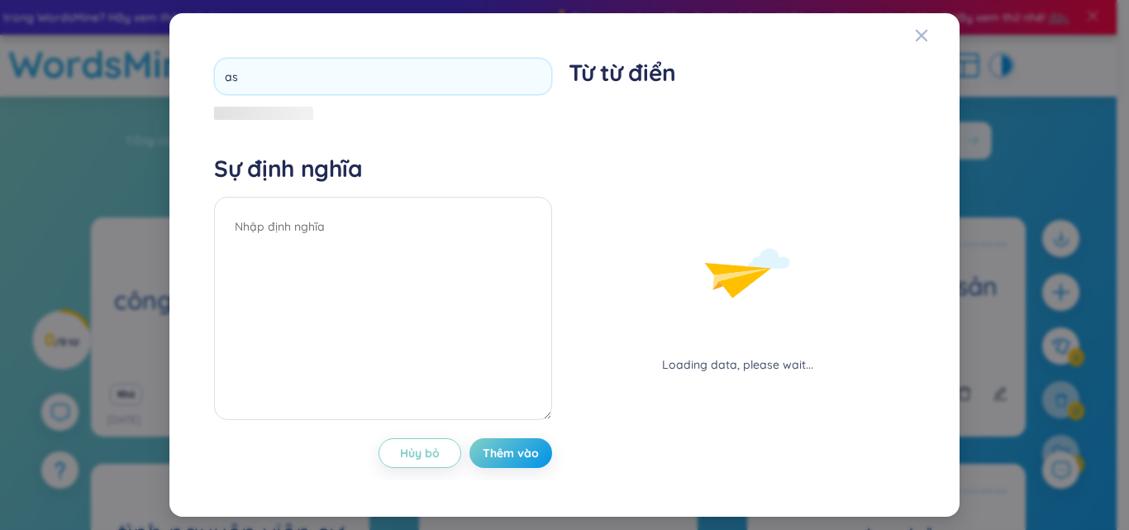
click at [354, 183] on div "Sự định nghĩa" at bounding box center [383, 289] width 338 height 271
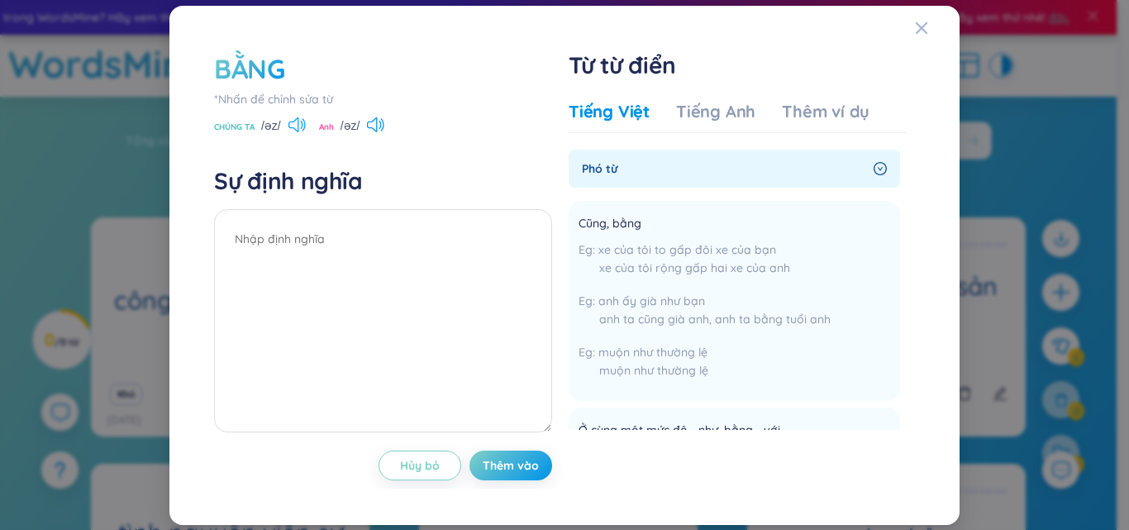
click at [297, 130] on icon at bounding box center [296, 124] width 17 height 15
click at [298, 129] on icon at bounding box center [296, 124] width 17 height 15
click at [380, 127] on icon at bounding box center [375, 124] width 17 height 15
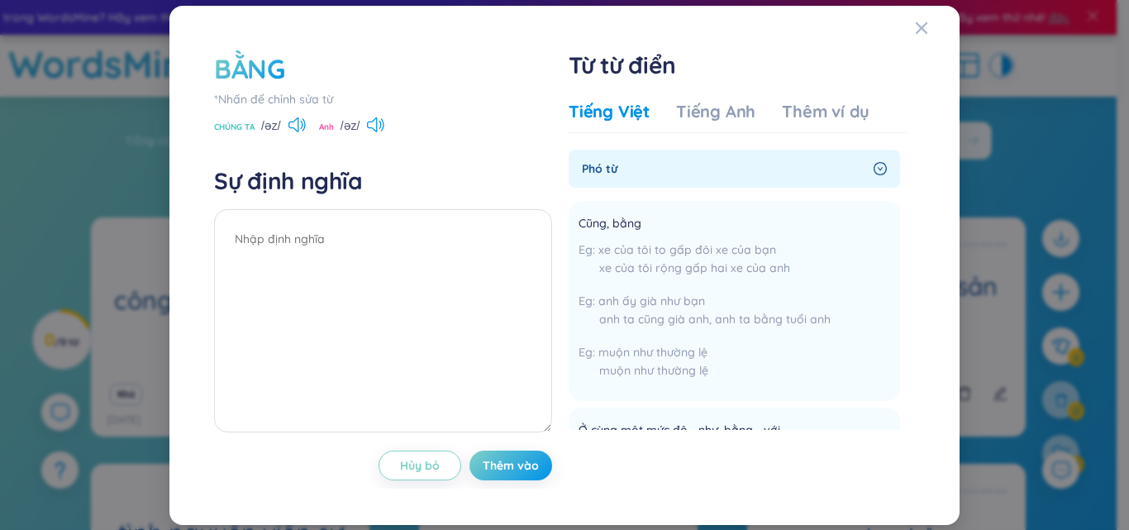
click at [273, 60] on font "BẰNG" at bounding box center [249, 68] width 71 height 33
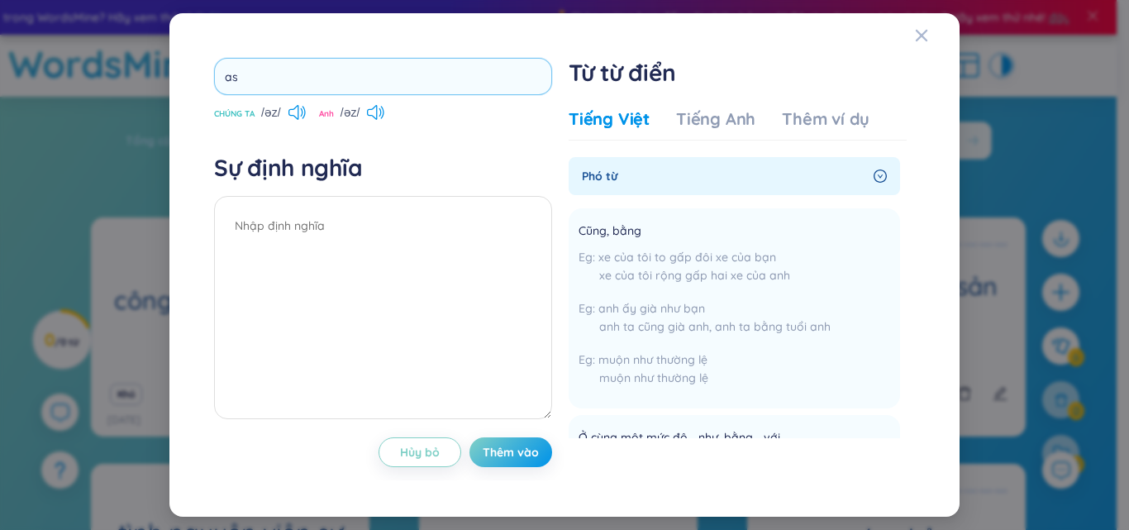
click at [227, 69] on input "as" at bounding box center [383, 76] width 338 height 37
type input "main"
click at [418, 182] on h4 "Sự định nghĩa" at bounding box center [383, 168] width 338 height 30
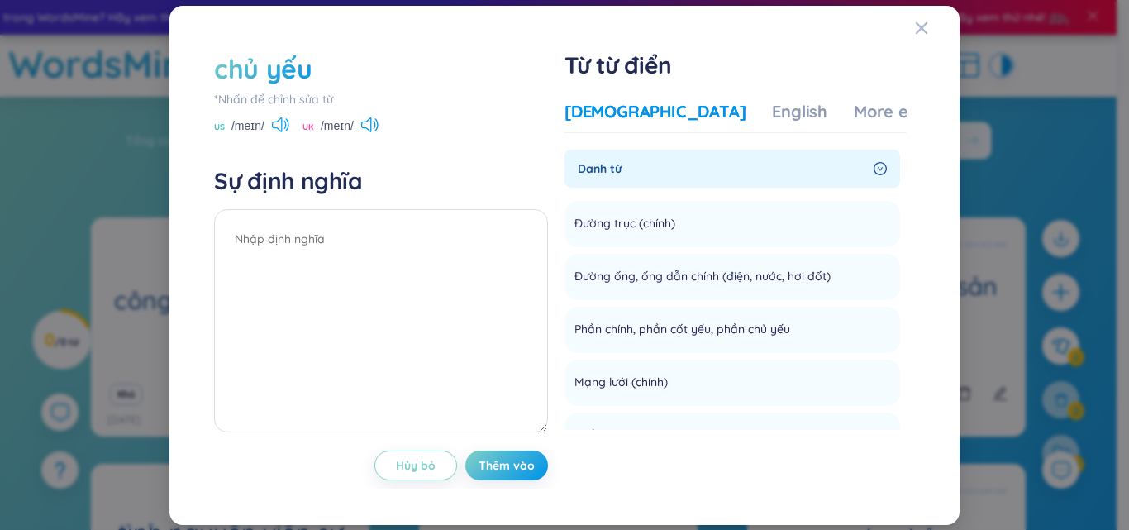
click at [280, 126] on icon at bounding box center [280, 124] width 17 height 15
click at [307, 68] on font "chủ yếu" at bounding box center [263, 68] width 98 height 33
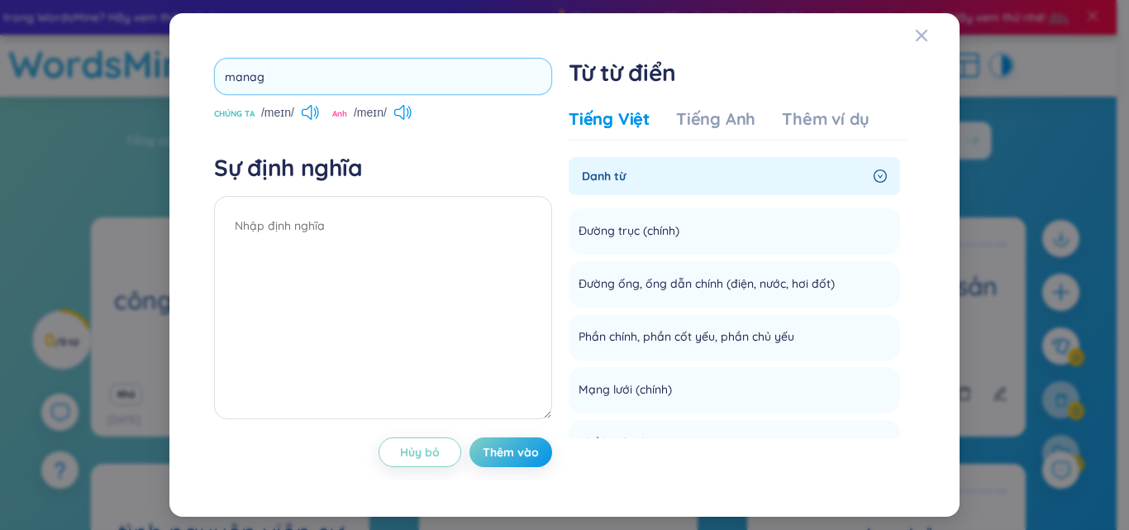
type input "manage"
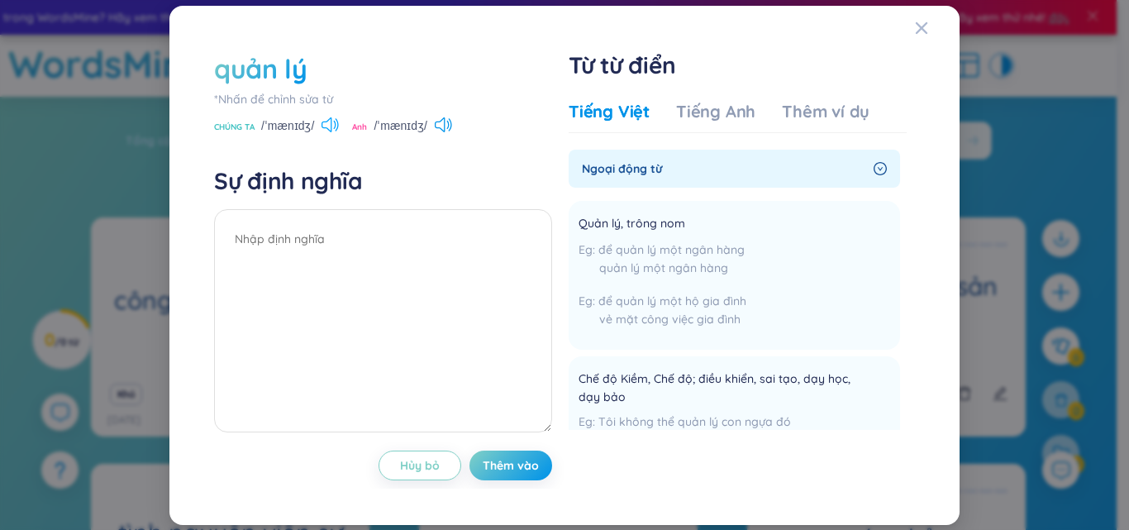
click at [335, 122] on icon at bounding box center [329, 124] width 17 height 15
click at [328, 124] on icon at bounding box center [329, 124] width 17 height 15
click at [440, 126] on icon at bounding box center [443, 124] width 17 height 15
click at [291, 74] on font "quản lý" at bounding box center [260, 68] width 93 height 33
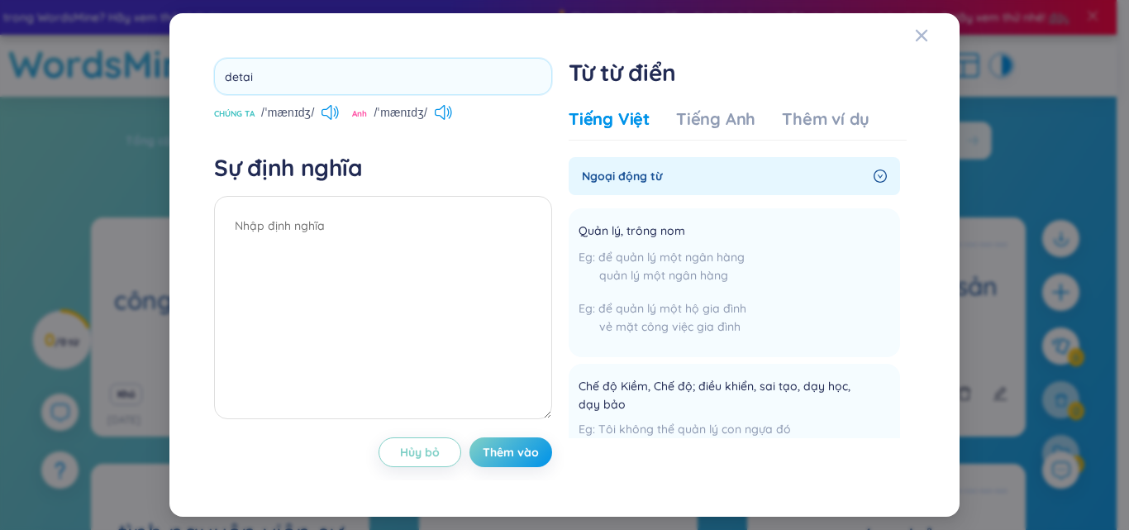
type input "detail"
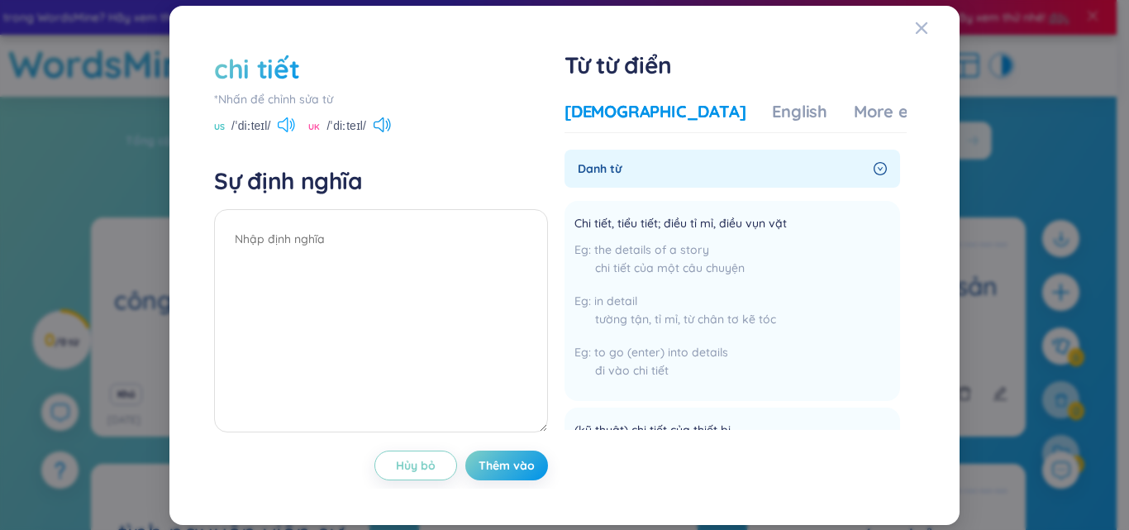
click at [286, 124] on icon at bounding box center [286, 124] width 17 height 15
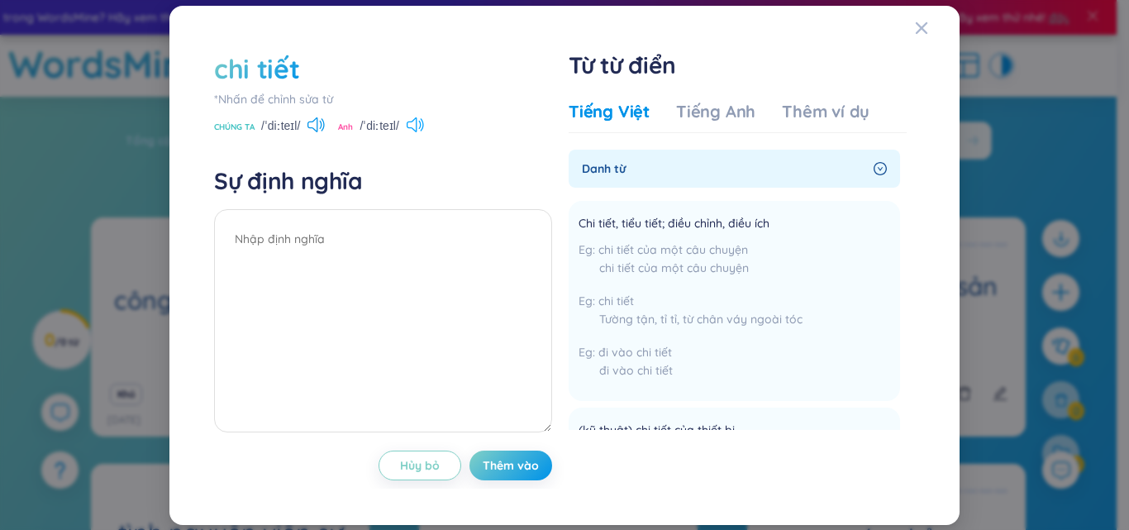
click at [424, 126] on icon at bounding box center [415, 124] width 17 height 15
drag, startPoint x: 308, startPoint y: 61, endPoint x: 297, endPoint y: 69, distance: 13.1
click at [302, 65] on div "chi tiết" at bounding box center [383, 68] width 338 height 36
click at [290, 69] on font "chi tiết" at bounding box center [256, 68] width 85 height 33
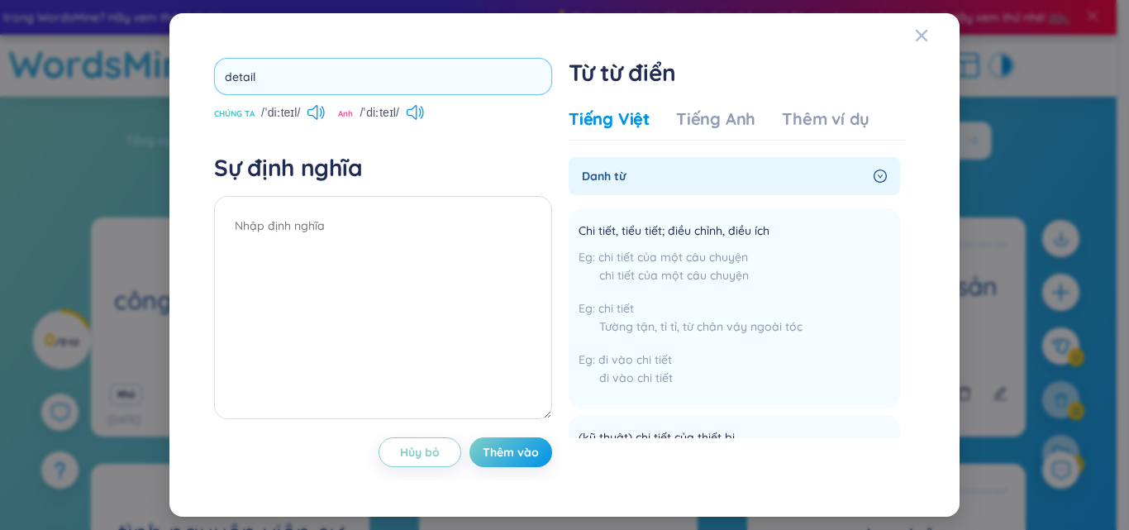
click at [266, 77] on input "detail" at bounding box center [383, 76] width 338 height 37
click at [252, 77] on input "detail" at bounding box center [383, 76] width 338 height 37
click at [239, 81] on input "detail" at bounding box center [383, 76] width 338 height 37
type input "right size"
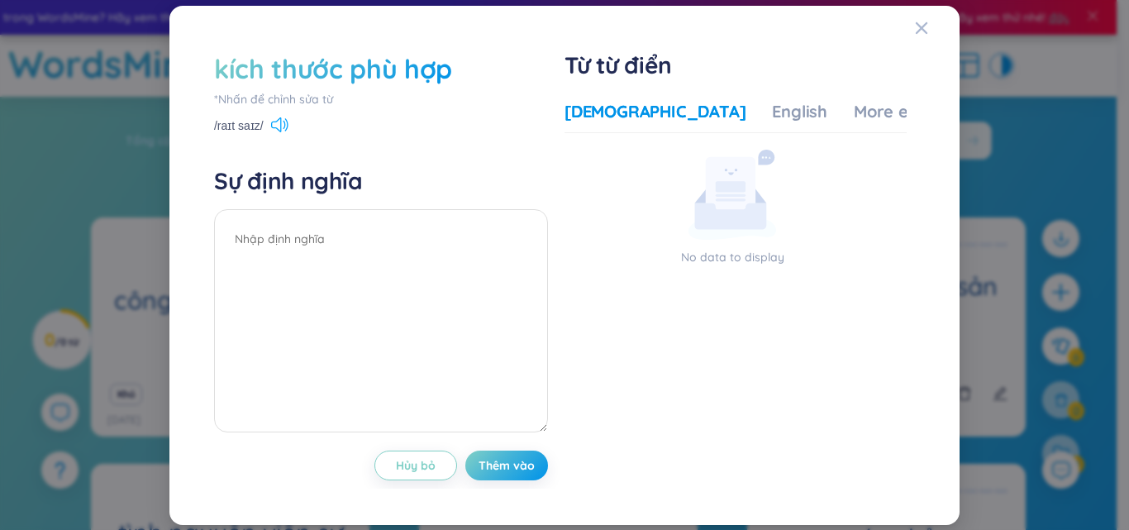
click at [282, 121] on icon at bounding box center [279, 124] width 17 height 15
click at [370, 73] on font "kích thước phù hợp" at bounding box center [333, 68] width 238 height 33
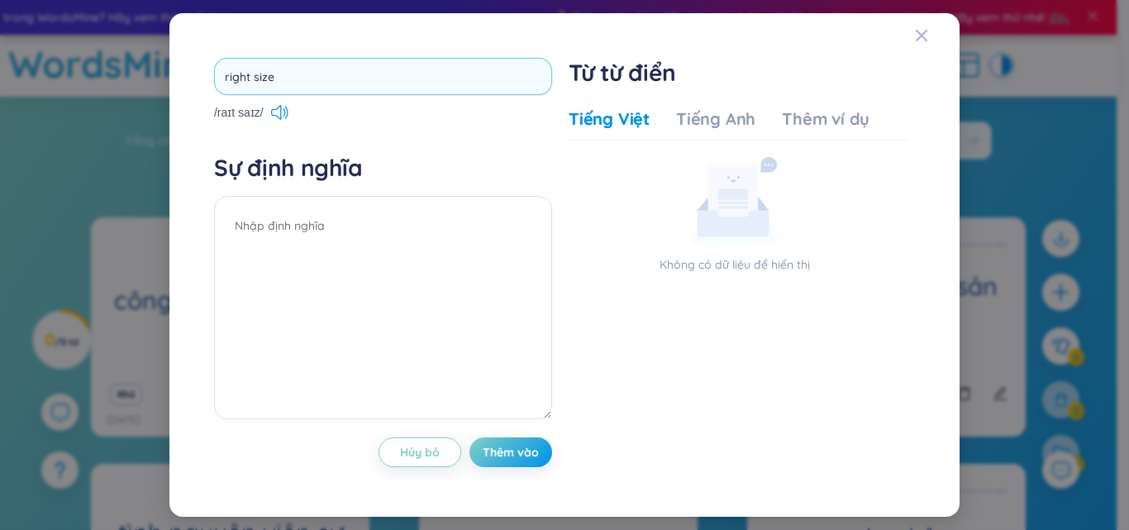
click at [245, 83] on input "right size" at bounding box center [383, 76] width 338 height 37
click at [247, 82] on input "right size" at bounding box center [383, 76] width 338 height 37
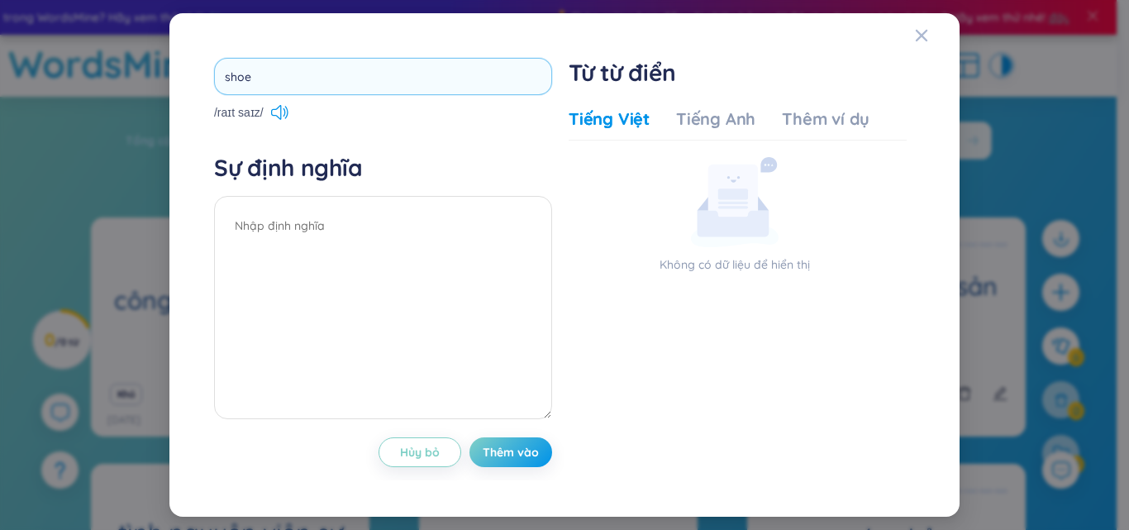
type input "shoes"
click at [335, 160] on div "shoes /raɪt saɪz/ Sự định nghĩa Hủy bỏ Thêm vào" at bounding box center [383, 265] width 338 height 414
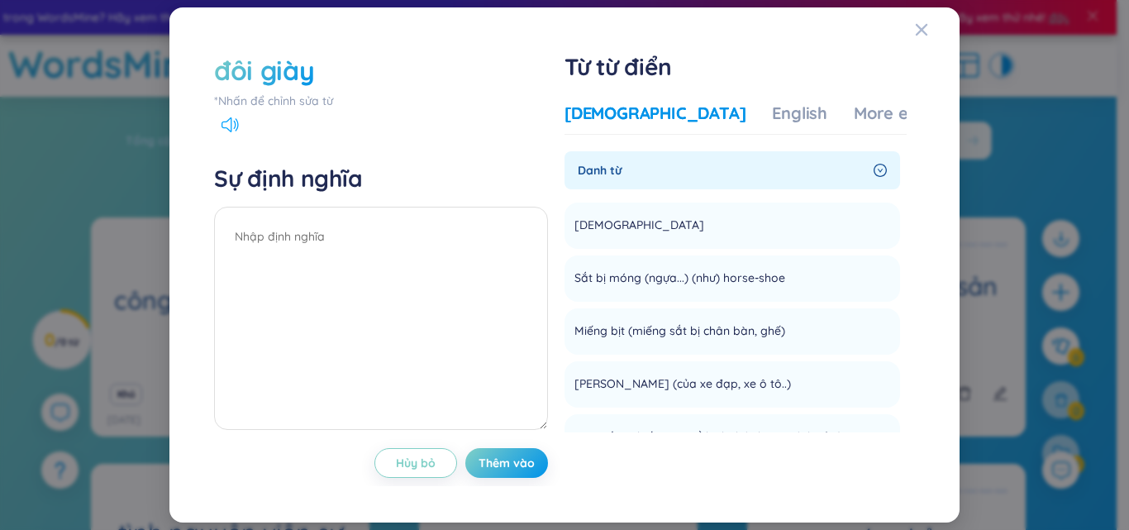
click at [230, 123] on icon at bounding box center [229, 124] width 17 height 15
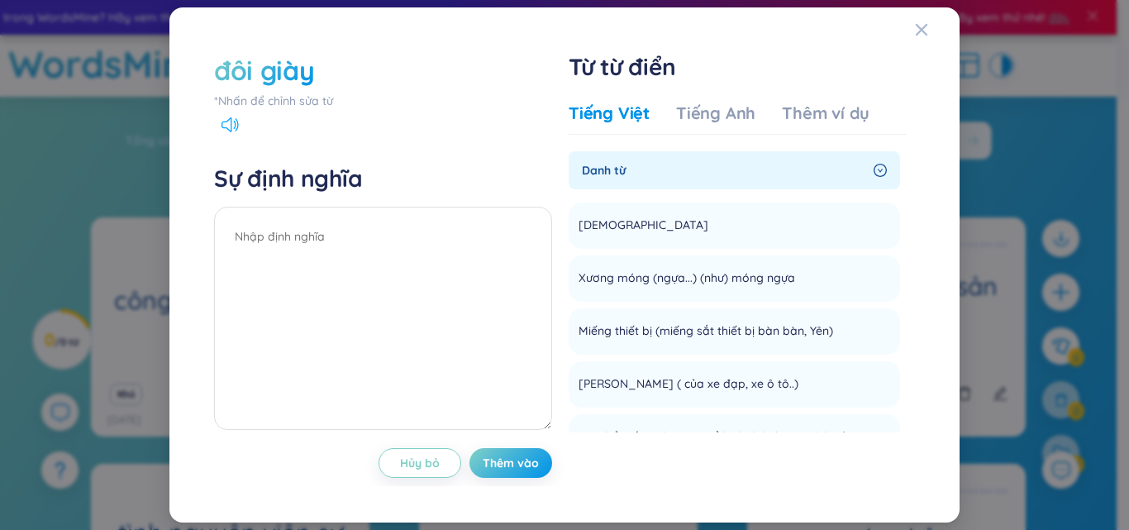
click at [233, 127] on icon at bounding box center [229, 124] width 17 height 15
click at [242, 124] on div at bounding box center [383, 126] width 338 height 11
click at [235, 126] on icon at bounding box center [234, 125] width 2 height 8
click at [334, 62] on div "đôi giày" at bounding box center [383, 70] width 338 height 36
drag, startPoint x: 315, startPoint y: 64, endPoint x: 297, endPoint y: 70, distance: 19.3
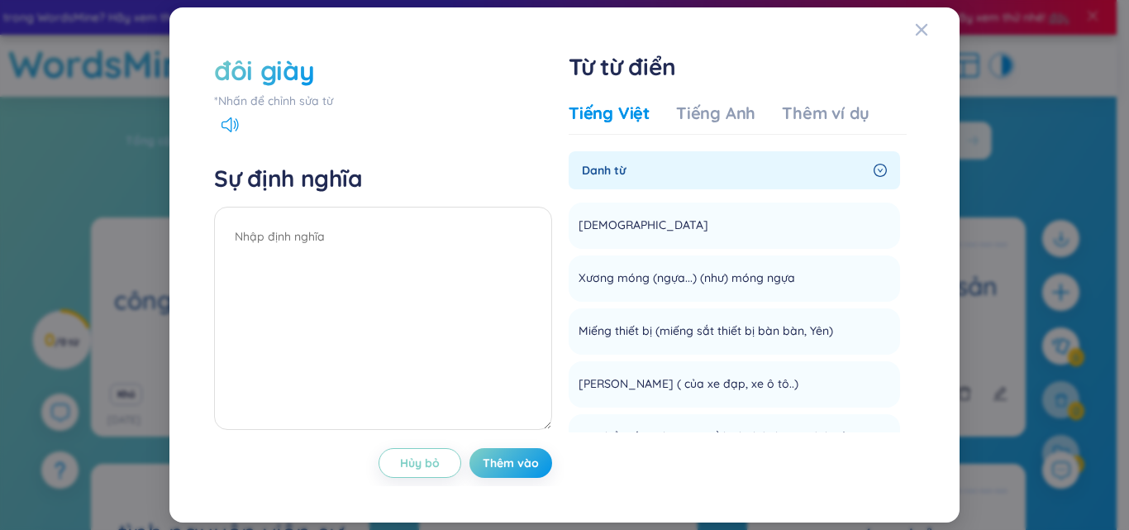
click at [311, 64] on div "đôi giày" at bounding box center [383, 70] width 338 height 36
click at [297, 70] on font "đôi giày" at bounding box center [264, 70] width 100 height 33
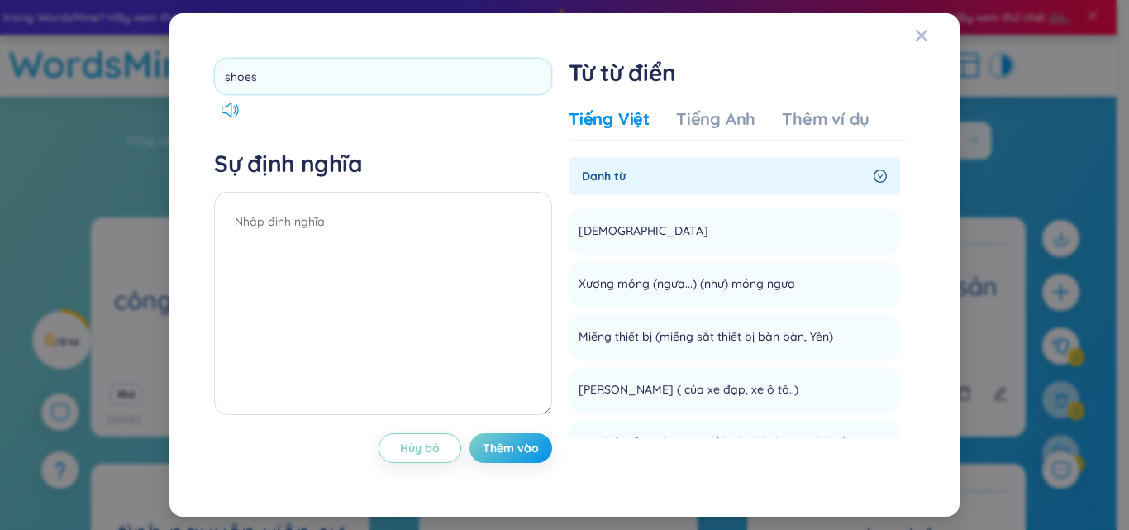
drag, startPoint x: 275, startPoint y: 79, endPoint x: 169, endPoint y: 89, distance: 107.0
click at [169, 89] on div "shoes Sự định nghĩa Hủy bỏ Thêm vào Từ từ điển Tiếng Việt Tiếng Anh Thêm ví dụ …" at bounding box center [564, 264] width 790 height 503
type input "want"
click at [249, 250] on textarea at bounding box center [383, 303] width 338 height 223
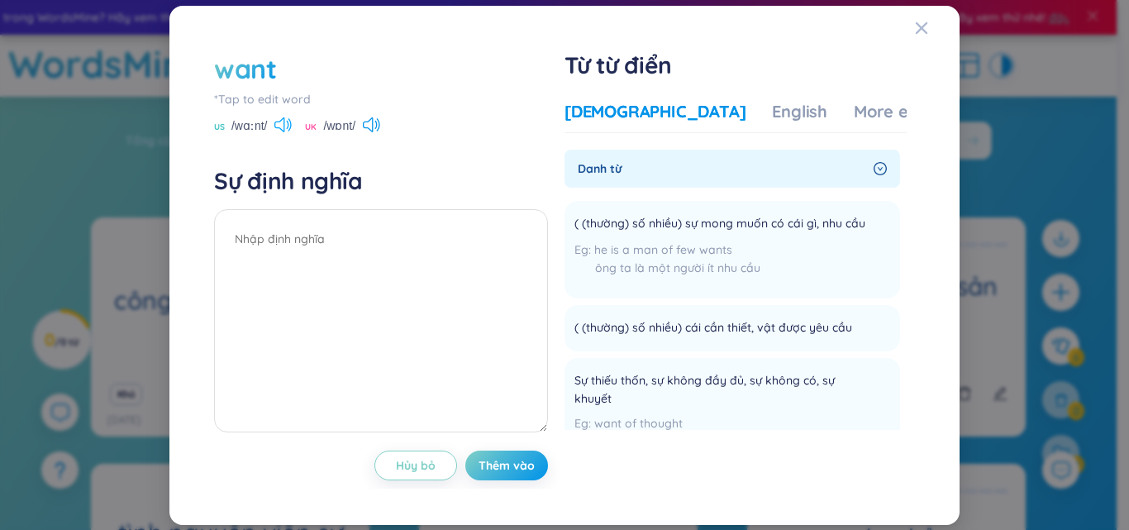
click at [289, 125] on icon at bounding box center [288, 125] width 2 height 8
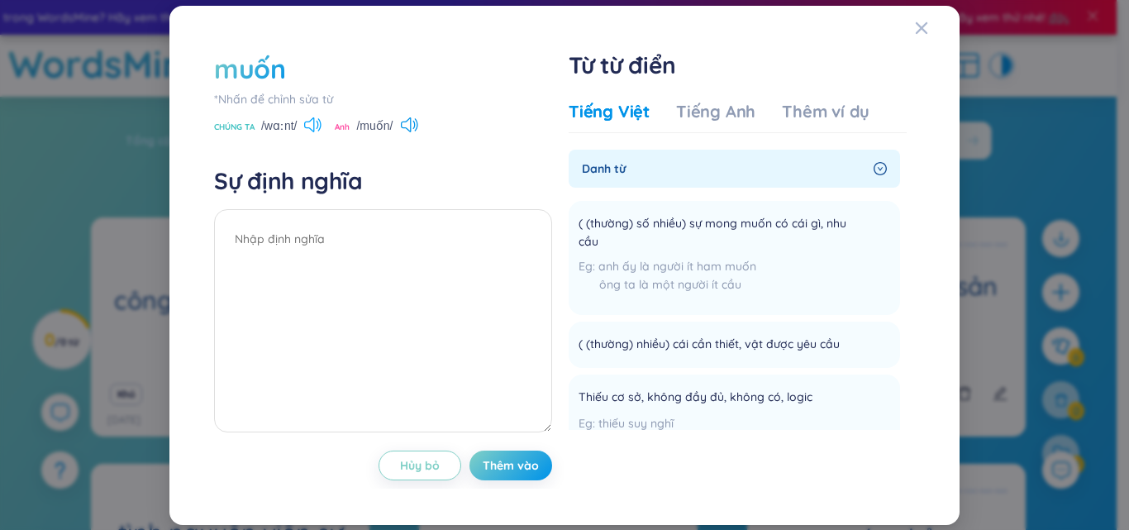
click at [309, 126] on icon at bounding box center [312, 124] width 17 height 15
click at [264, 83] on font "muốn" at bounding box center [250, 68] width 72 height 33
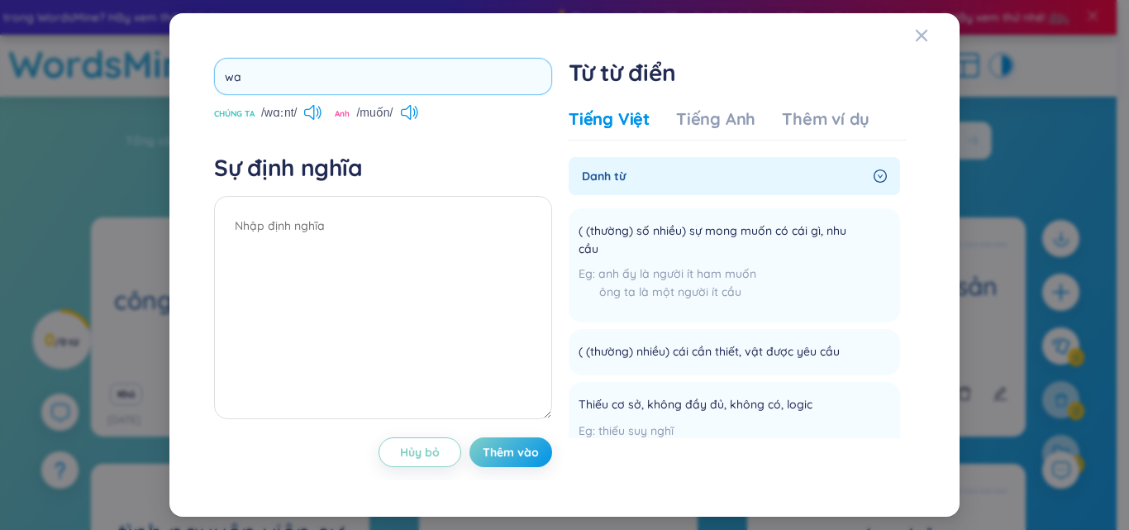
type input "w"
type input "manege"
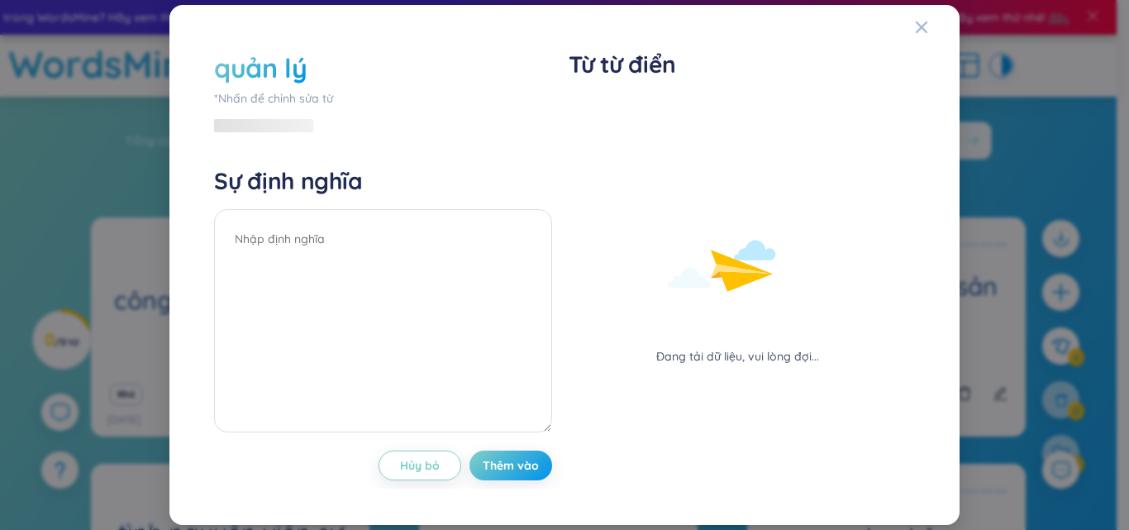
drag, startPoint x: 316, startPoint y: 48, endPoint x: 294, endPoint y: 66, distance: 28.1
click at [312, 53] on div "quản lý *Nhấn để chỉnh sửa từ Sự định nghĩa Hủy bỏ Thêm vào Từ từ điển Đang tải…" at bounding box center [564, 264] width 717 height 447
click at [294, 66] on font "quản lý" at bounding box center [260, 67] width 93 height 33
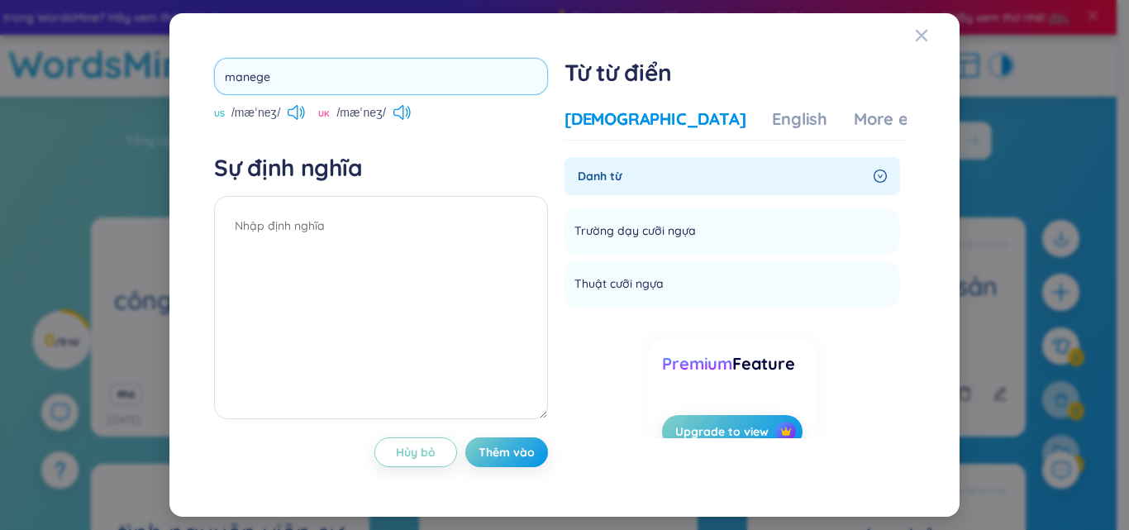
click at [251, 74] on input "manege" at bounding box center [381, 76] width 334 height 37
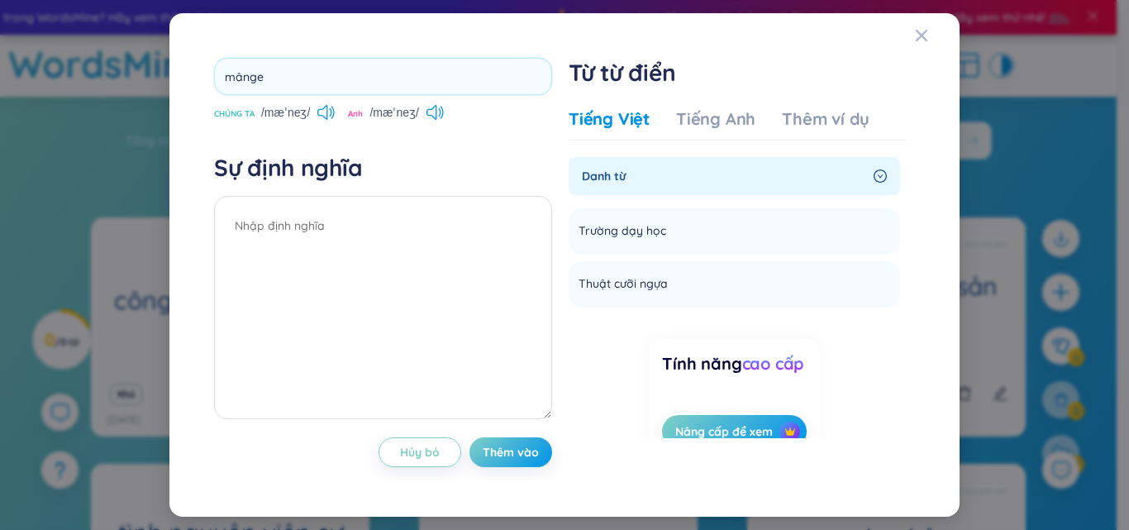
type input "manage"
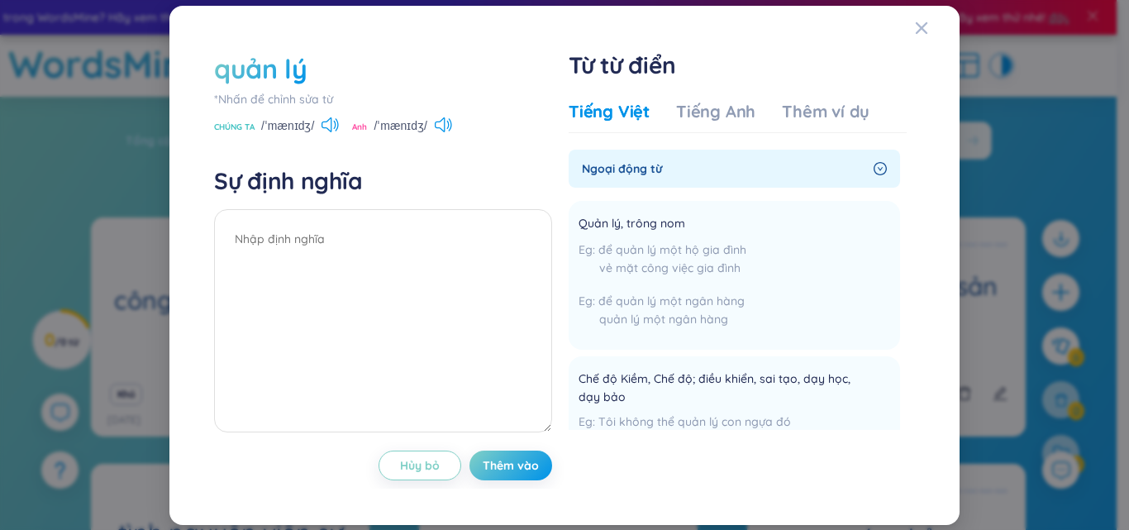
click at [307, 76] on div "quản lý" at bounding box center [383, 68] width 338 height 36
click at [304, 76] on font "quản lý" at bounding box center [260, 68] width 93 height 33
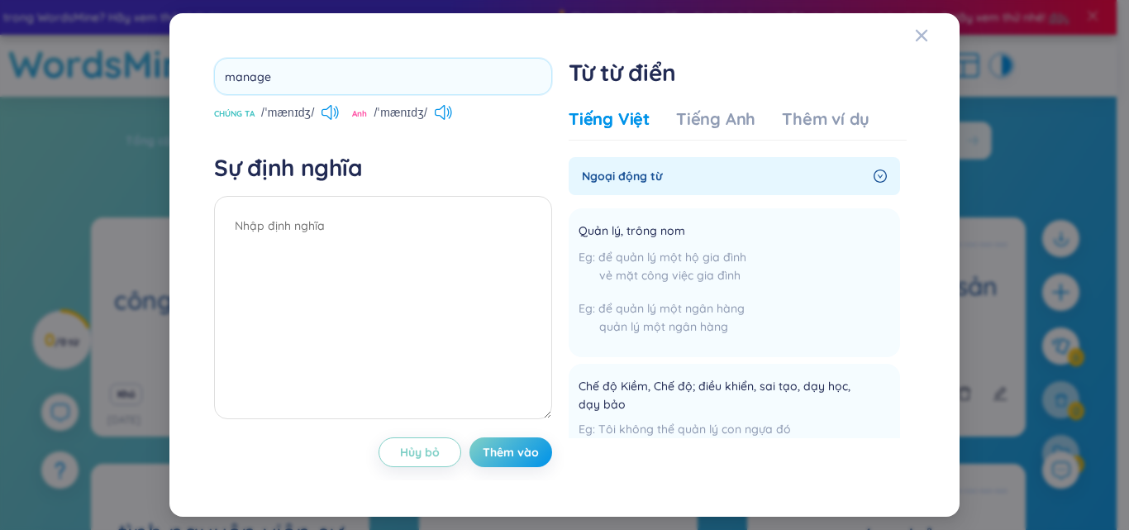
drag, startPoint x: 304, startPoint y: 76, endPoint x: 201, endPoint y: 74, distance: 103.3
click at [196, 69] on div "manage CHÚNG TA /ˈmænɪdʒ/ Anh /ˈmænɪdʒ/ Sự định nghĩa Hủy bỏ Thêm vào Từ từ điể…" at bounding box center [564, 265] width 750 height 464
type input "r"
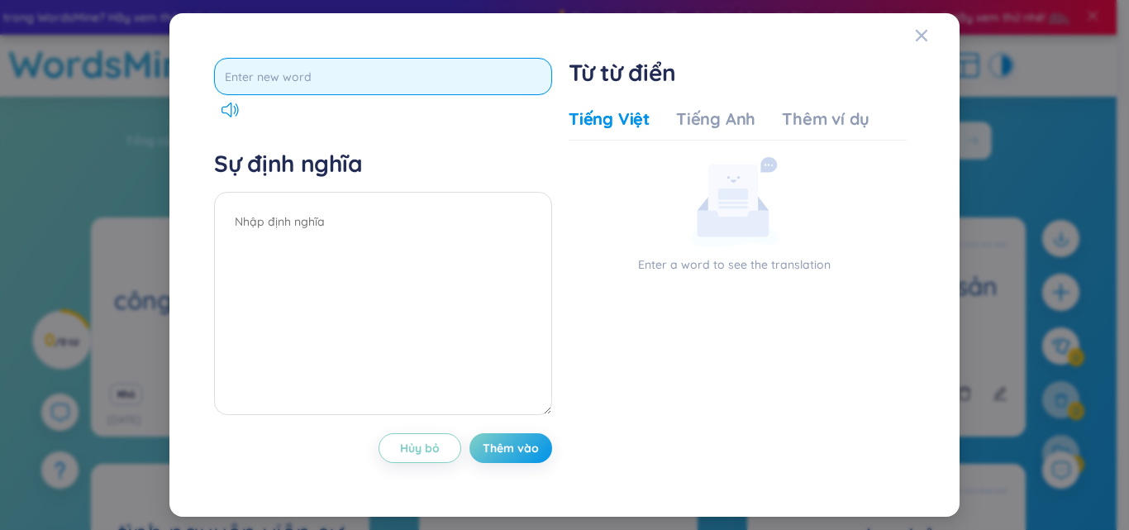
click at [273, 78] on input "text" at bounding box center [383, 76] width 338 height 37
type input "receptionist"
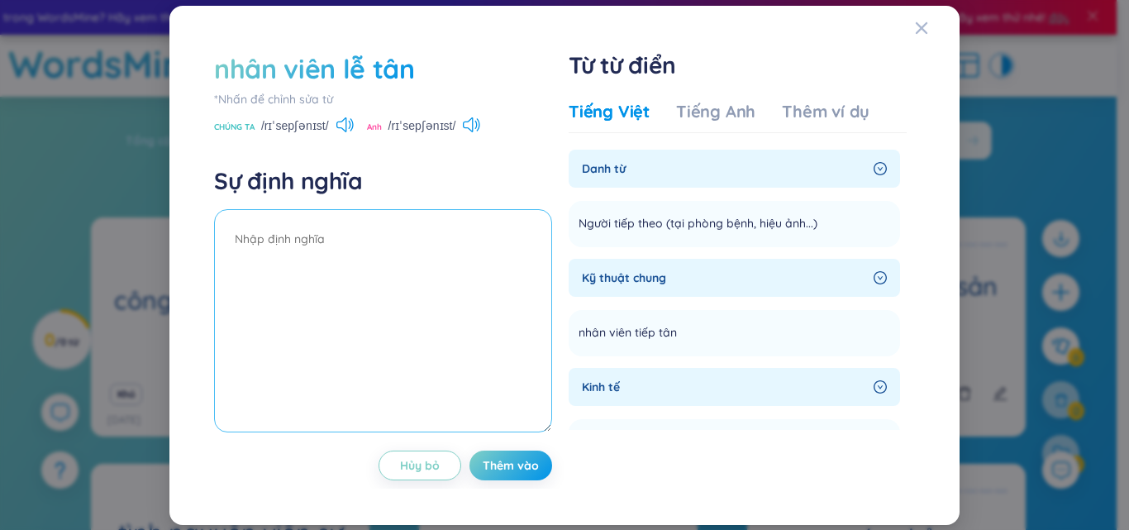
click at [364, 244] on textarea at bounding box center [383, 320] width 338 height 223
type textarea "nhân viên lễ tân"
click at [511, 470] on font "Thêm vào" at bounding box center [511, 465] width 56 height 15
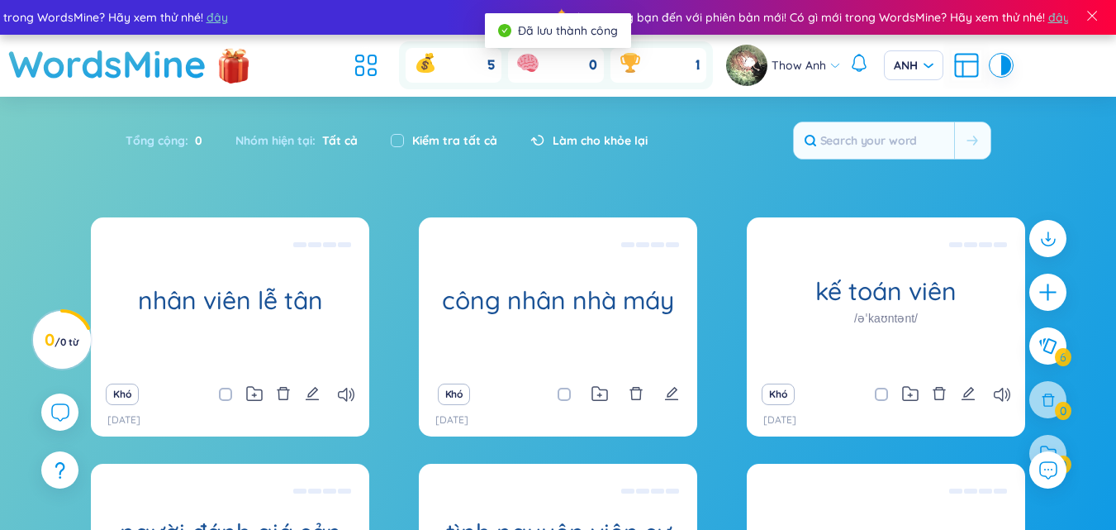
click at [1050, 295] on icon "cộng thêm" at bounding box center [1048, 292] width 21 height 21
click at [0, 0] on div "nhân viên lễ tân *Nhấn để chỉnh sửa từ CHÚNG TA /rɪˈsepʃənɪst/ Anh /rɪˈsepʃənɪs…" at bounding box center [0, 0] width 0 height 0
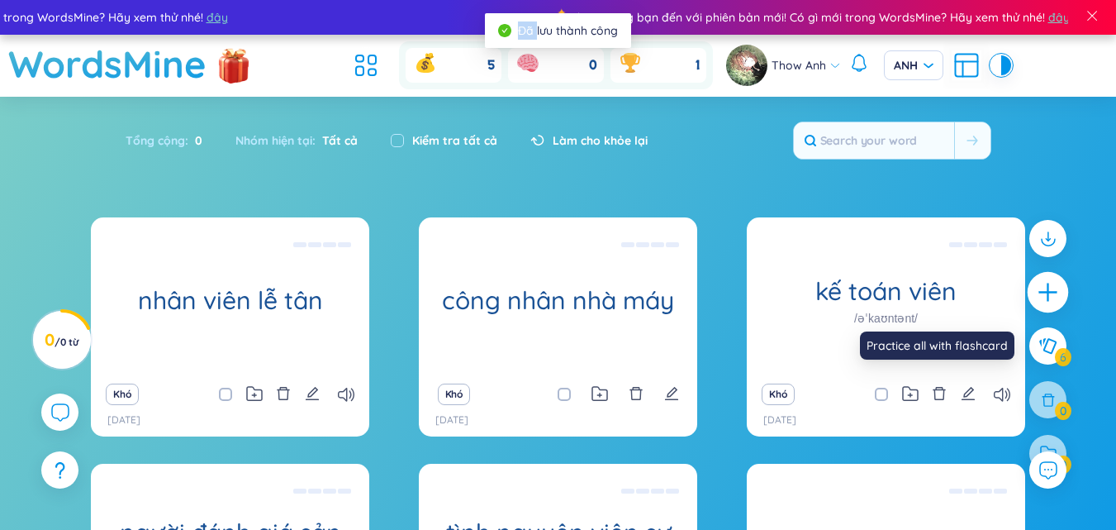
click at [1043, 285] on icon "cộng thêm" at bounding box center [1048, 292] width 23 height 23
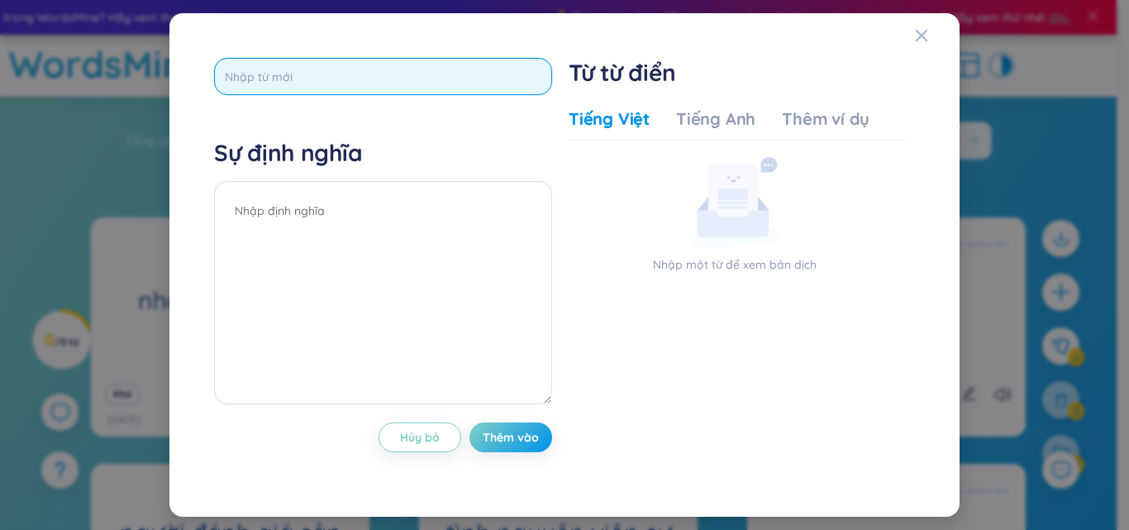
click at [316, 79] on input "text" at bounding box center [383, 76] width 338 height 37
type input "as"
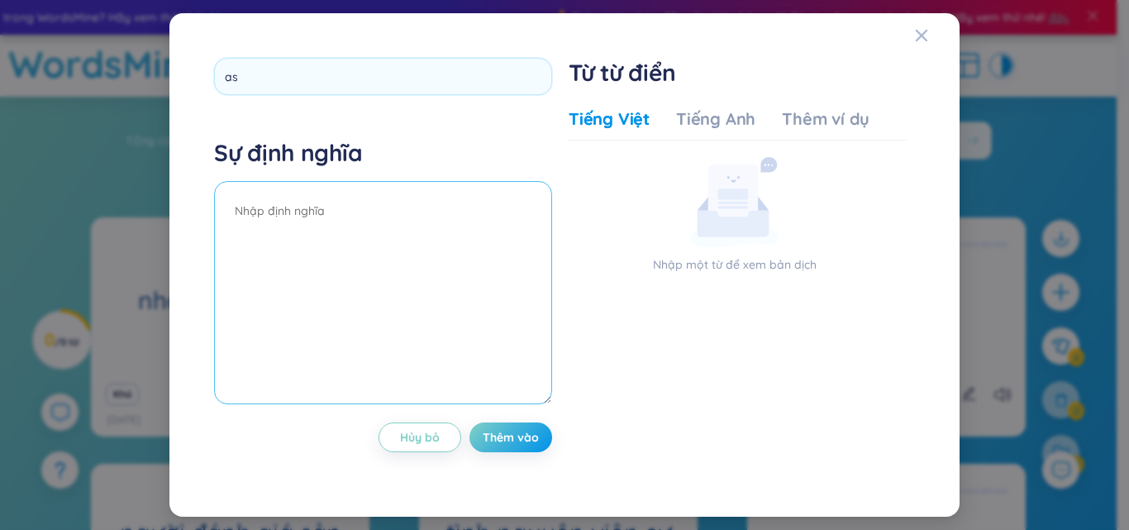
click at [524, 306] on textarea at bounding box center [383, 292] width 338 height 223
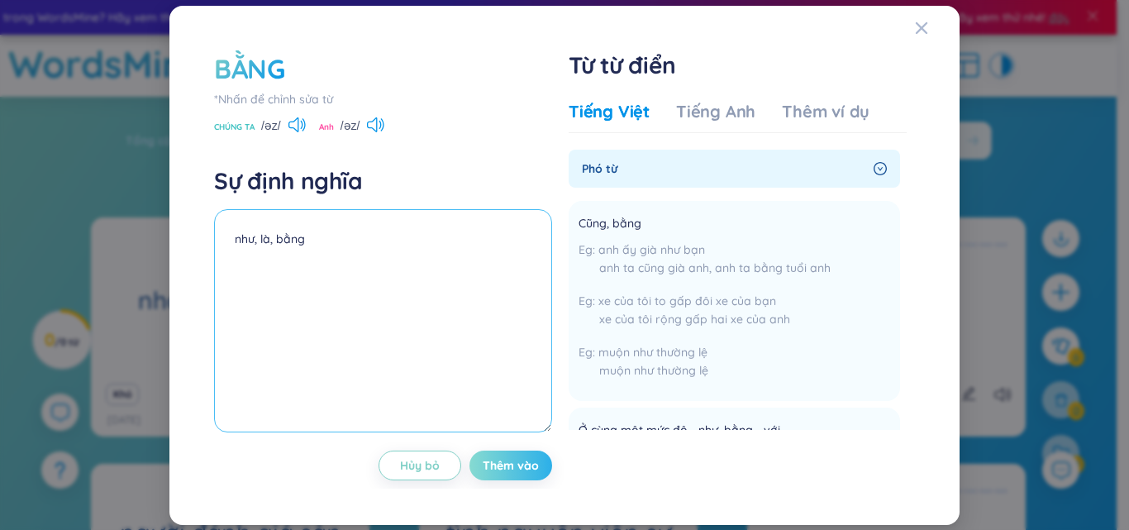
type textarea "như, là, bằng"
click at [536, 455] on button "Thêm vào" at bounding box center [510, 465] width 83 height 30
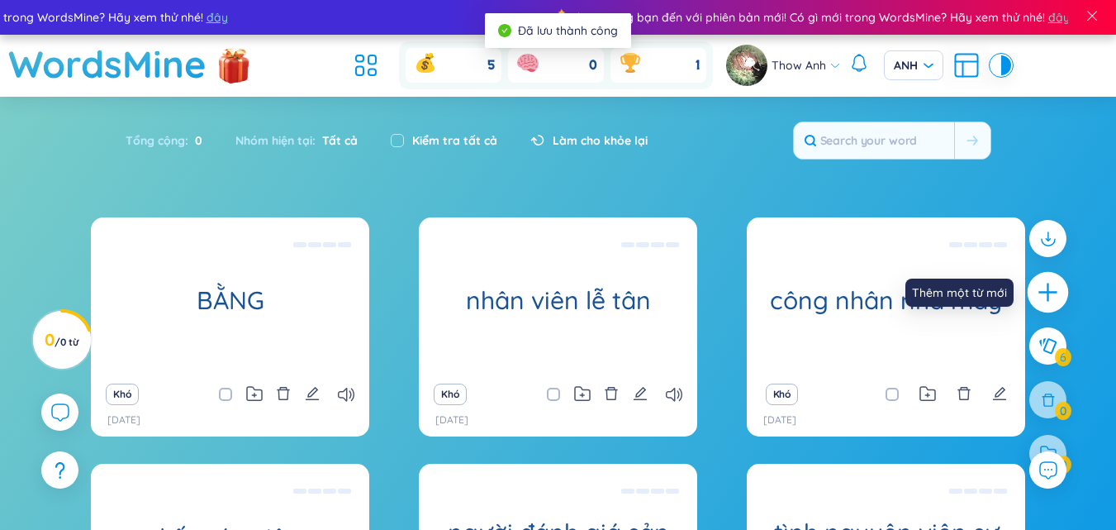
click at [1043, 292] on icon "cộng thêm" at bounding box center [1048, 293] width 18 height 2
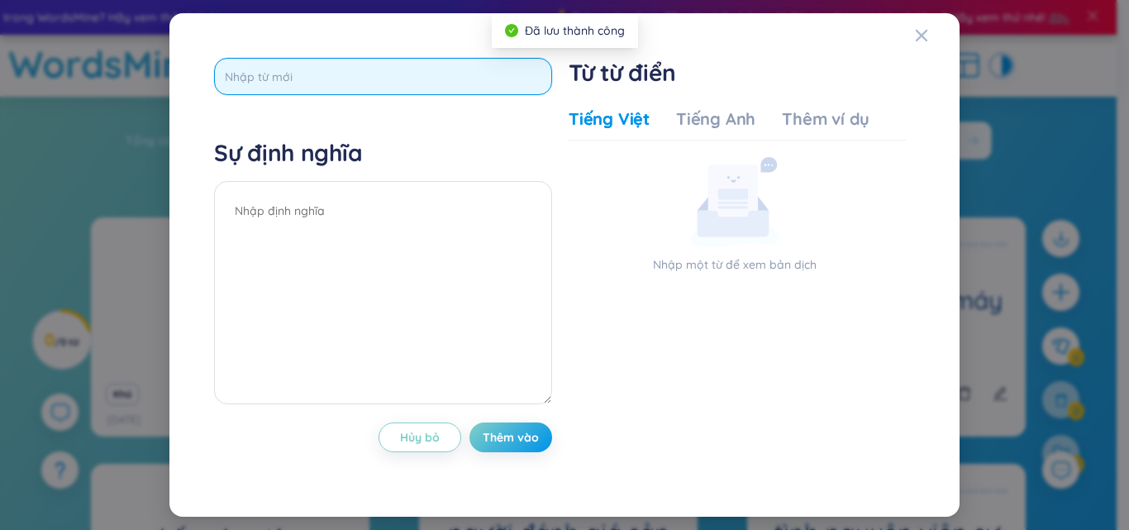
click at [289, 77] on input "text" at bounding box center [383, 76] width 338 height 37
type input "maint"
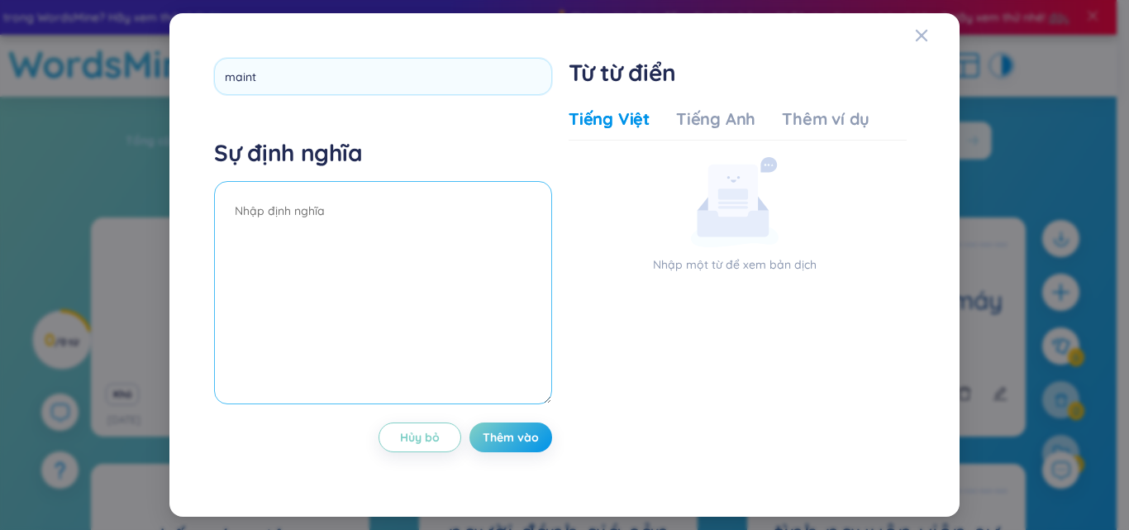
click at [311, 182] on div "Sự định nghĩa" at bounding box center [383, 273] width 338 height 271
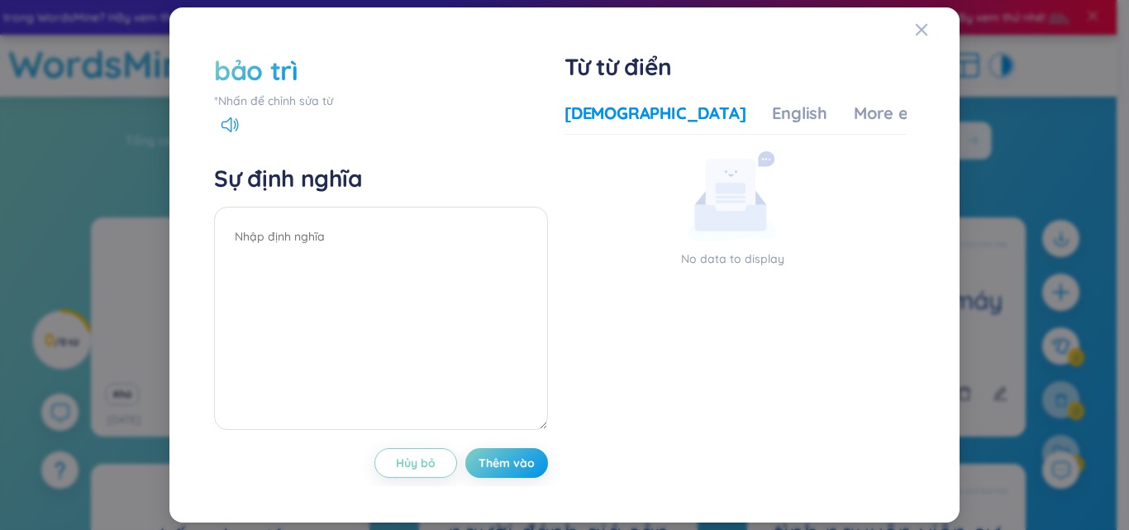
click at [330, 74] on div "bảo trì" at bounding box center [381, 70] width 334 height 36
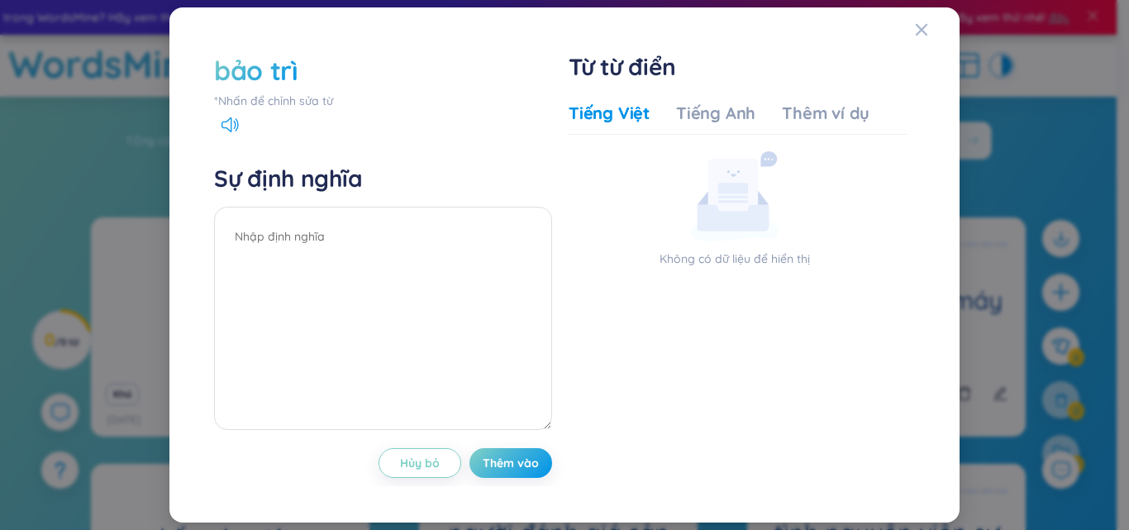
click at [302, 67] on div "bảo trì" at bounding box center [383, 70] width 338 height 36
click at [279, 60] on font "bảo trì" at bounding box center [256, 70] width 84 height 33
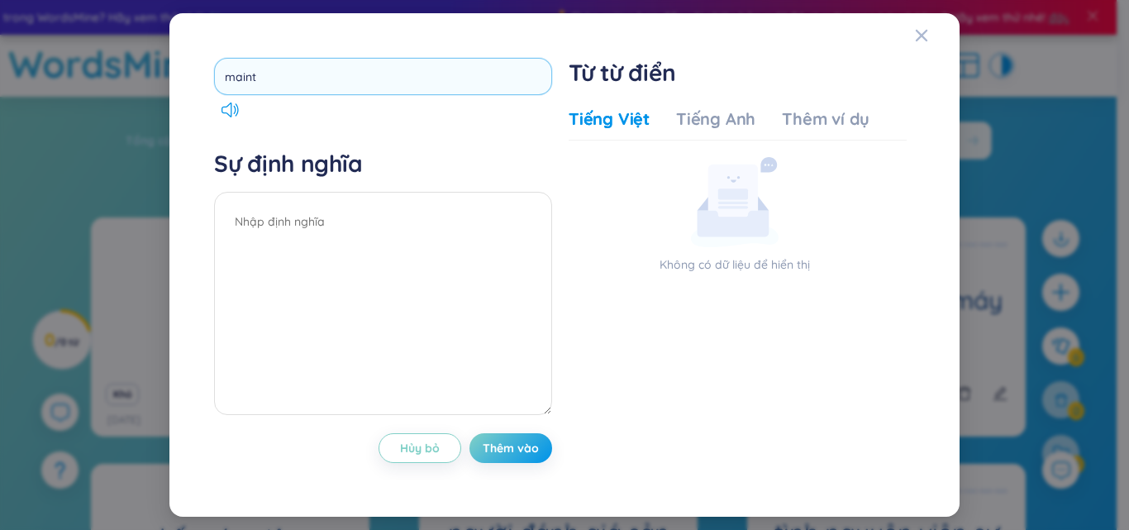
type input "main"
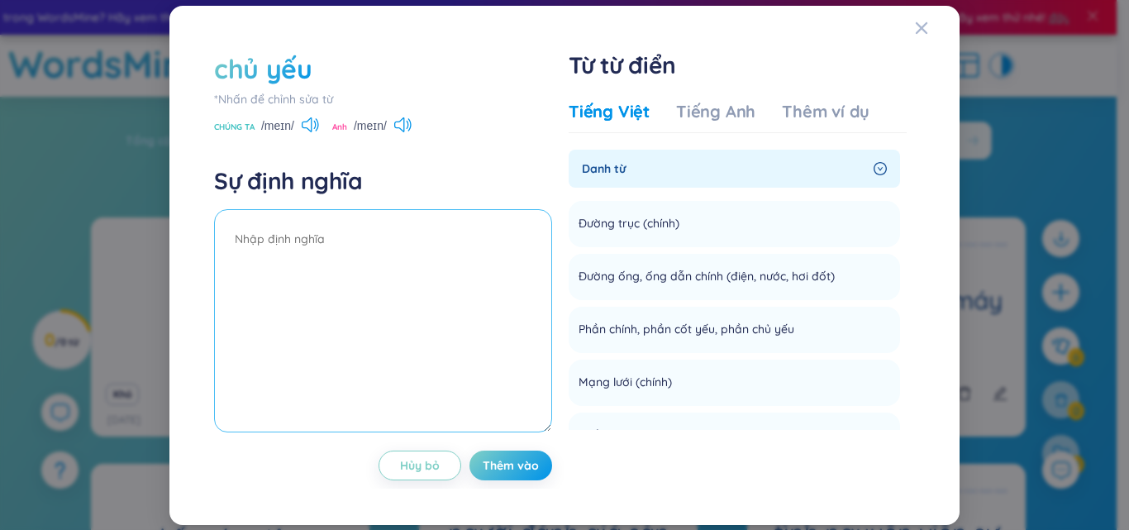
click at [290, 231] on textarea at bounding box center [383, 320] width 338 height 223
click at [305, 241] on textarea at bounding box center [383, 320] width 338 height 223
type textarea "chủ yếu, chính"
click at [490, 465] on font "Thêm vào" at bounding box center [511, 465] width 56 height 15
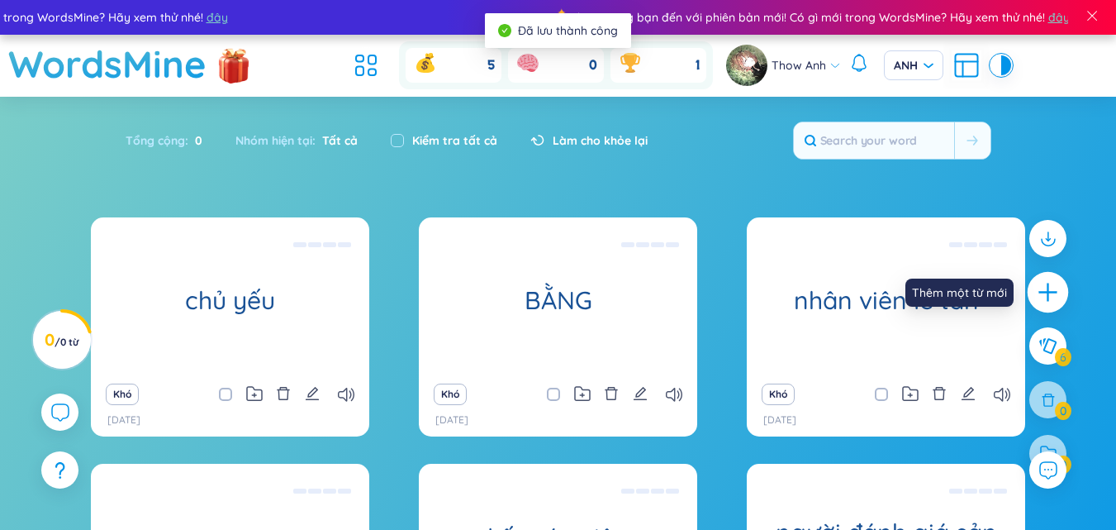
click at [1038, 292] on icon "cộng thêm" at bounding box center [1048, 292] width 23 height 23
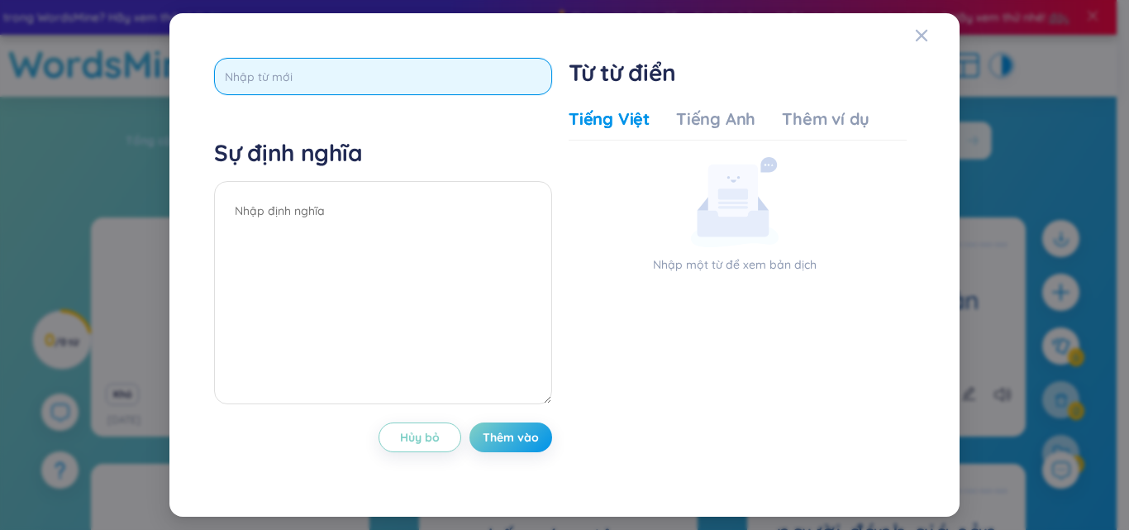
click at [416, 86] on input "text" at bounding box center [383, 76] width 338 height 37
type input "manage"
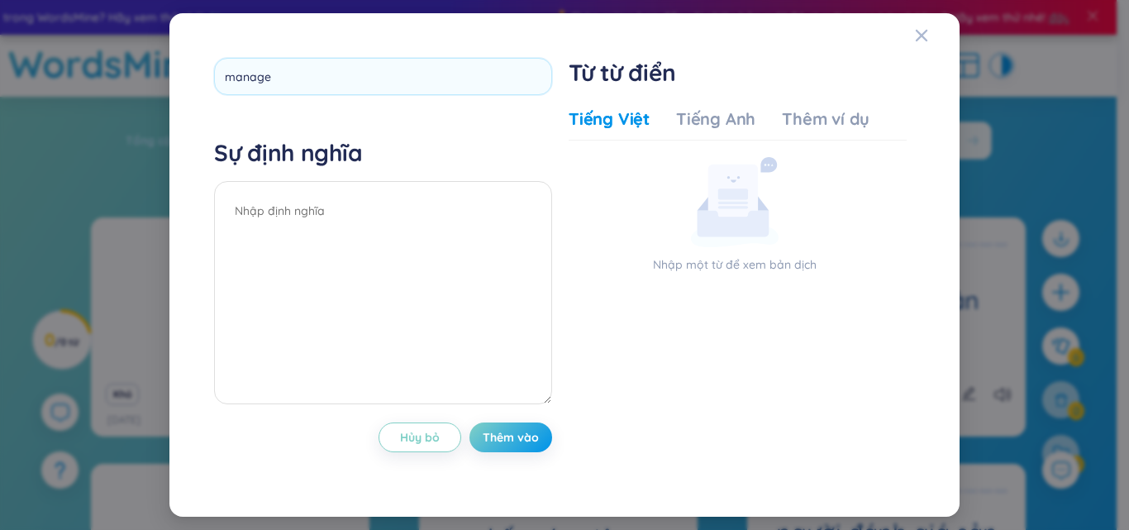
click at [416, 118] on div "manage Sự định nghĩa Hủy bỏ Thêm vào" at bounding box center [383, 265] width 338 height 414
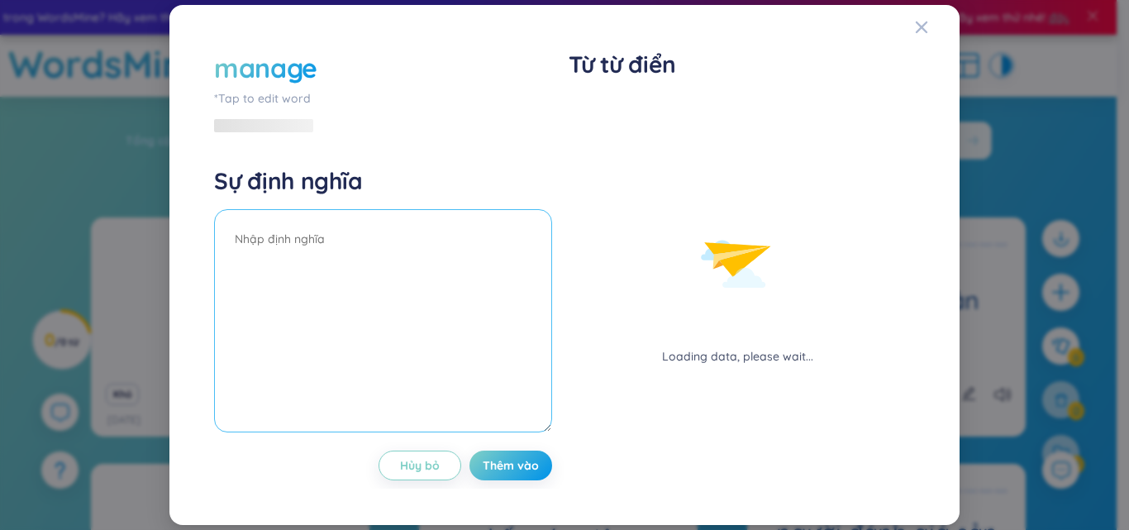
click at [362, 235] on textarea at bounding box center [383, 320] width 338 height 223
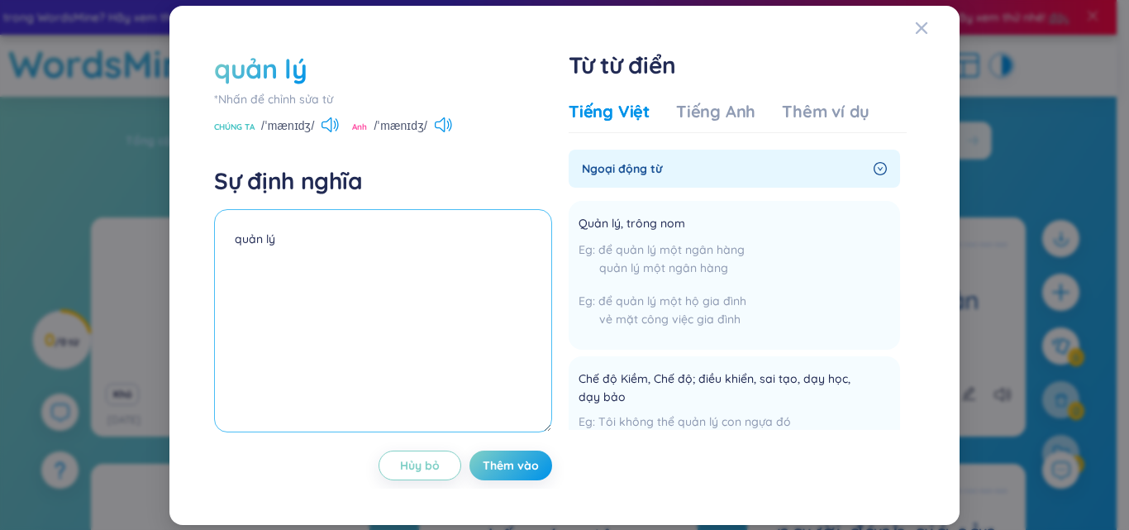
type textarea "quản lý"
click at [518, 469] on font "Thêm vào" at bounding box center [511, 465] width 56 height 15
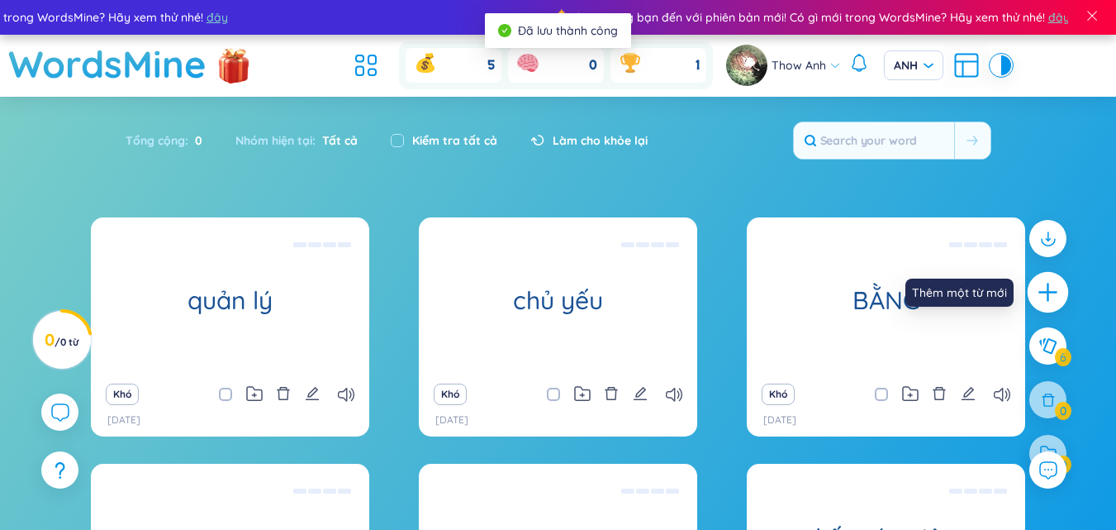
click at [1042, 293] on icon "cộng thêm" at bounding box center [1048, 292] width 23 height 23
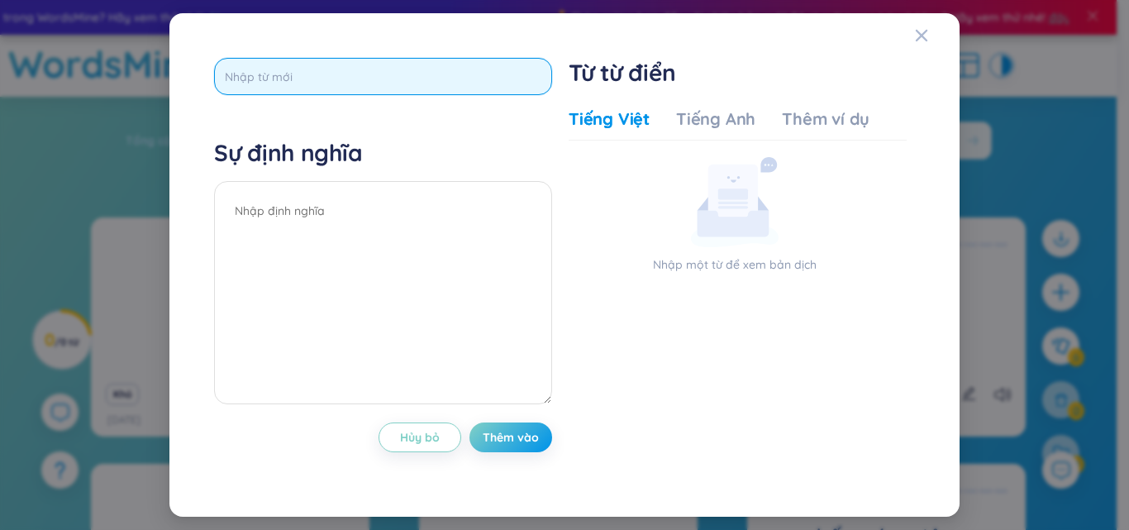
click at [335, 94] on input "text" at bounding box center [383, 76] width 338 height 37
click at [340, 84] on input "text" at bounding box center [383, 76] width 338 height 37
type input "ẹ"
type input "enjoy"
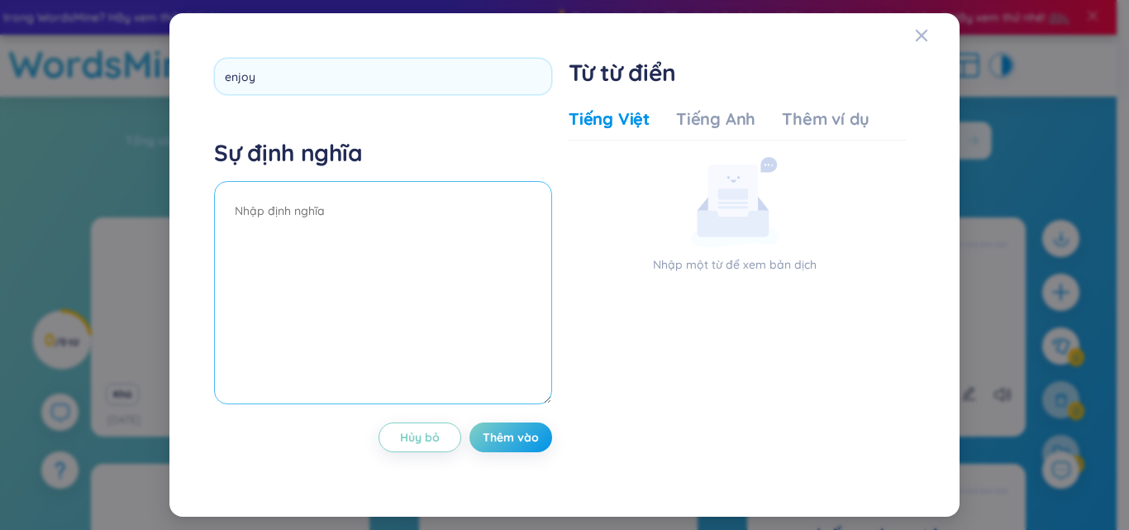
click at [458, 269] on textarea at bounding box center [383, 292] width 338 height 223
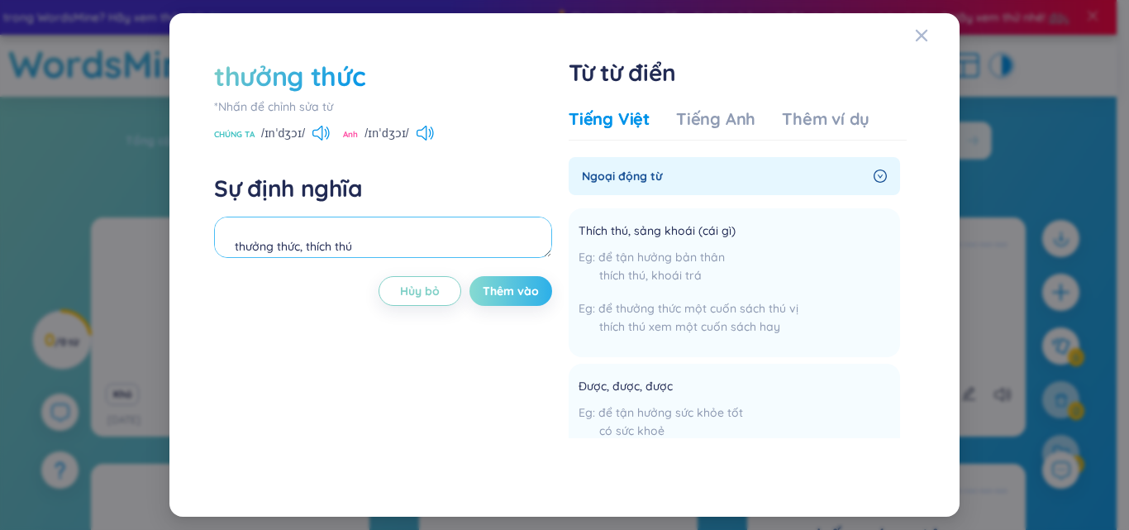
type textarea "thưởng thức, thích thú"
click at [520, 293] on font "Thêm vào" at bounding box center [511, 290] width 56 height 15
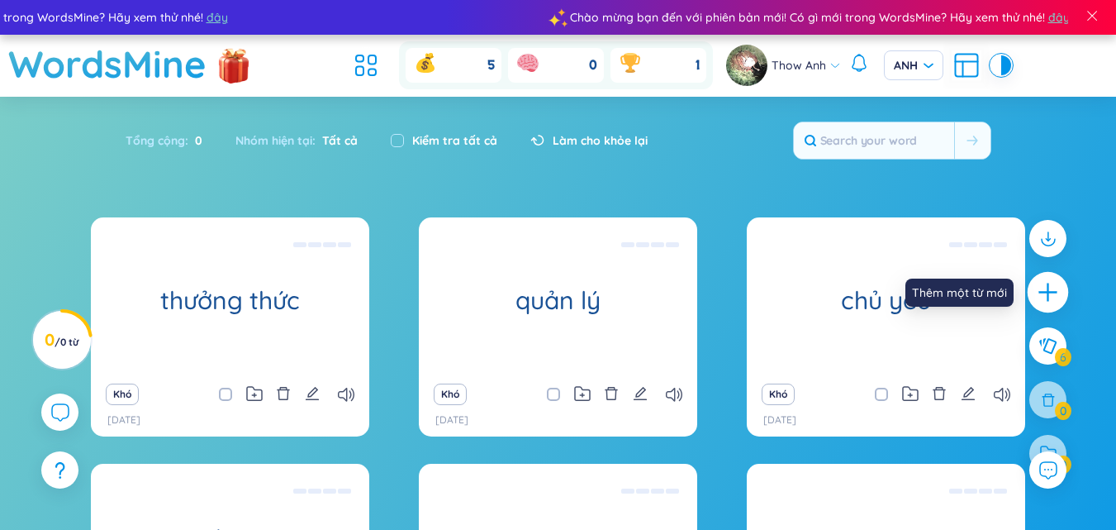
click at [1042, 285] on icon "cộng thêm" at bounding box center [1048, 292] width 23 height 23
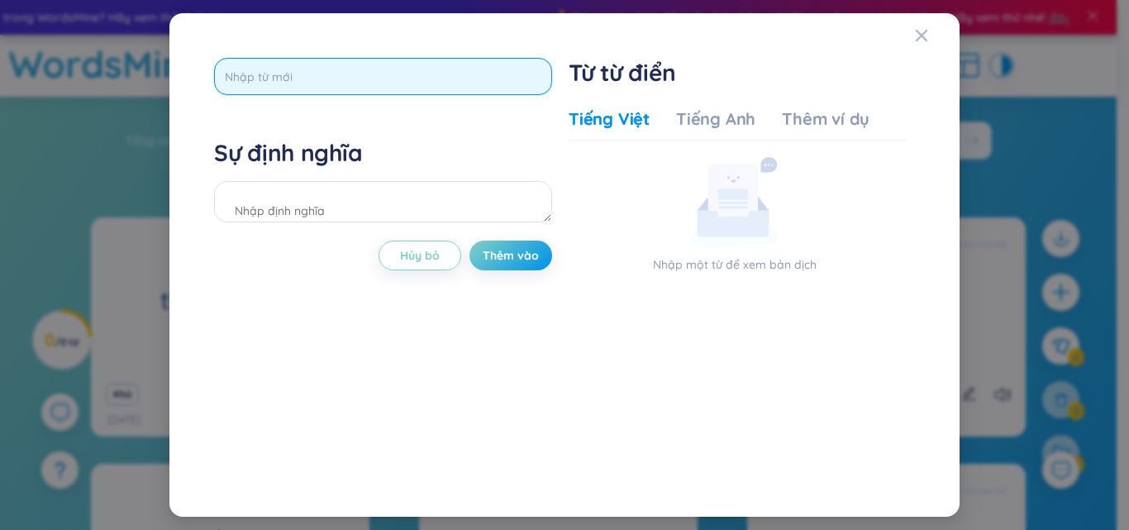
click at [354, 64] on input "text" at bounding box center [383, 76] width 338 height 37
type input "detail"
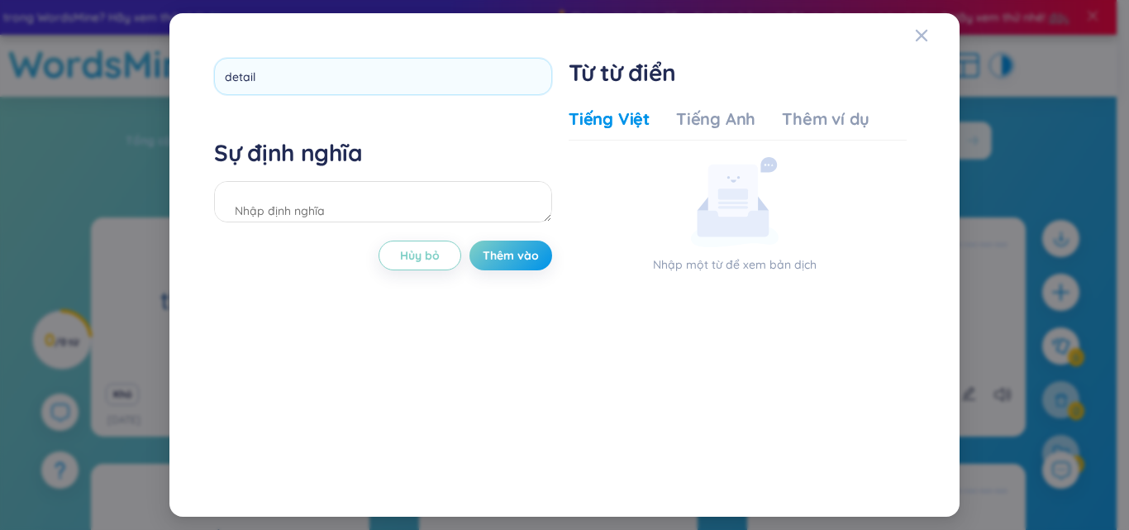
click at [375, 336] on div "detail Sự định nghĩa Hủy bỏ Thêm vào" at bounding box center [383, 265] width 338 height 414
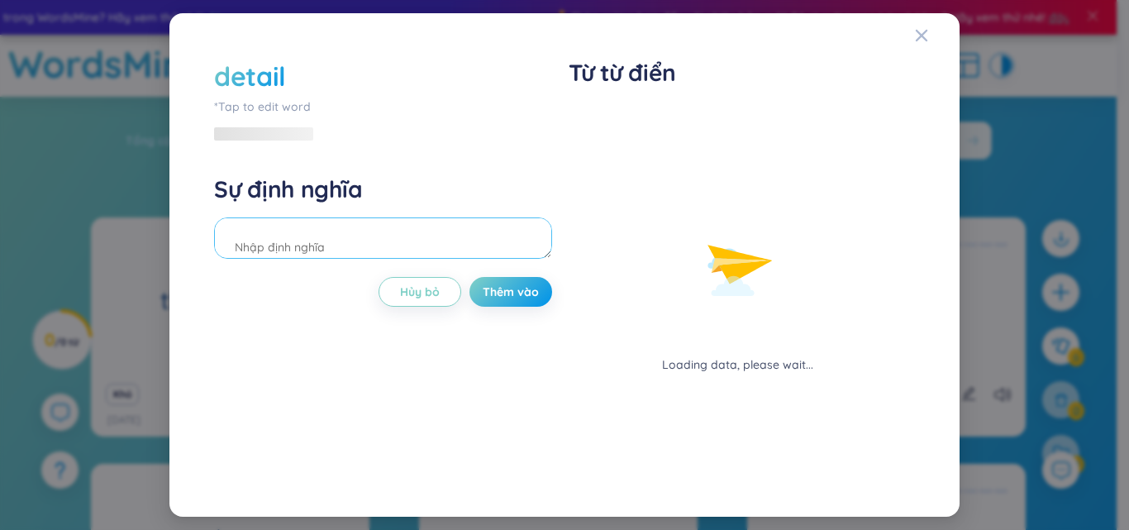
click at [296, 243] on textarea at bounding box center [383, 237] width 338 height 41
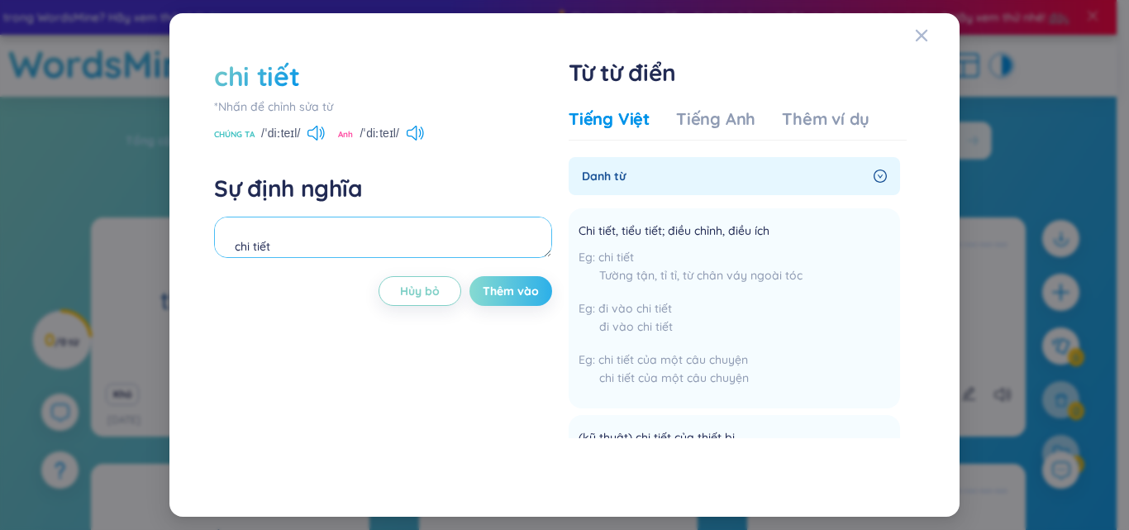
type textarea "chi tiết"
click at [484, 293] on font "Thêm vào" at bounding box center [511, 290] width 56 height 15
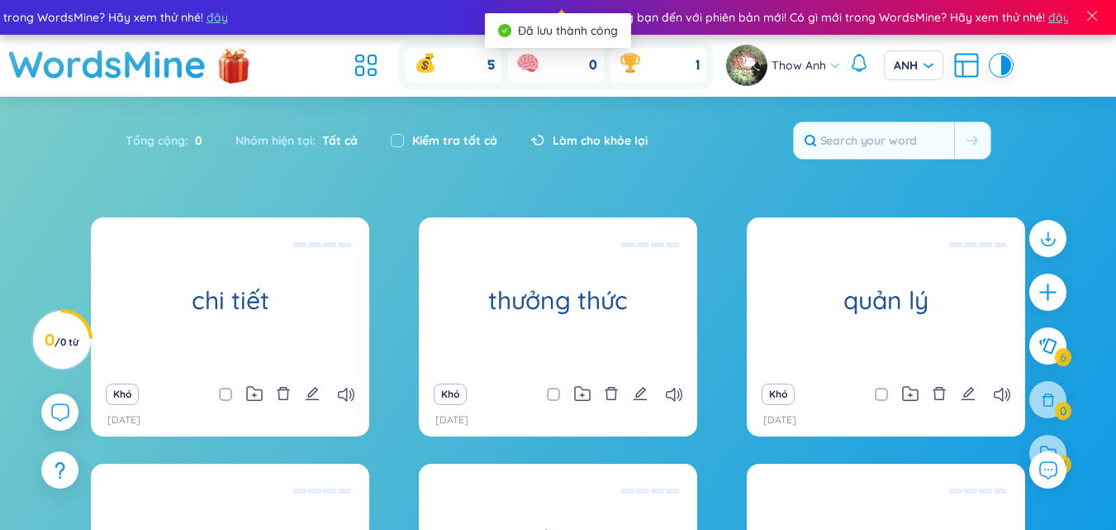
drag, startPoint x: 1043, startPoint y: 290, endPoint x: 1029, endPoint y: 285, distance: 14.9
click at [1044, 291] on icon "cộng thêm" at bounding box center [1048, 292] width 21 height 21
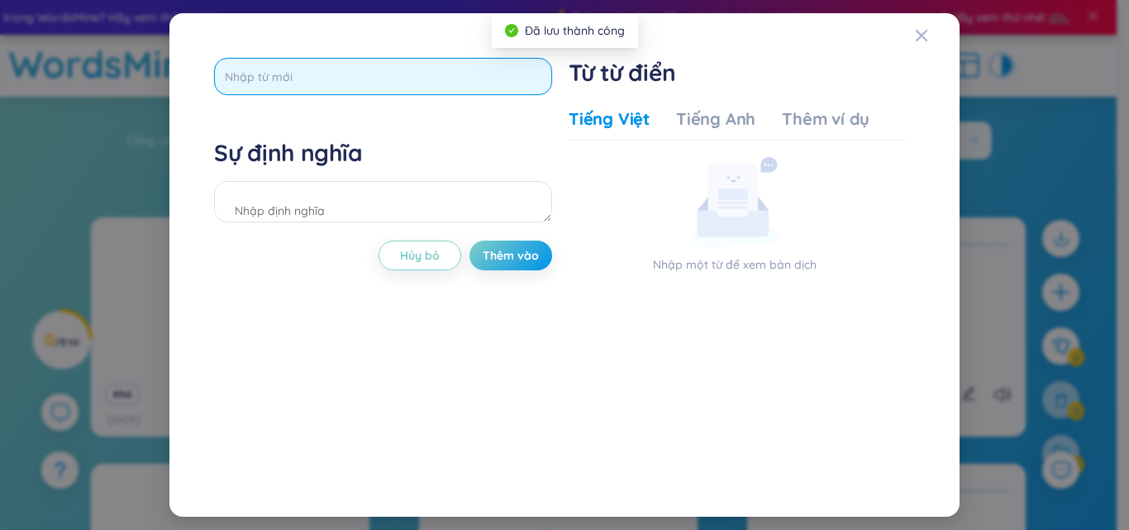
click at [317, 77] on input "text" at bounding box center [383, 76] width 338 height 37
type input "right size"
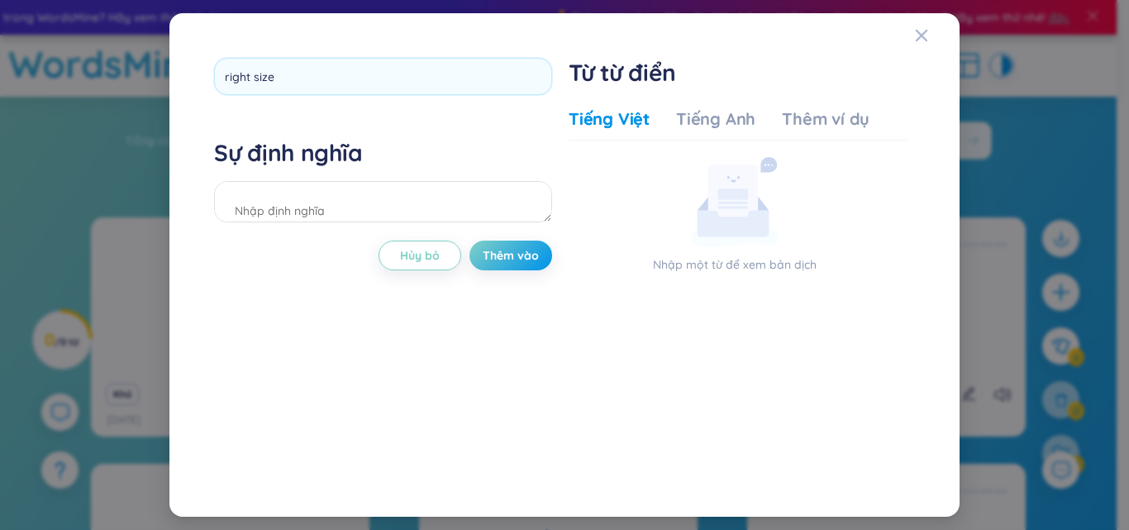
click at [351, 140] on div "right size Sự định nghĩa Hủy bỏ Thêm vào" at bounding box center [383, 265] width 338 height 414
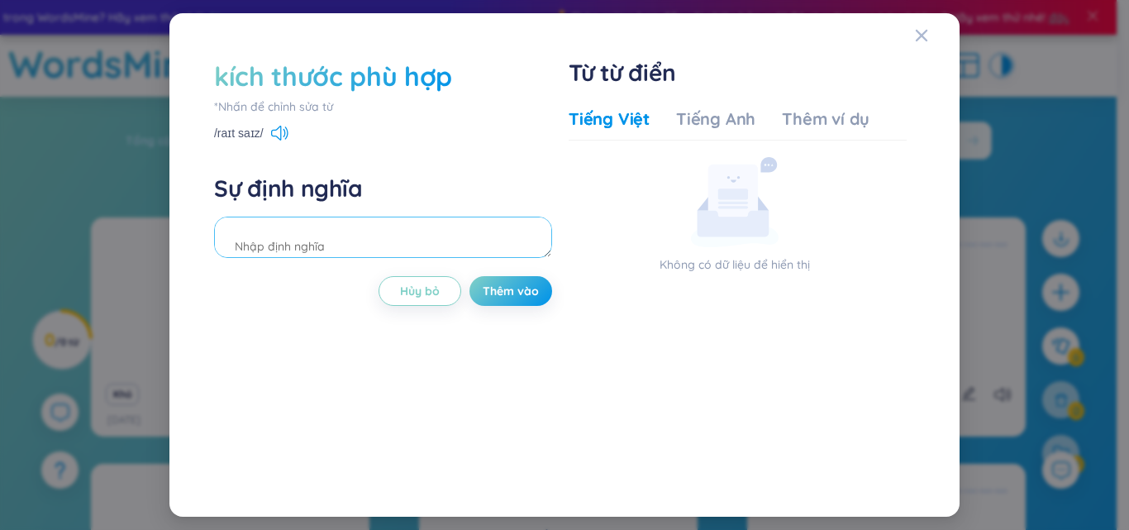
click at [362, 243] on textarea at bounding box center [383, 236] width 338 height 41
type textarea "kích thước phù hợp"
click at [490, 282] on button "Thêm vào" at bounding box center [510, 291] width 83 height 30
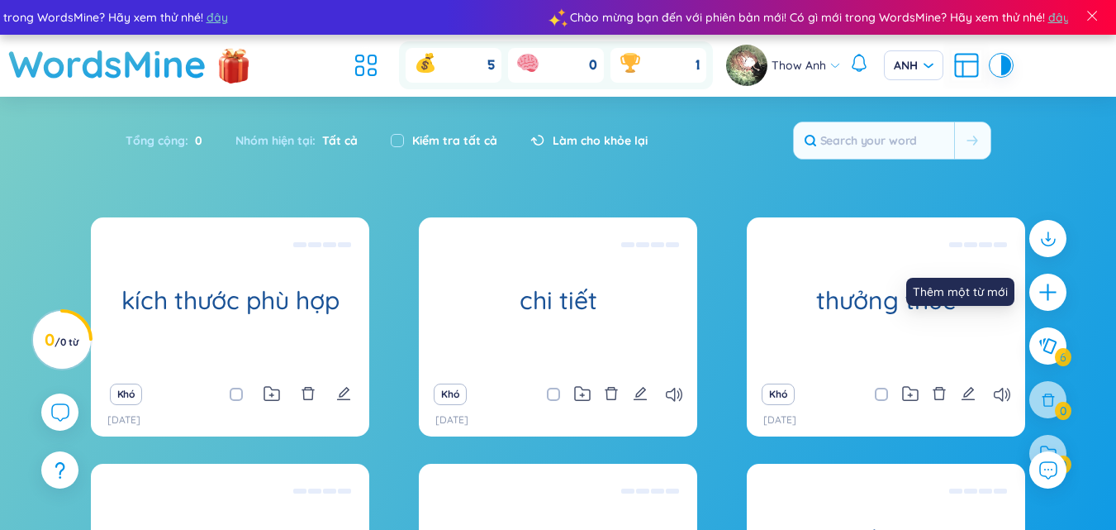
drag, startPoint x: 1046, startPoint y: 297, endPoint x: 512, endPoint y: 194, distance: 543.5
click at [1048, 297] on icon "cộng thêm" at bounding box center [1048, 292] width 21 height 21
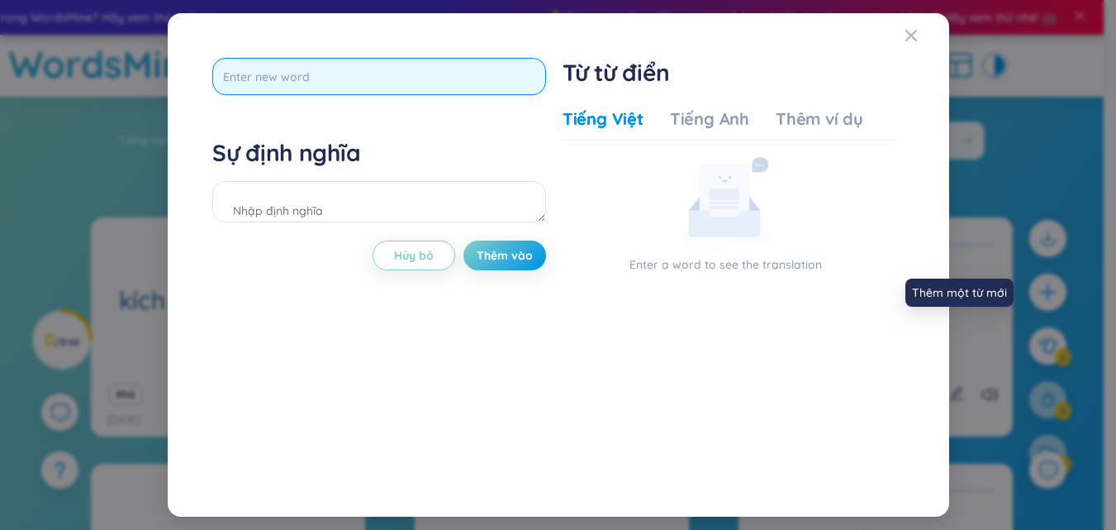
click at [302, 71] on input "text" at bounding box center [379, 76] width 334 height 37
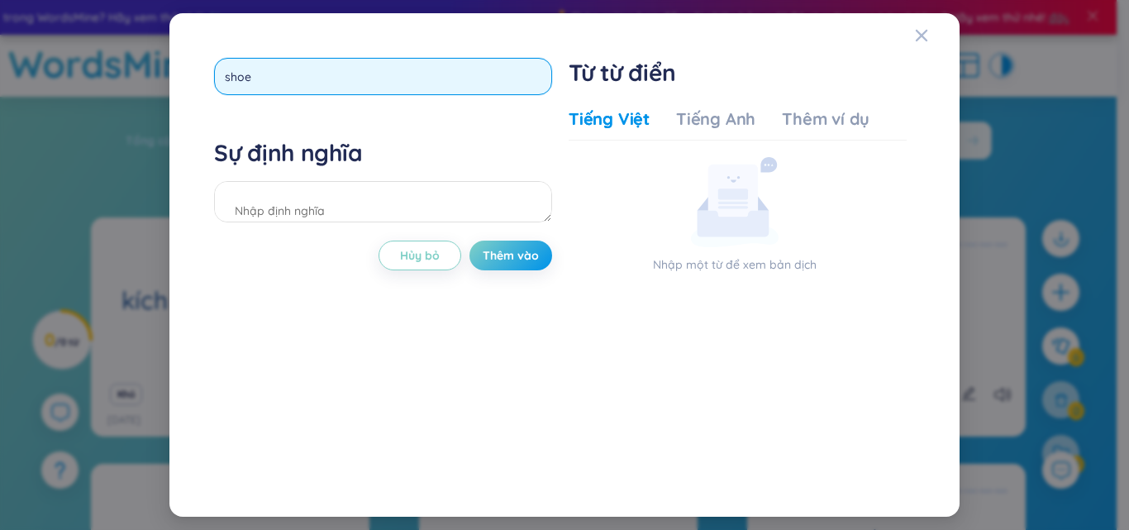
type input "shoes"
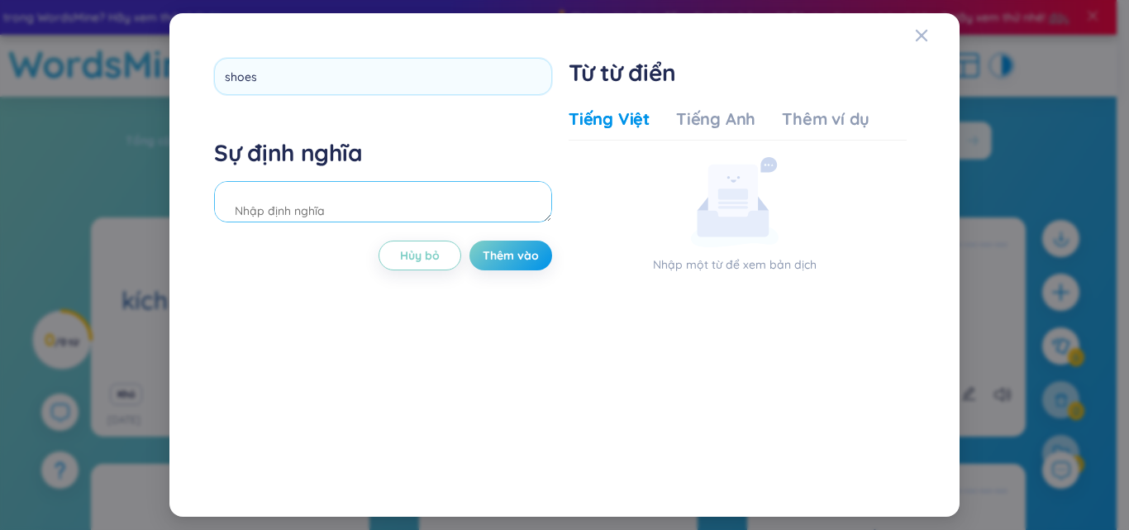
drag, startPoint x: 403, startPoint y: 355, endPoint x: 258, endPoint y: 252, distance: 178.4
click at [403, 356] on div "shoes Sự định nghĩa Hủy bỏ Thêm vào" at bounding box center [383, 265] width 338 height 414
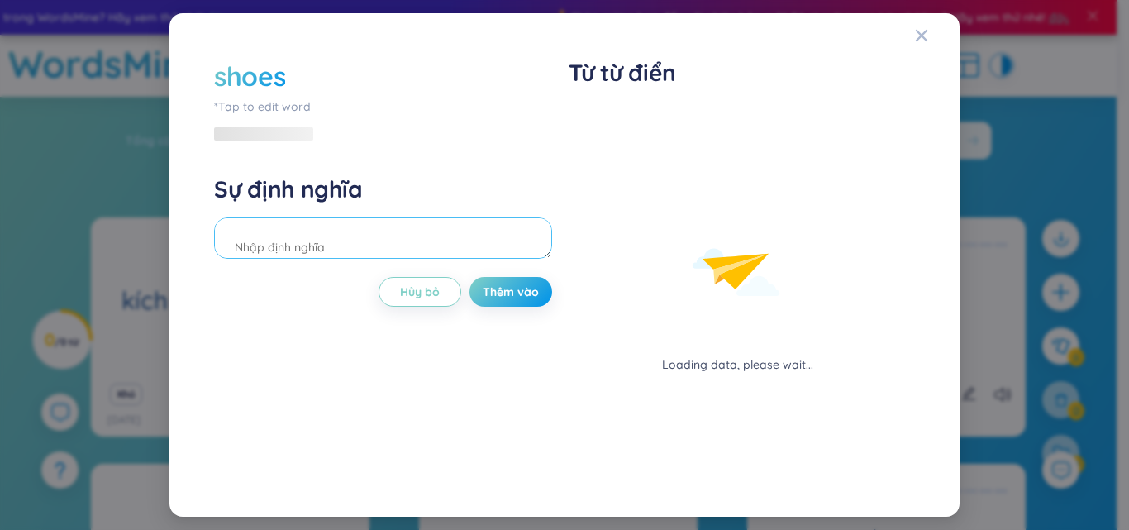
click at [258, 252] on textarea at bounding box center [383, 237] width 338 height 41
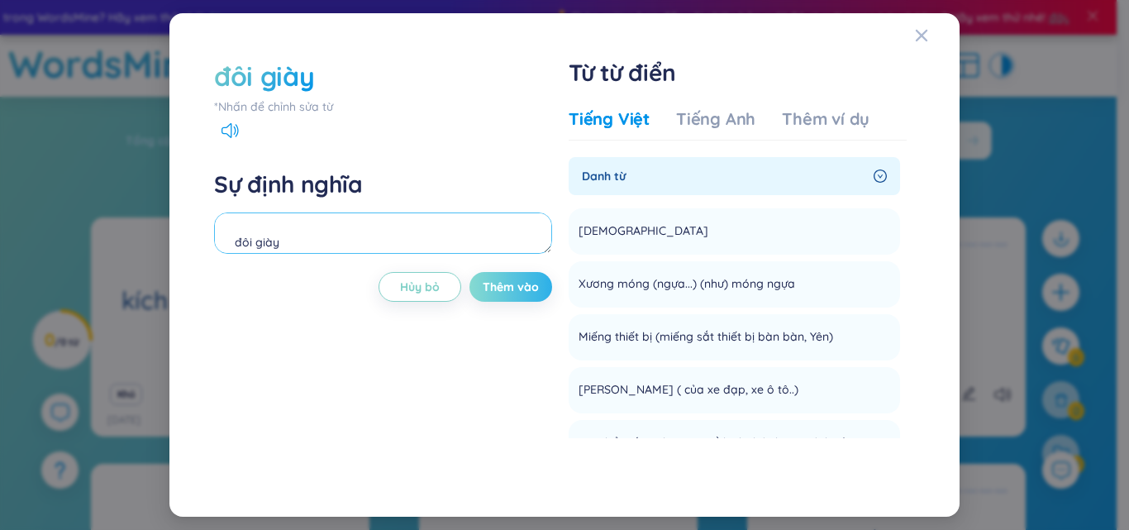
type textarea "đôi giày"
click at [486, 284] on font "Thêm vào" at bounding box center [511, 286] width 56 height 15
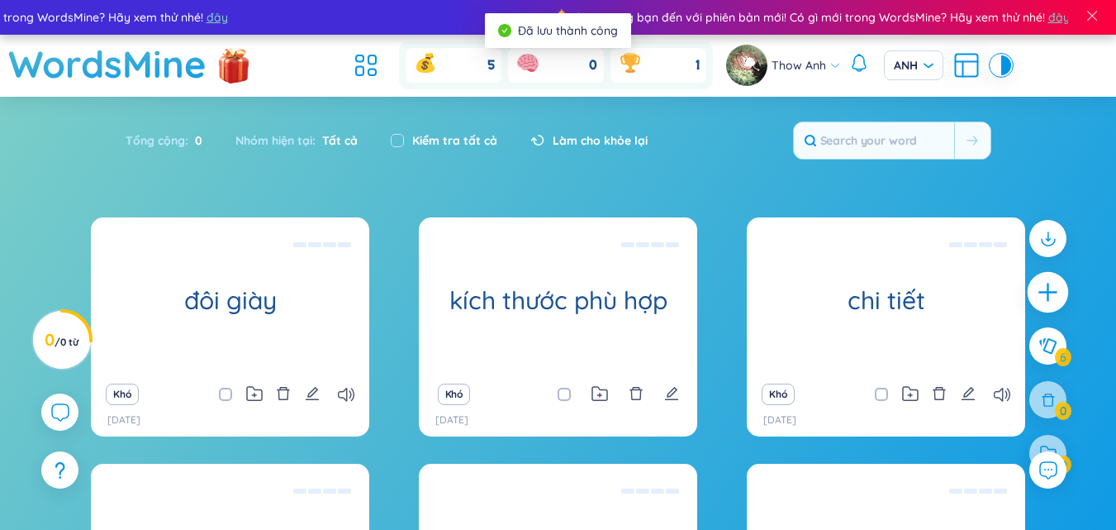
click at [1040, 287] on icon "cộng thêm" at bounding box center [1048, 292] width 23 height 23
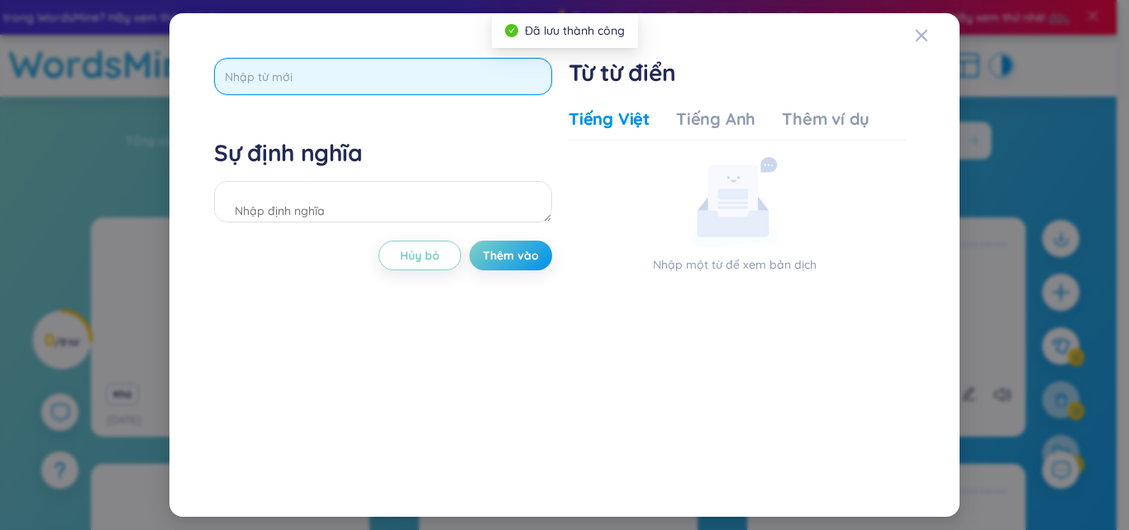
click at [321, 75] on input "text" at bounding box center [383, 76] width 338 height 37
type input "want"
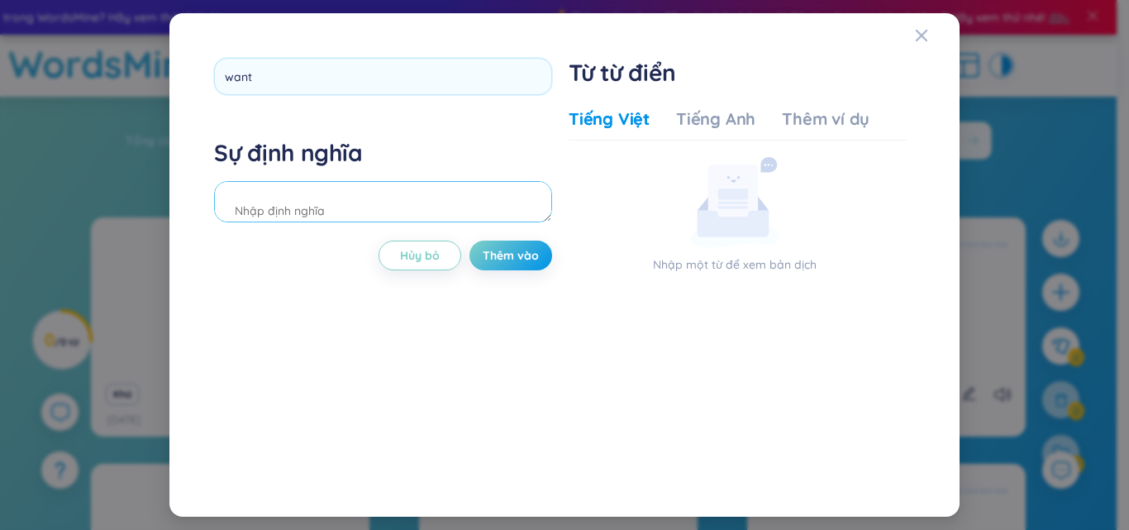
click at [323, 207] on div "Sự định nghĩa" at bounding box center [383, 182] width 338 height 89
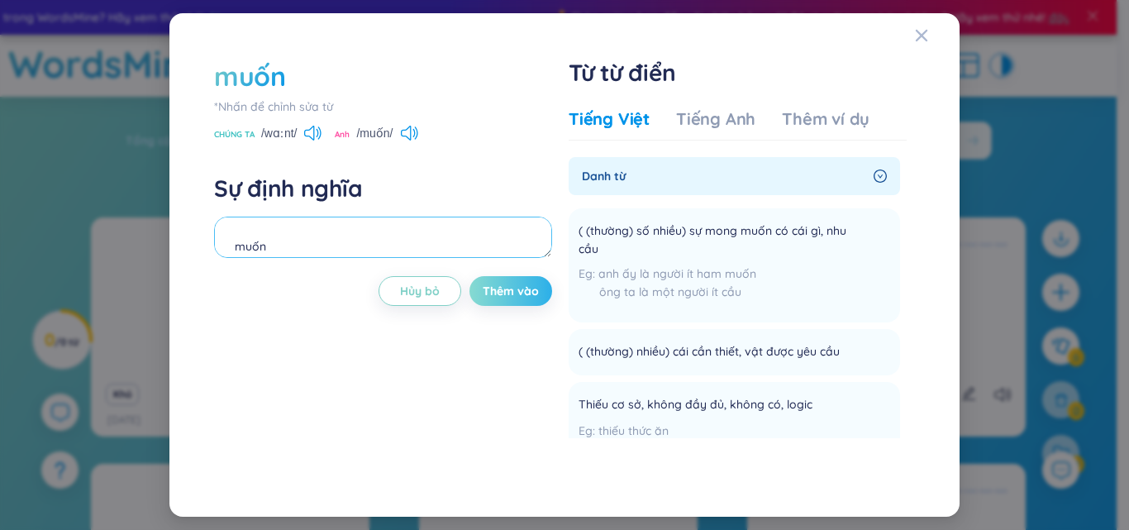
type textarea "muốn"
click at [504, 294] on font "Thêm vào" at bounding box center [511, 290] width 56 height 15
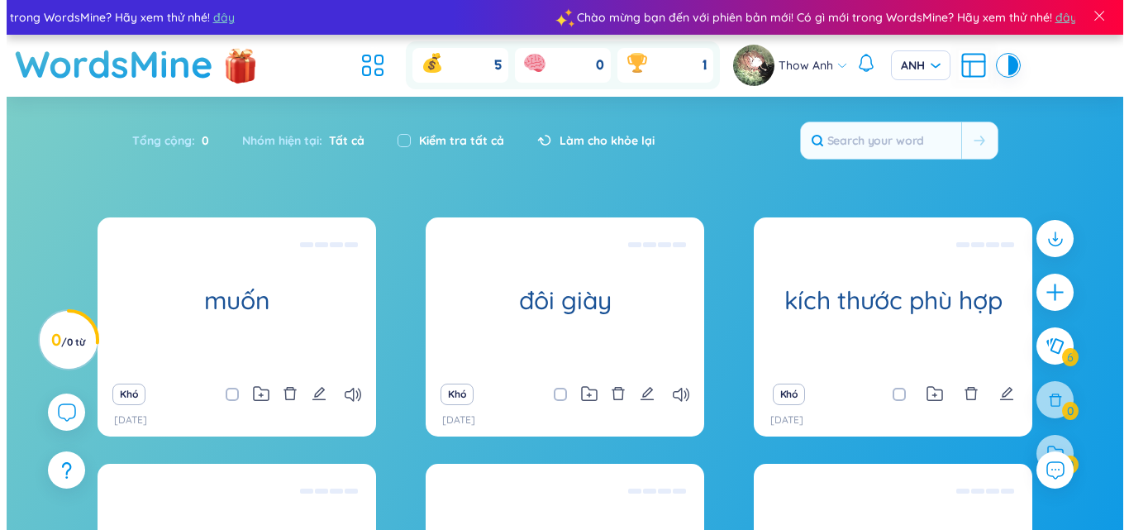
scroll to position [291, 0]
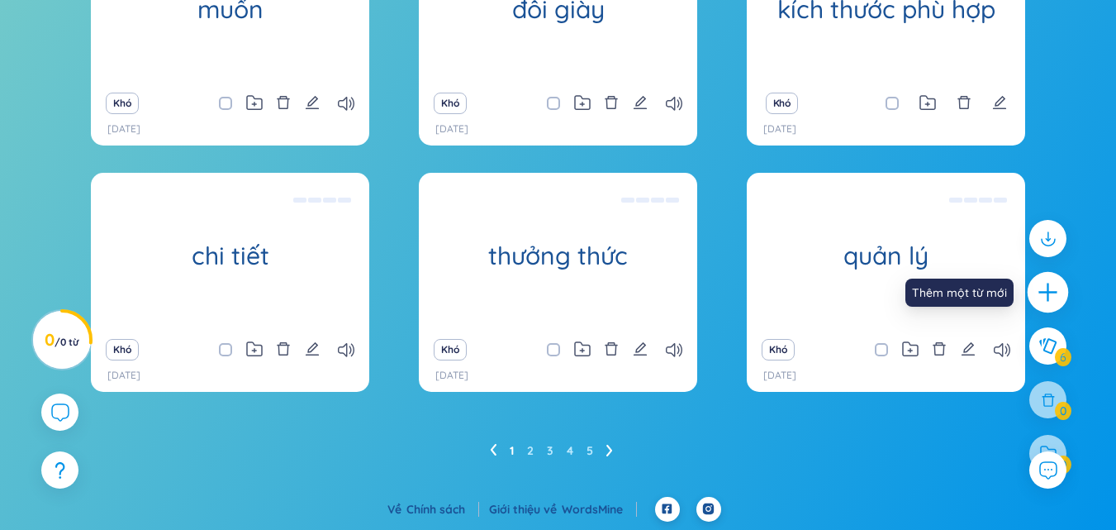
click at [1045, 295] on icon "cộng thêm" at bounding box center [1048, 292] width 23 height 23
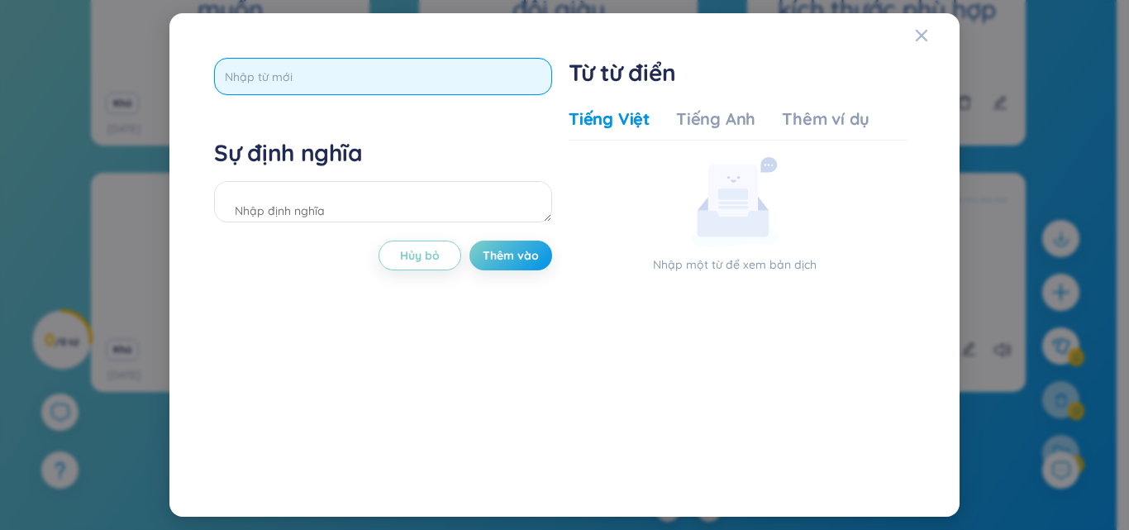
click at [292, 73] on input "text" at bounding box center [383, 76] width 338 height 37
click at [292, 74] on input "text" at bounding box center [383, 76] width 338 height 37
type input "h"
type input "hired"
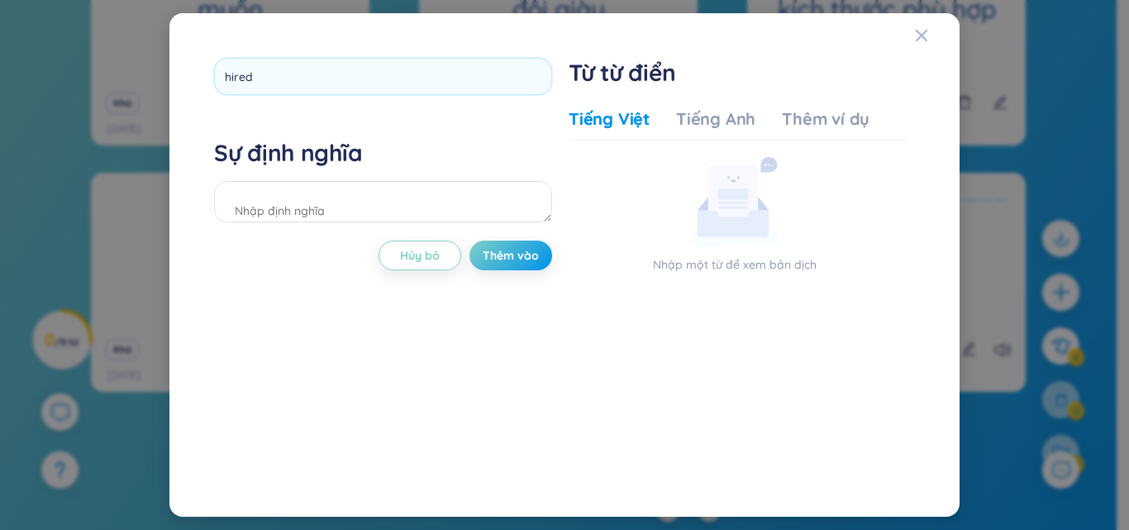
click at [440, 380] on div "hired Sự định nghĩa Hủy bỏ Thêm vào" at bounding box center [383, 265] width 338 height 414
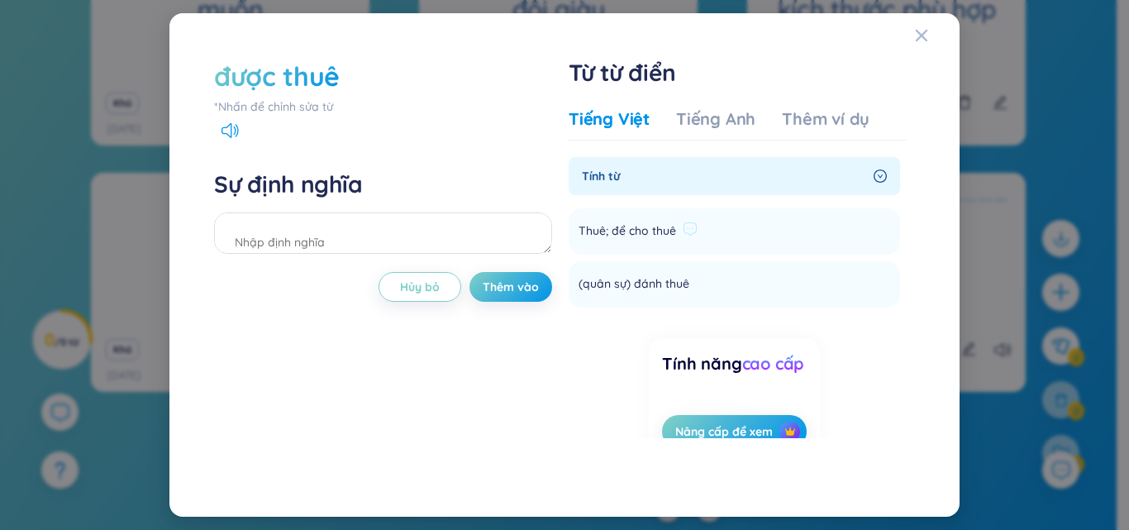
scroll to position [41, 0]
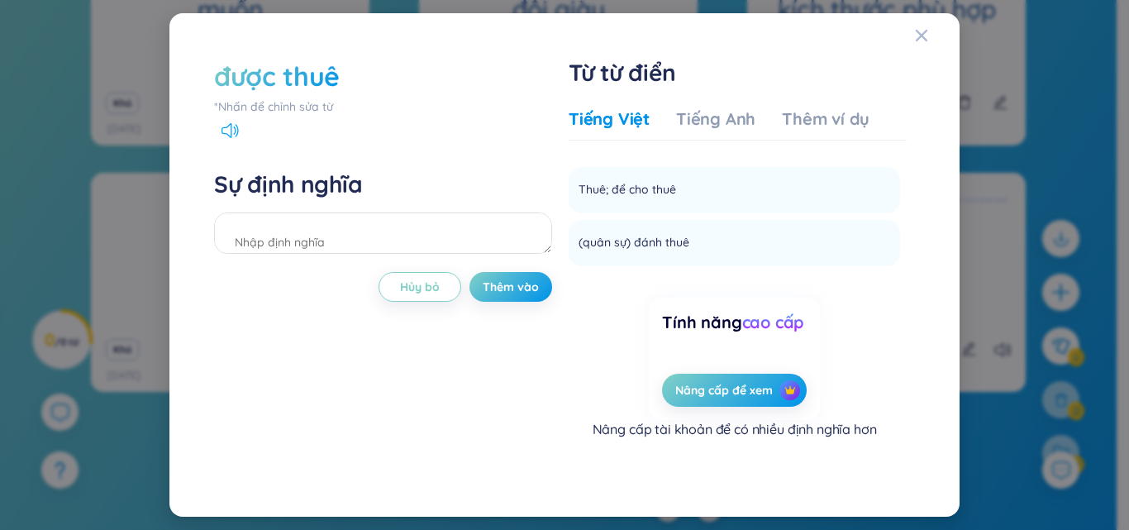
click at [231, 131] on icon at bounding box center [229, 130] width 17 height 15
